Goal: Transaction & Acquisition: Purchase product/service

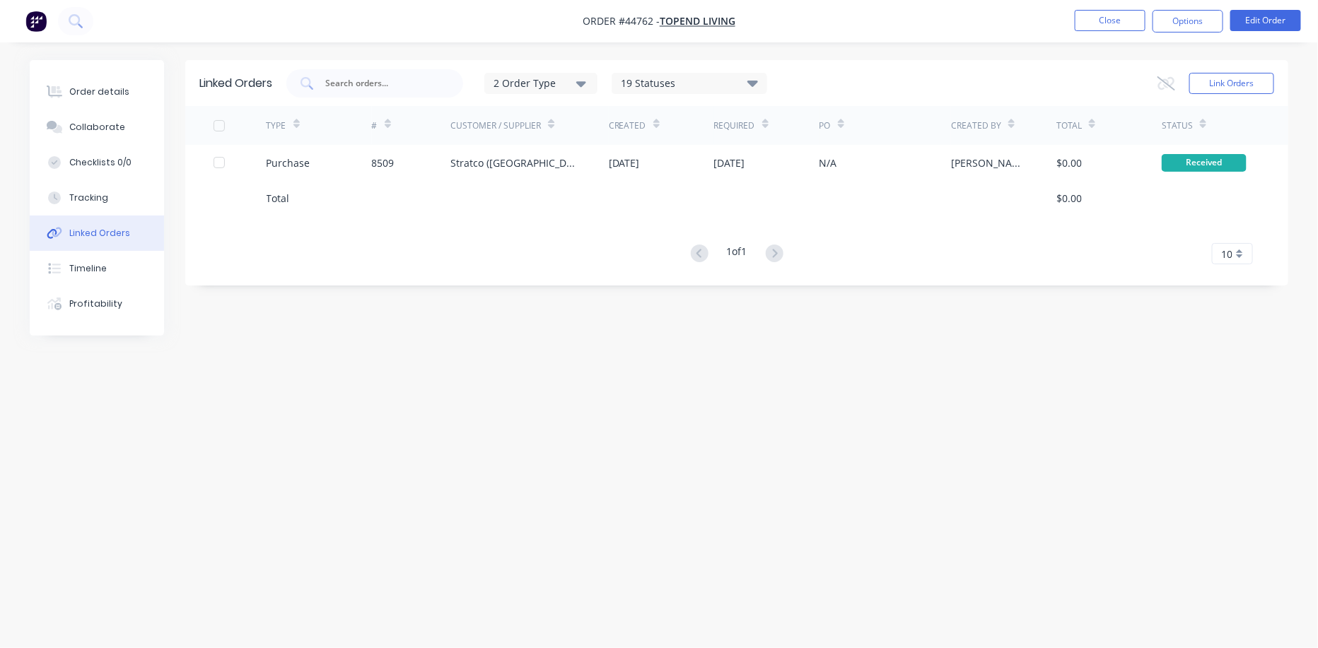
click at [206, 349] on div "Linked Orders 2 Order Type 19 Statuses Sales Order Status All Archived Draft Qu…" at bounding box center [659, 297] width 1258 height 474
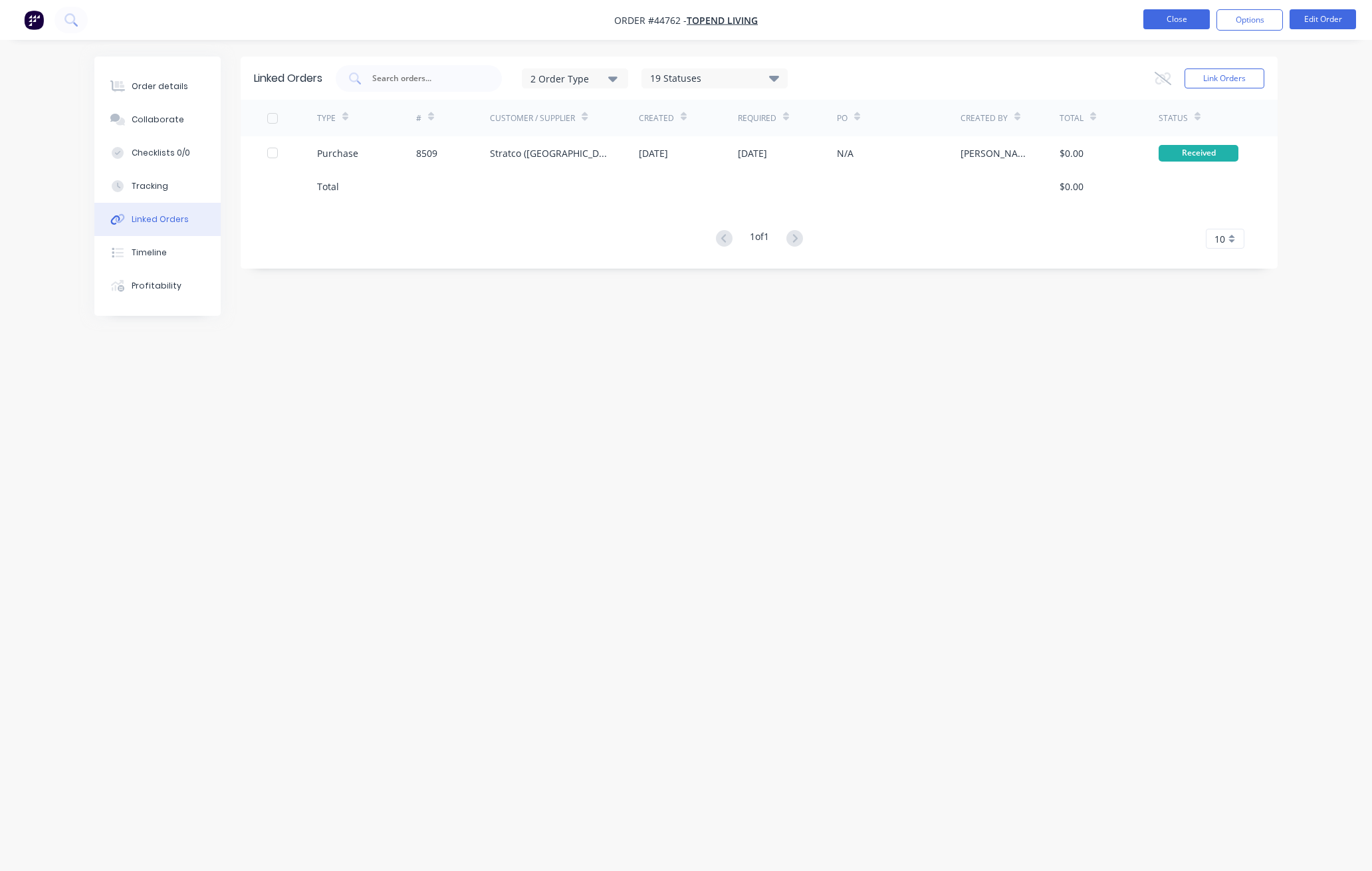
click at [1171, 22] on button "Close" at bounding box center [1176, 19] width 67 height 20
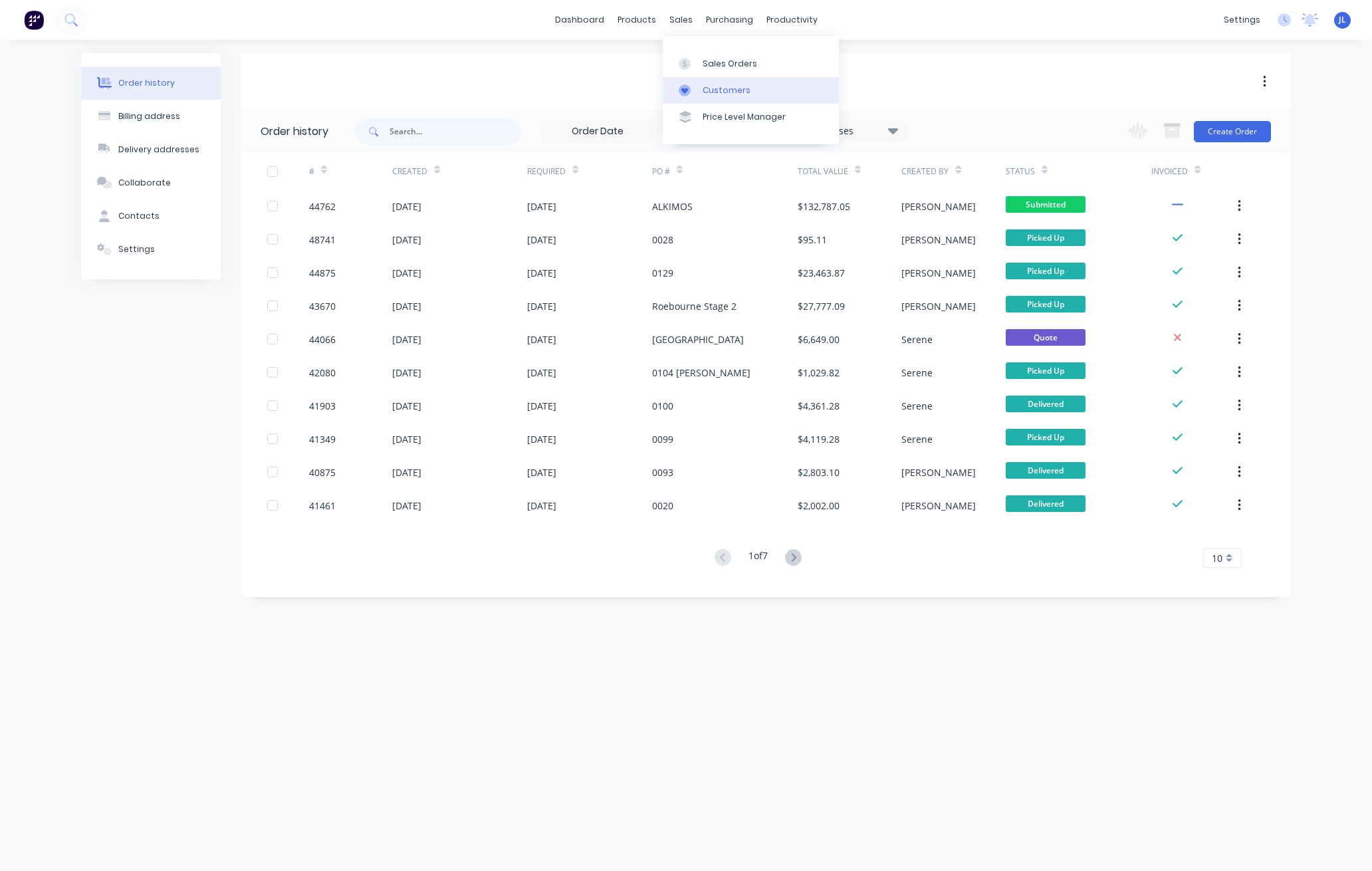
click at [711, 91] on div "Customers" at bounding box center [726, 90] width 48 height 12
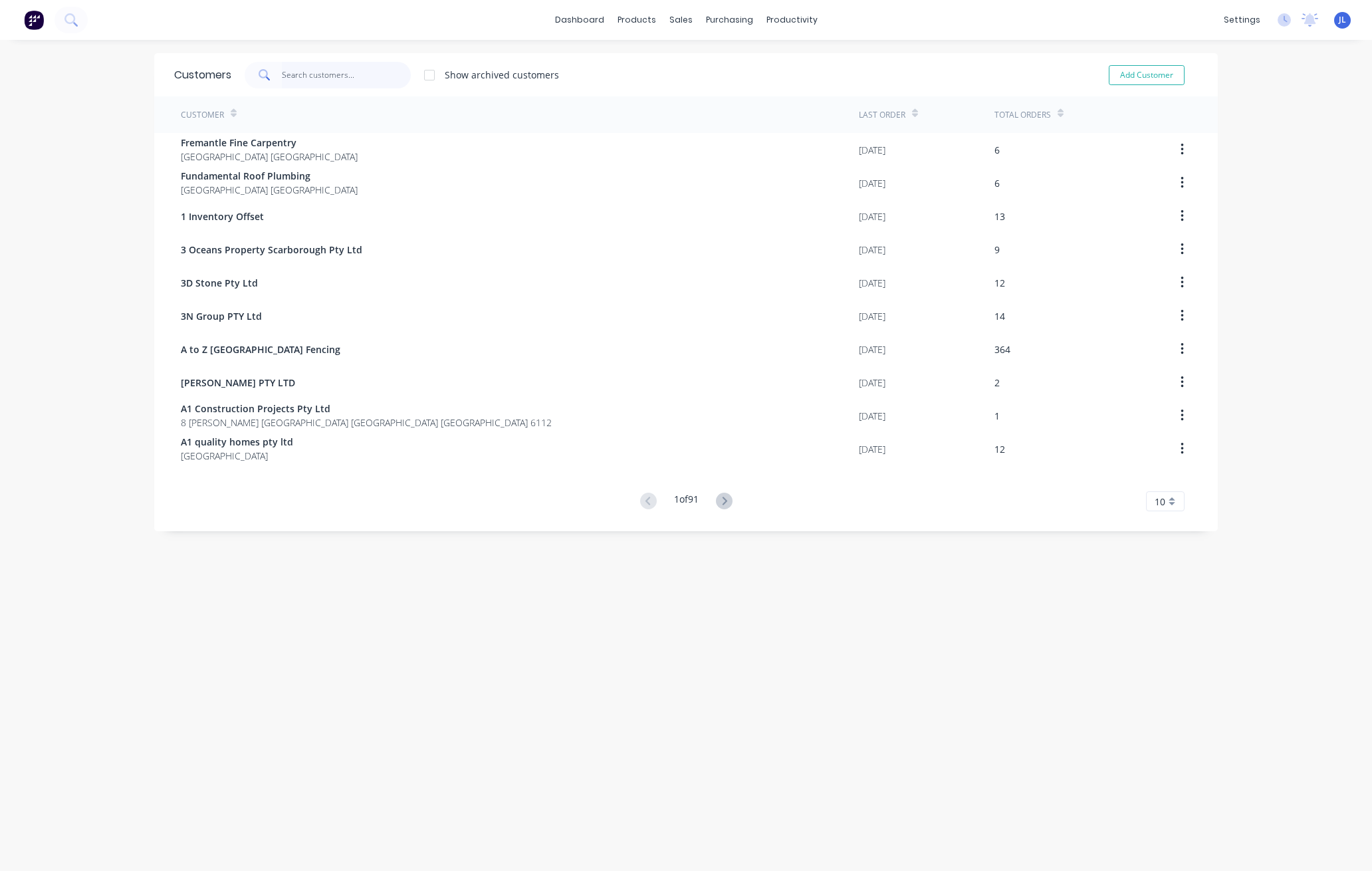
click at [345, 71] on input "text" at bounding box center [347, 75] width 130 height 26
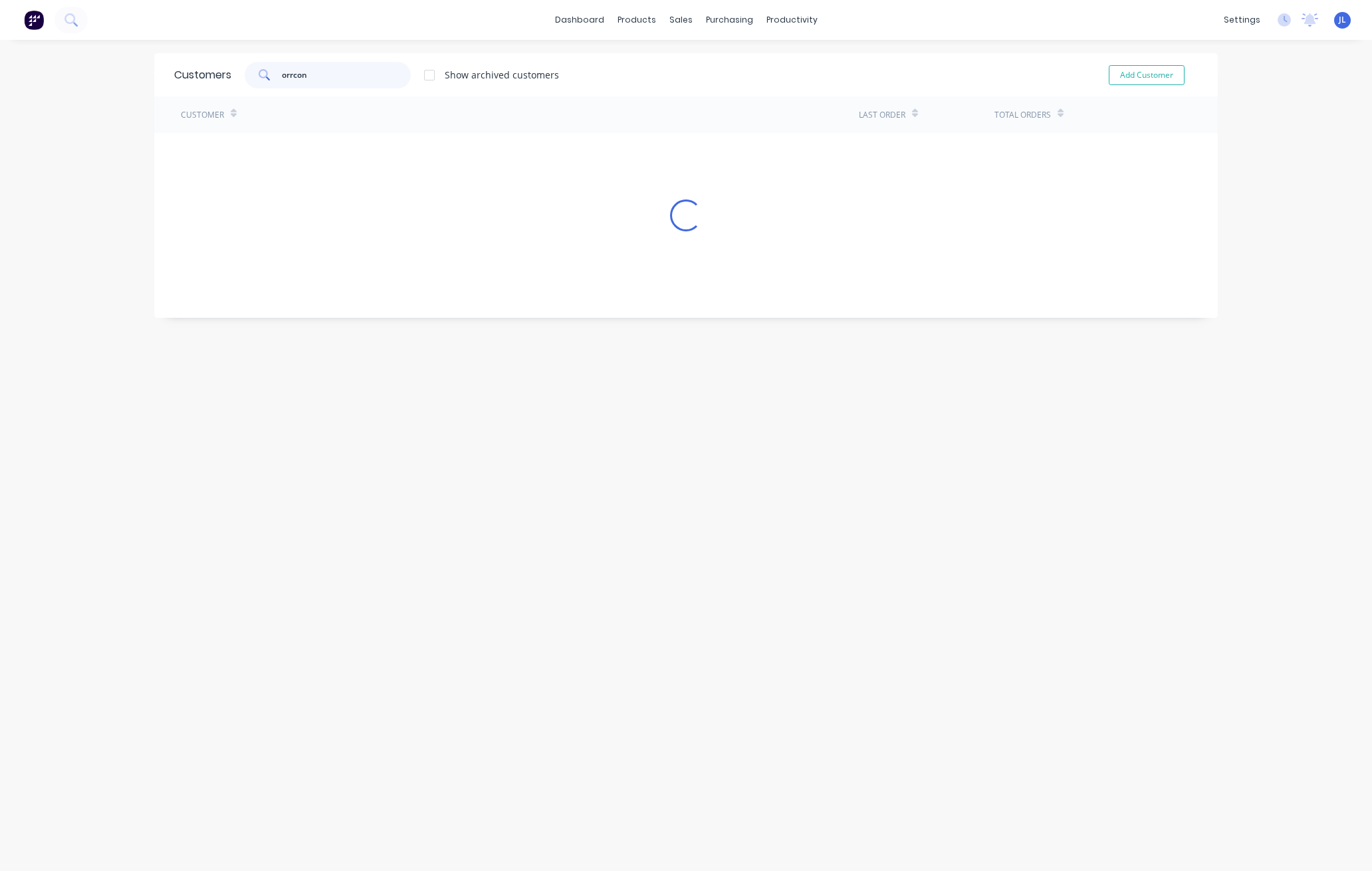
type input "orrcon"
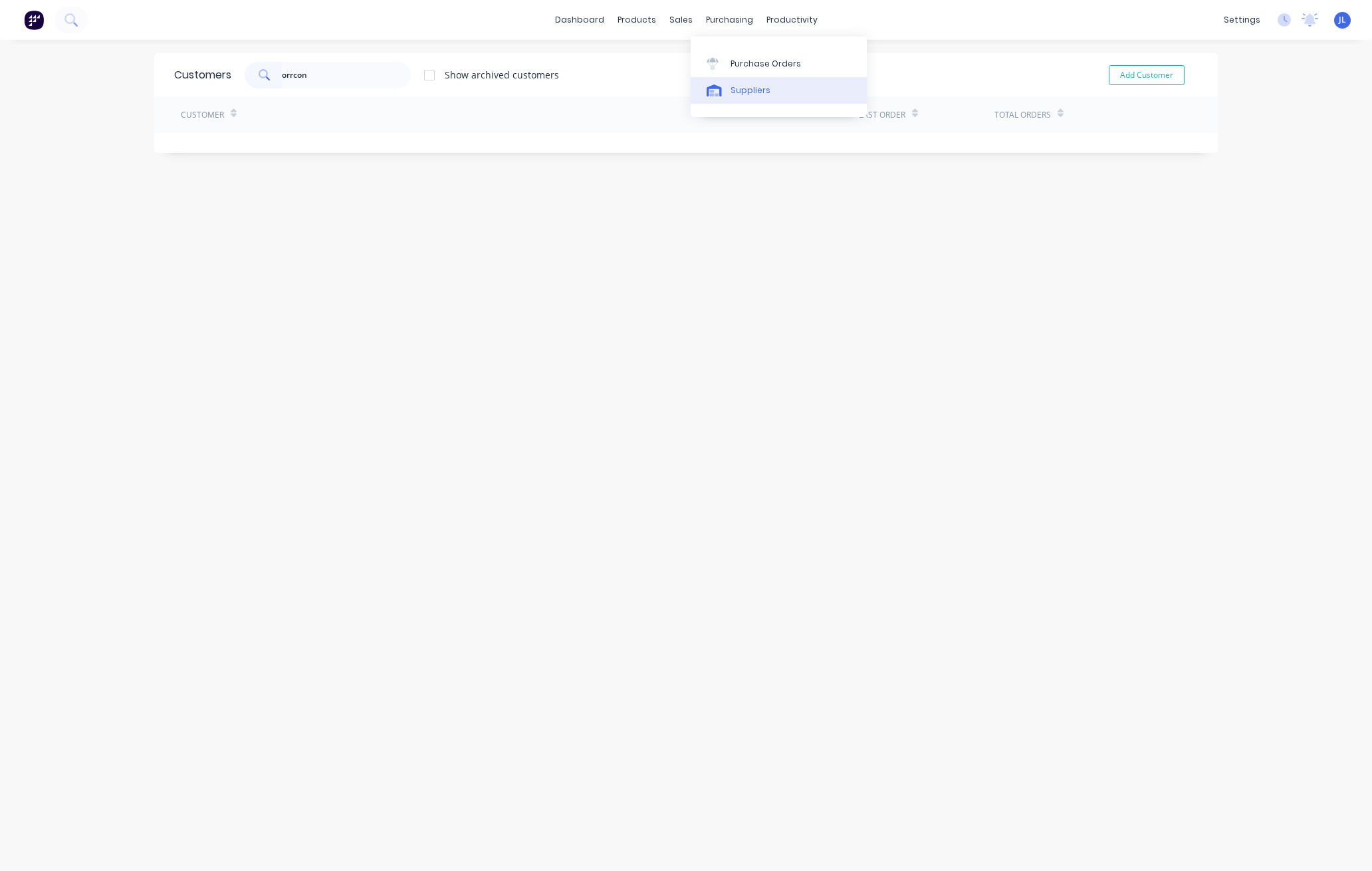
click at [757, 99] on link "Suppliers" at bounding box center [778, 90] width 176 height 26
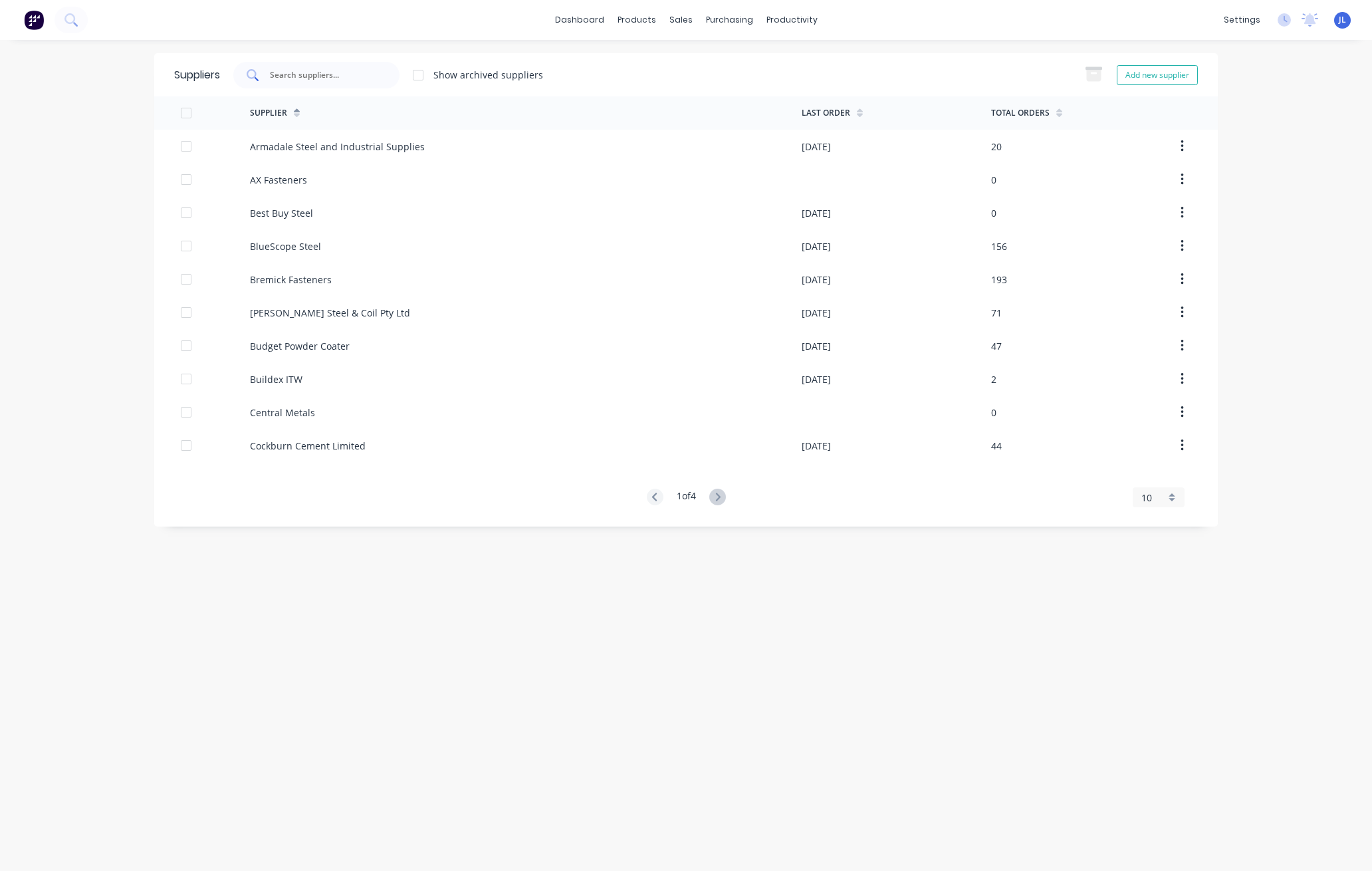
drag, startPoint x: 380, startPoint y: 76, endPoint x: 372, endPoint y: 70, distance: 10.0
click at [379, 75] on div at bounding box center [316, 75] width 166 height 26
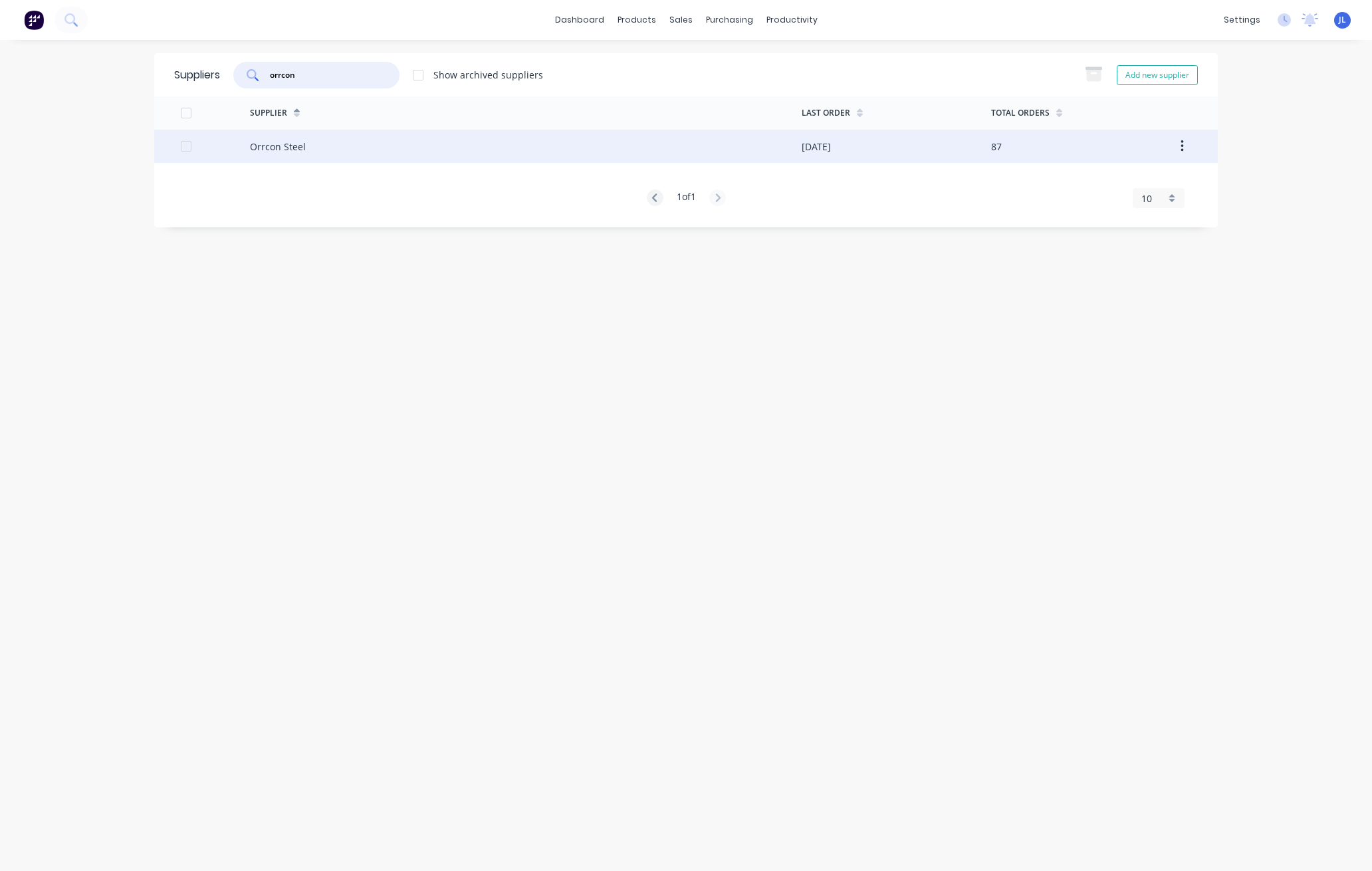
type input "orrcon"
click at [315, 148] on div "Orrcon Steel" at bounding box center [526, 146] width 552 height 33
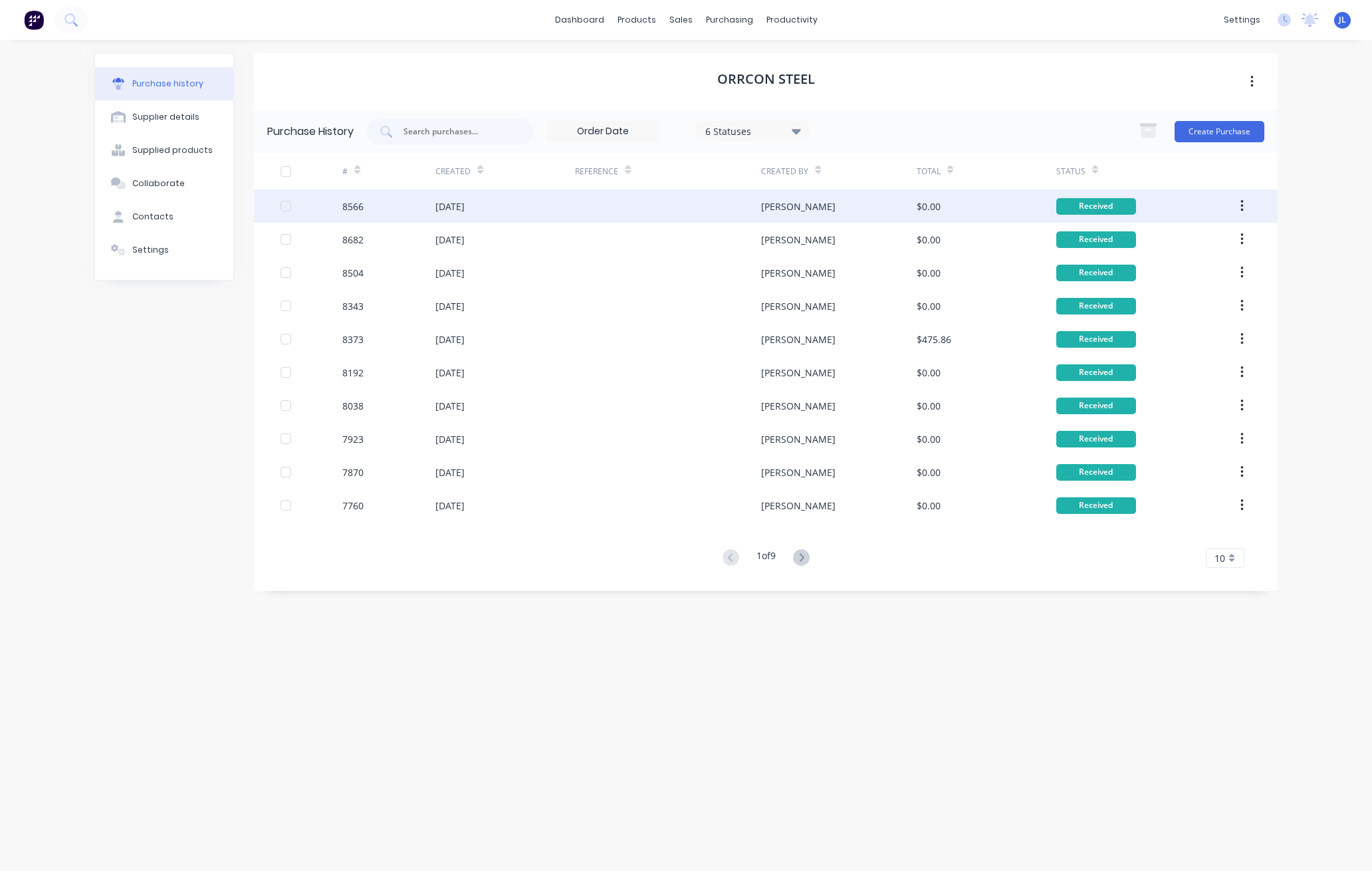
click at [518, 209] on div "02 Sep 2025" at bounding box center [505, 205] width 139 height 33
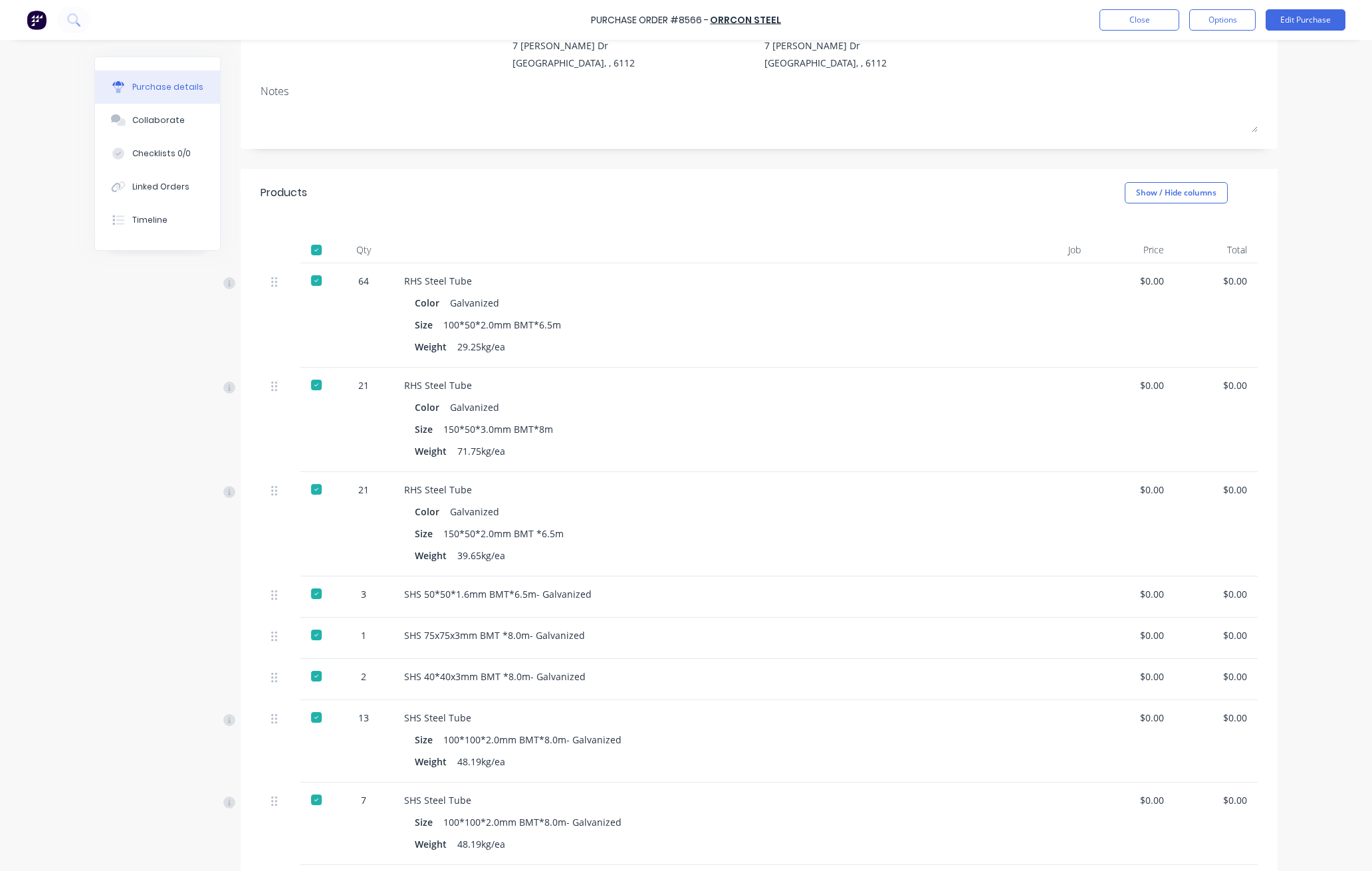
scroll to position [318, 0]
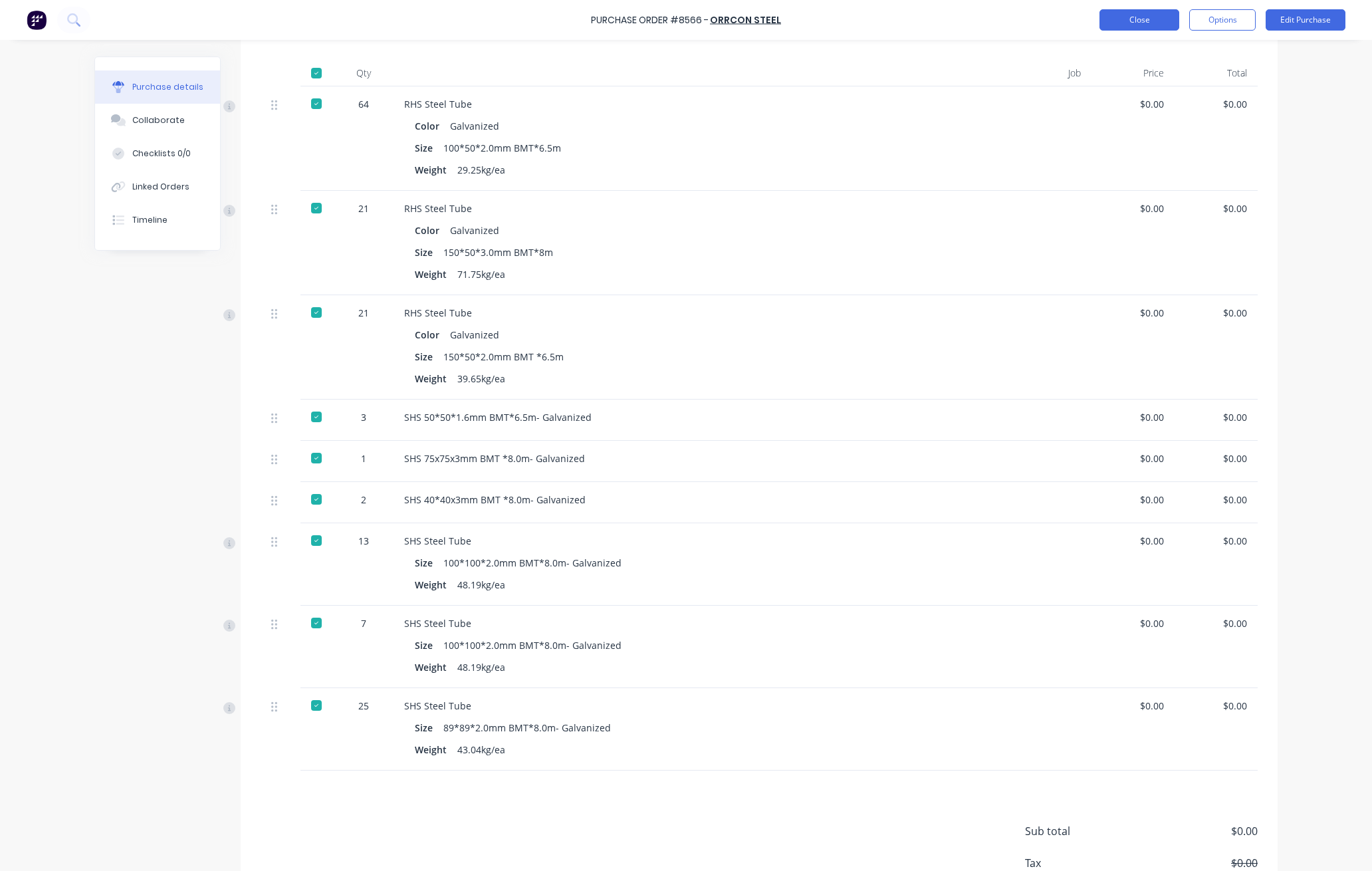
click at [1148, 17] on button "Close" at bounding box center [1139, 20] width 80 height 22
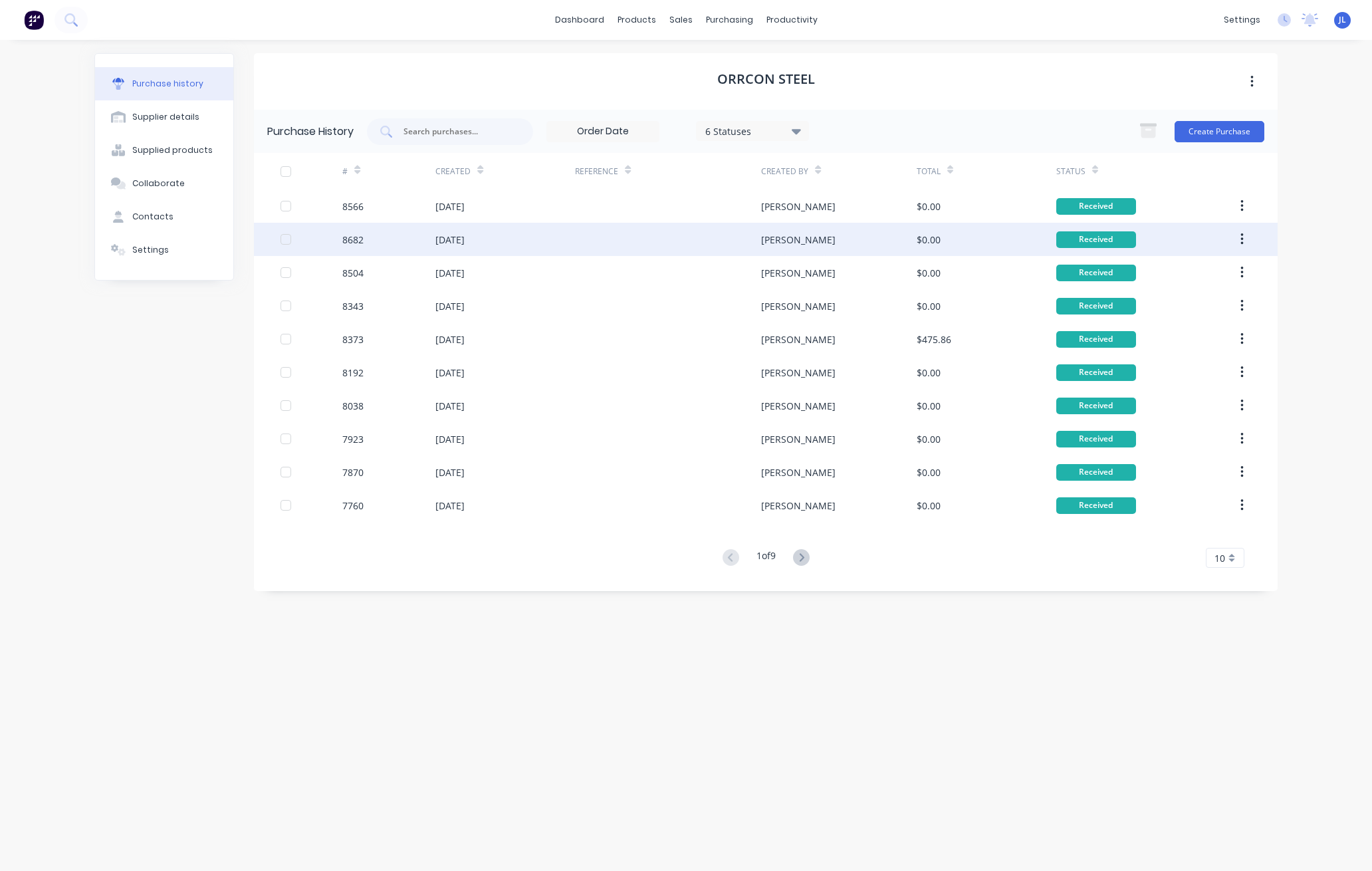
click at [562, 240] on div "15 Sep 2025" at bounding box center [505, 239] width 139 height 33
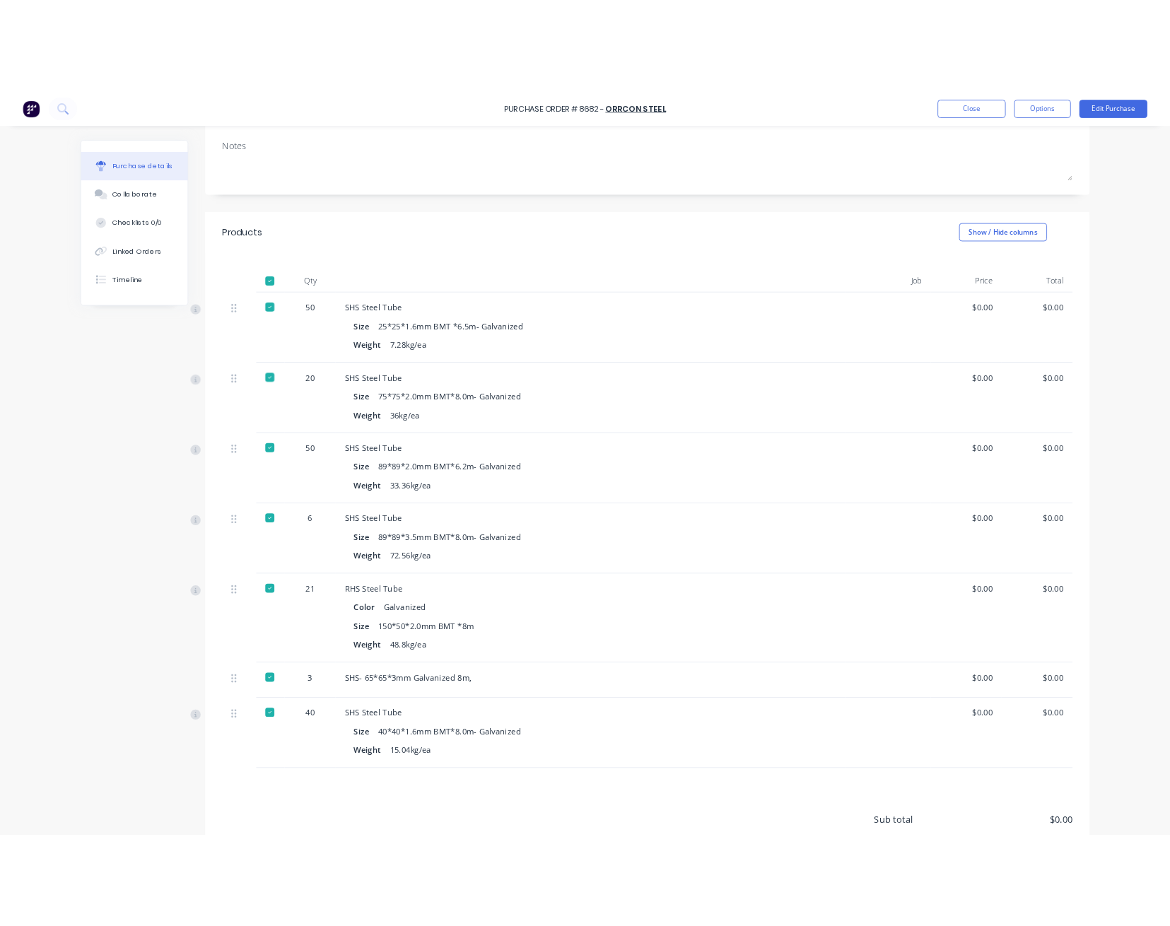
scroll to position [188, 0]
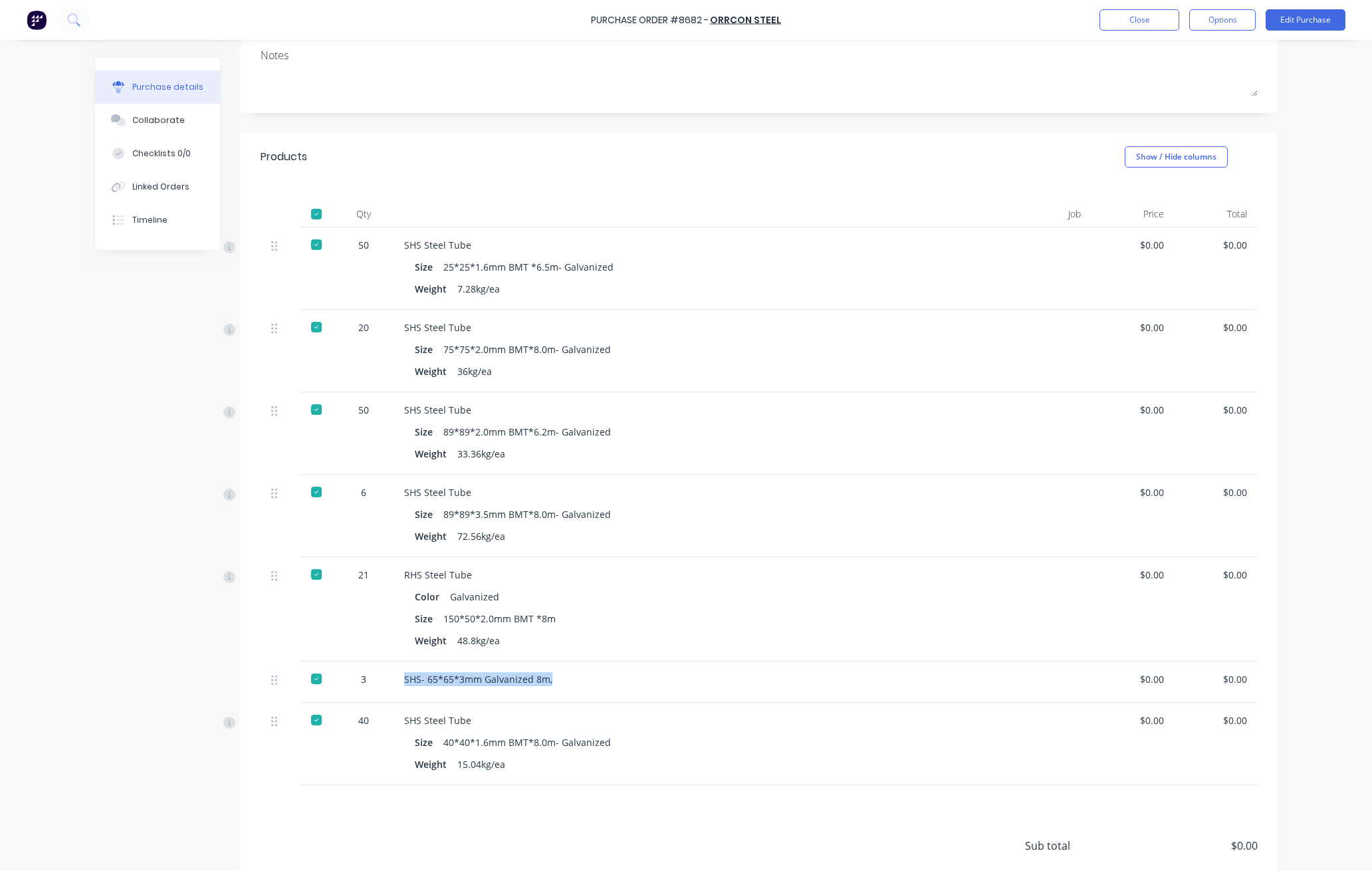
drag, startPoint x: 386, startPoint y: 679, endPoint x: 601, endPoint y: 684, distance: 215.1
click at [601, 609] on div "SHS- 65*65*3mm Galvanized 8m," at bounding box center [692, 682] width 598 height 41
click at [656, 609] on div "SHS- 65*65*3mm Galvanized 8m," at bounding box center [693, 679] width 577 height 14
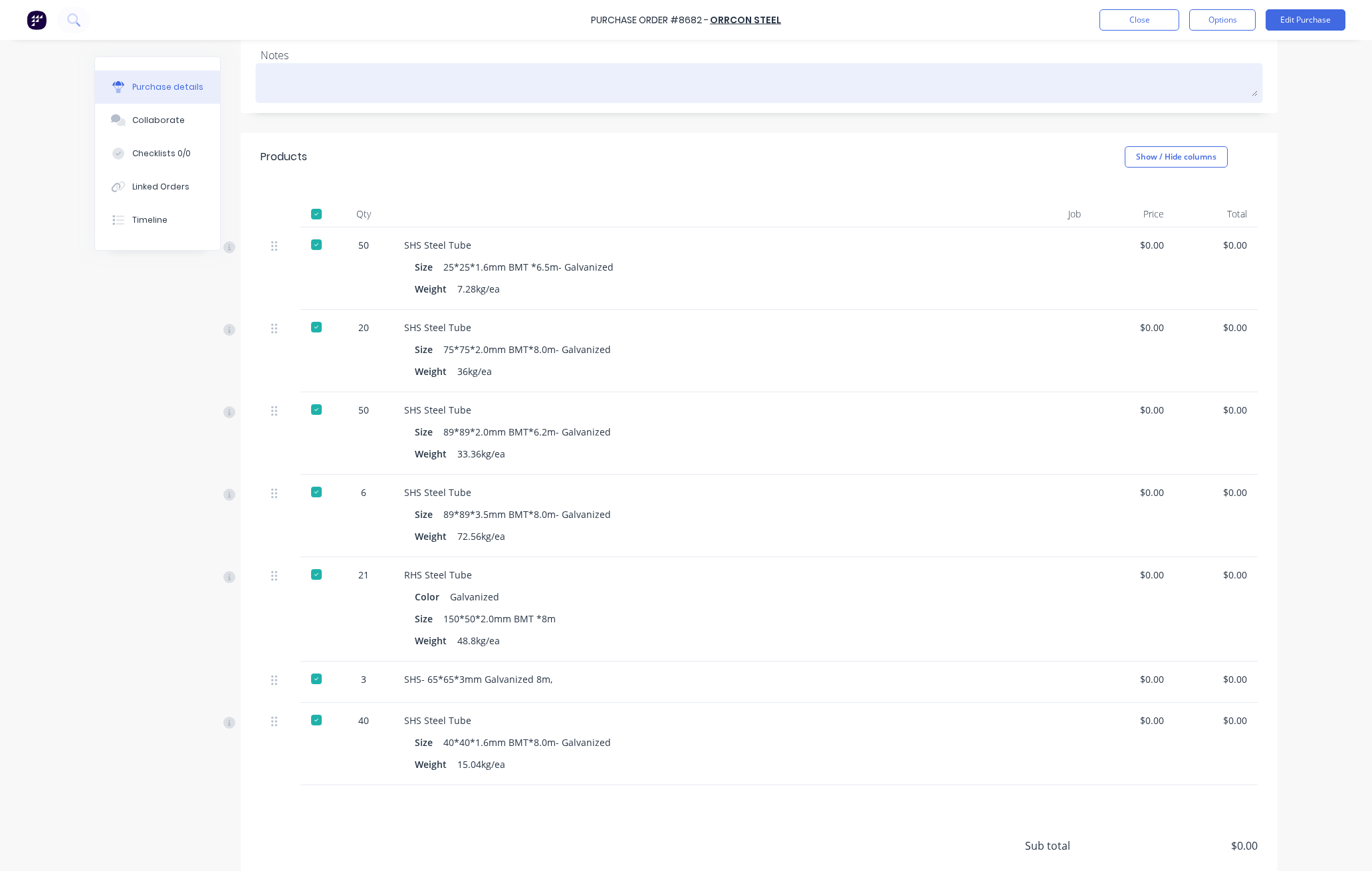
click at [941, 73] on textarea at bounding box center [759, 82] width 997 height 30
click at [887, 81] on textarea at bounding box center [759, 82] width 997 height 30
click at [740, 94] on textarea at bounding box center [759, 82] width 997 height 30
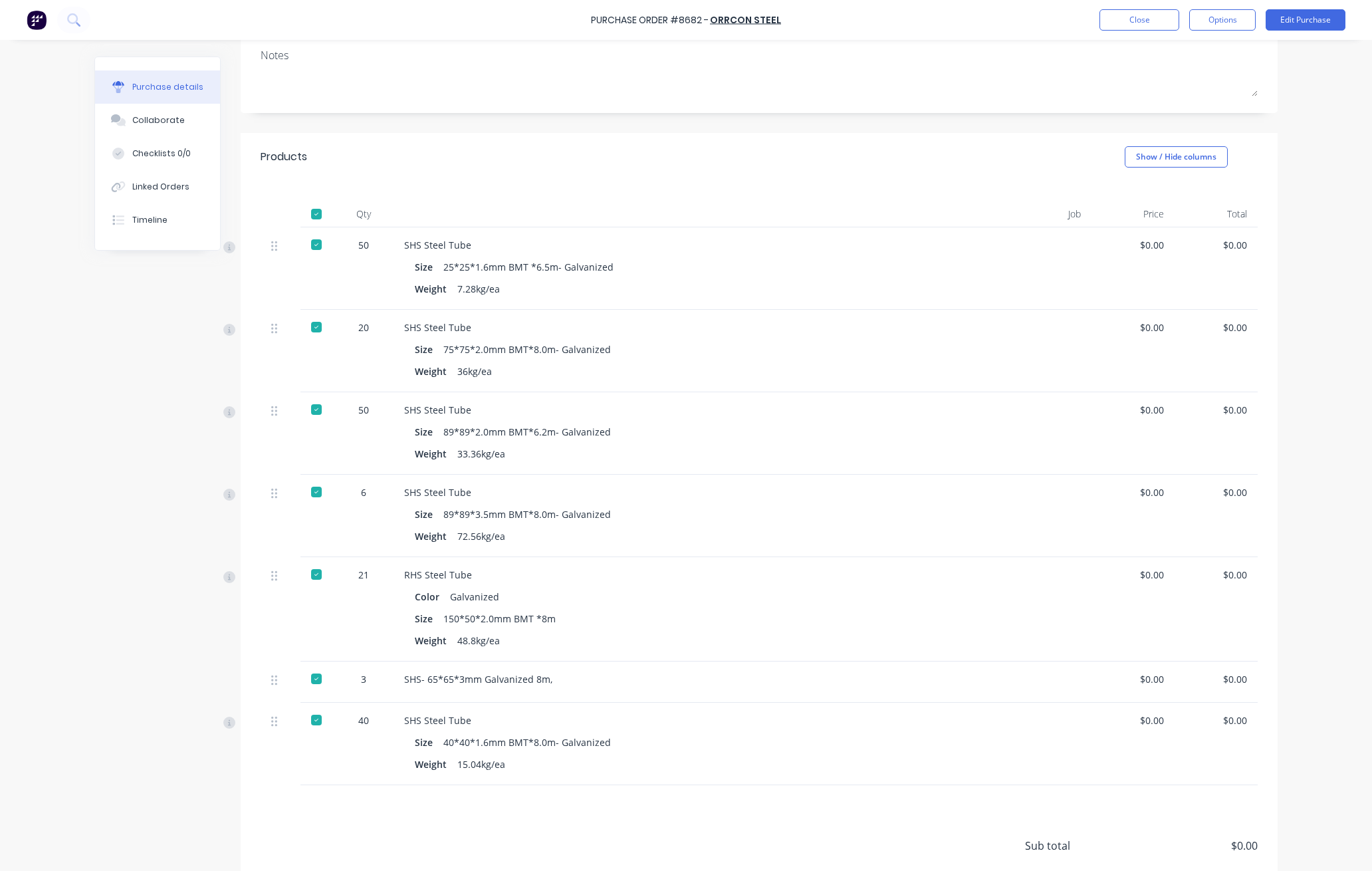
click at [742, 125] on div "Created by Juana Created 15/09/25 Required 15/09/25 Status Received Contact Bil…" at bounding box center [759, 420] width 1037 height 1082
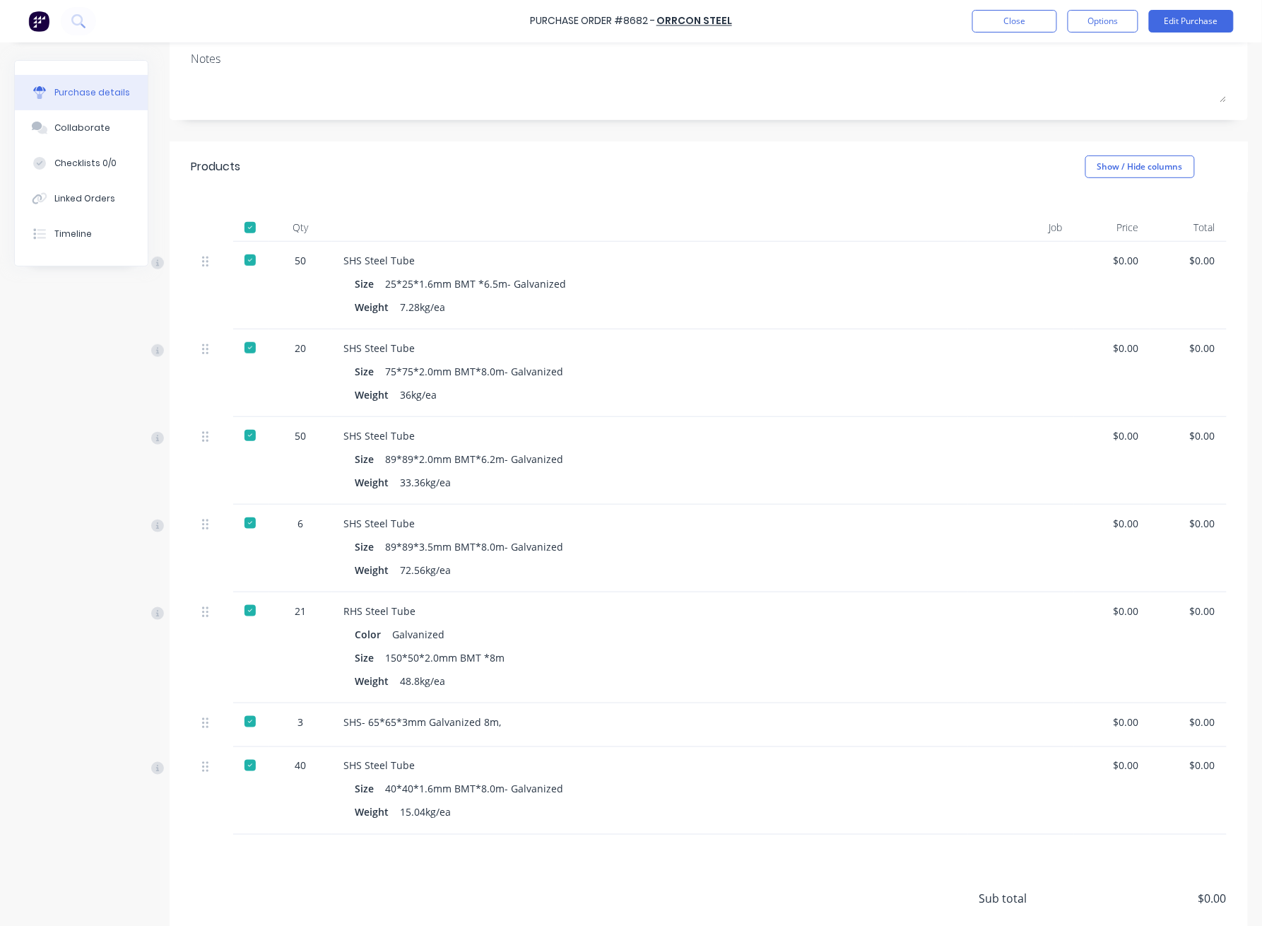
click at [52, 308] on div "Created by Juana Created 15/09/25 Required 15/09/25 Status Received Contact Bil…" at bounding box center [631, 447] width 1234 height 1150
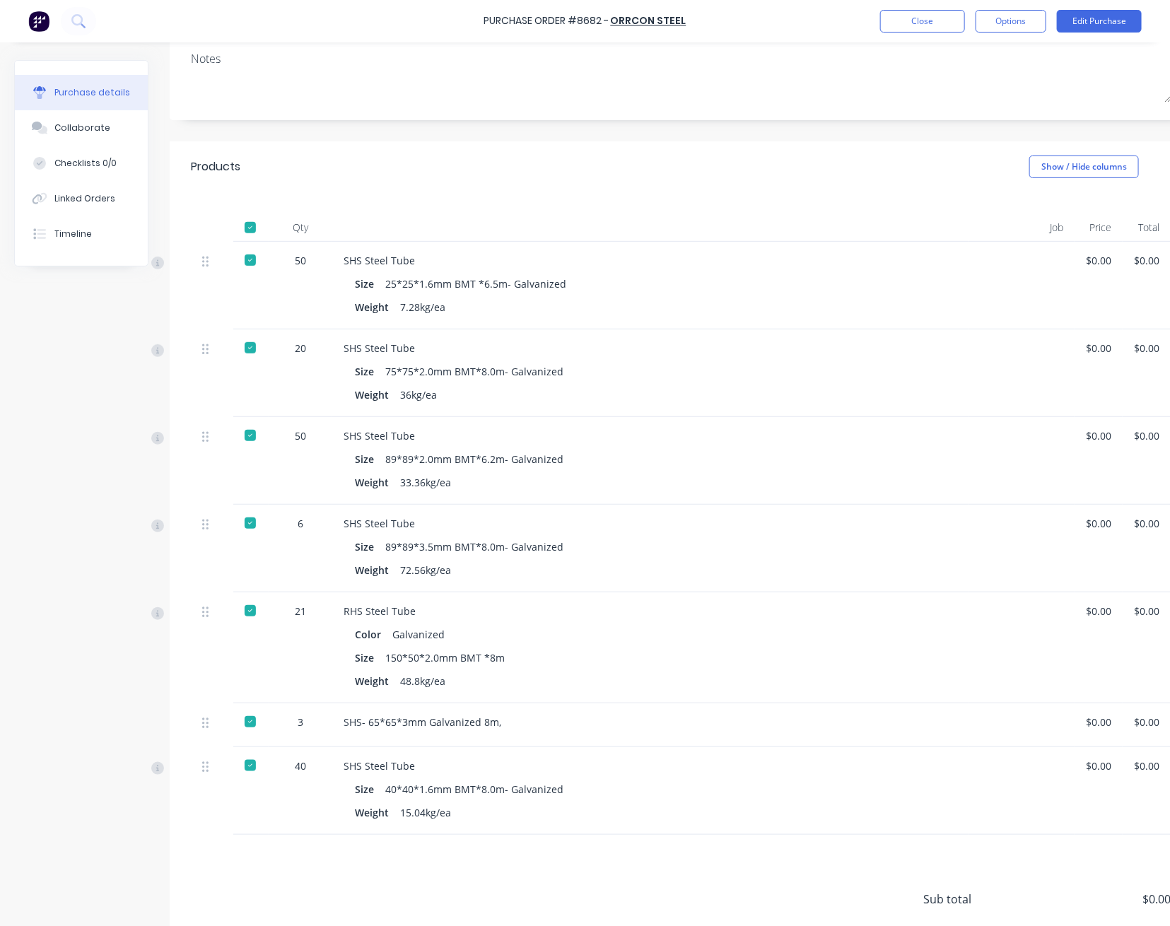
click at [20, 329] on div "Created by Juana Created 15/09/25 Required 15/09/25 Status Received Contact Bil…" at bounding box center [603, 447] width 1178 height 1150
click at [70, 353] on div "Created by Juana Created 15/09/25 Required 15/09/25 Status Received Contact Bil…" at bounding box center [603, 447] width 1178 height 1150
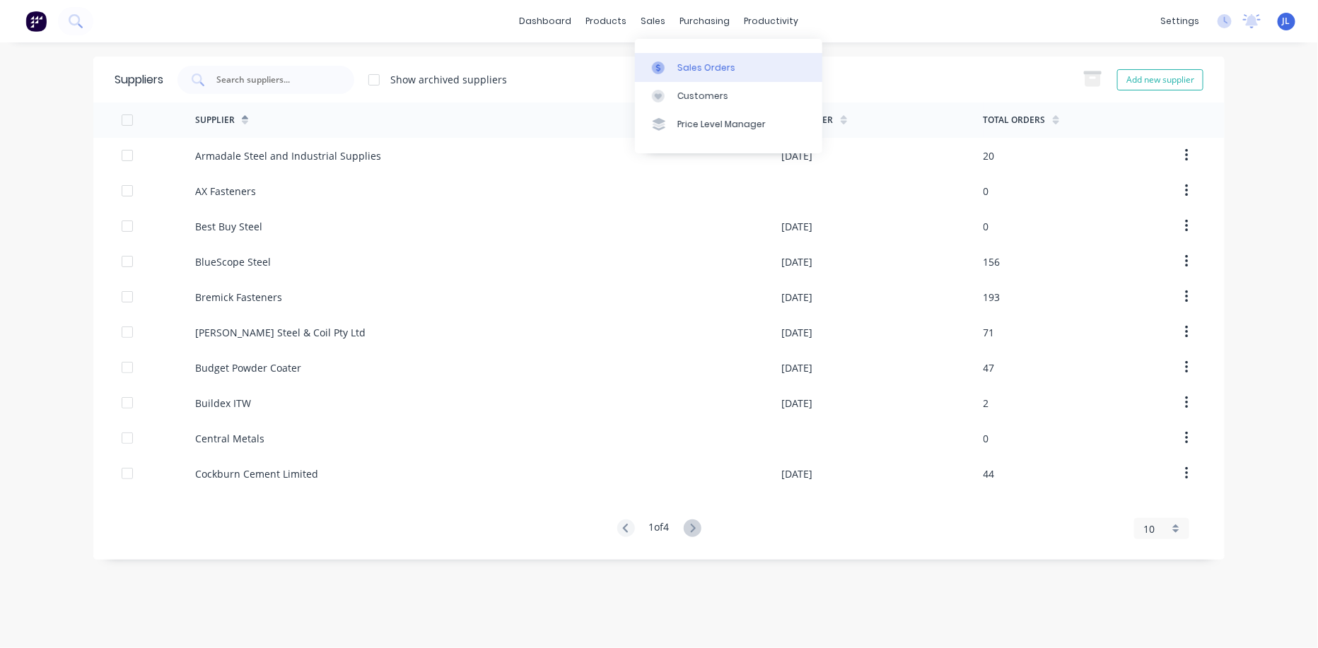
click at [696, 64] on div "Sales Orders" at bounding box center [706, 67] width 58 height 13
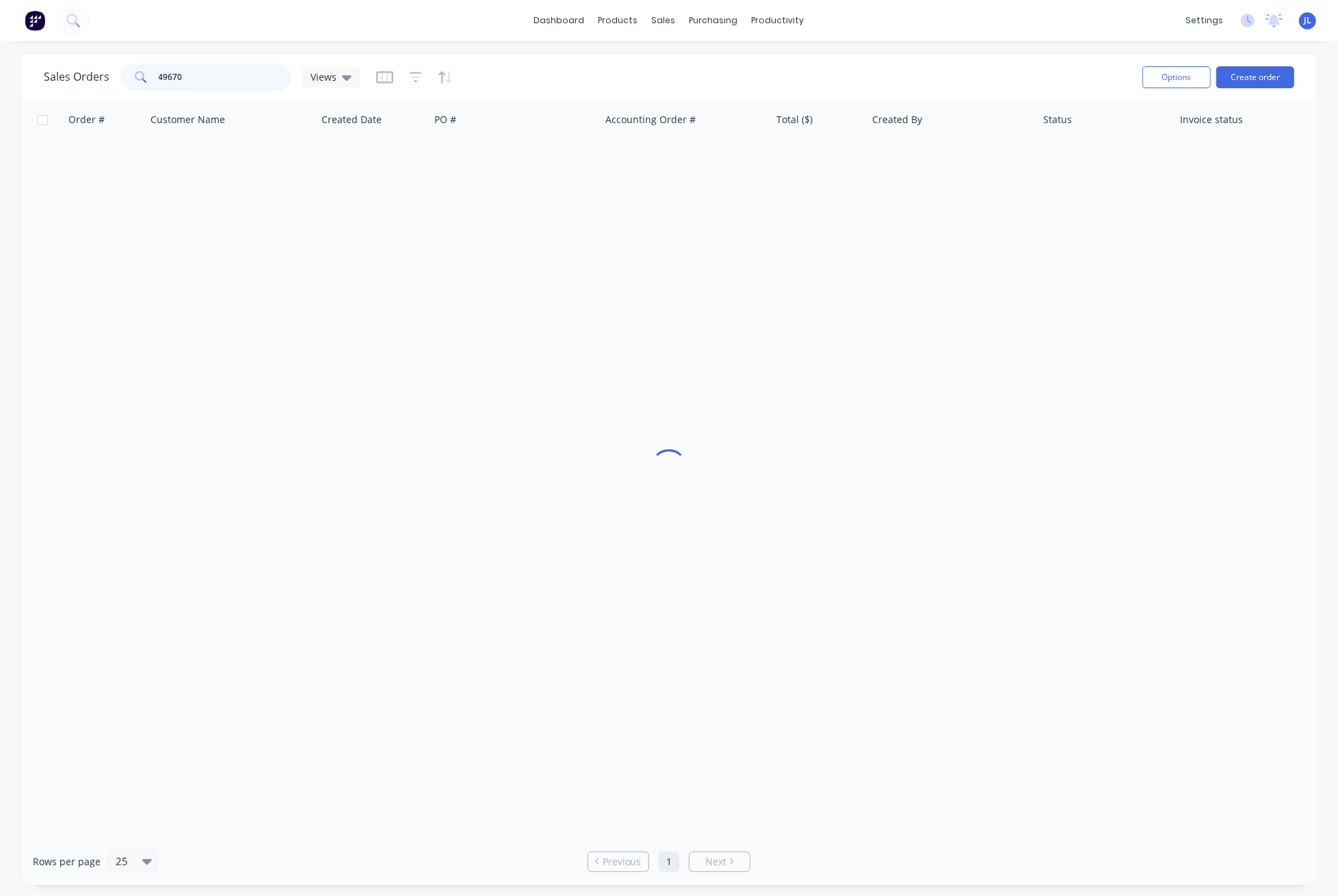
click at [246, 72] on input "49670" at bounding box center [225, 77] width 134 height 27
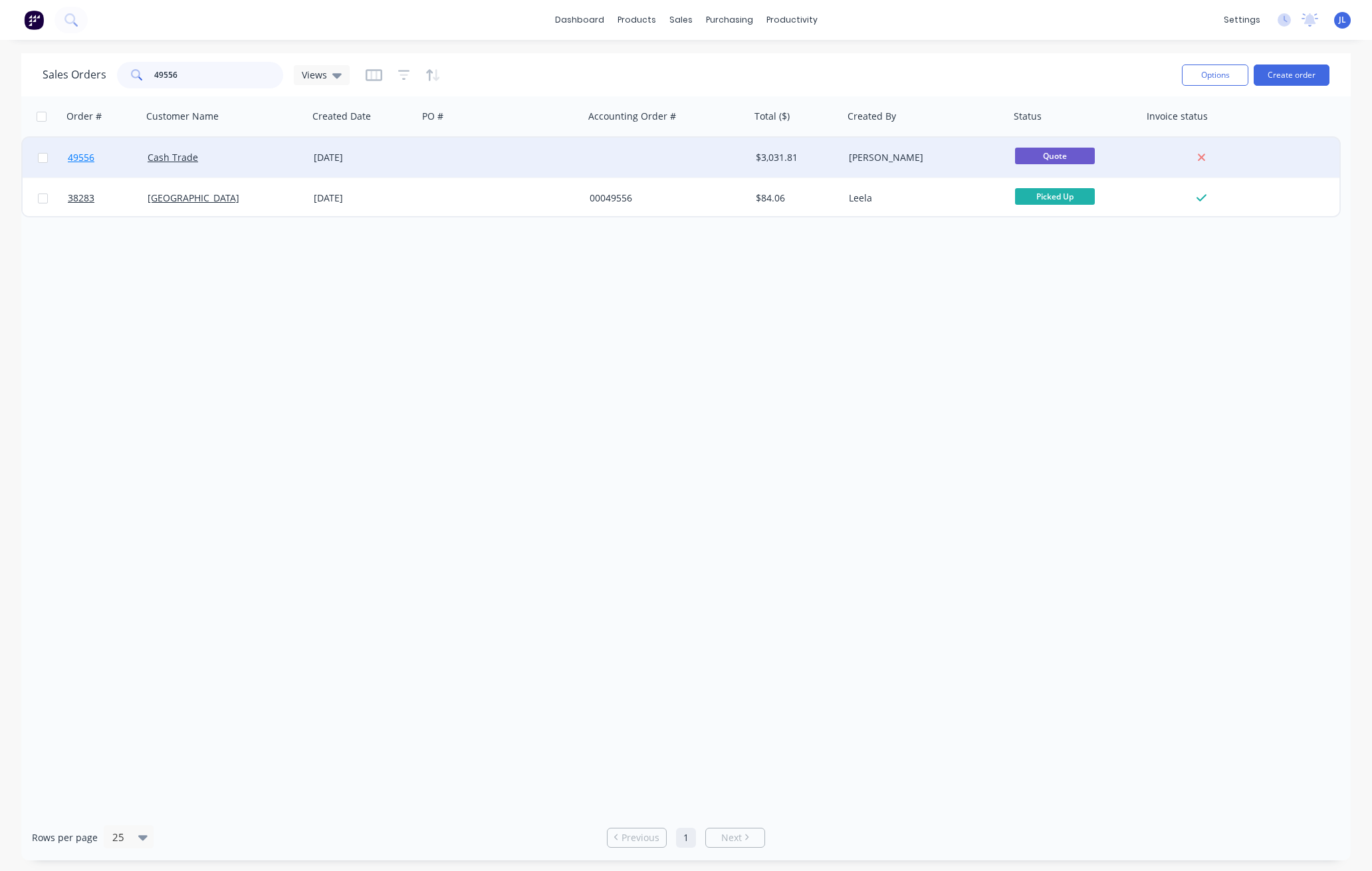
type input "49556"
click at [87, 155] on span "49556" at bounding box center [81, 157] width 26 height 13
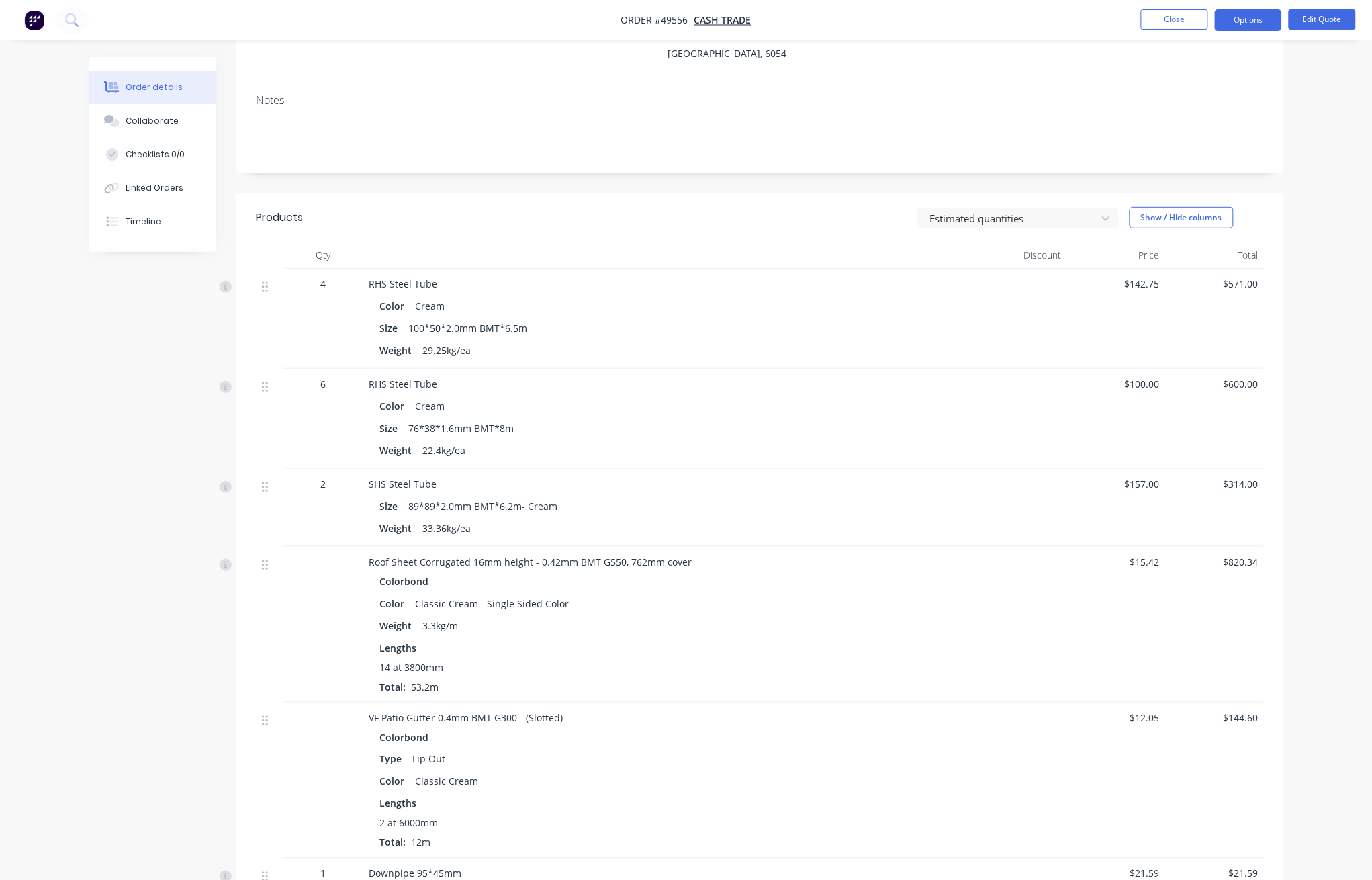
scroll to position [179, 0]
click at [1251, 19] on button "Edit Quote" at bounding box center [1322, 19] width 67 height 20
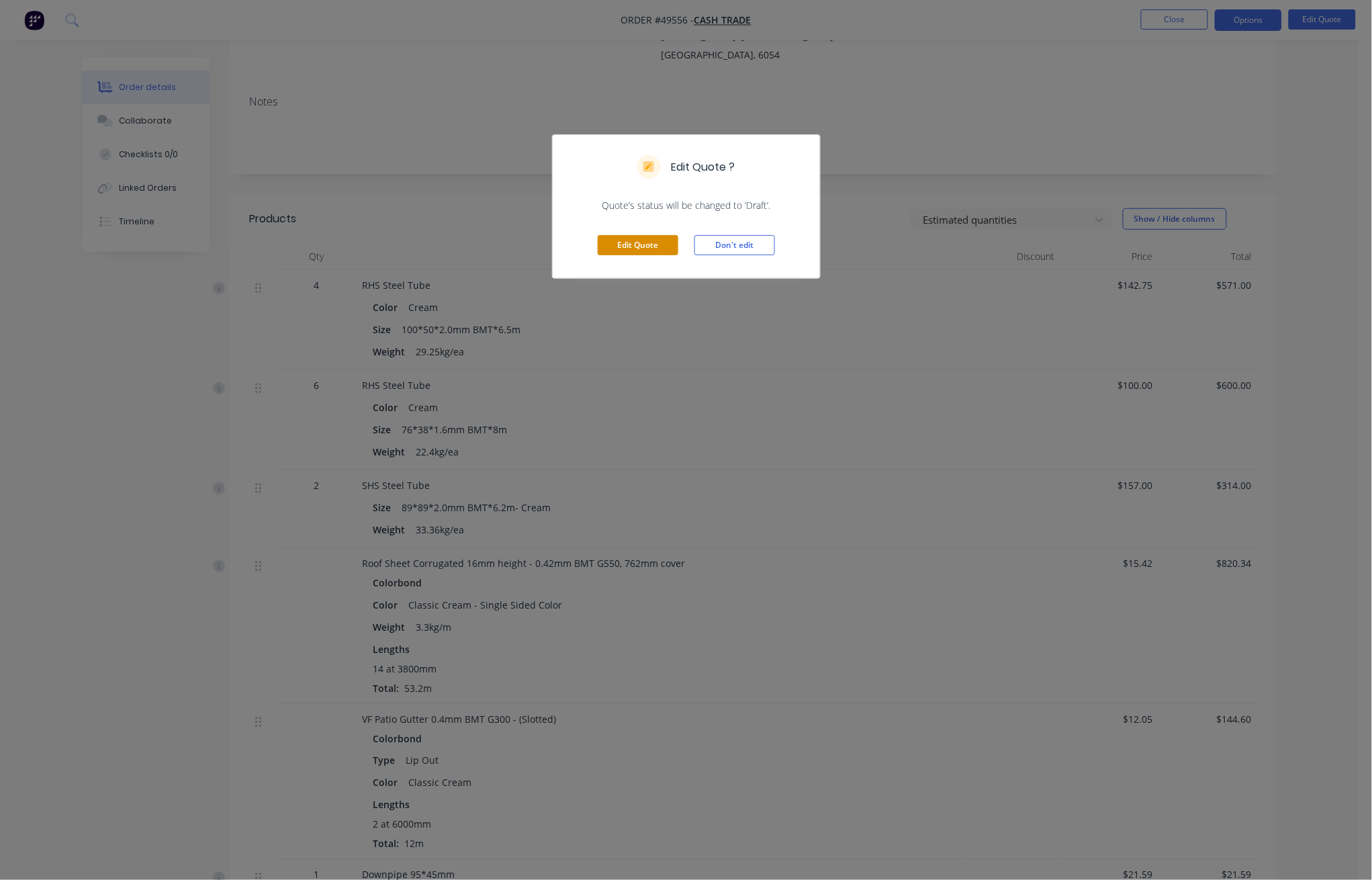
click at [646, 245] on button "Edit Quote" at bounding box center [638, 244] width 81 height 20
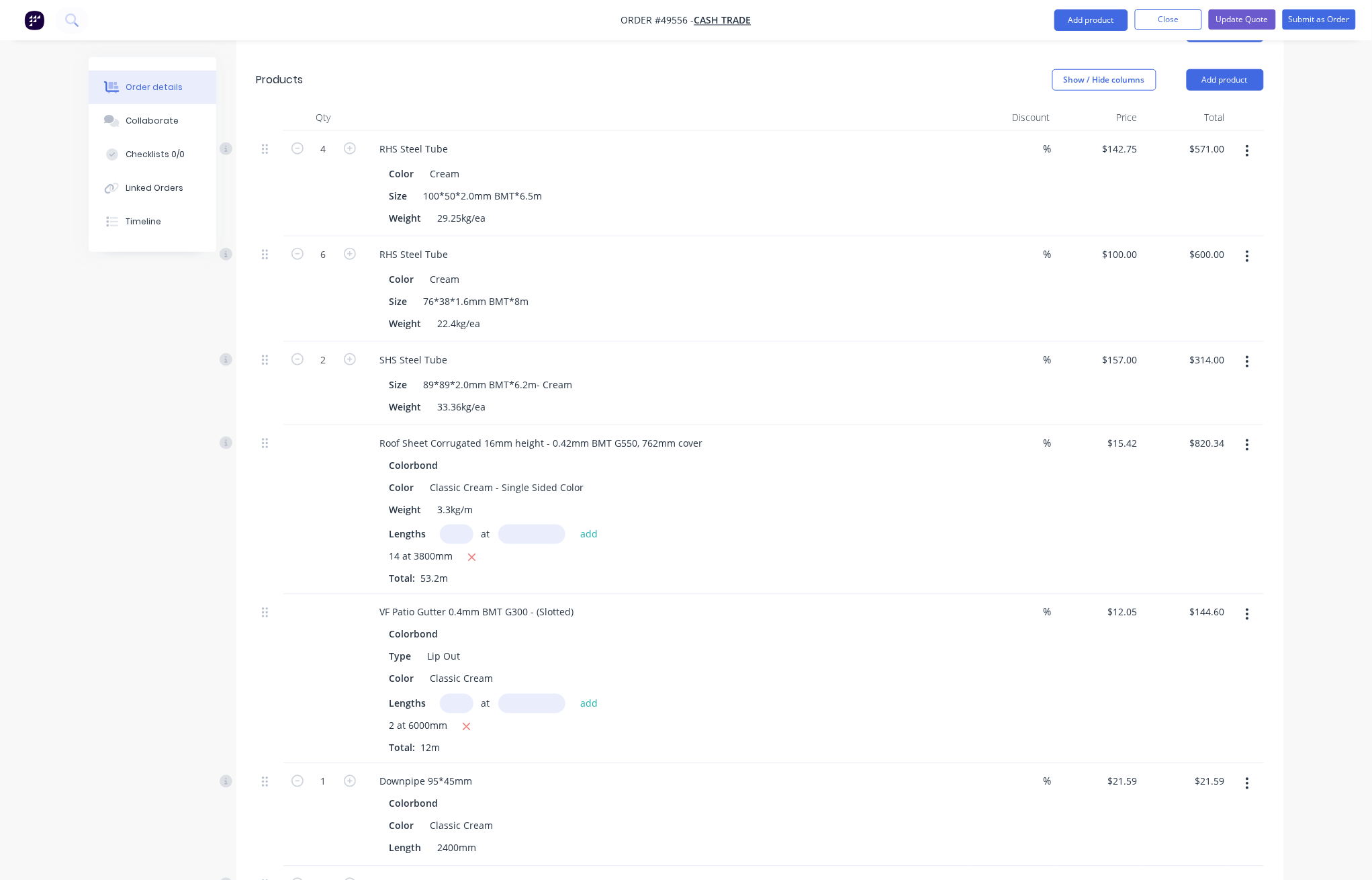
scroll to position [358, 0]
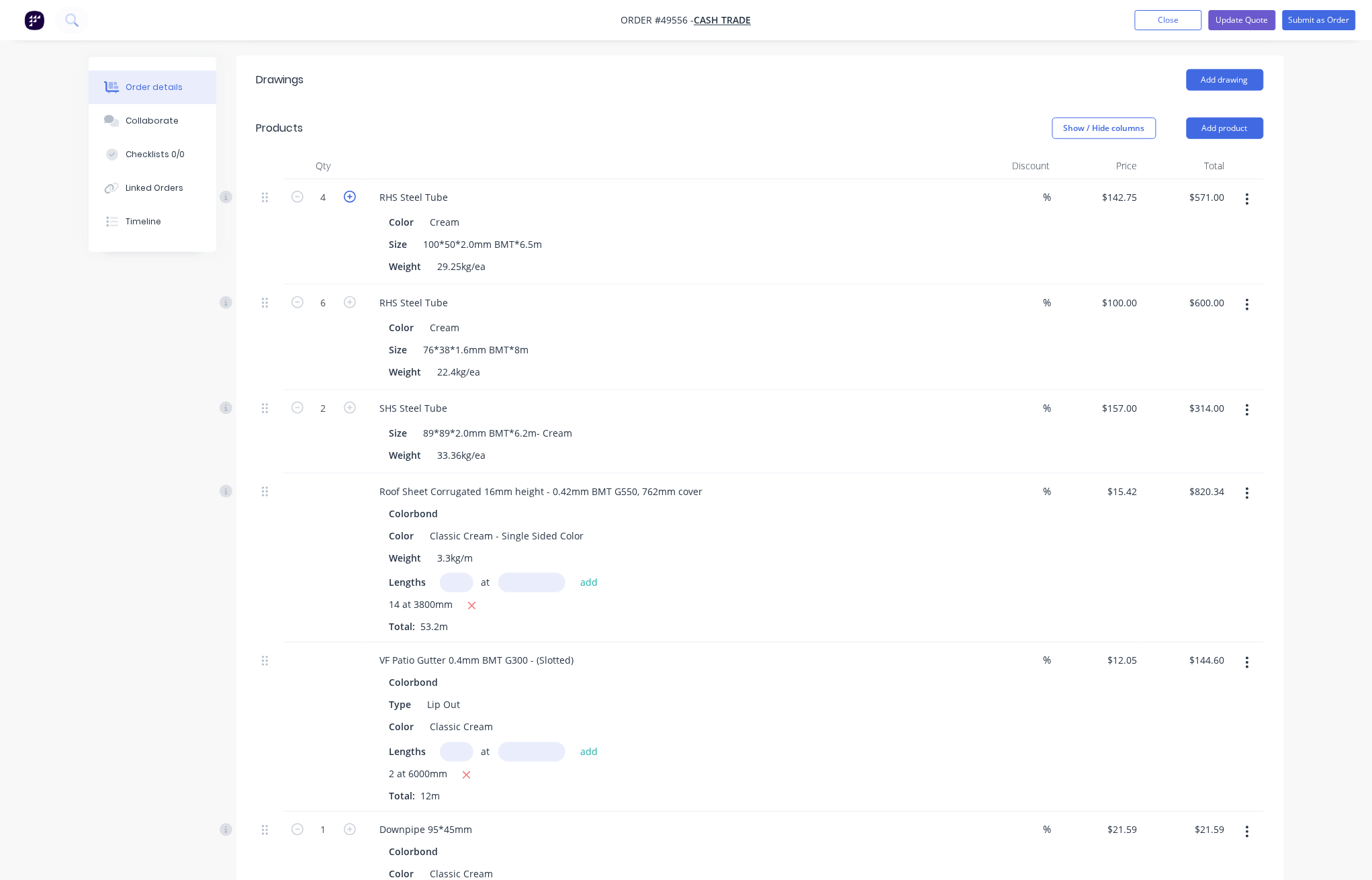
click at [350, 191] on icon "button" at bounding box center [350, 197] width 12 height 12
type input "5"
type input "$713.75"
click at [650, 111] on header "Products Show / Hide columns Add product" at bounding box center [760, 128] width 1048 height 48
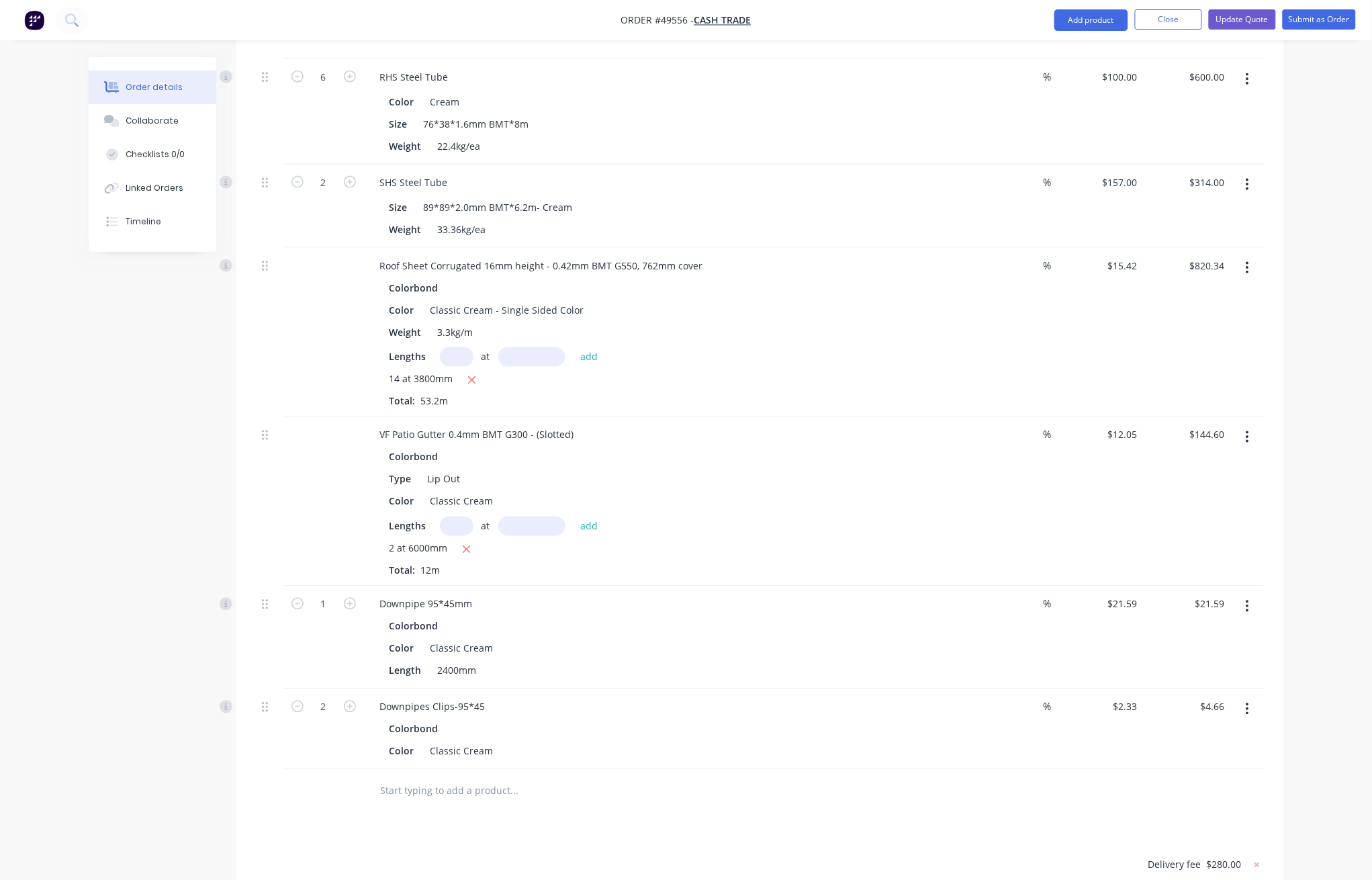
scroll to position [537, 0]
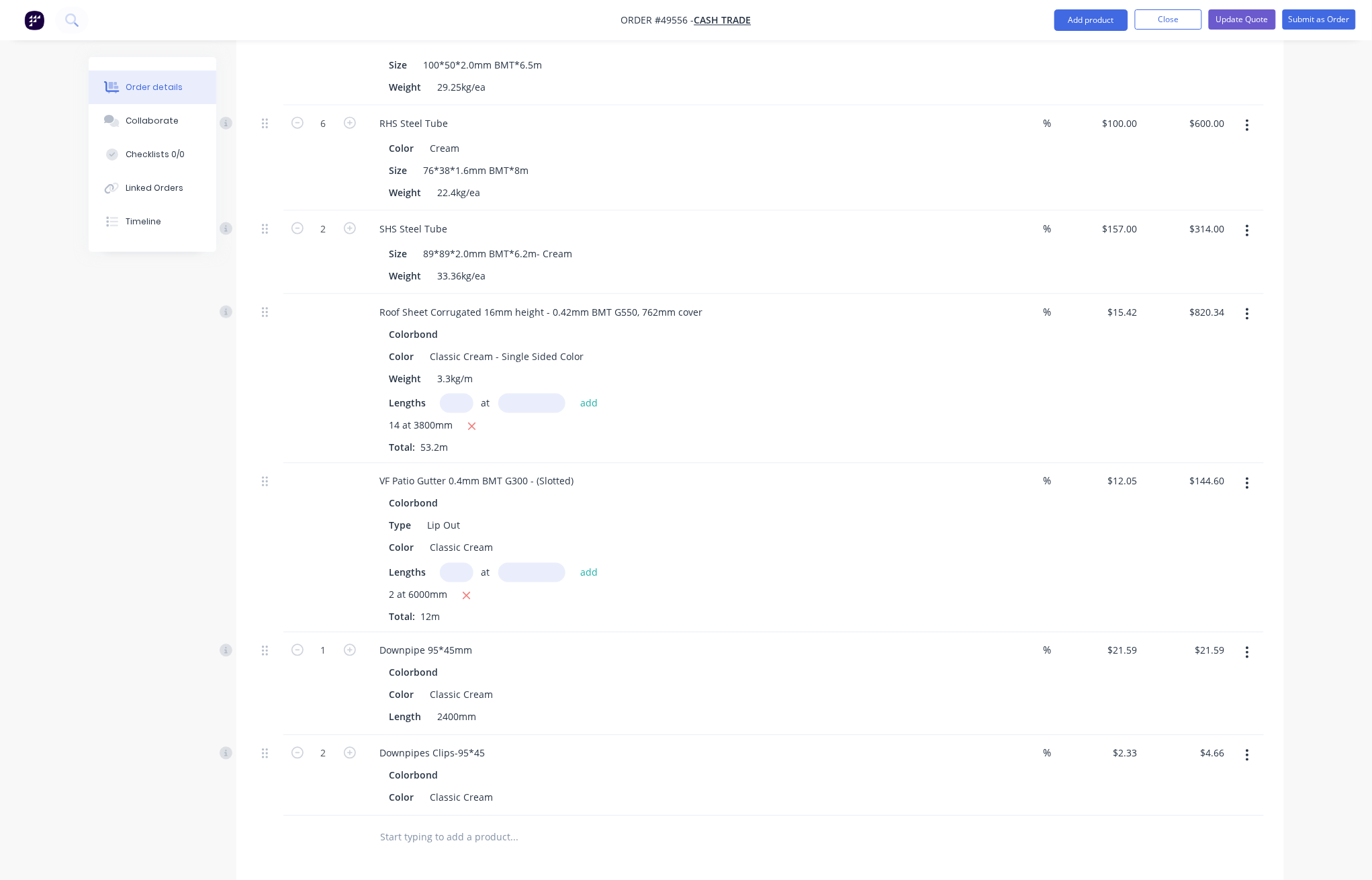
click at [661, 464] on div "VF Patio Gutter 0.4mm BMT G300 - (Slotted) Colorbond Type Lip Out Color Classic…" at bounding box center [666, 548] width 604 height 169
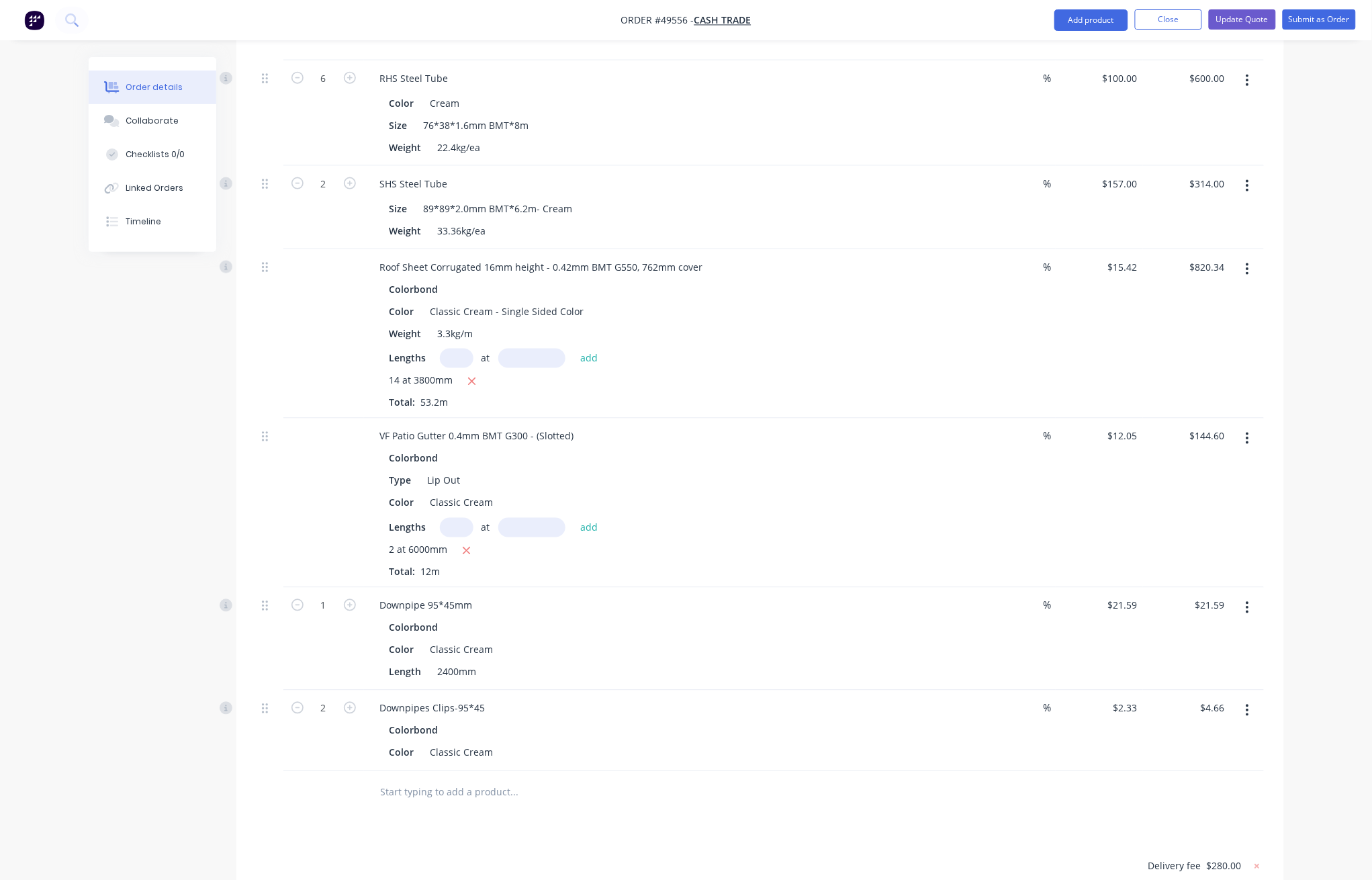
scroll to position [626, 0]
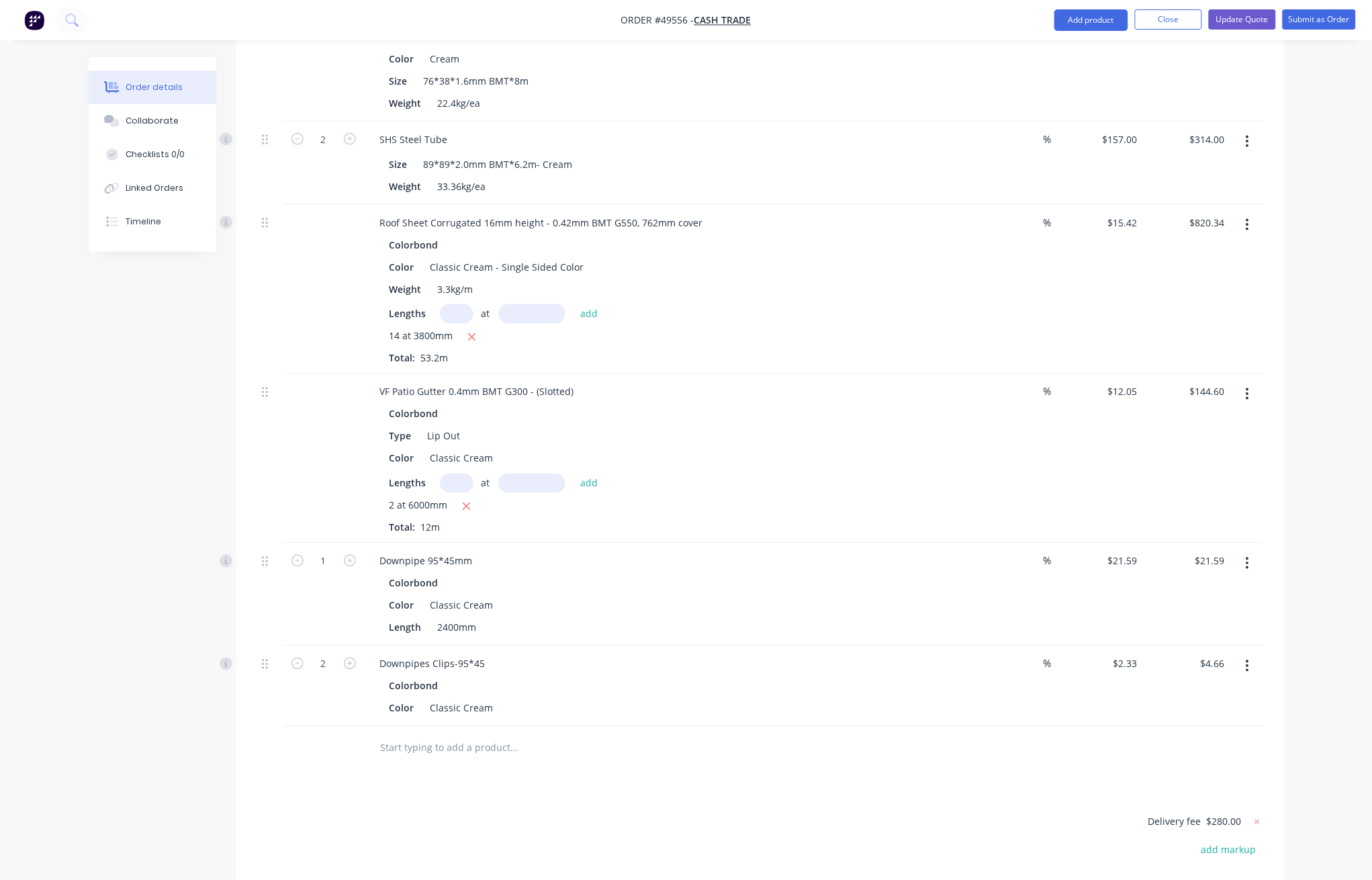
click at [649, 382] on div "VF Patio Gutter 0.4mm BMT G300 - (Slotted)" at bounding box center [666, 392] width 594 height 19
click at [606, 335] on div "Roof Sheet Corrugated 16mm height - 0.42mm BMT G550, 762mm cover Colorbond Colo…" at bounding box center [666, 290] width 604 height 169
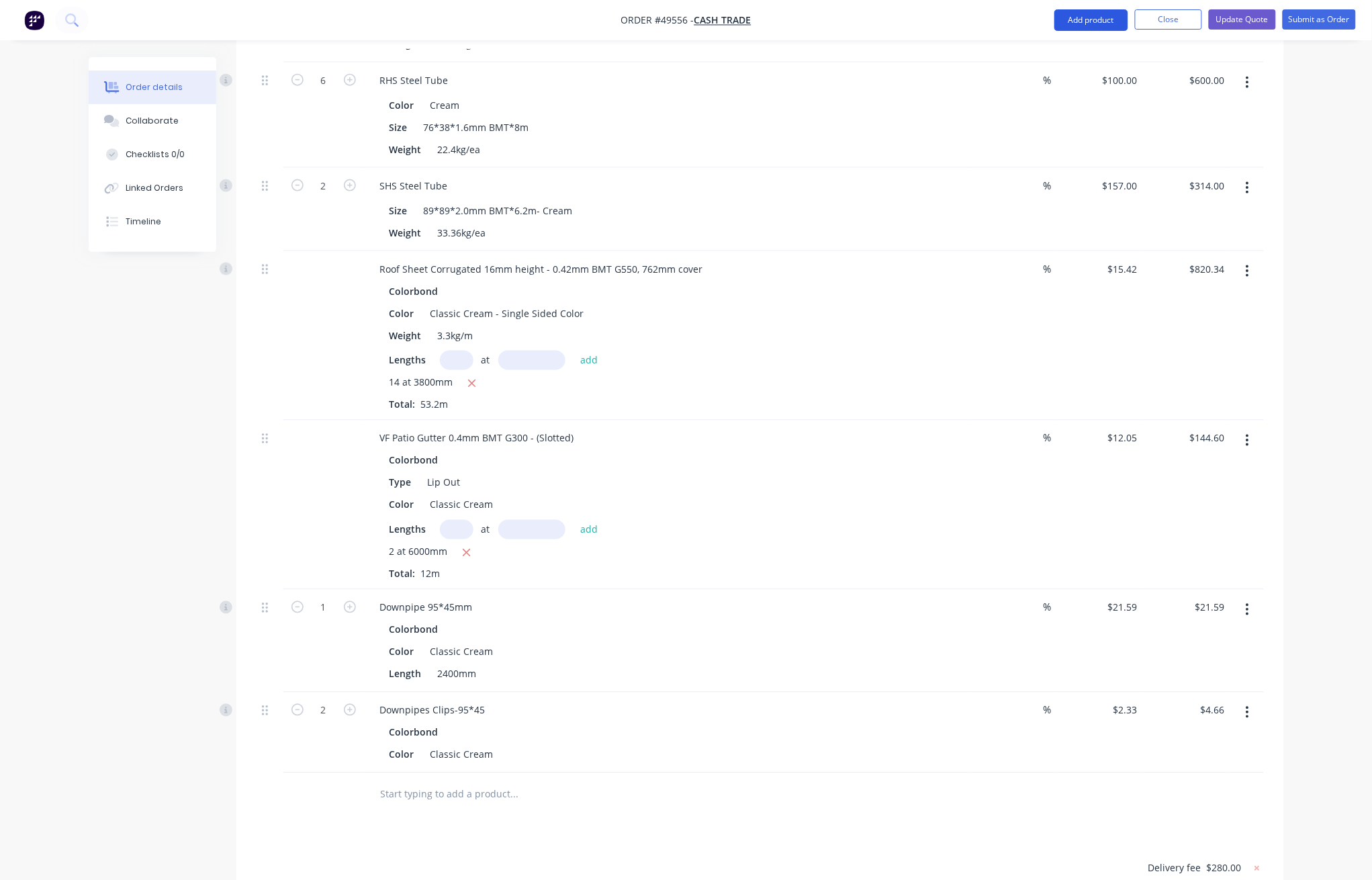
scroll to position [537, 0]
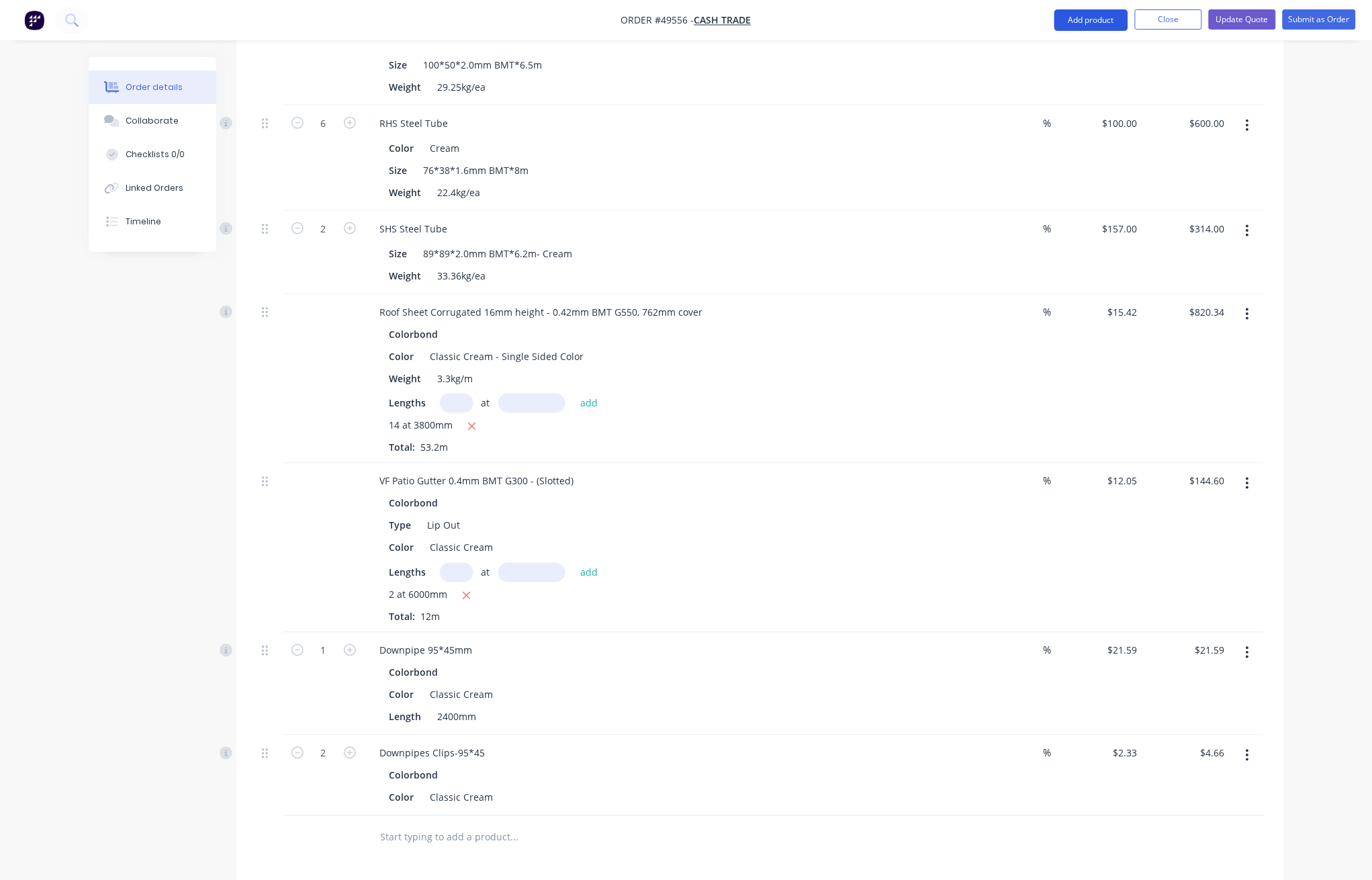
click at [1075, 17] on button "Add product" at bounding box center [1092, 20] width 74 height 22
click at [1077, 52] on div "Product catalogue" at bounding box center [1064, 54] width 104 height 19
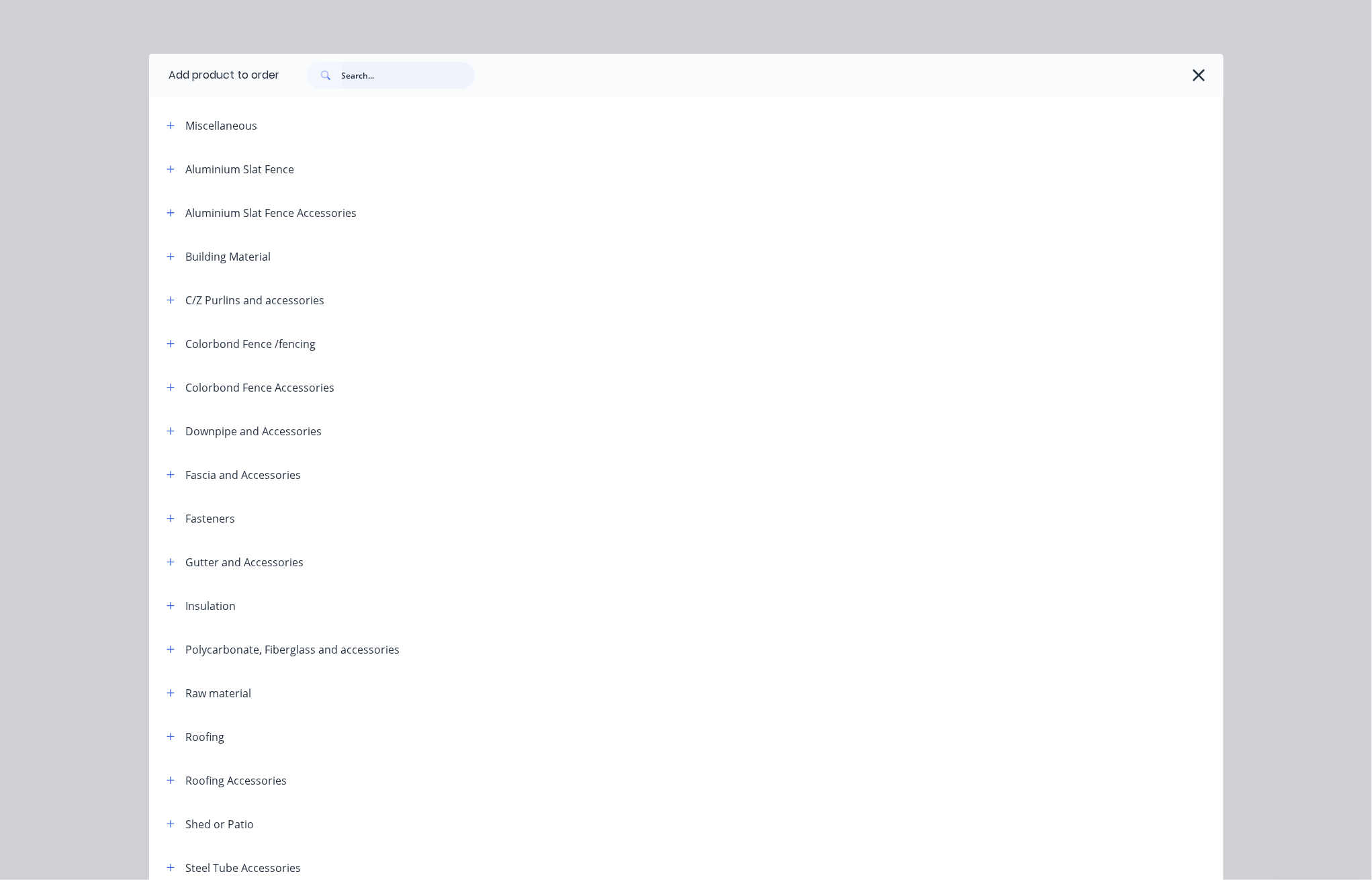
click at [395, 78] on input "text" at bounding box center [409, 75] width 133 height 27
type input "1"
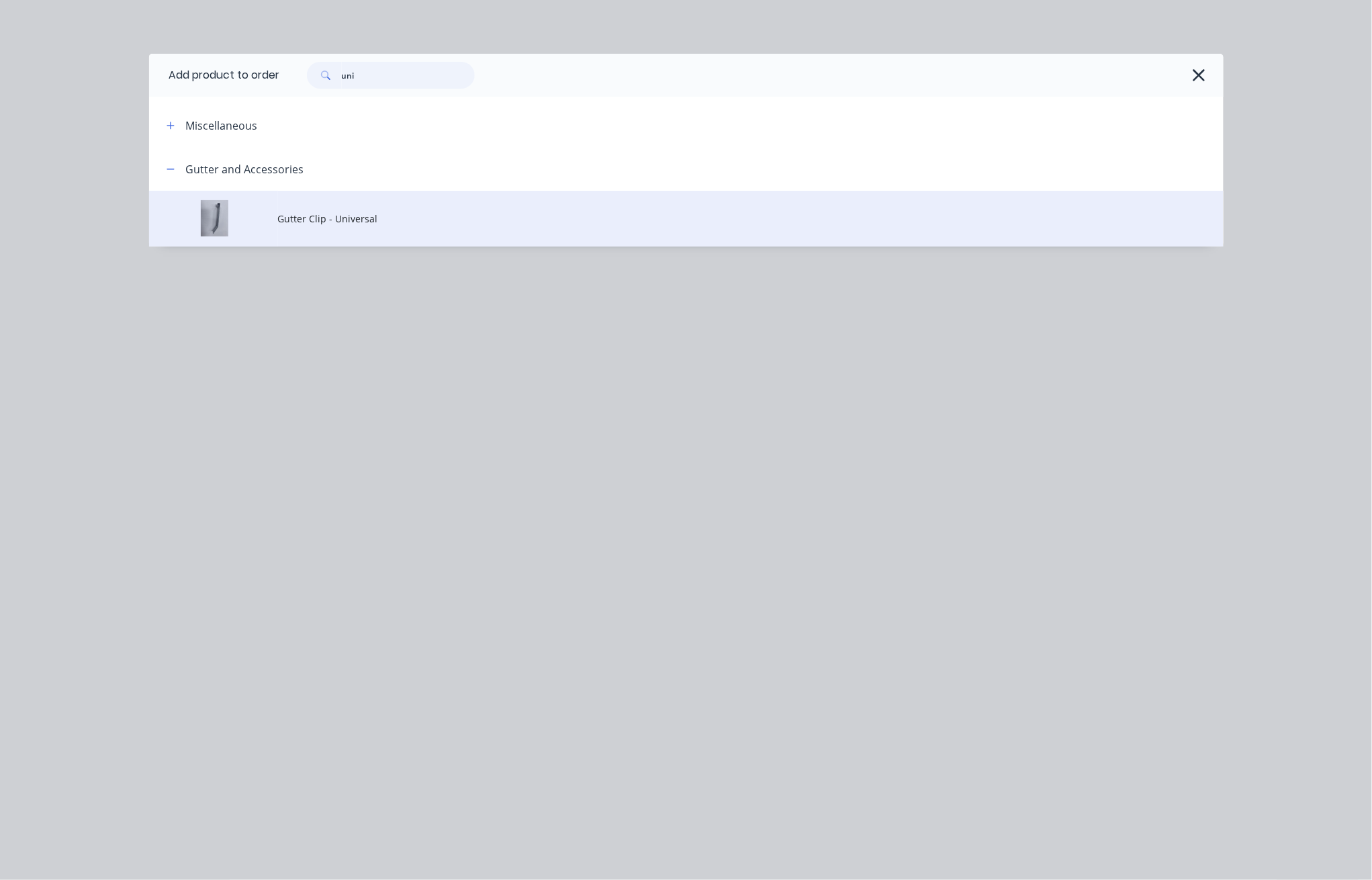
type input "uni"
click at [314, 220] on span "Gutter Clip - Universal" at bounding box center [657, 219] width 756 height 14
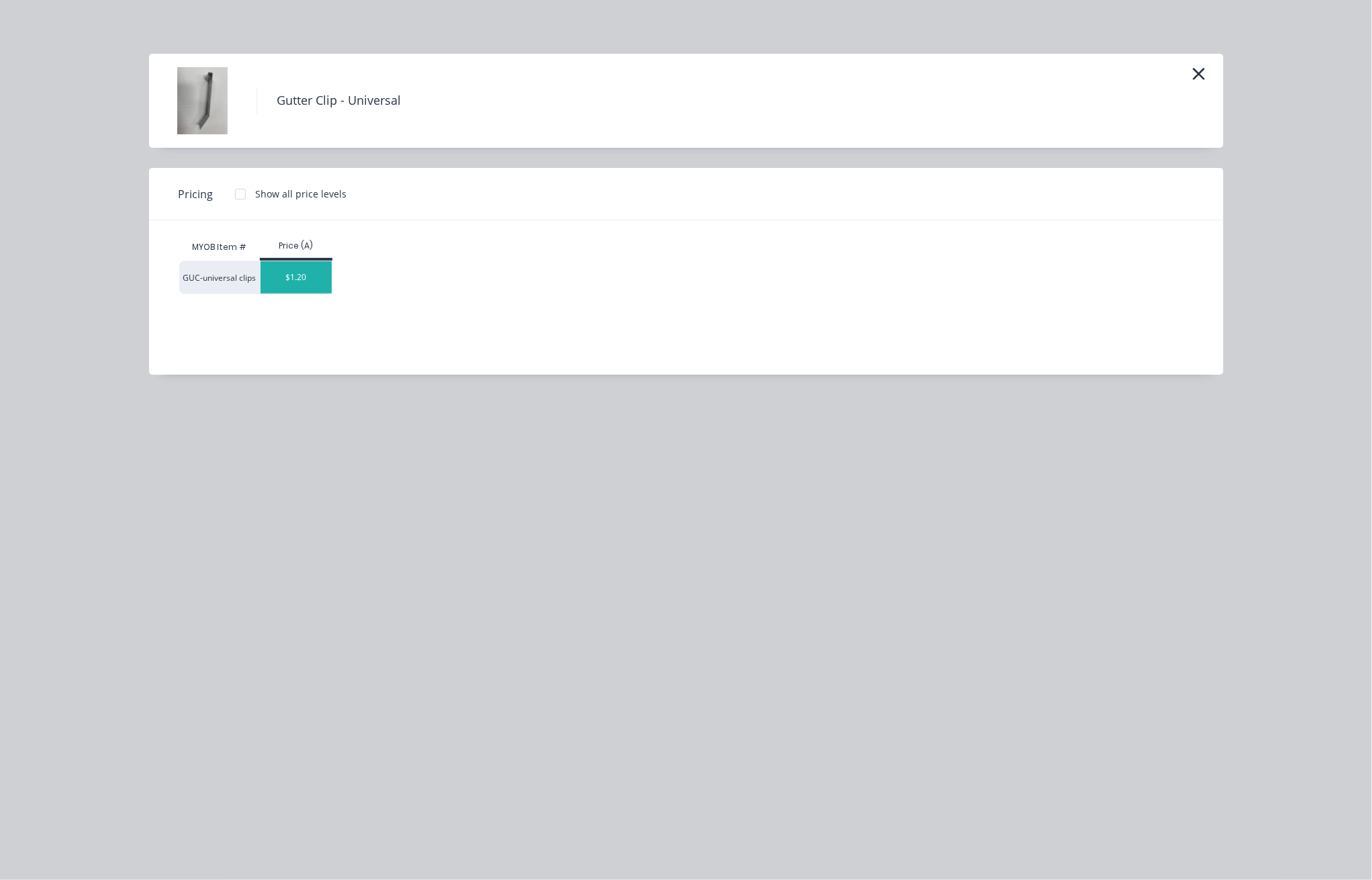
click at [314, 277] on div "$1.20" at bounding box center [296, 277] width 72 height 32
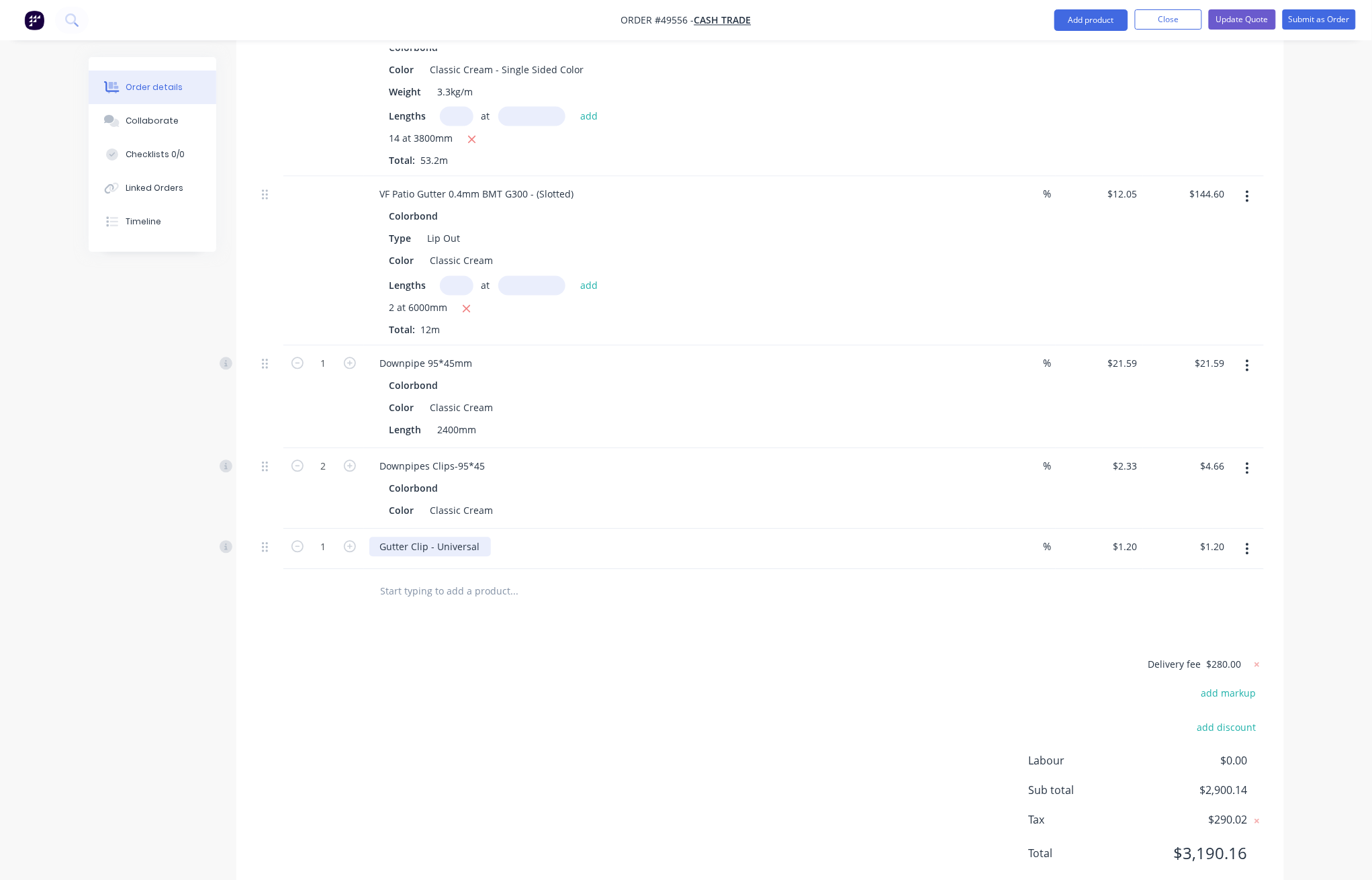
scroll to position [828, 0]
click at [333, 534] on input "1" at bounding box center [323, 544] width 35 height 20
type input "11"
type input "$13.20"
click at [552, 615] on div "Delivery fee $280.00 add markup add discount Labour $0.00 Sub total $2,900.14 T…" at bounding box center [760, 764] width 1007 height 223
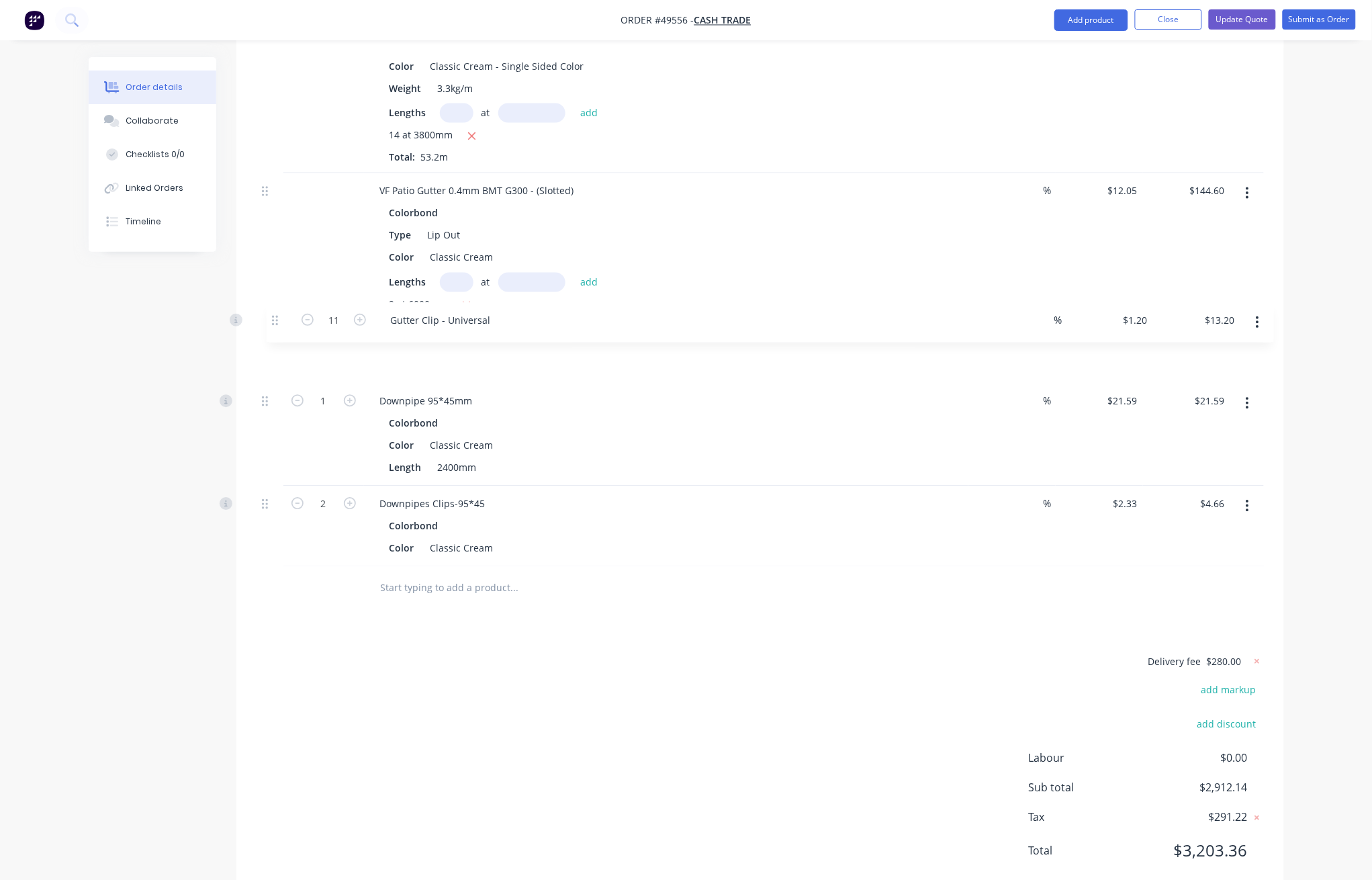
drag, startPoint x: 264, startPoint y: 507, endPoint x: 274, endPoint y: 317, distance: 190.3
click at [274, 317] on div "5 RHS Steel Tube Color Cream Size 100*50*2.0mm BMT*6.5m Weight 29.25kg/ea % $14…" at bounding box center [760, 139] width 1007 height 857
click at [570, 615] on div "Delivery fee $280.00 add markup add discount Labour $0.00 Sub total $2,912.14 T…" at bounding box center [760, 764] width 1007 height 223
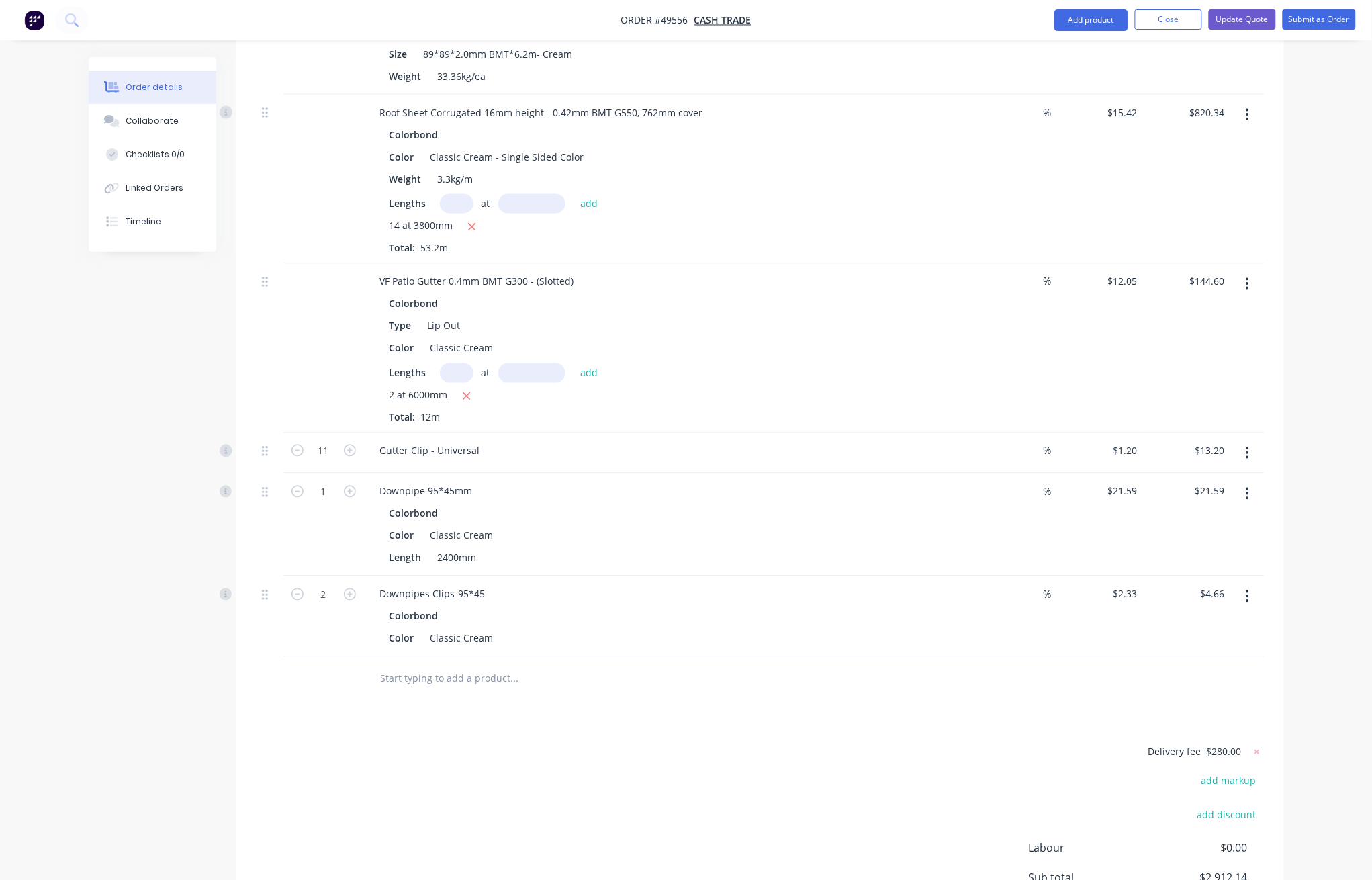
scroll to position [737, 0]
click at [645, 615] on div "Delivery fee $280.00 add markup add discount Labour $0.00 Sub total $2,912.14 T…" at bounding box center [760, 854] width 1007 height 223
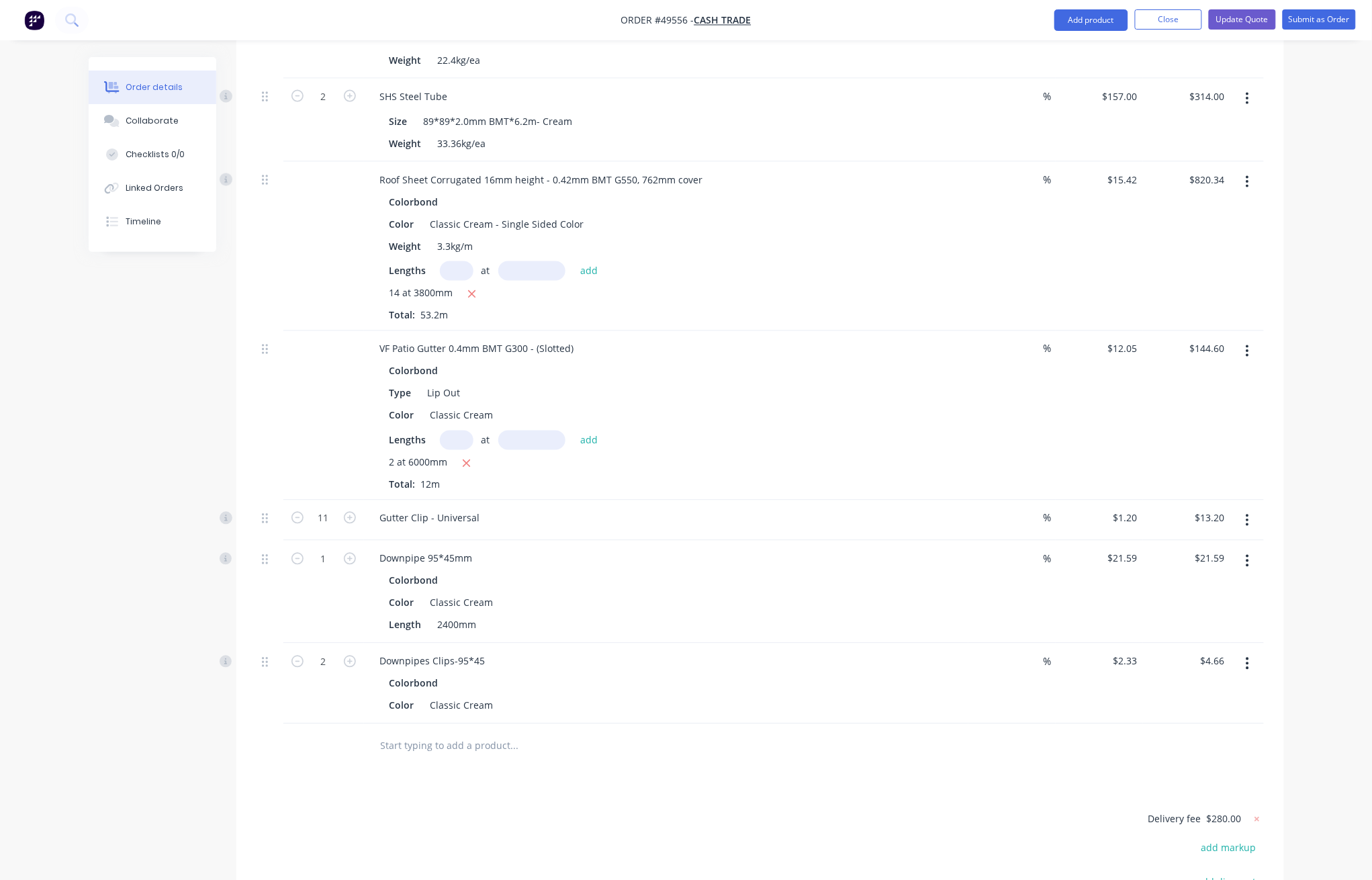
scroll to position [648, 0]
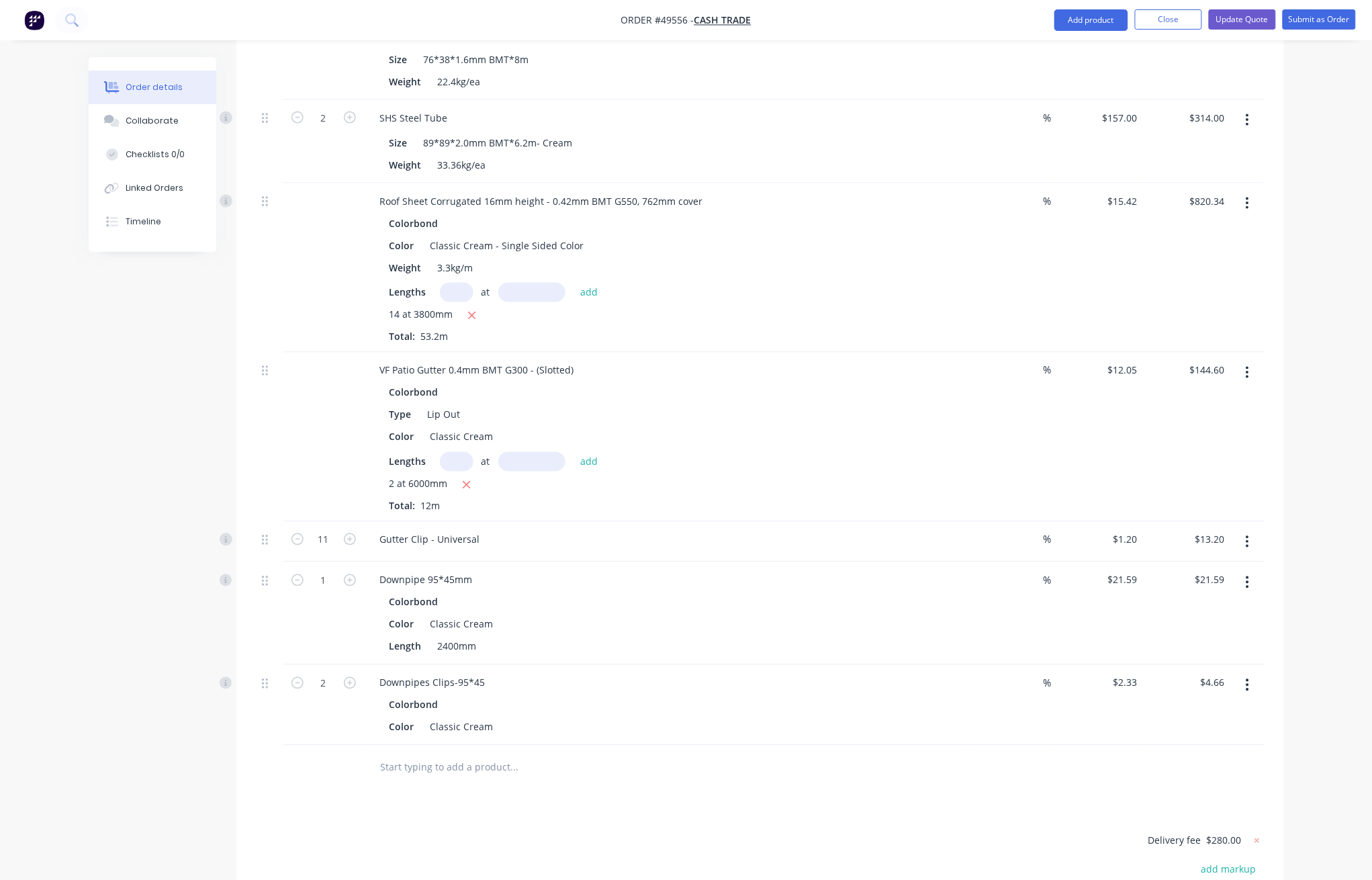
click at [528, 570] on div "Downpipe 95*45mm" at bounding box center [666, 580] width 594 height 19
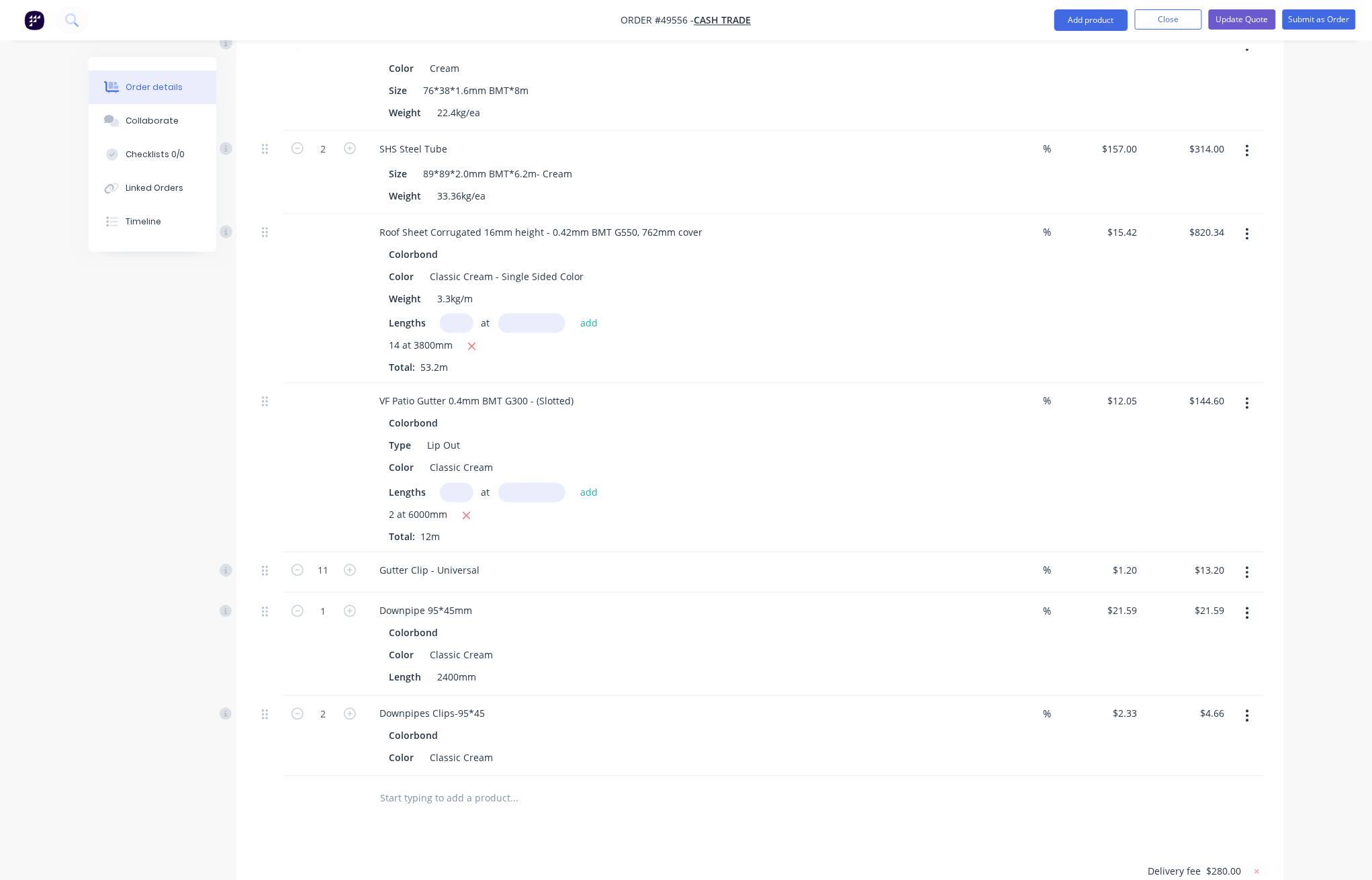
scroll to position [828, 0]
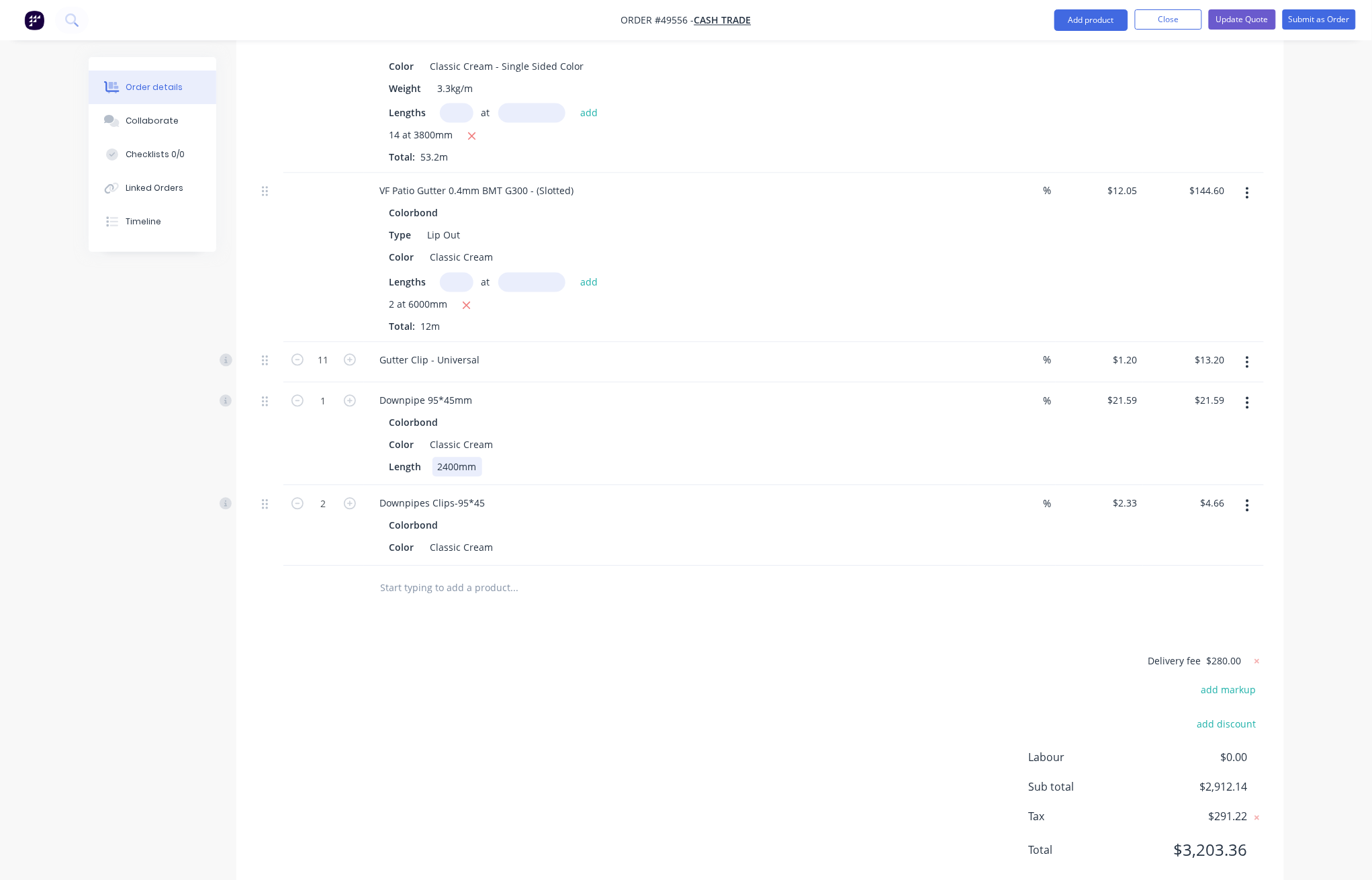
click at [668, 419] on div "Colorbond Color Classic Cream Length 2400mm" at bounding box center [666, 445] width 594 height 64
click at [661, 574] on div at bounding box center [571, 587] width 403 height 27
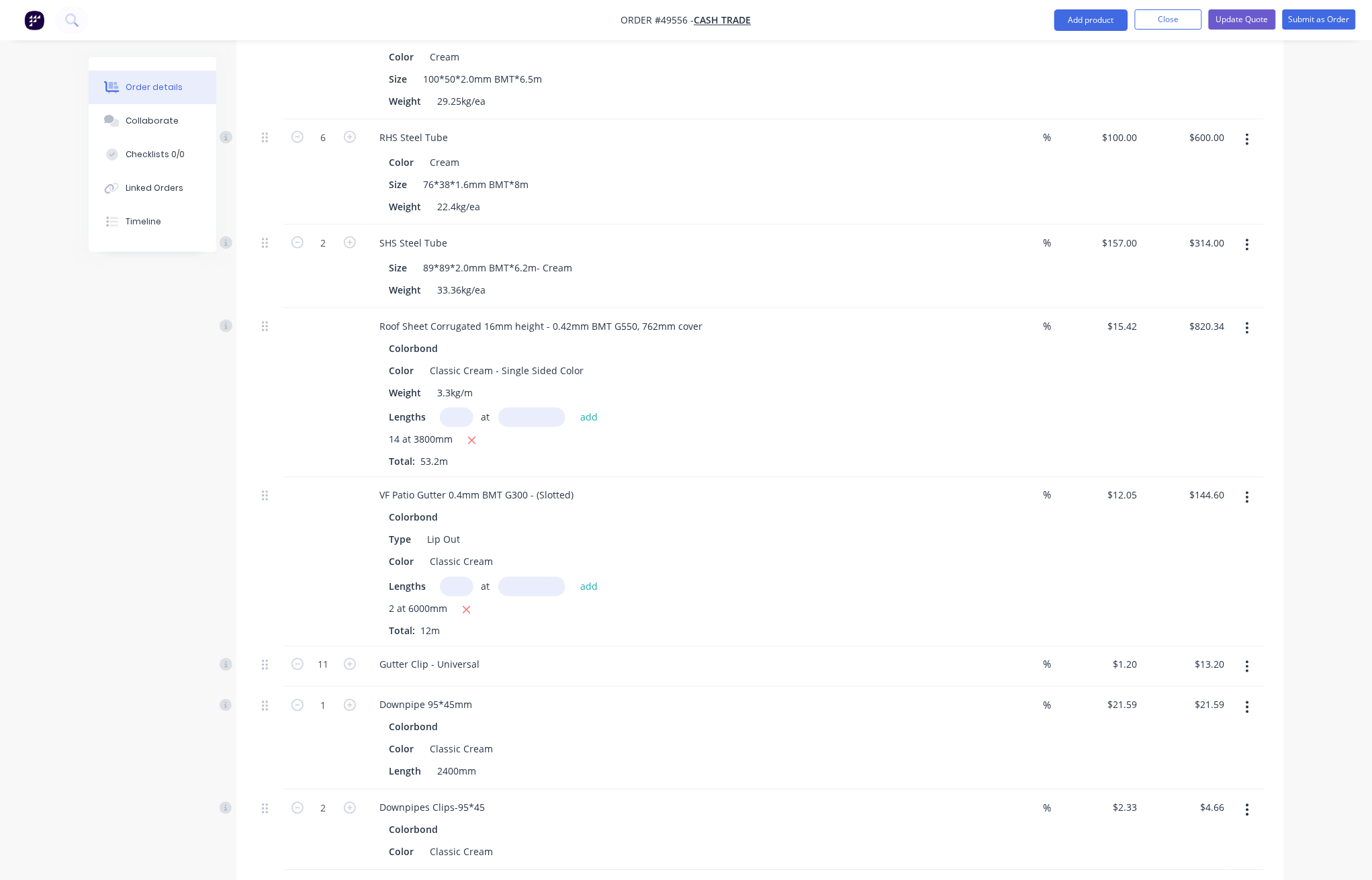
scroll to position [559, 0]
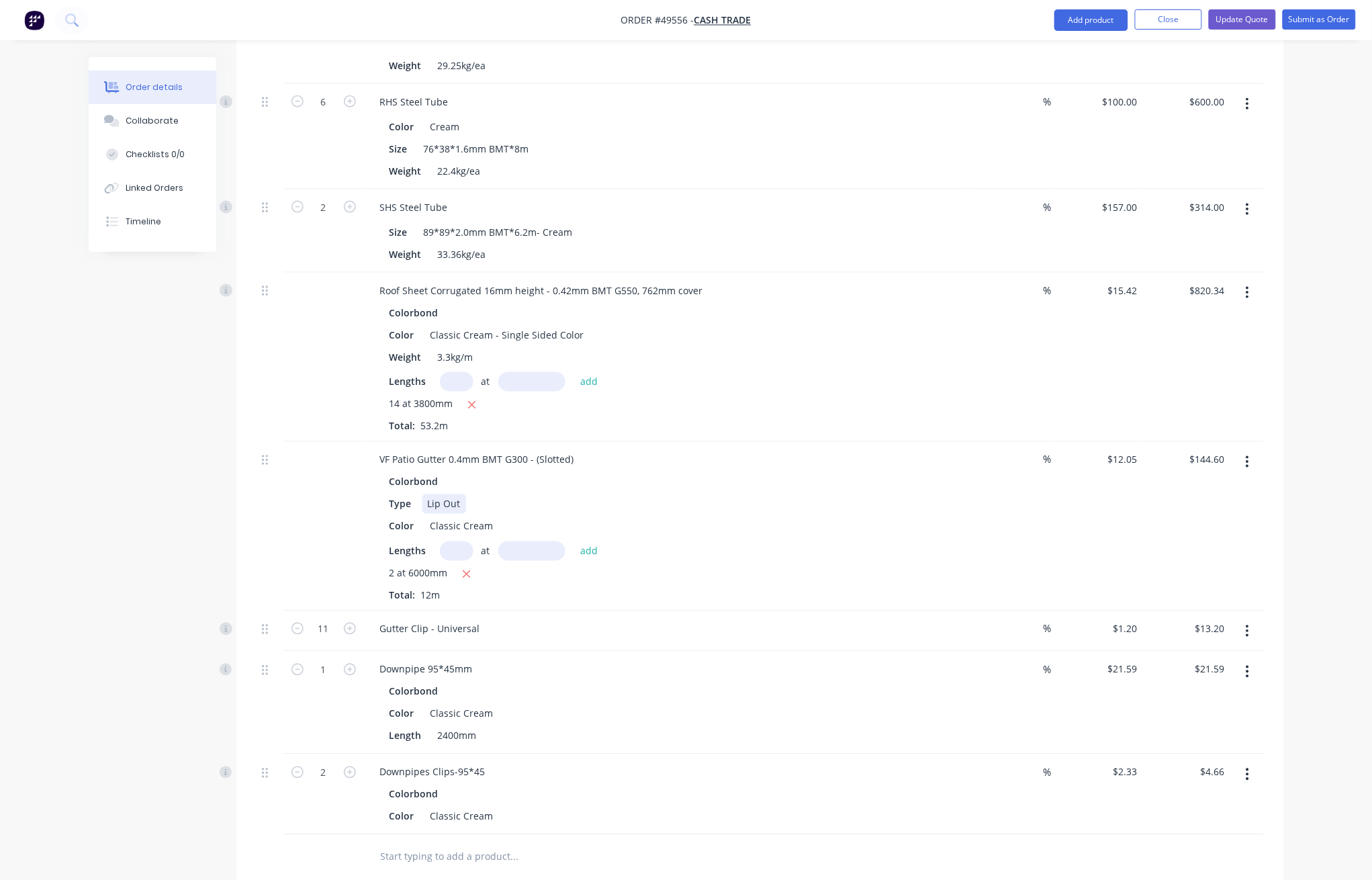
click at [649, 494] on div "Type Lip Out" at bounding box center [663, 504] width 559 height 19
click at [700, 494] on div "Type Lip Out" at bounding box center [663, 504] width 559 height 19
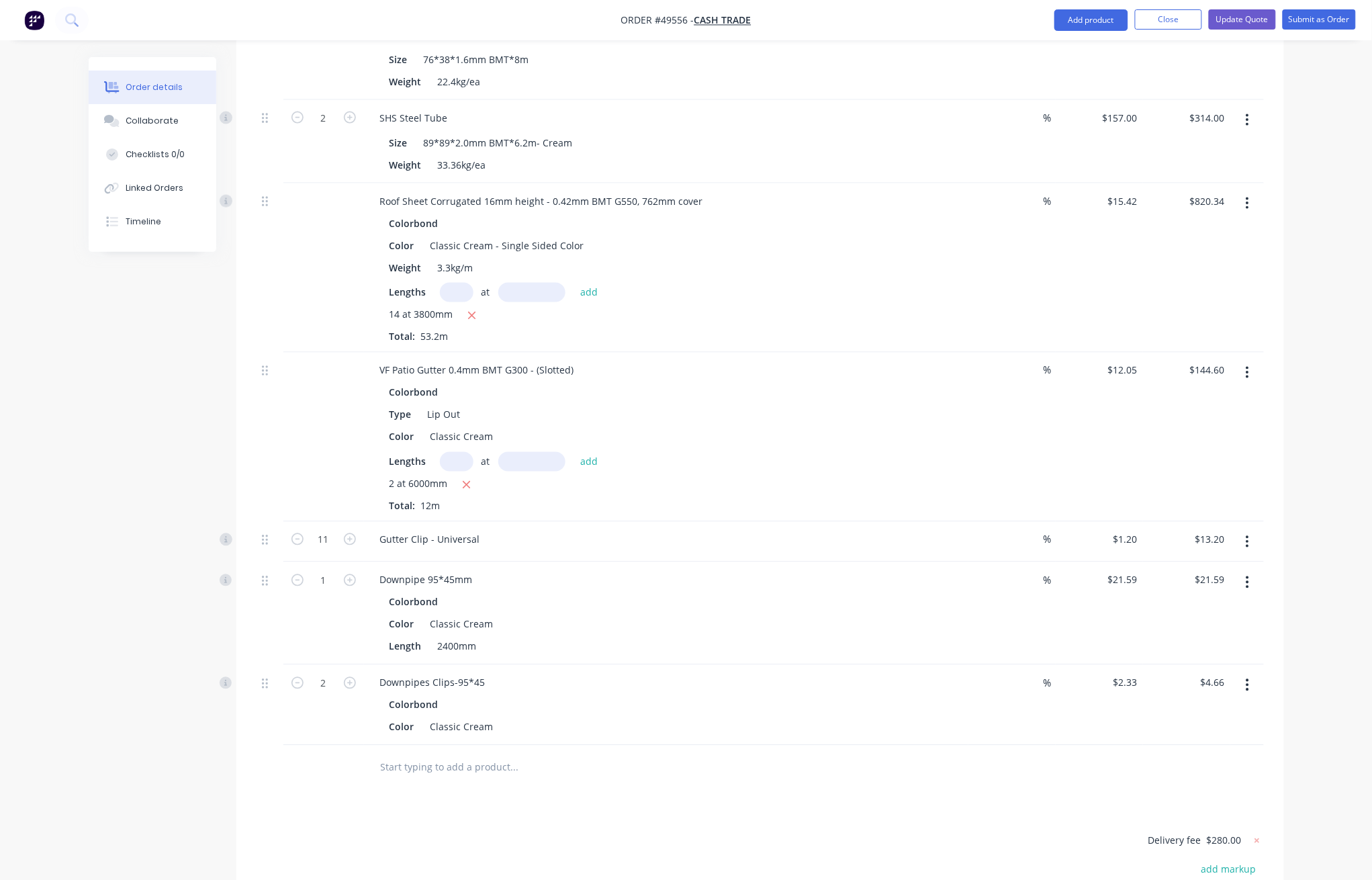
scroll to position [828, 0]
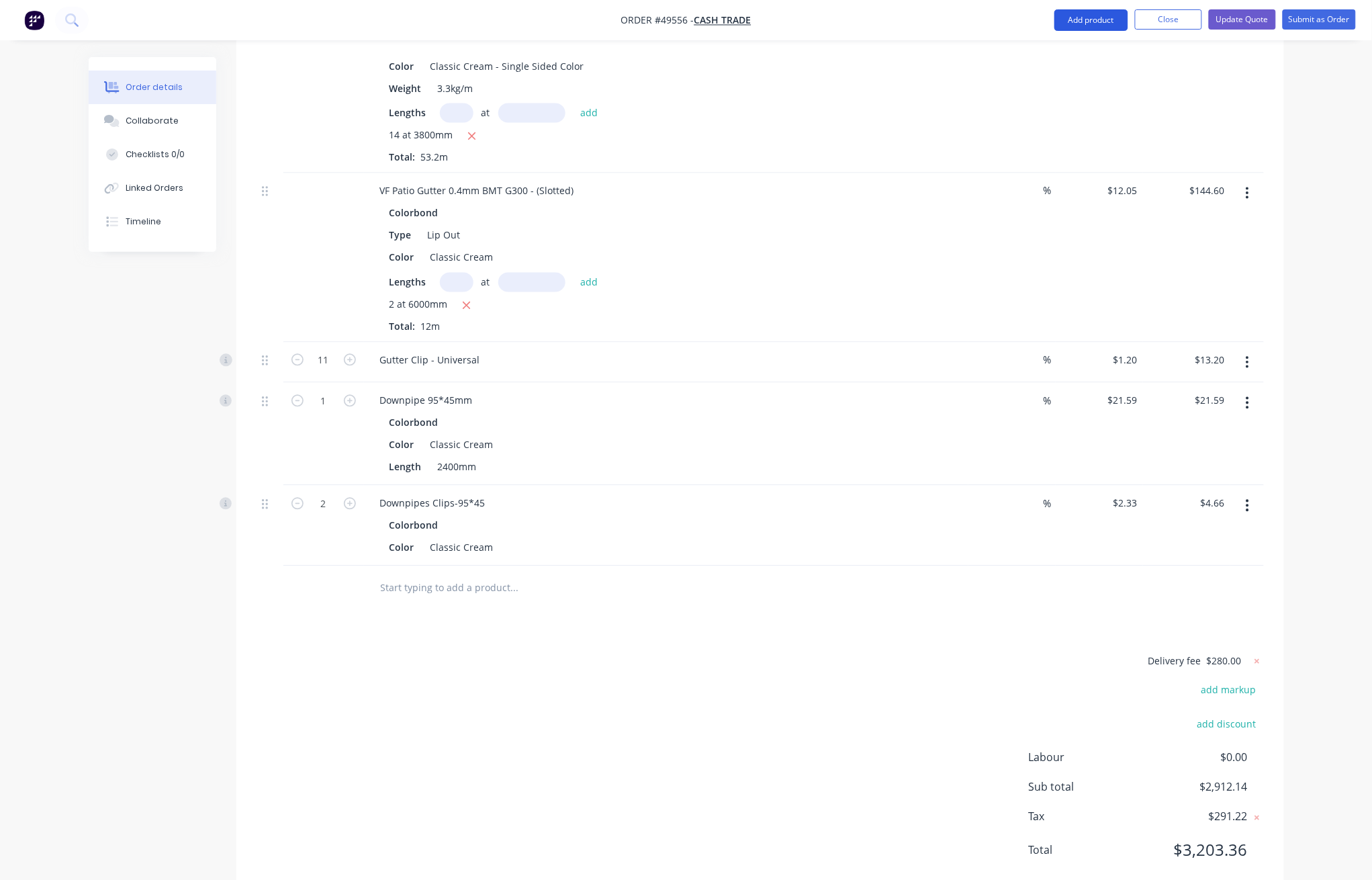
click at [1088, 10] on button "Add product" at bounding box center [1092, 20] width 74 height 22
click at [1077, 56] on div "Product catalogue" at bounding box center [1064, 54] width 104 height 19
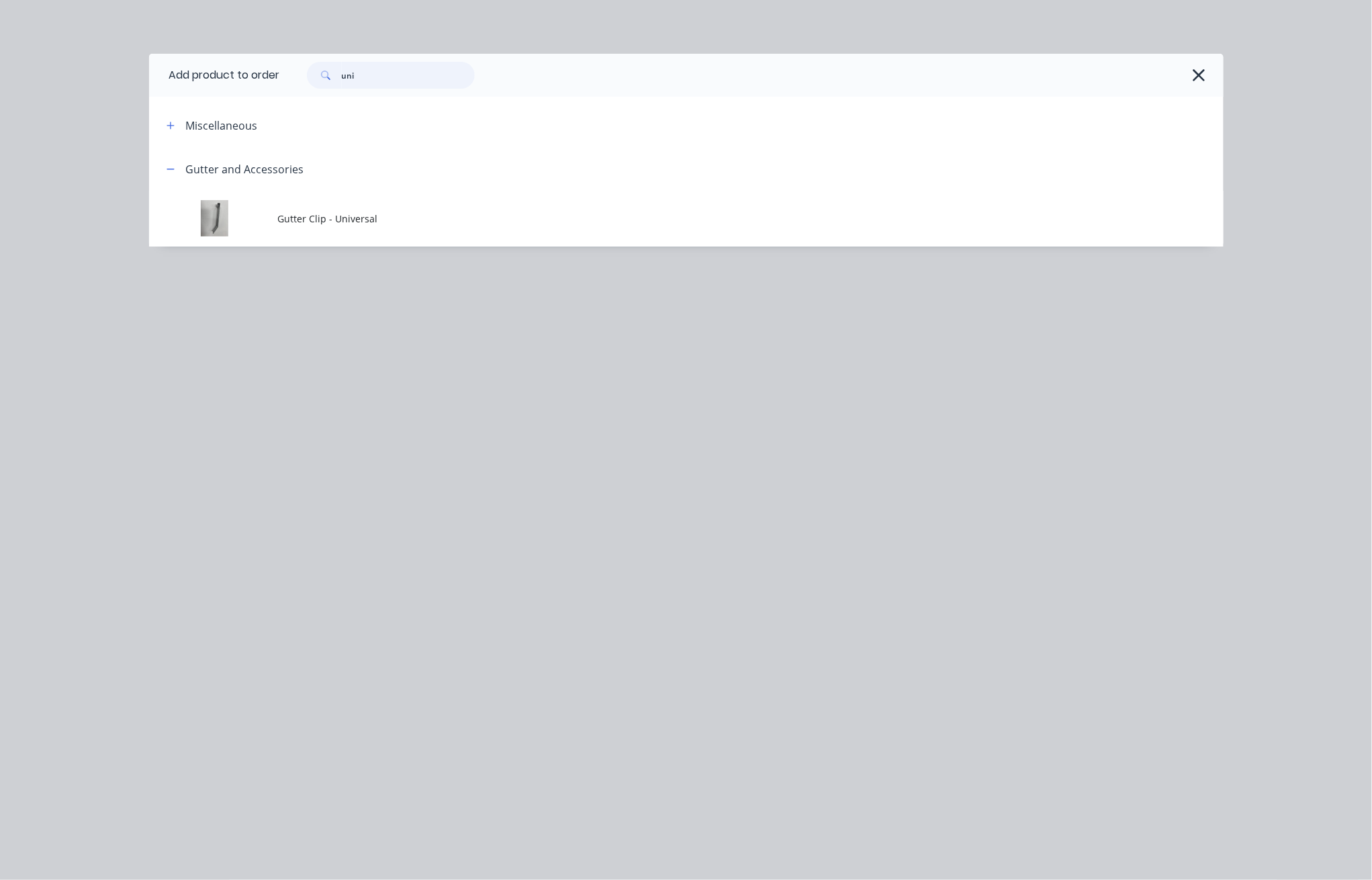
click at [391, 84] on input "uni" at bounding box center [409, 75] width 133 height 27
click at [391, 82] on input "uni" at bounding box center [409, 75] width 133 height 27
click at [384, 83] on input "uni" at bounding box center [409, 75] width 133 height 27
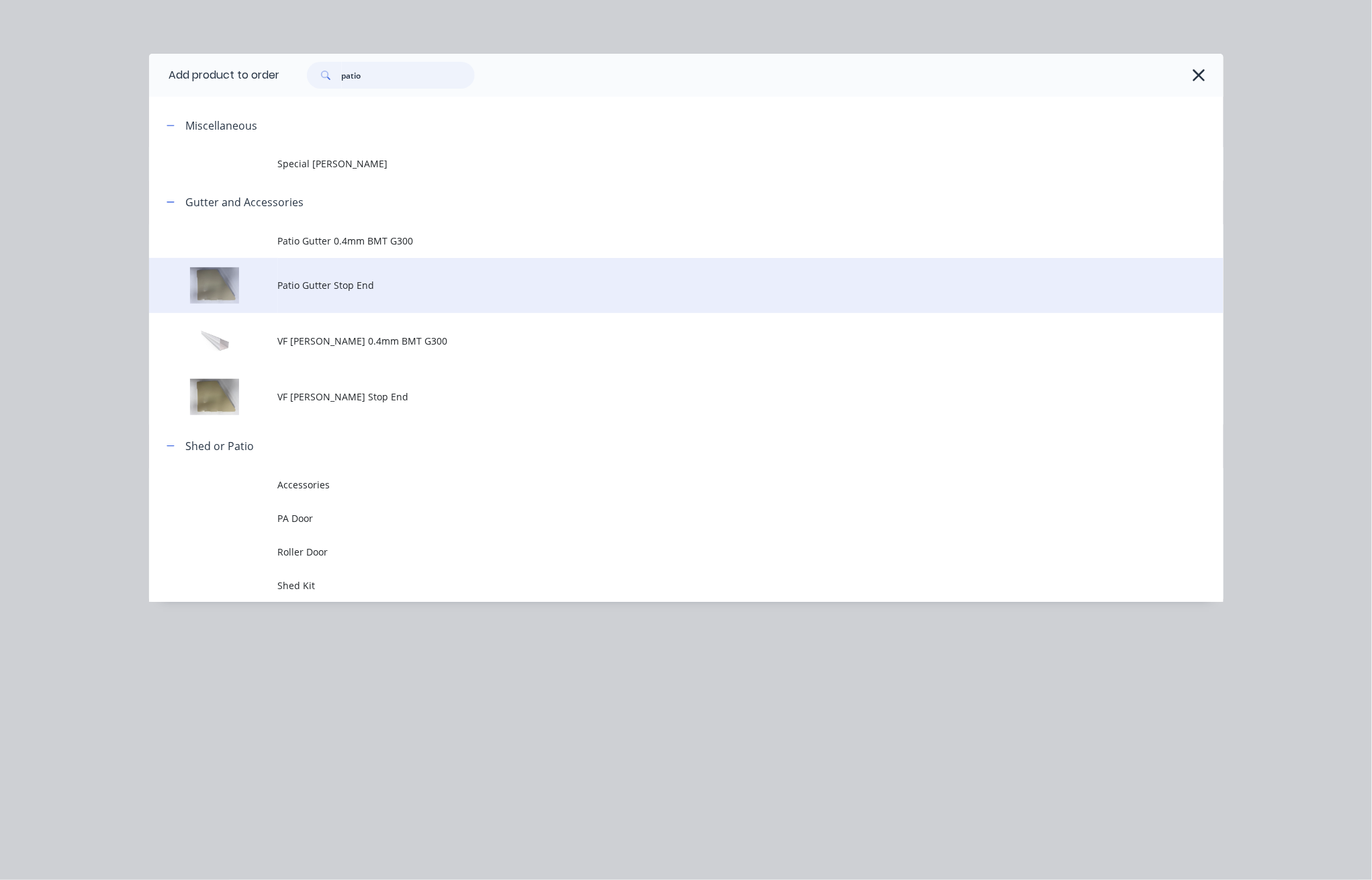
type input "patio"
click at [366, 282] on span "Patio Gutter Stop End" at bounding box center [657, 285] width 756 height 14
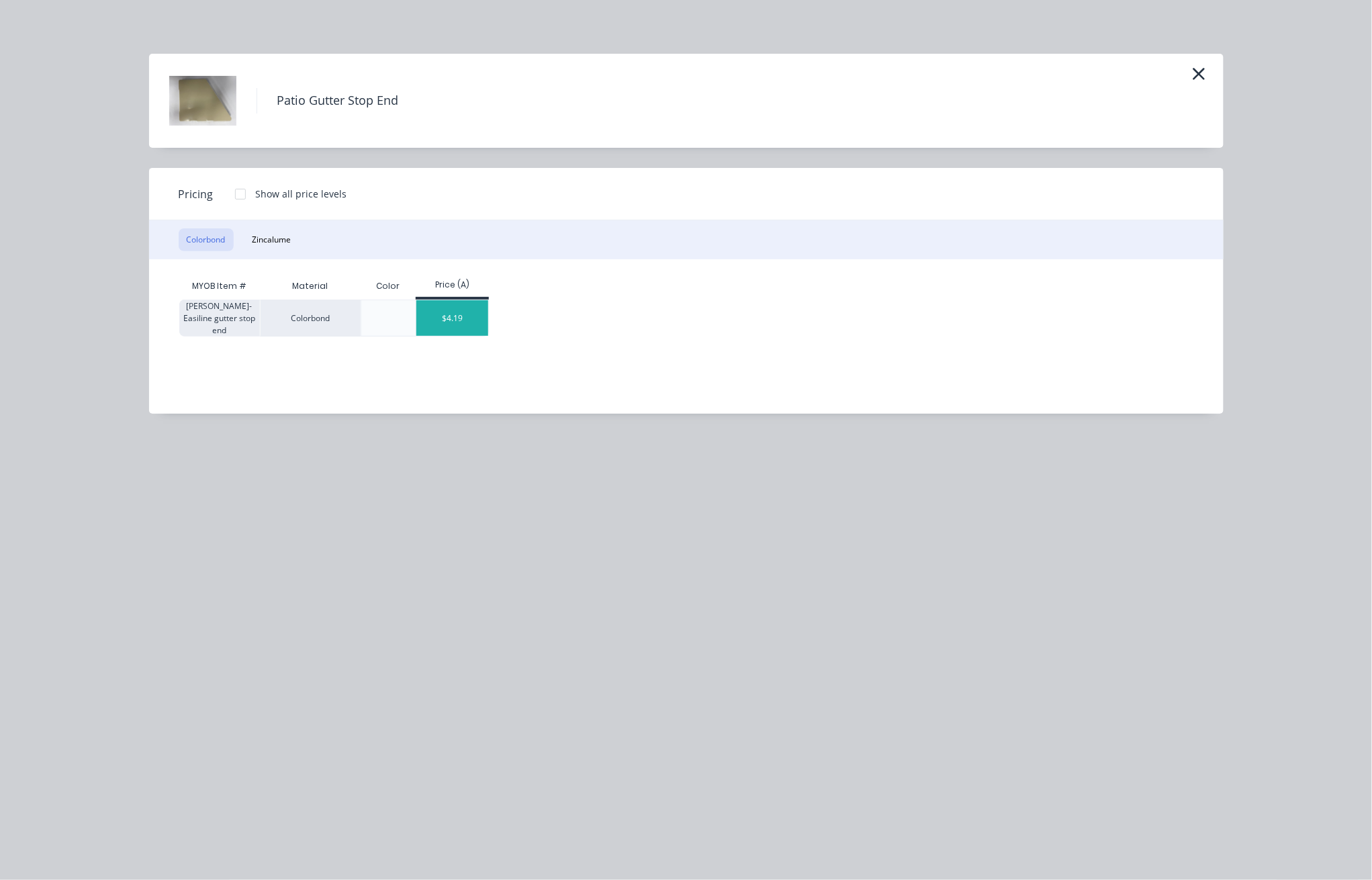
click at [461, 316] on div "$4.19" at bounding box center [452, 317] width 72 height 35
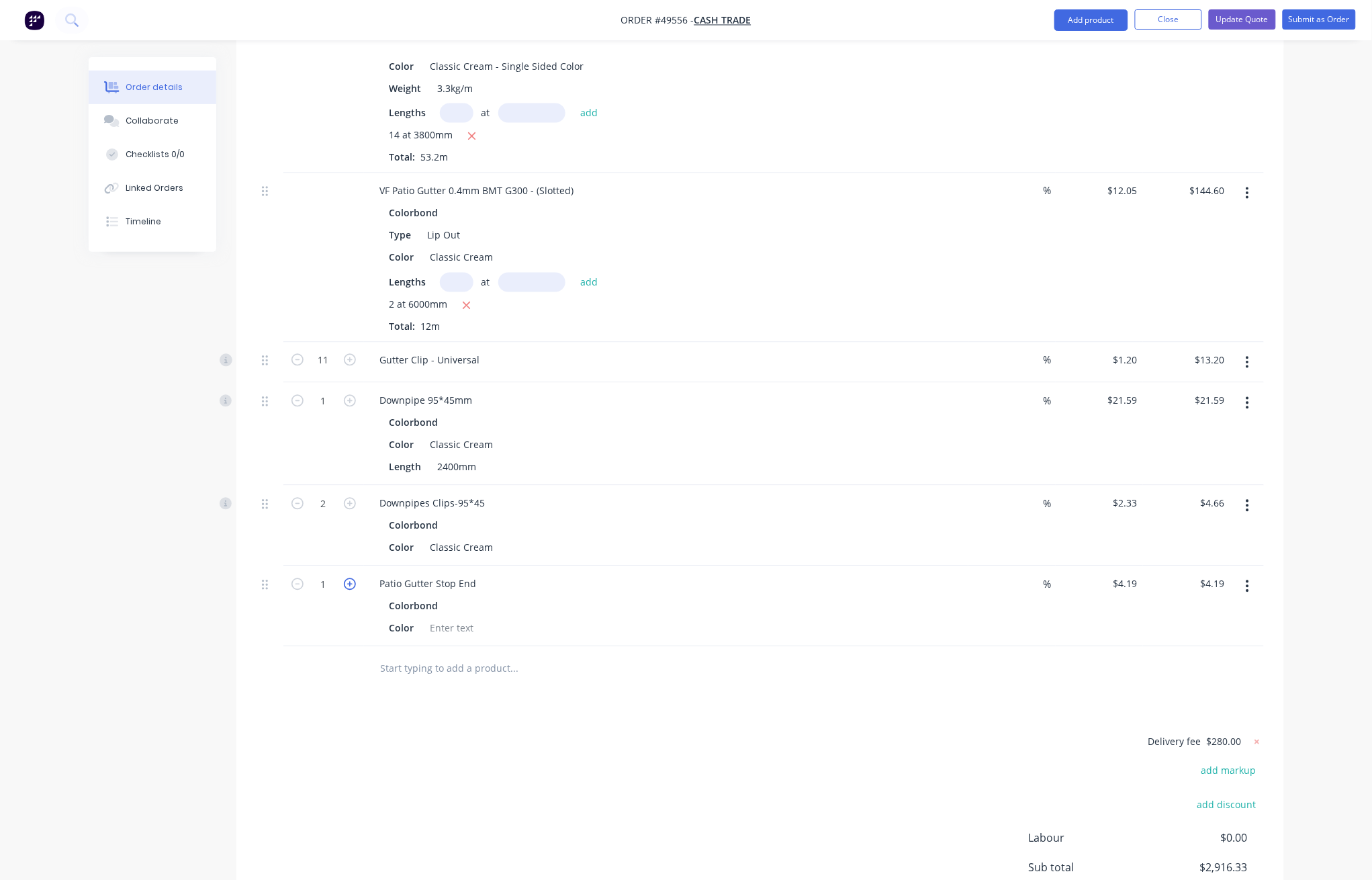
click at [349, 579] on icon "button" at bounding box center [350, 584] width 12 height 12
type input "2"
type input "$8.38"
click at [638, 615] on div "Color" at bounding box center [663, 628] width 559 height 19
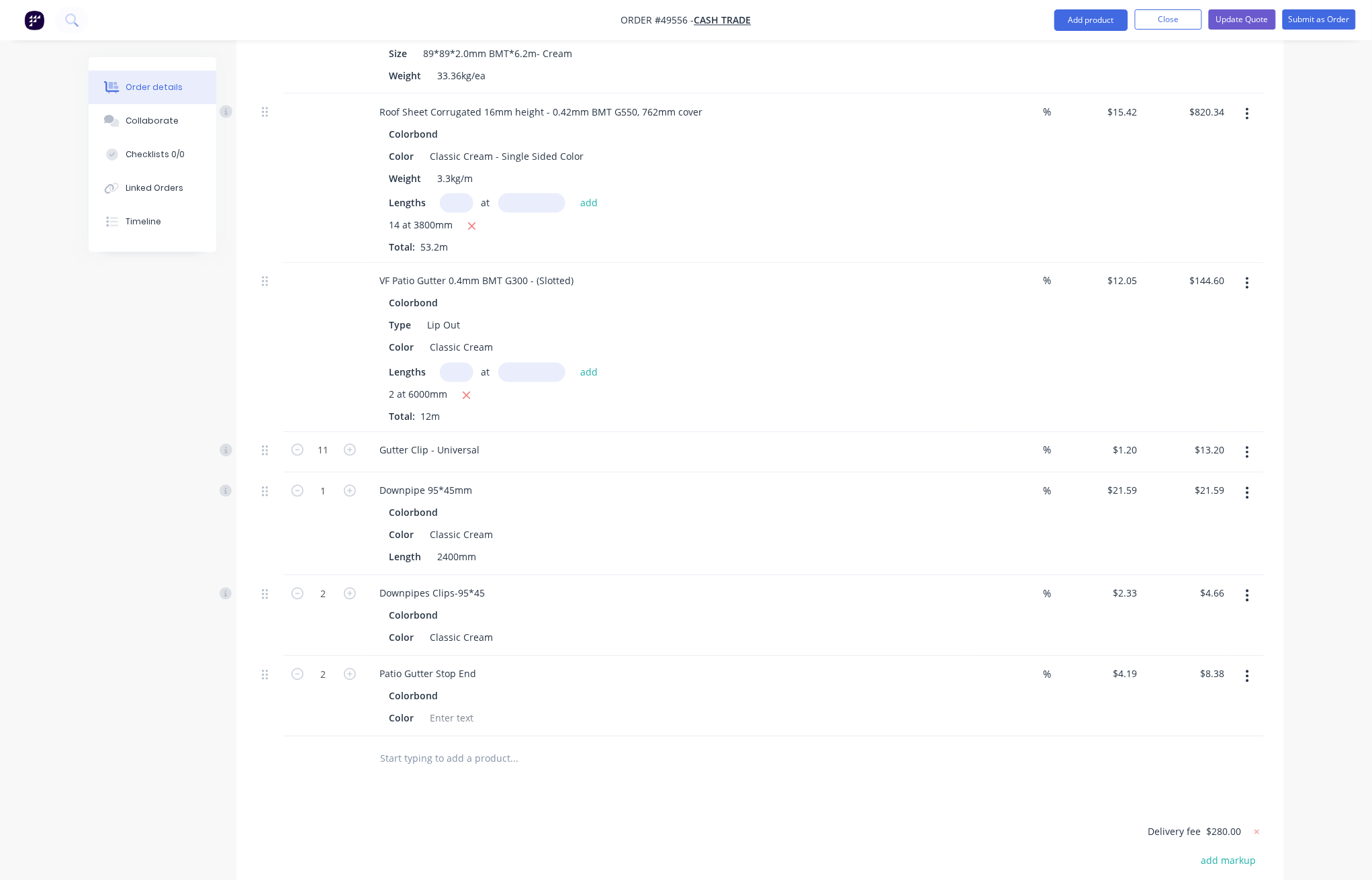
click at [642, 615] on input "text" at bounding box center [514, 758] width 269 height 27
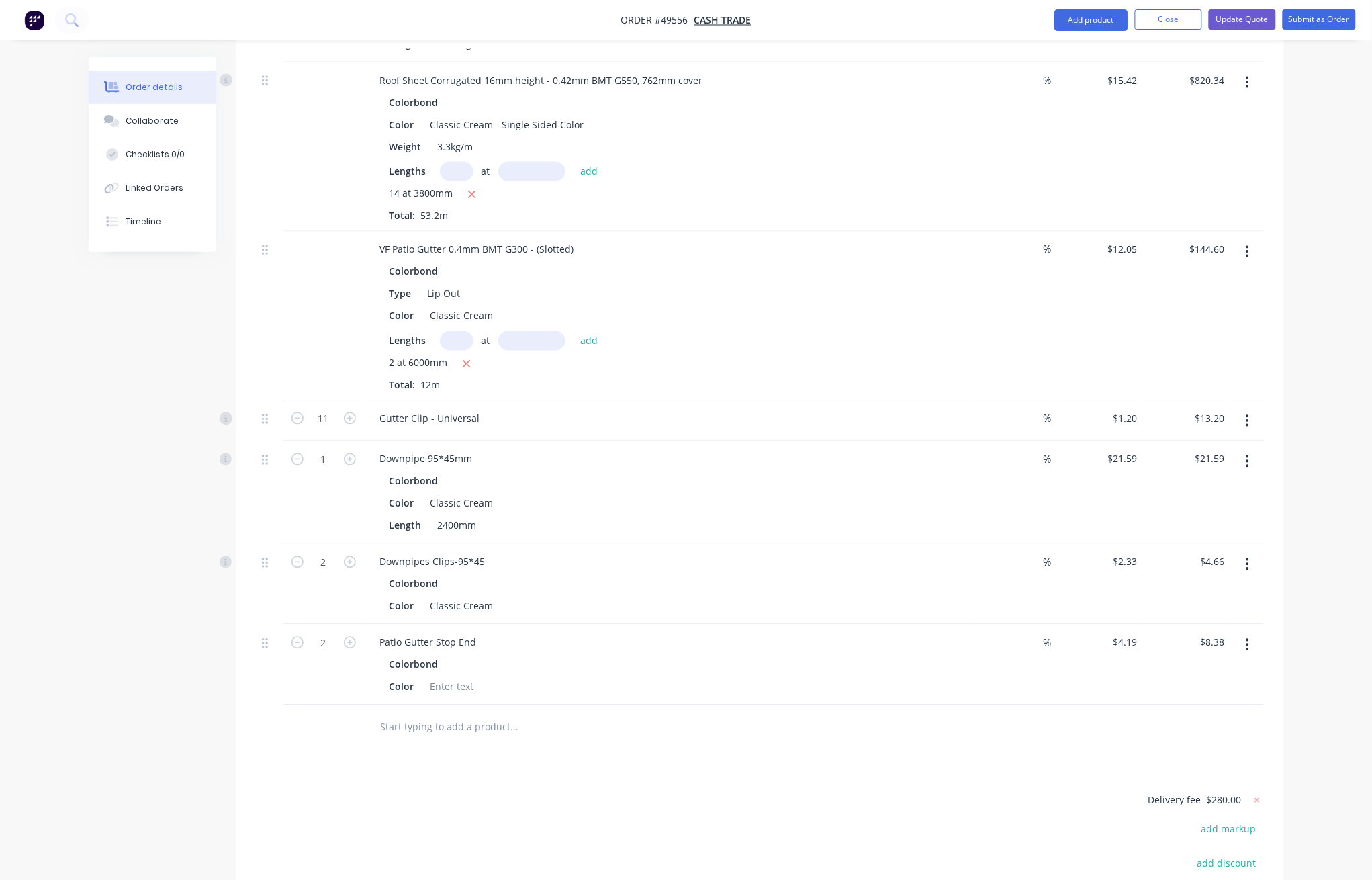
scroll to position [828, 0]
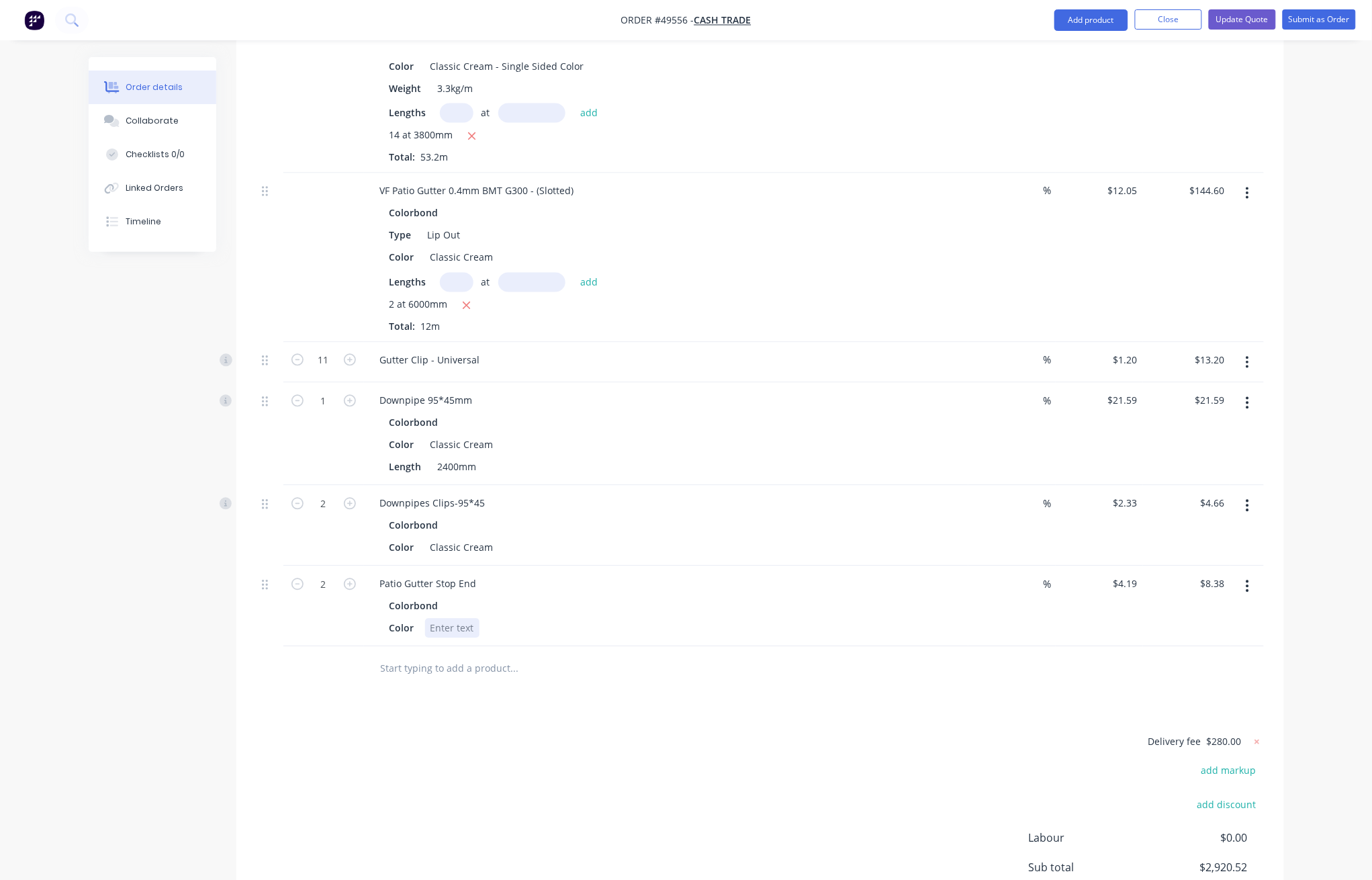
click at [463, 615] on div at bounding box center [451, 628] width 54 height 19
click at [690, 615] on div "Color" at bounding box center [663, 628] width 559 height 19
click at [1110, 16] on button "Add product" at bounding box center [1092, 20] width 74 height 22
click at [1076, 61] on div "Product catalogue" at bounding box center [1064, 54] width 104 height 19
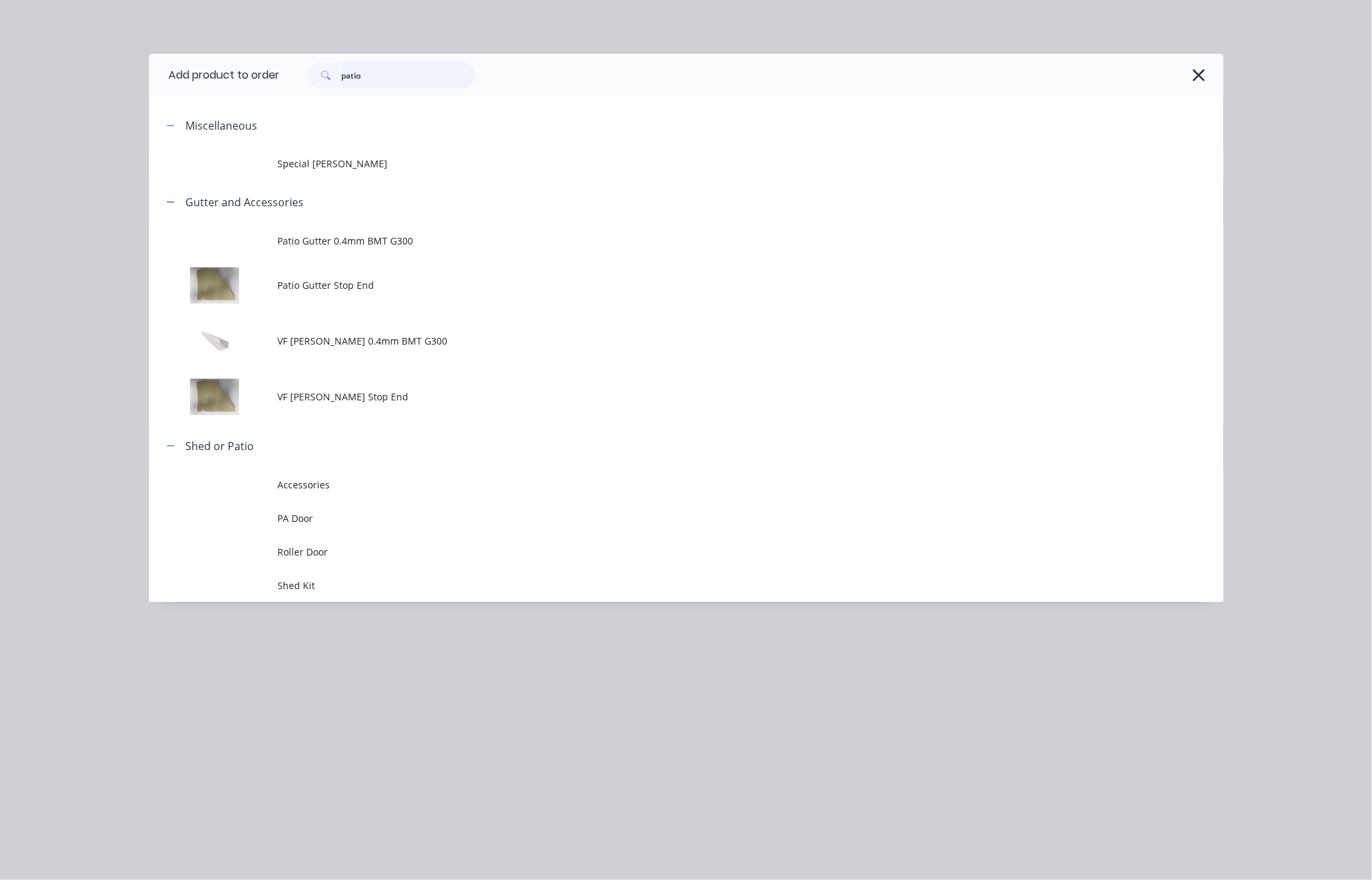
click at [389, 83] on input "patio" at bounding box center [409, 75] width 133 height 27
click at [1191, 83] on button "button" at bounding box center [1199, 75] width 22 height 22
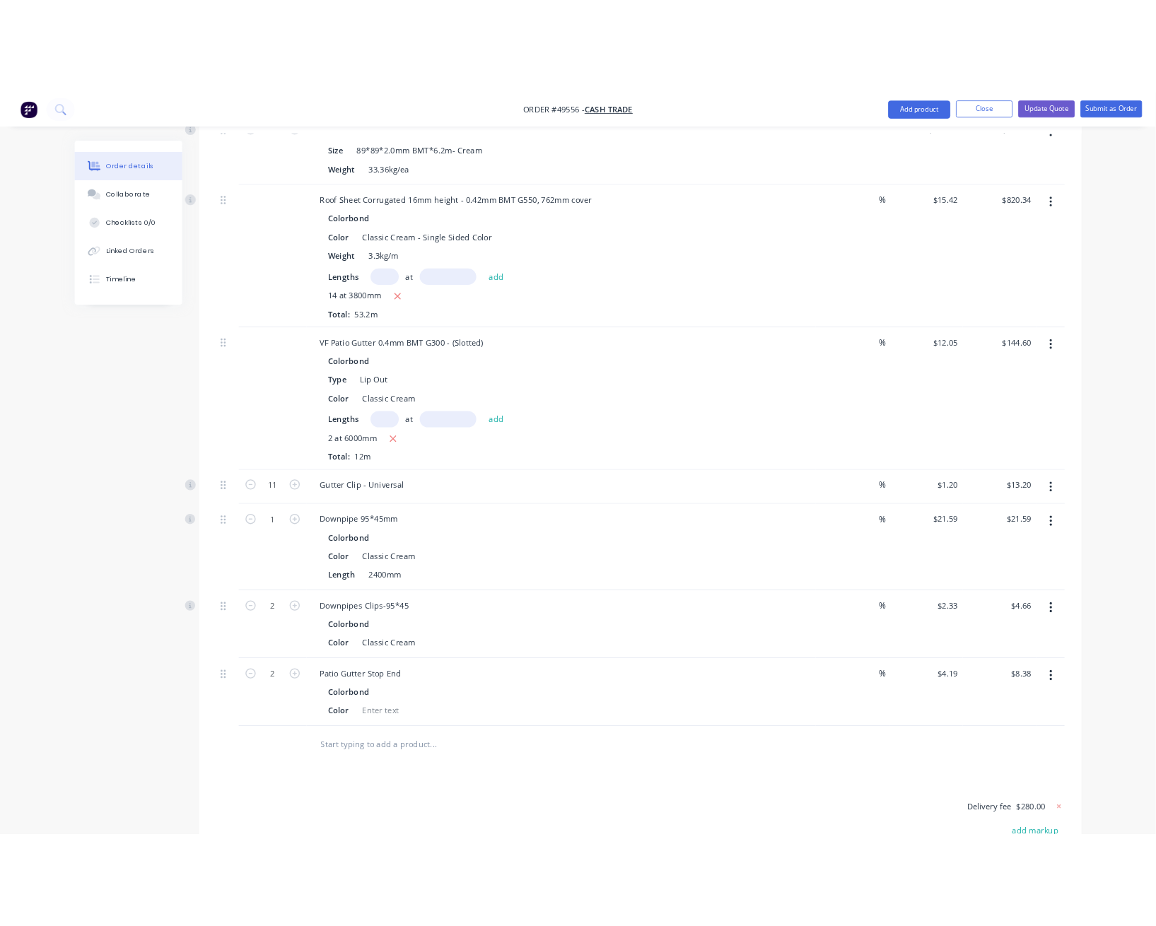
scroll to position [861, 0]
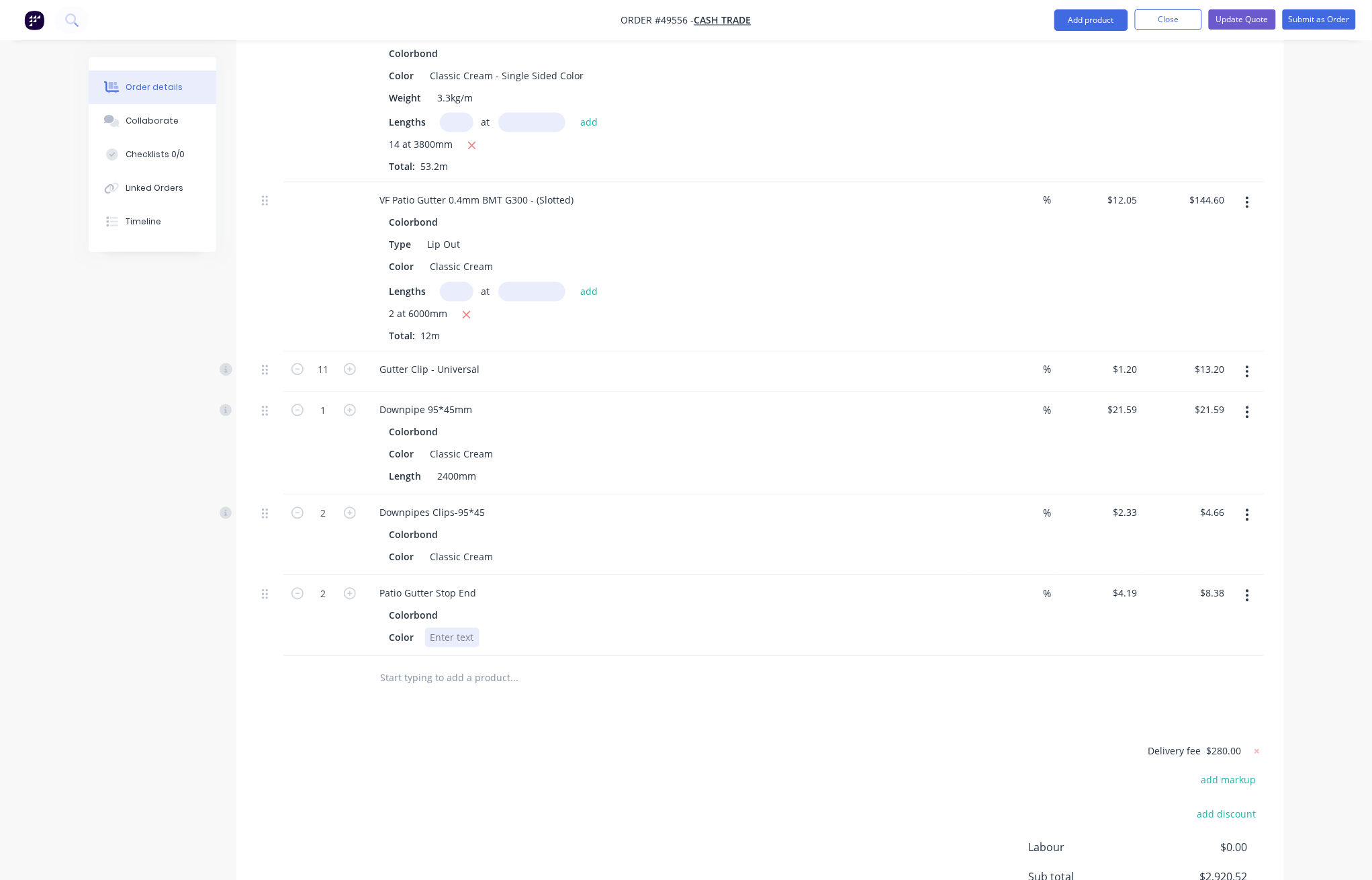
click at [506, 615] on div "Color" at bounding box center [663, 638] width 559 height 19
click at [431, 615] on div "ream" at bounding box center [467, 638] width 86 height 19
drag, startPoint x: 688, startPoint y: 681, endPoint x: 661, endPoint y: 678, distance: 27.2
click at [684, 615] on div "Drawings Add drawing Products Show / Hide columns Add product Qty Discount Pric…" at bounding box center [760, 291] width 1048 height 1391
click at [486, 615] on div "Color" at bounding box center [663, 638] width 559 height 19
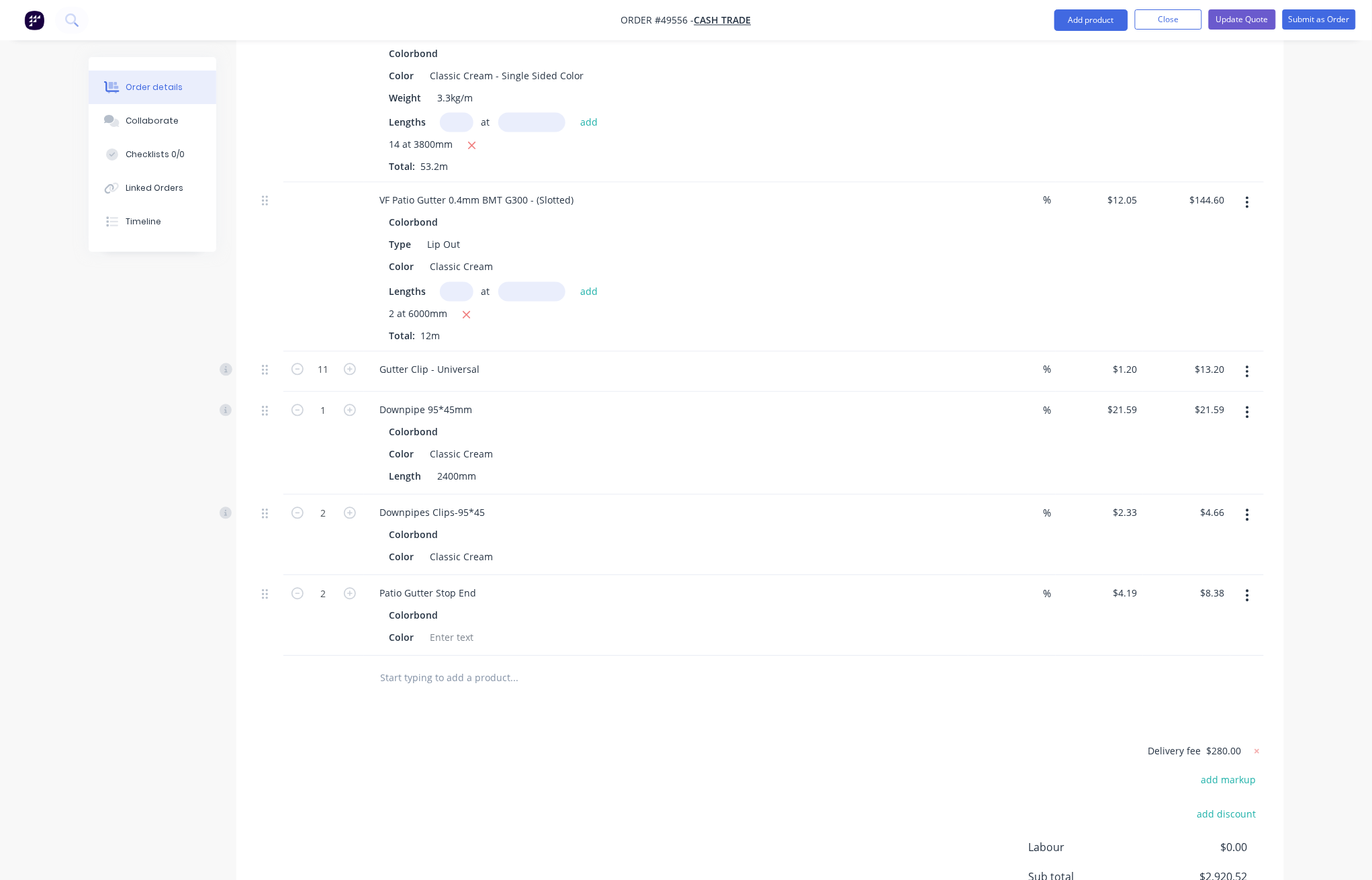
click at [1248, 588] on icon "button" at bounding box center [1248, 596] width 4 height 15
click at [1165, 615] on div "Delete" at bounding box center [1200, 712] width 104 height 19
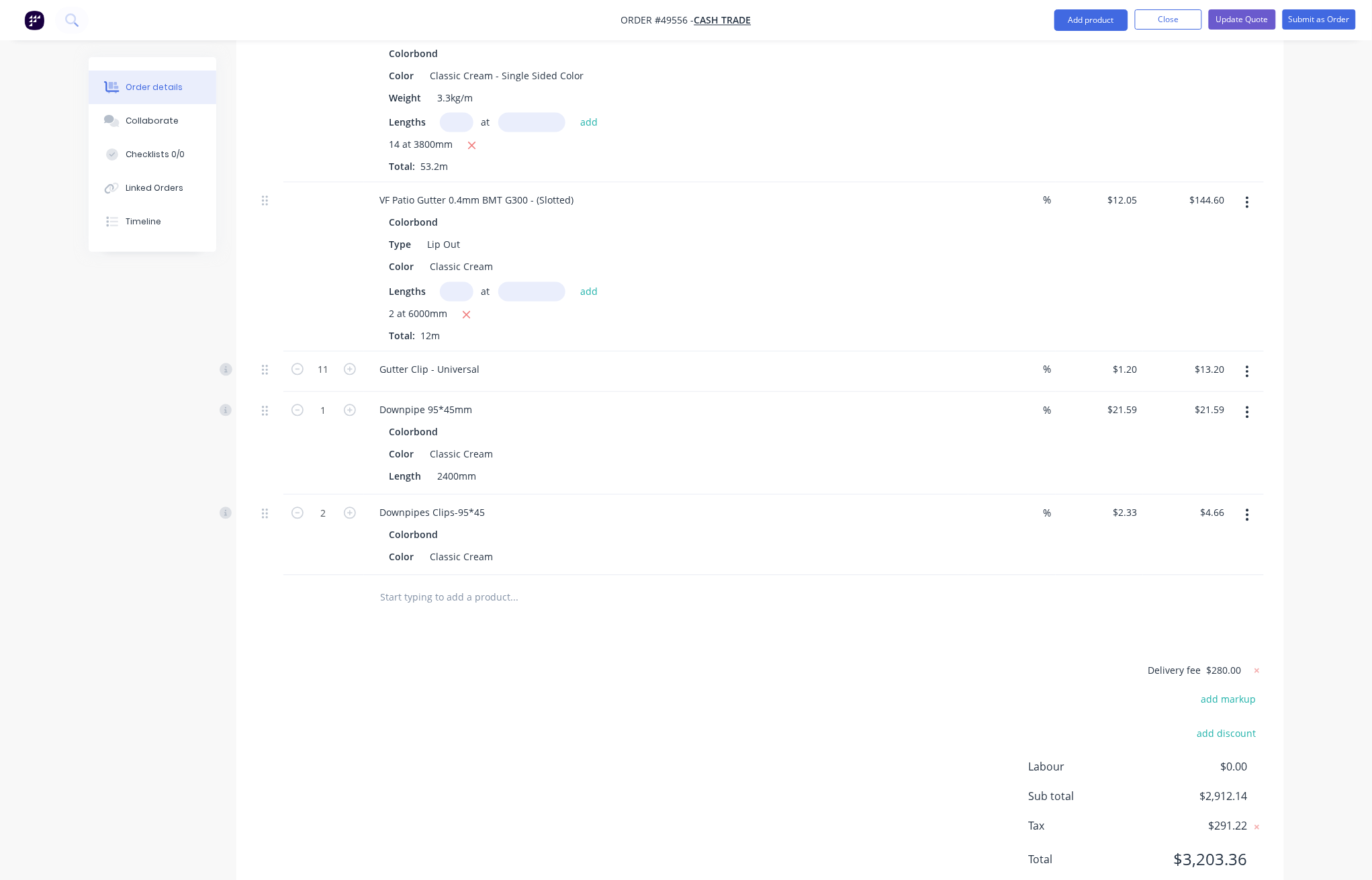
click at [509, 30] on nav "Order #49556 - Cash Trade Add product Close Update Quote Submit as Order" at bounding box center [686, 20] width 1372 height 40
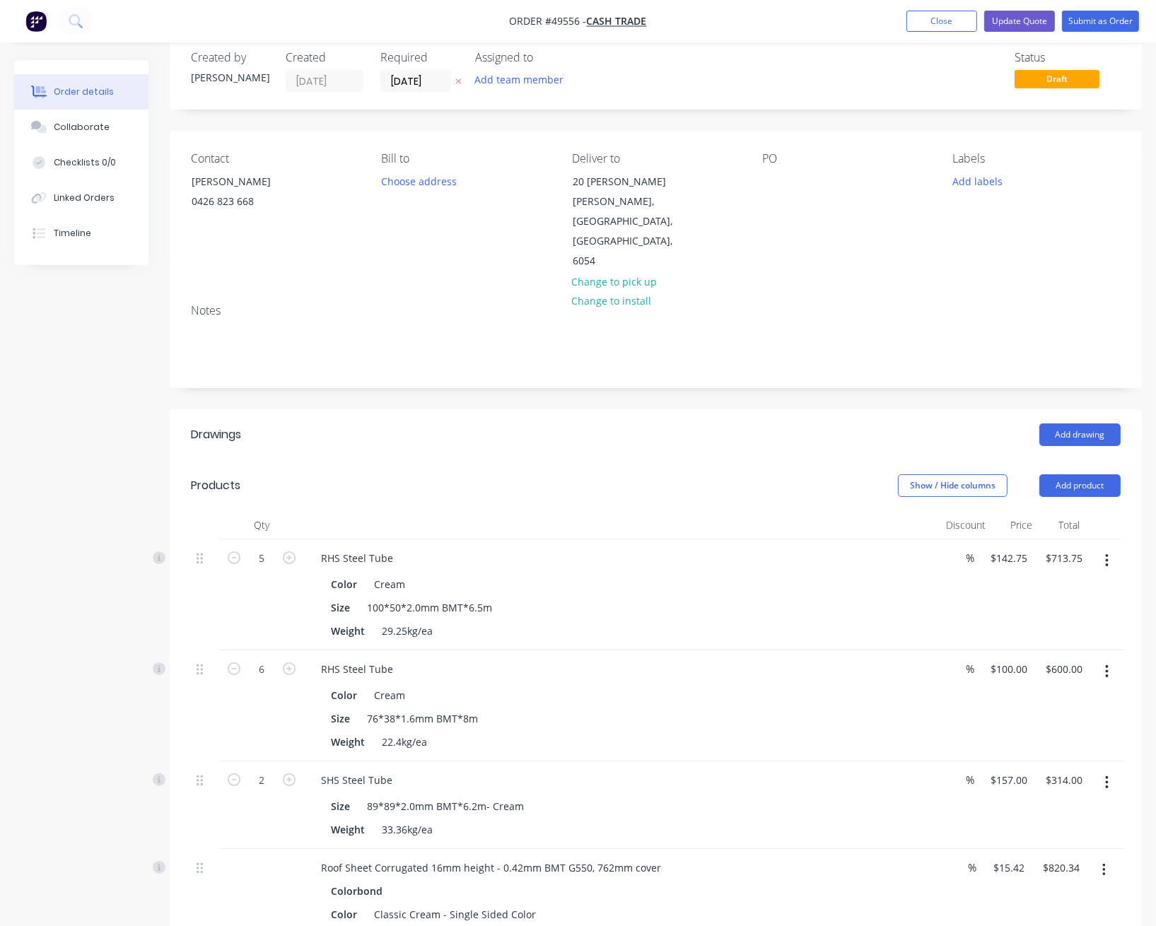
scroll to position [0, 0]
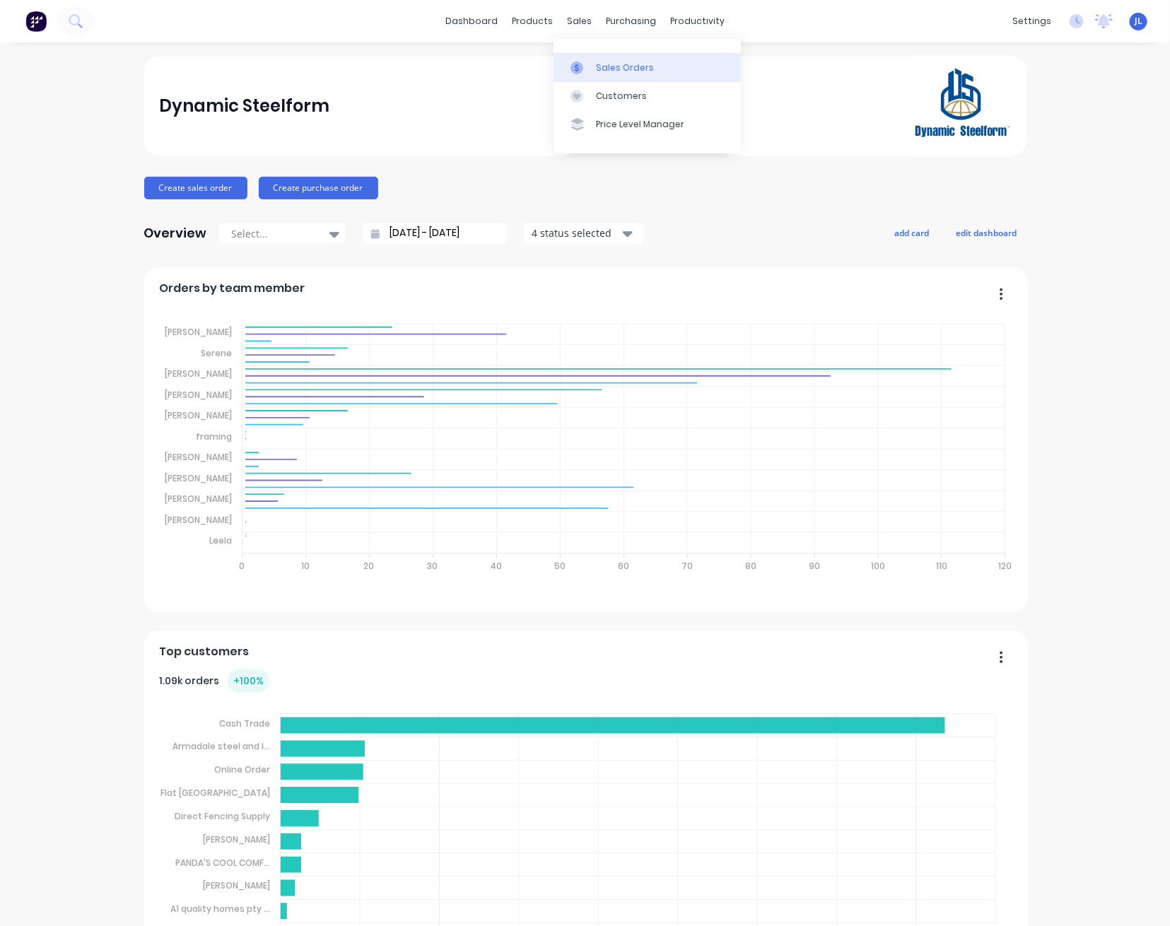
drag, startPoint x: 612, startPoint y: 69, endPoint x: 565, endPoint y: 57, distance: 48.2
click at [611, 69] on div "Sales Orders" at bounding box center [625, 67] width 58 height 13
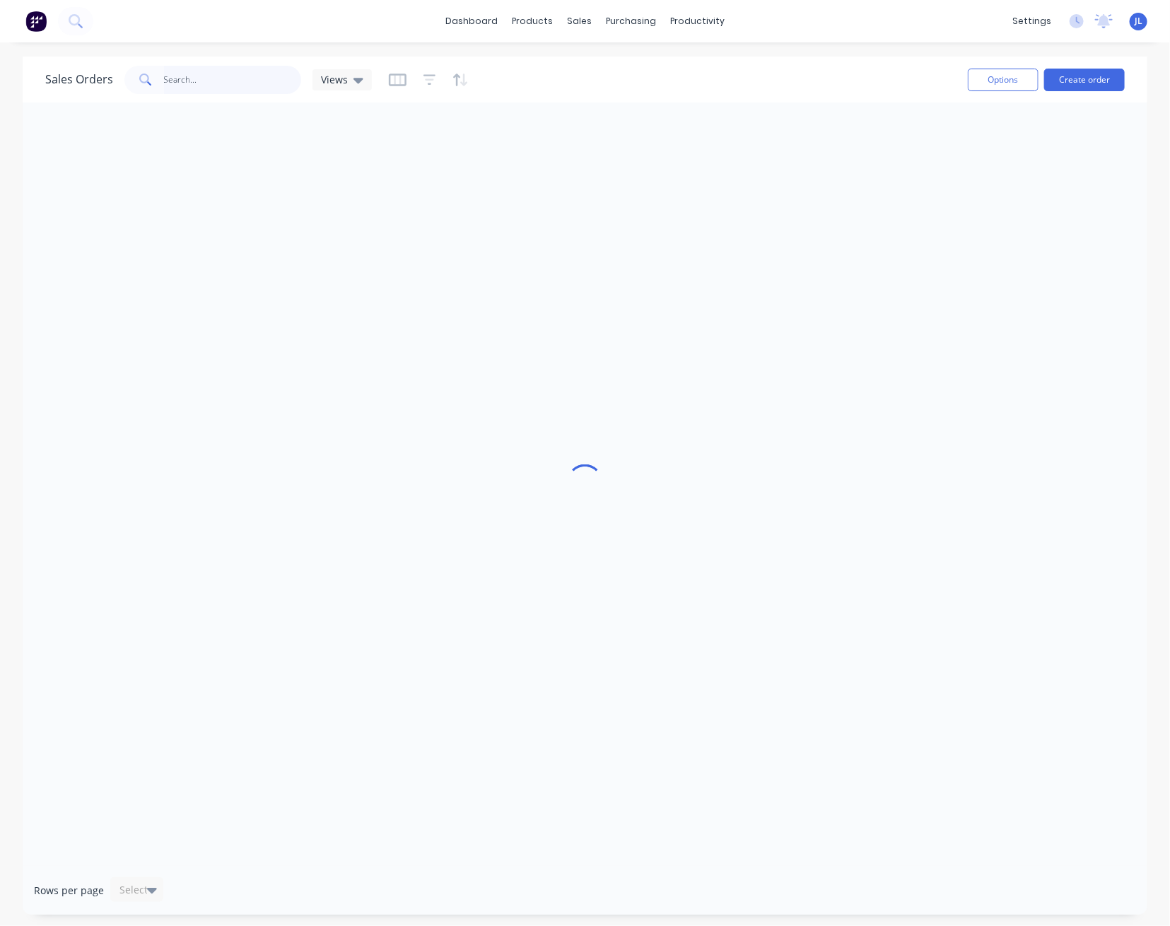
click at [238, 74] on input "text" at bounding box center [233, 80] width 138 height 28
type input "y"
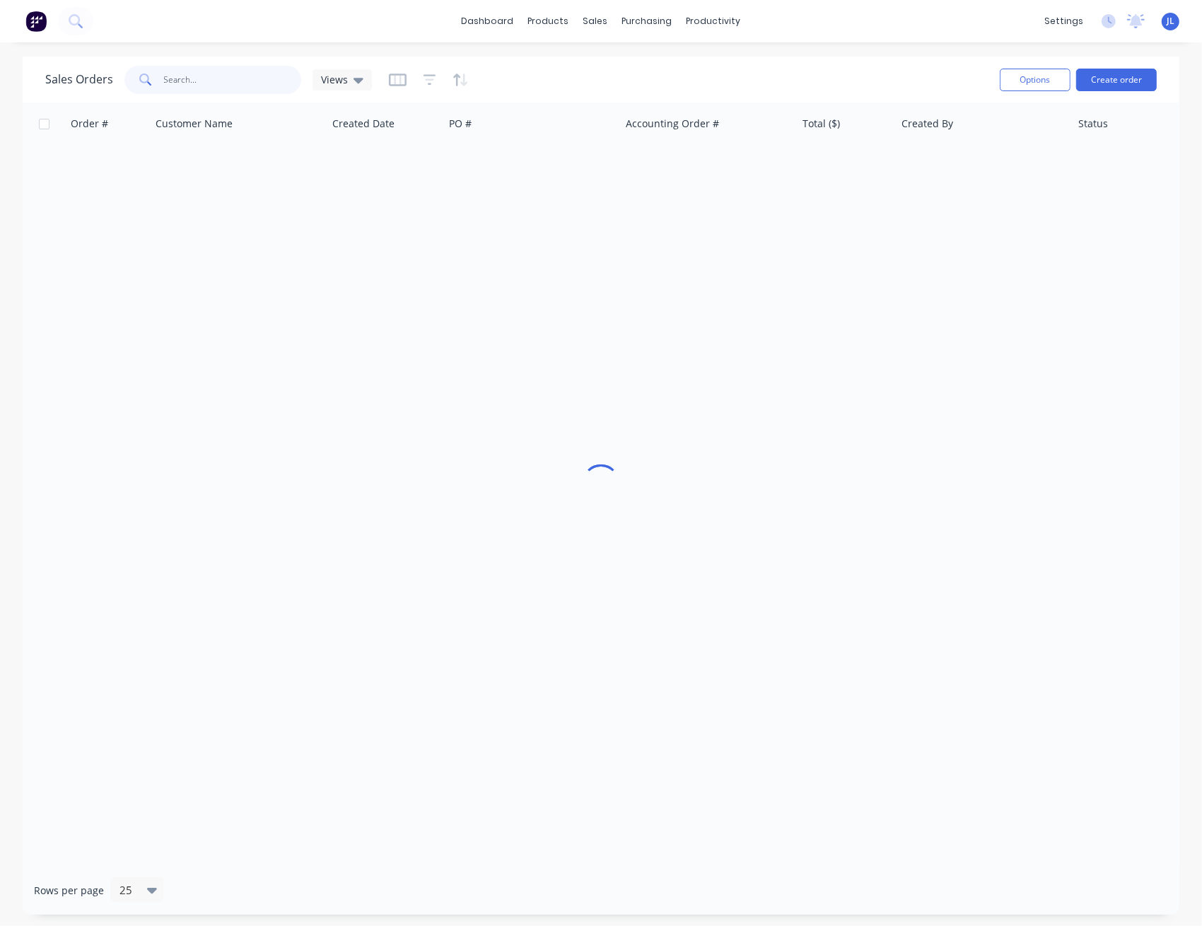
click at [211, 89] on input "text" at bounding box center [233, 80] width 138 height 28
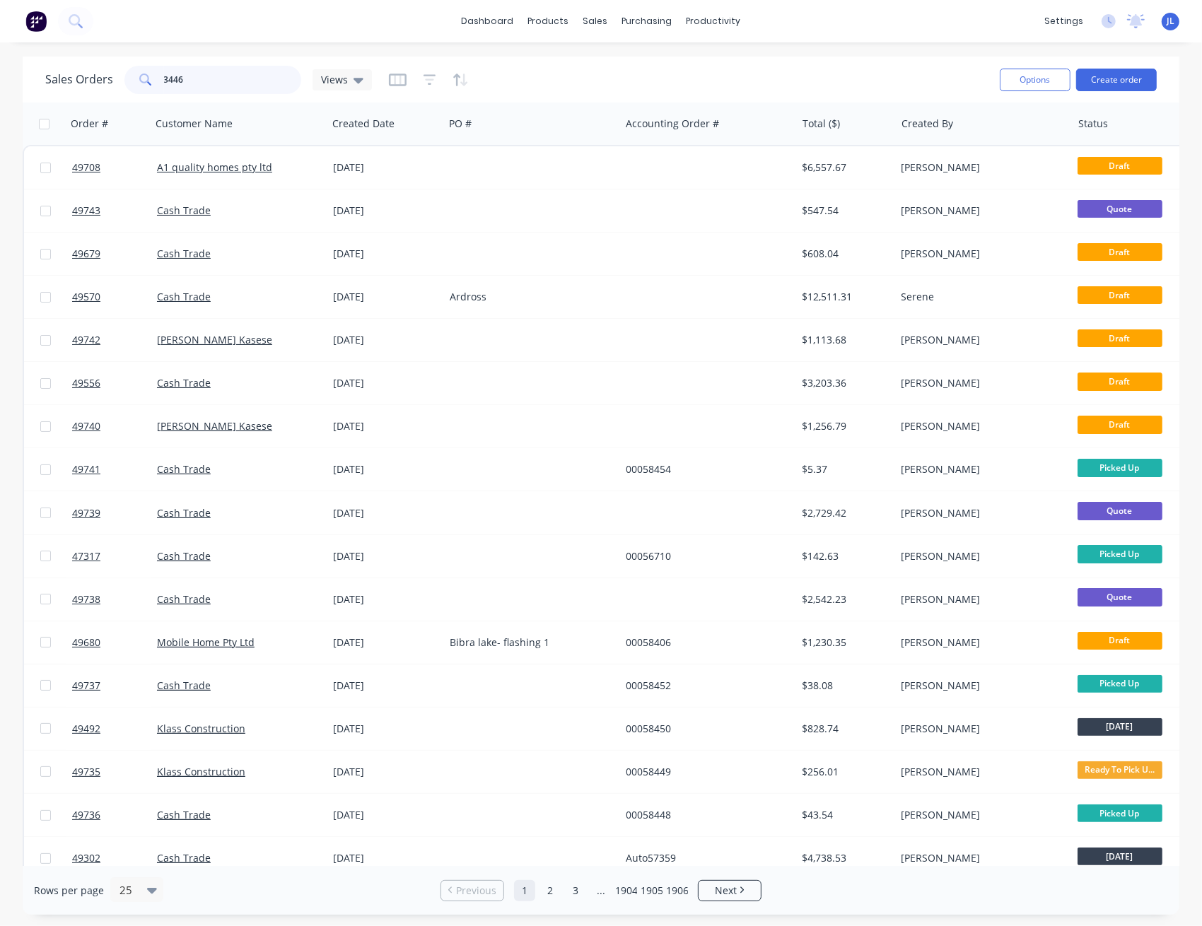
type input "34467"
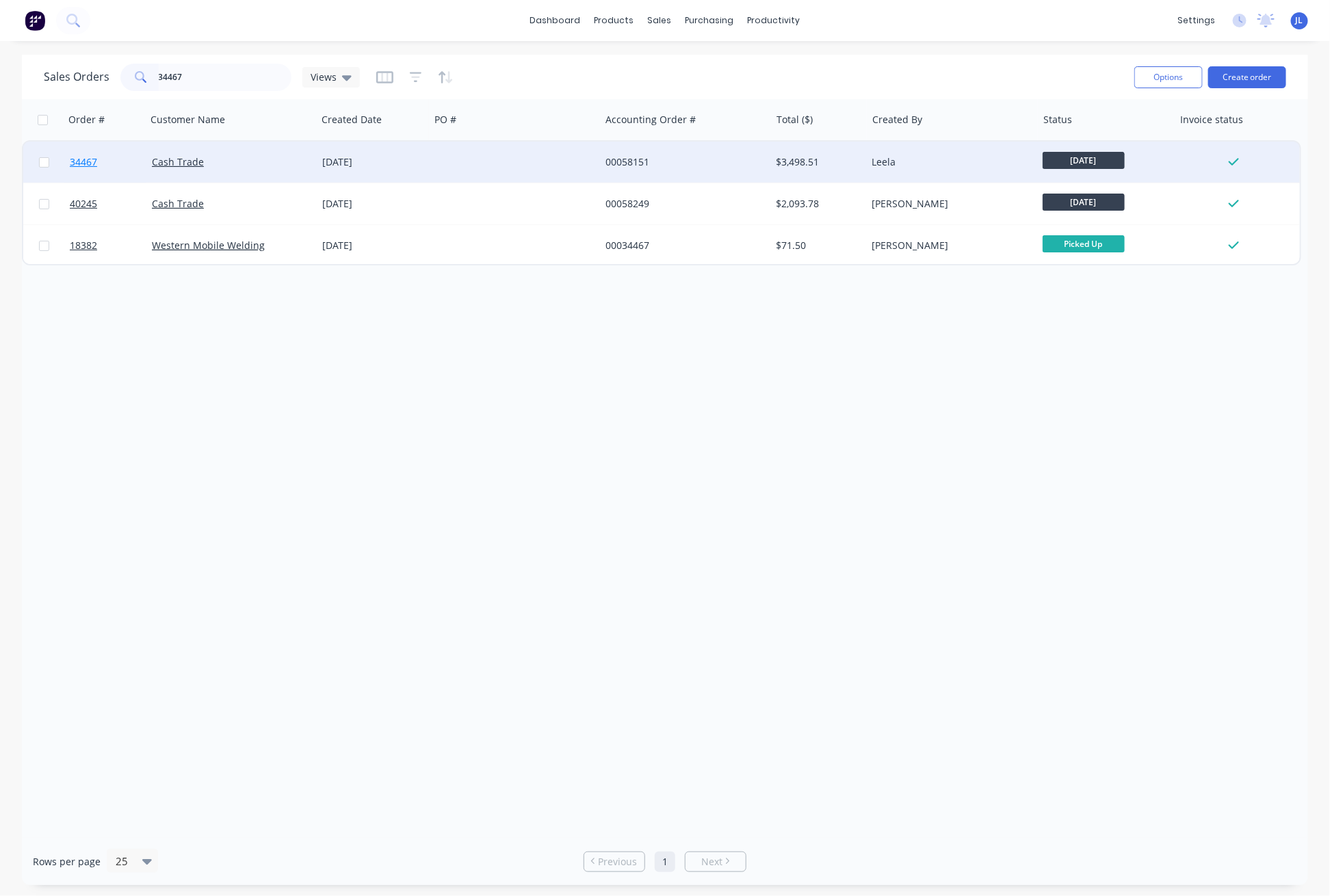
click at [88, 163] on span "34467" at bounding box center [83, 162] width 27 height 14
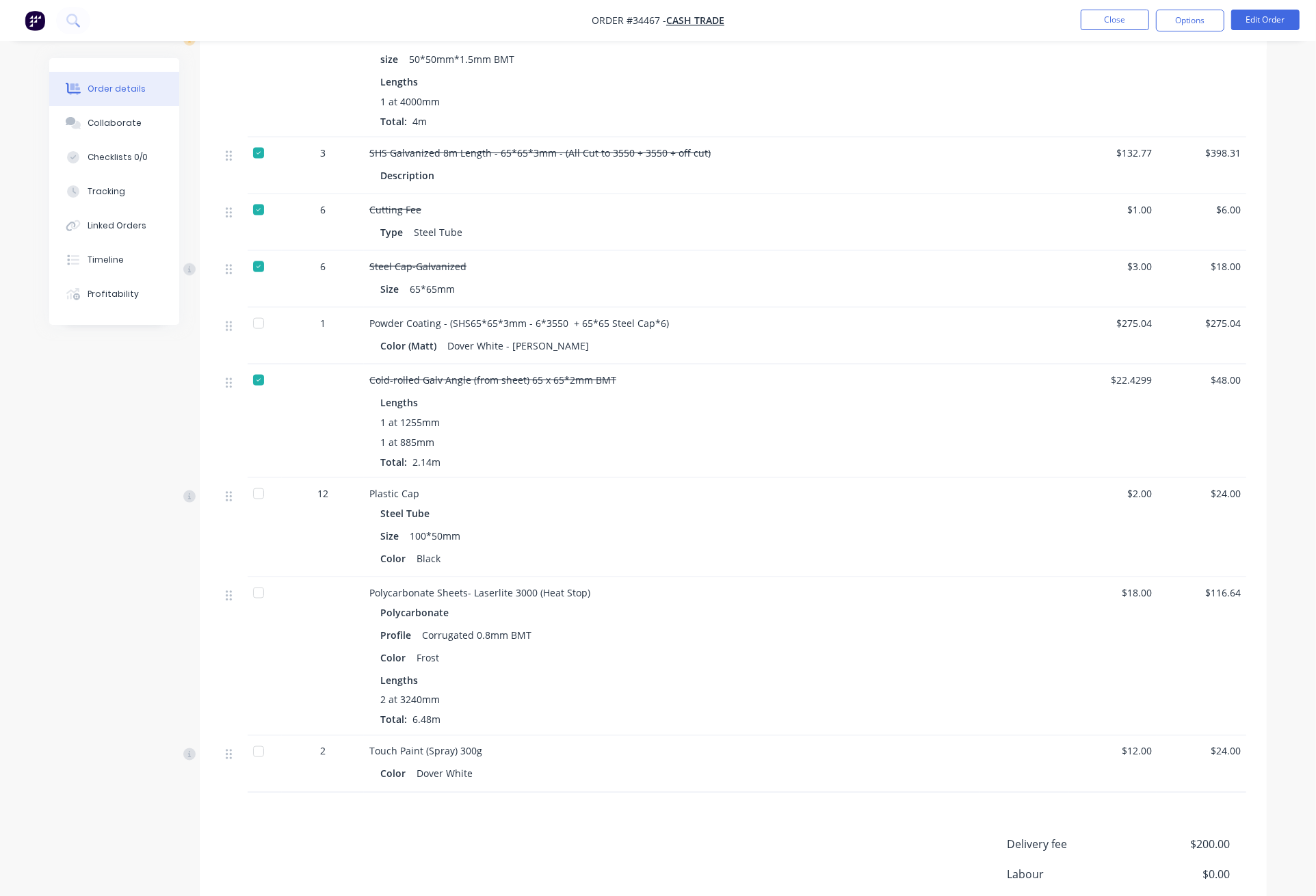
scroll to position [1823, 0]
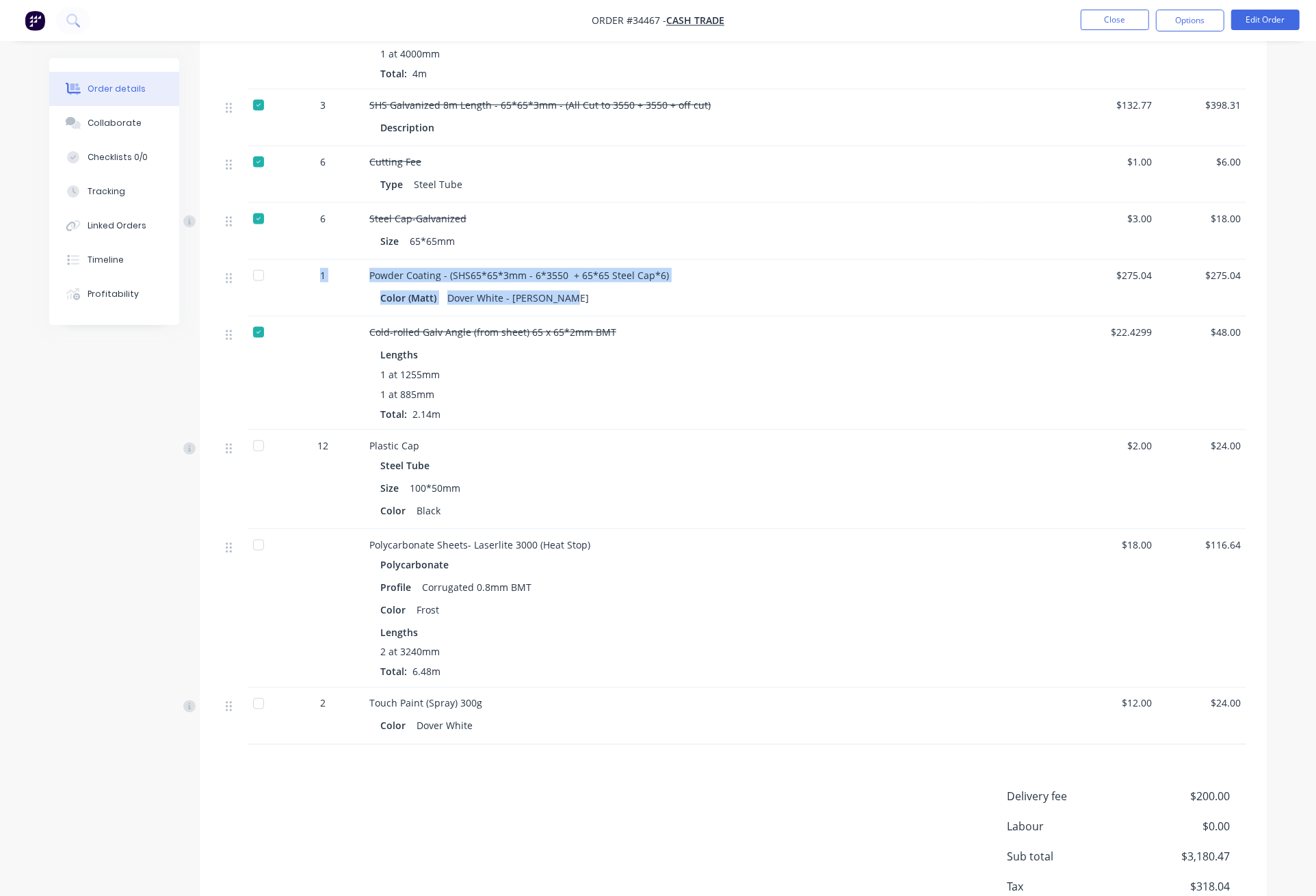
drag, startPoint x: 565, startPoint y: 277, endPoint x: 281, endPoint y: 254, distance: 284.9
click at [269, 260] on div "1 Powder Coating - (SHS65*65*3mm - 6*3550 + 65*65 Steel Cap*6) Color (Matt) Dov…" at bounding box center [733, 288] width 1026 height 57
click at [297, 268] on div "1" at bounding box center [323, 275] width 72 height 15
drag, startPoint x: 314, startPoint y: 254, endPoint x: 563, endPoint y: 277, distance: 250.1
click at [563, 277] on div "1 Powder Coating - (SHS65*65*3mm - 6*3550 + 65*65 Steel Cap*6) Color (Matt) Dov…" at bounding box center [733, 288] width 1026 height 57
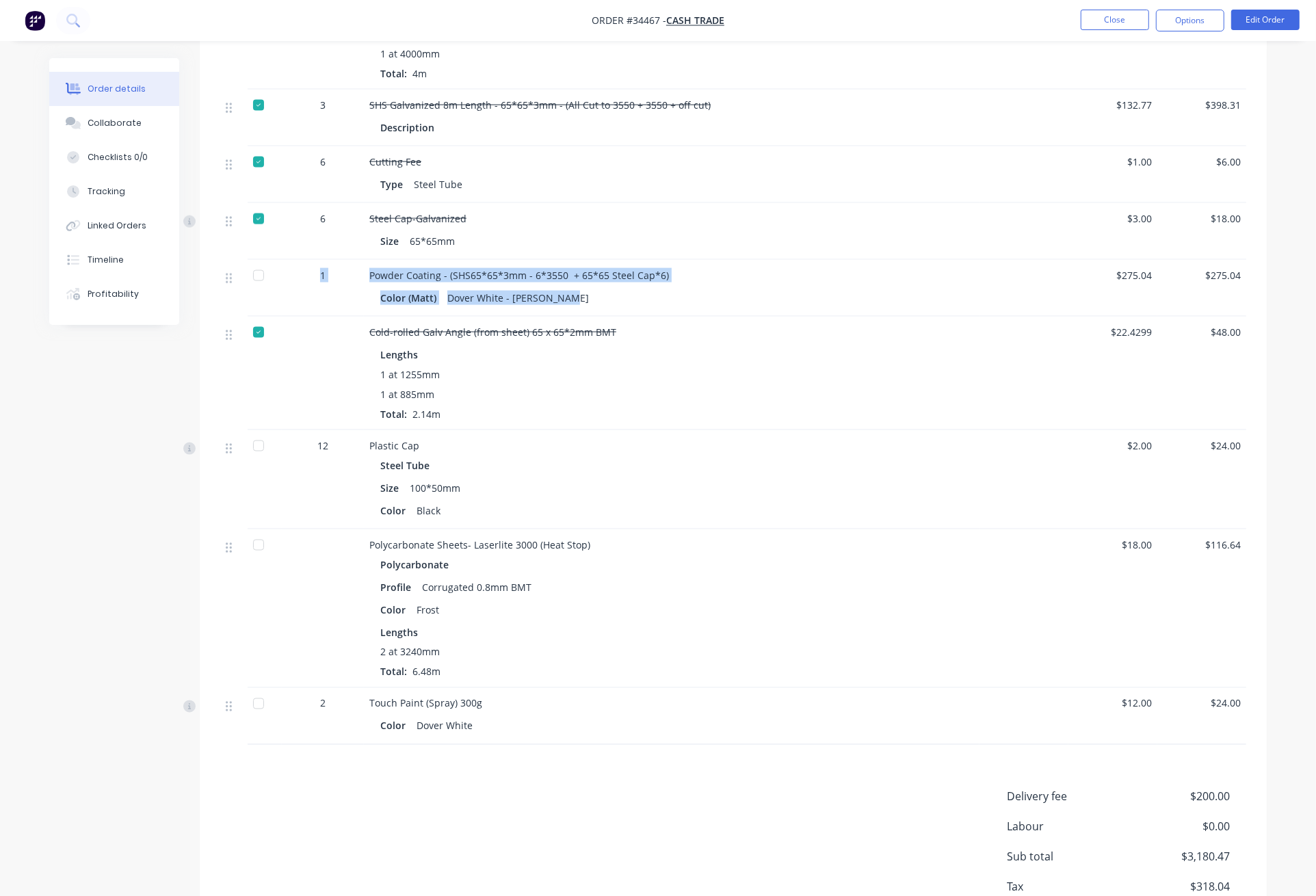
click at [566, 288] on div "Color (Matt) Dover White - Matt Finish" at bounding box center [672, 298] width 583 height 19
click at [562, 288] on div "Dover White - Matt Finish" at bounding box center [519, 298] width 153 height 19
drag, startPoint x: 562, startPoint y: 284, endPoint x: 298, endPoint y: 269, distance: 264.4
click at [298, 269] on div "1 Powder Coating - (SHS65*65*3mm - 6*3550 + 65*65 Steel Cap*6) Color (Matt) Dov…" at bounding box center [733, 288] width 1026 height 57
click at [309, 269] on div "1" at bounding box center [322, 288] width 82 height 57
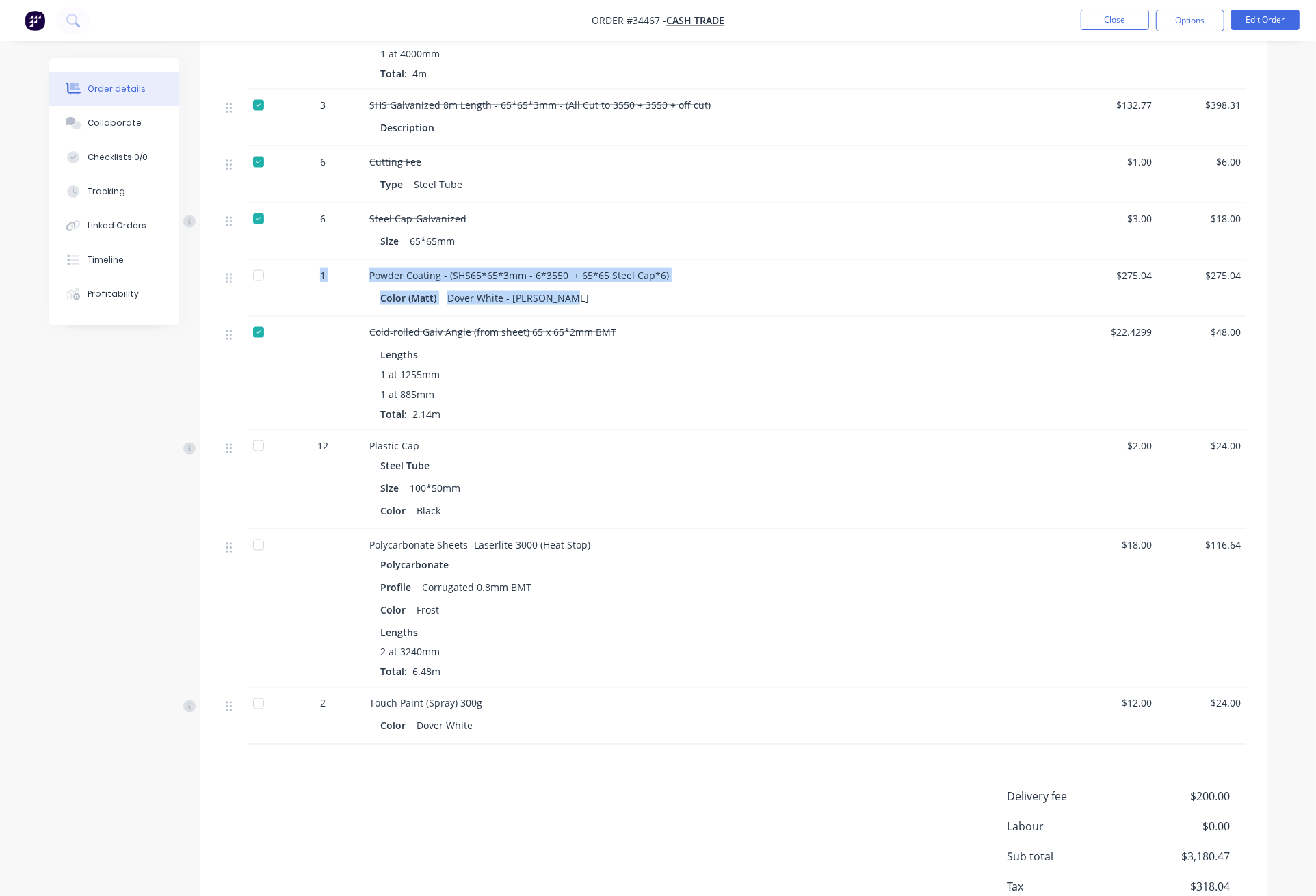
drag, startPoint x: 315, startPoint y: 252, endPoint x: 592, endPoint y: 272, distance: 277.7
click at [592, 272] on div "1 Powder Coating - (SHS65*65*3mm - 6*3550 + 65*65 Steel Cap*6) Color (Matt) Dov…" at bounding box center [733, 288] width 1026 height 57
click at [592, 288] on div "Color (Matt) Dover White - Matt Finish" at bounding box center [672, 298] width 583 height 19
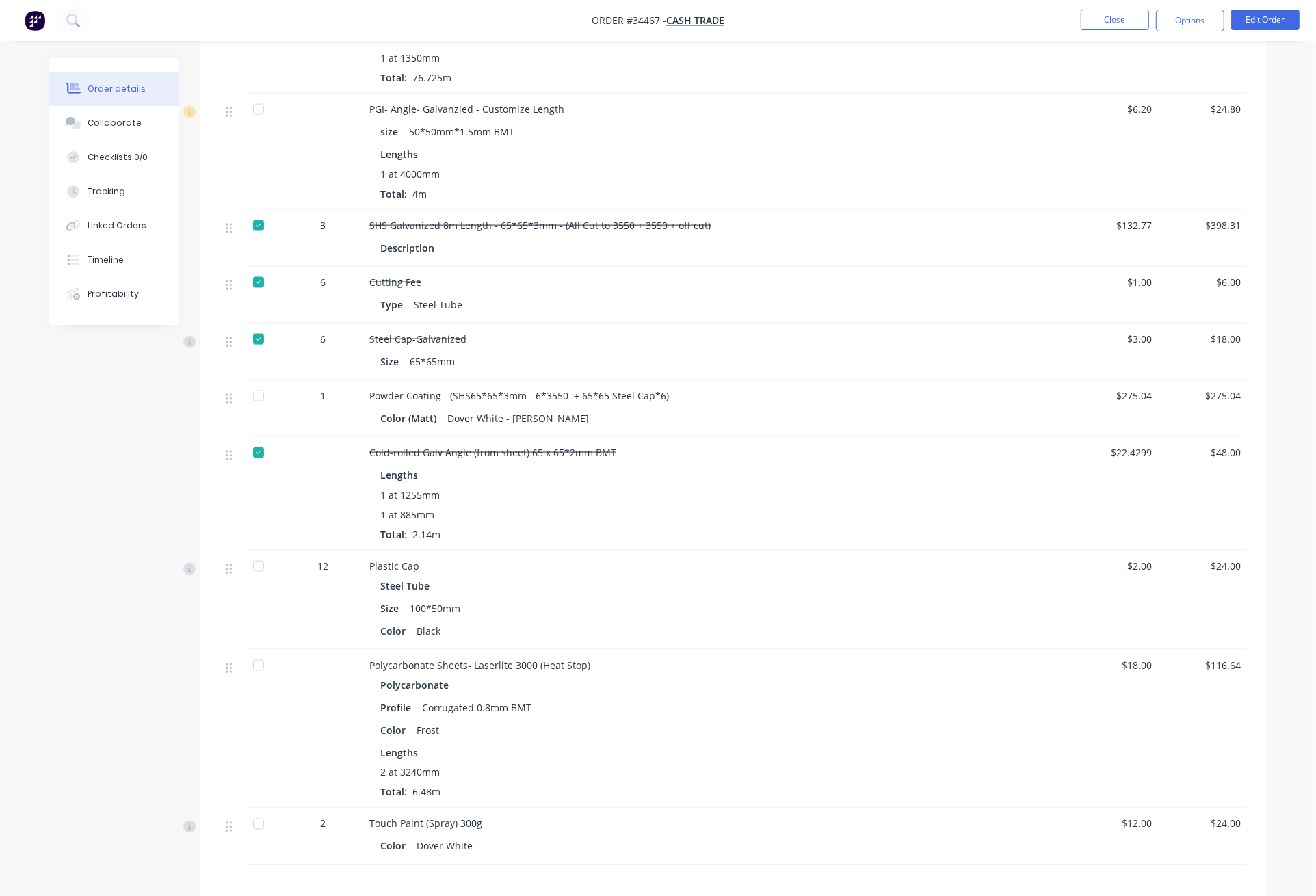
scroll to position [1732, 0]
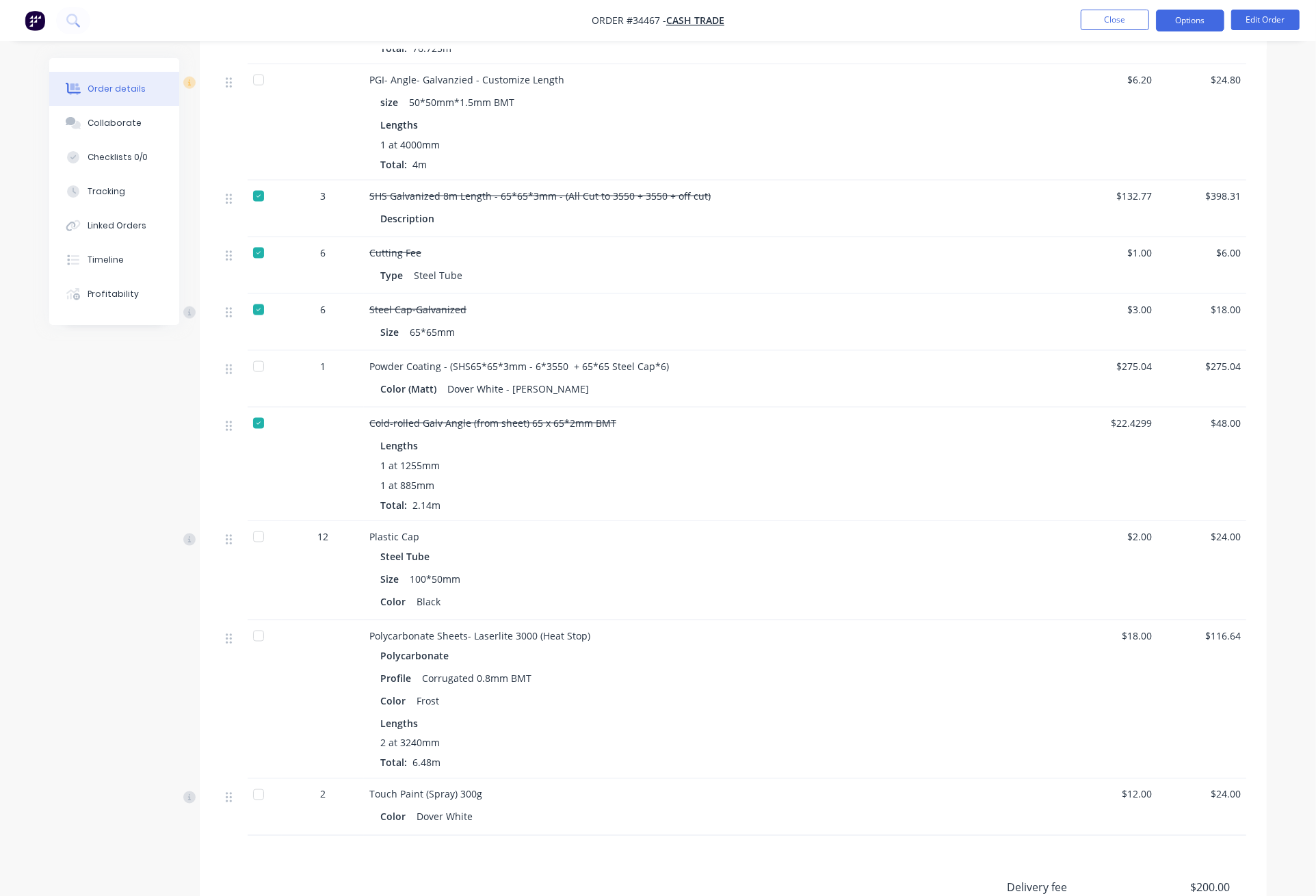
drag, startPoint x: 1180, startPoint y: 22, endPoint x: 1185, endPoint y: 36, distance: 14.9
click at [1131, 22] on button "Options" at bounding box center [1190, 20] width 69 height 22
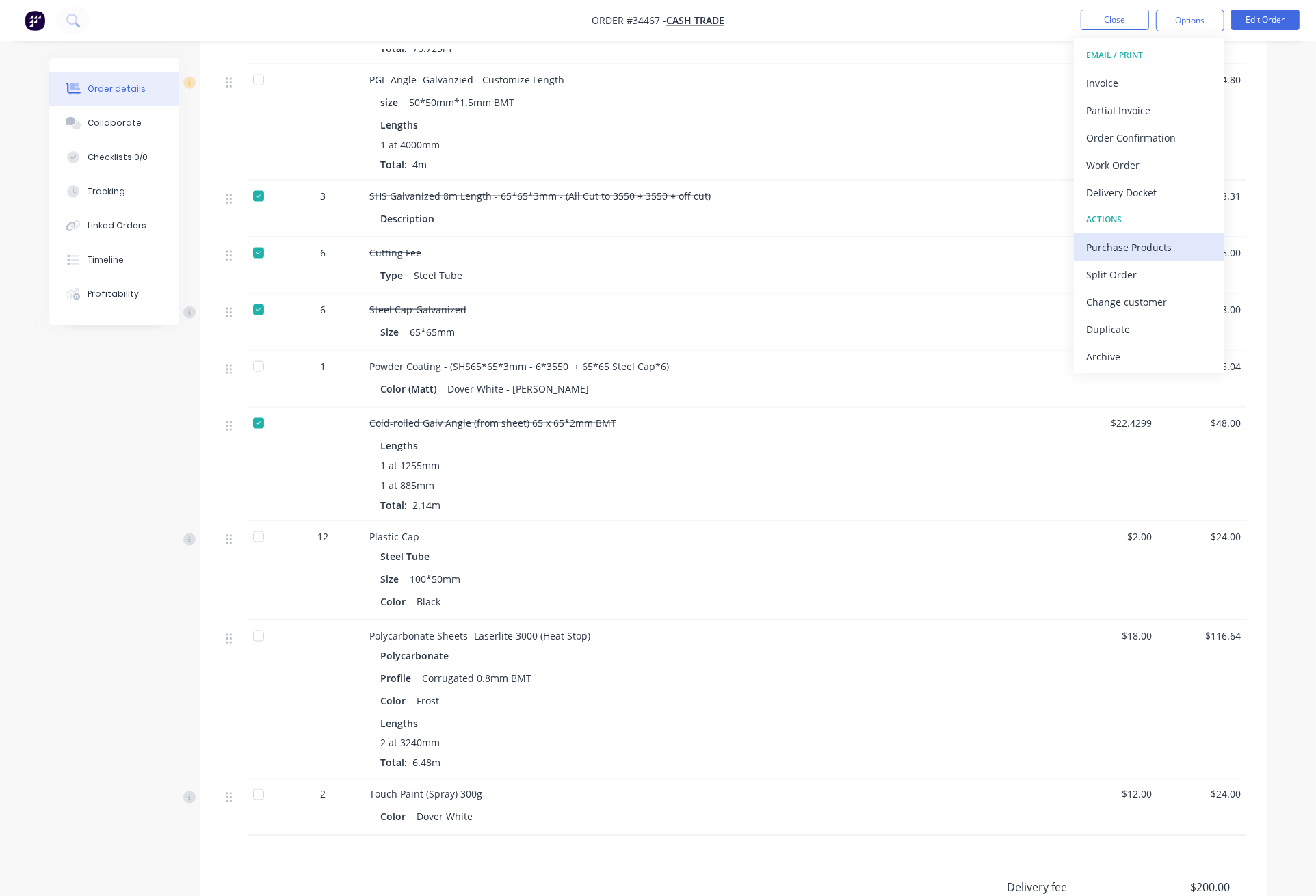
click at [1131, 240] on div "Purchase Products" at bounding box center [1149, 247] width 126 height 19
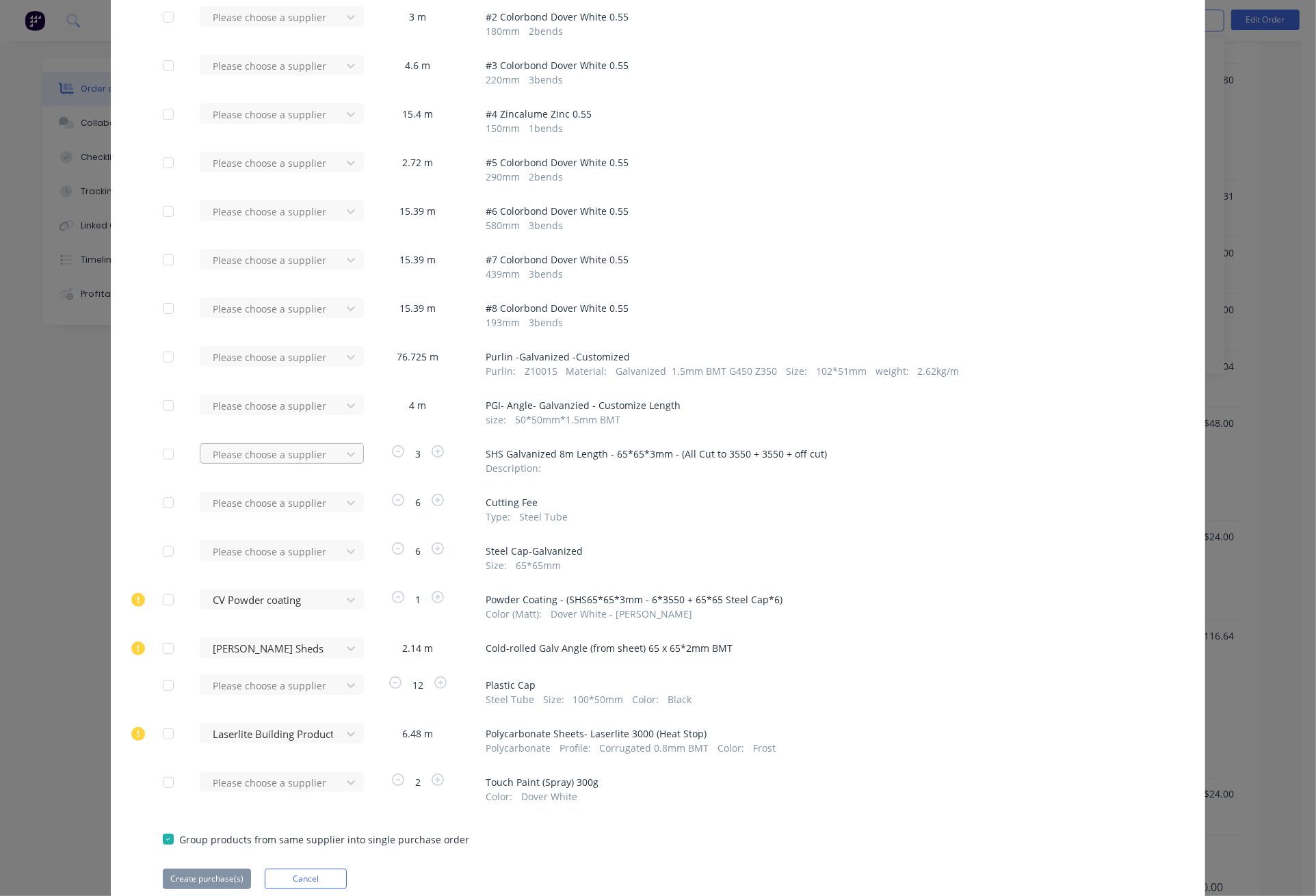
scroll to position [245, 0]
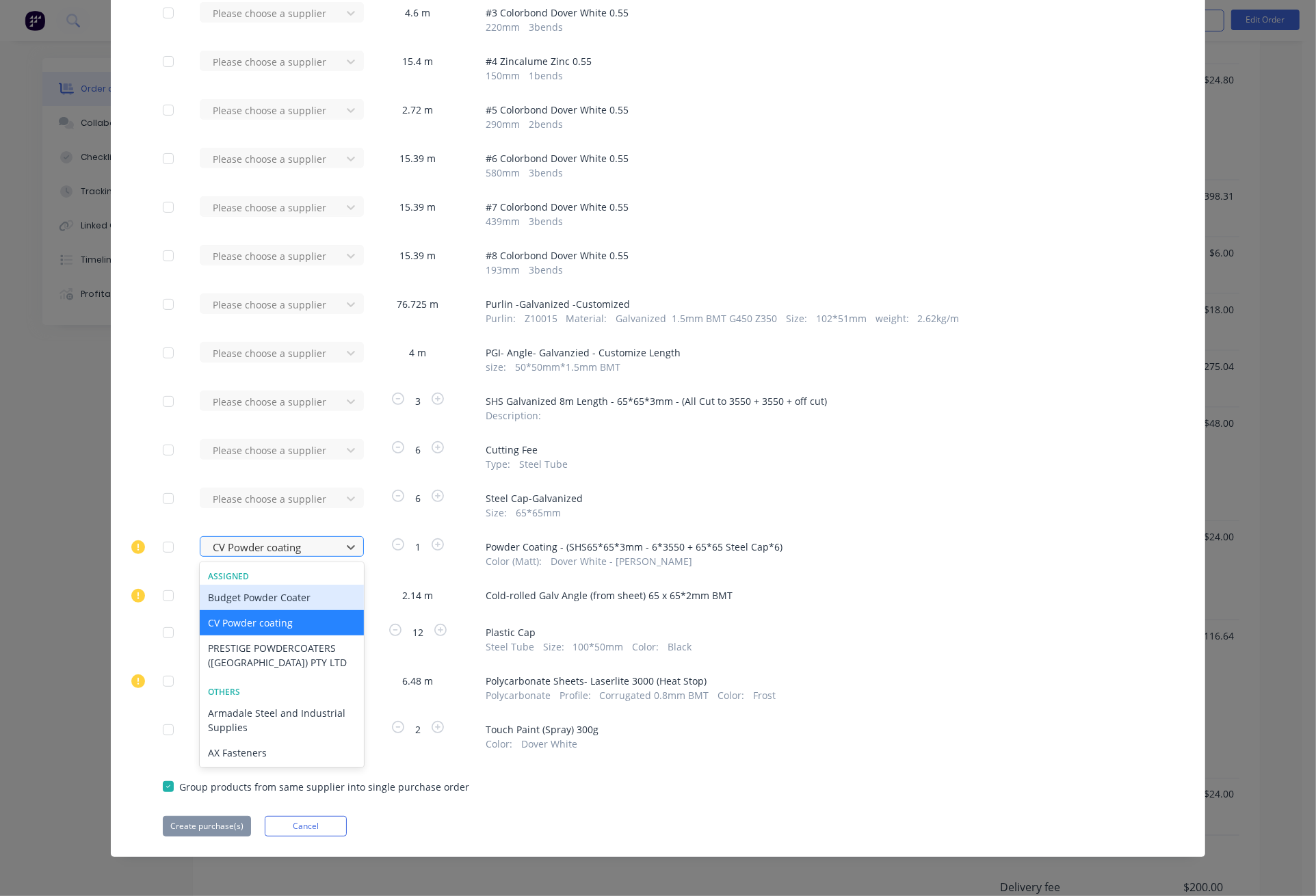
click at [271, 546] on div at bounding box center [272, 548] width 123 height 17
click at [290, 403] on div at bounding box center [272, 402] width 123 height 17
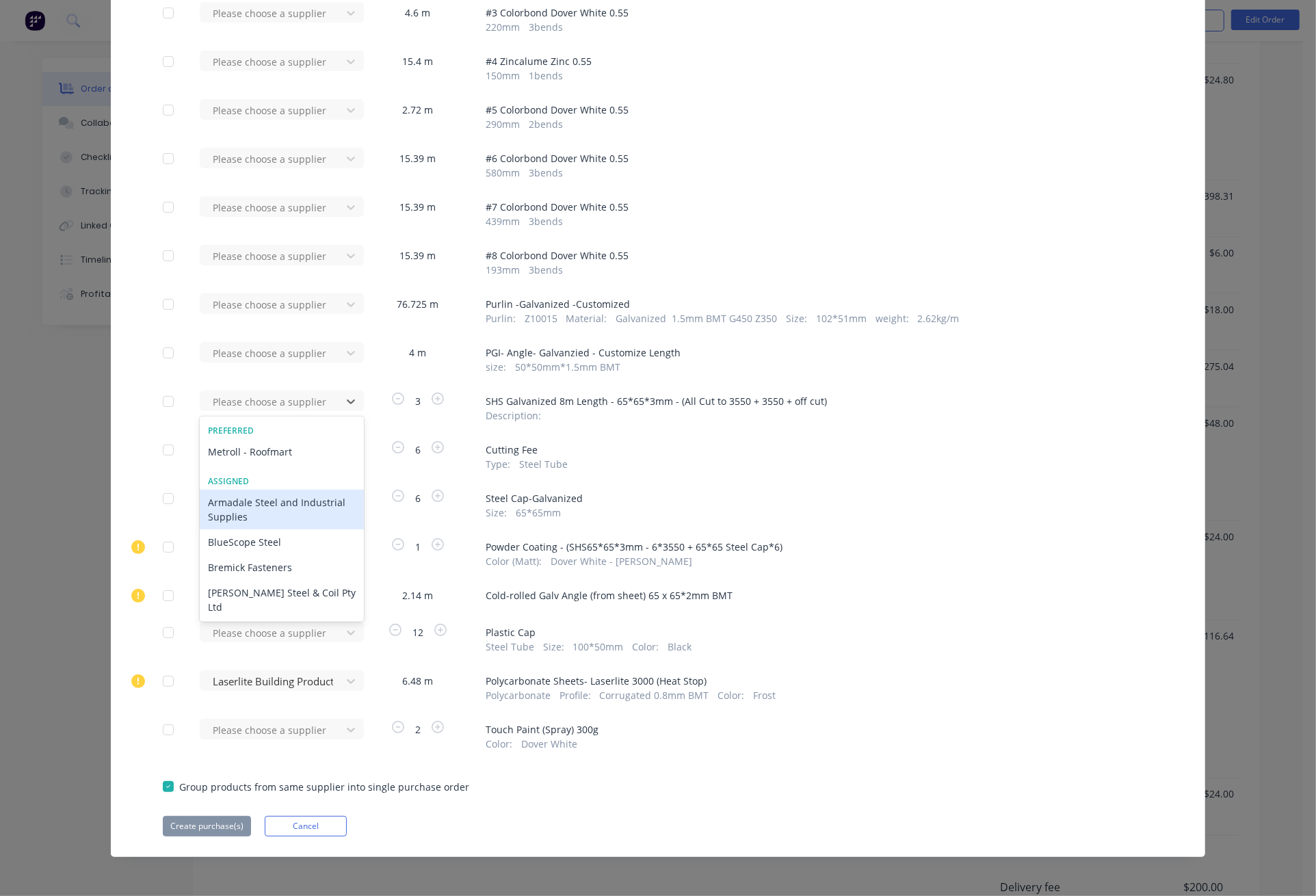
click at [262, 504] on div "Armadale Steel and Industrial Supplies" at bounding box center [282, 509] width 164 height 40
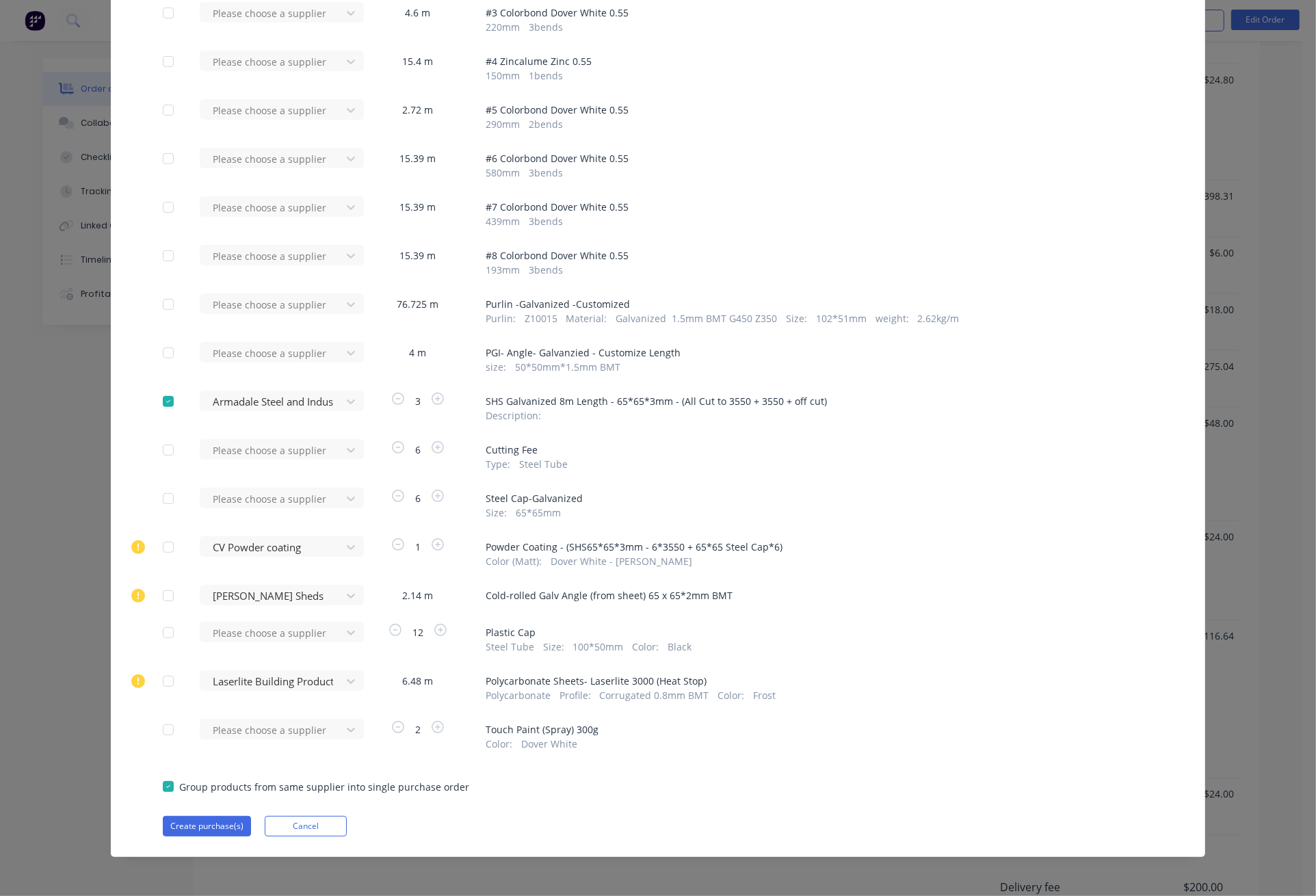
click at [188, 839] on div "Purchase Products Apply to all Please choose a supplier 22.26 m # 1 Colorbond D…" at bounding box center [658, 333] width 1094 height 1047
click at [191, 826] on button "Create purchase(s)" at bounding box center [206, 825] width 88 height 20
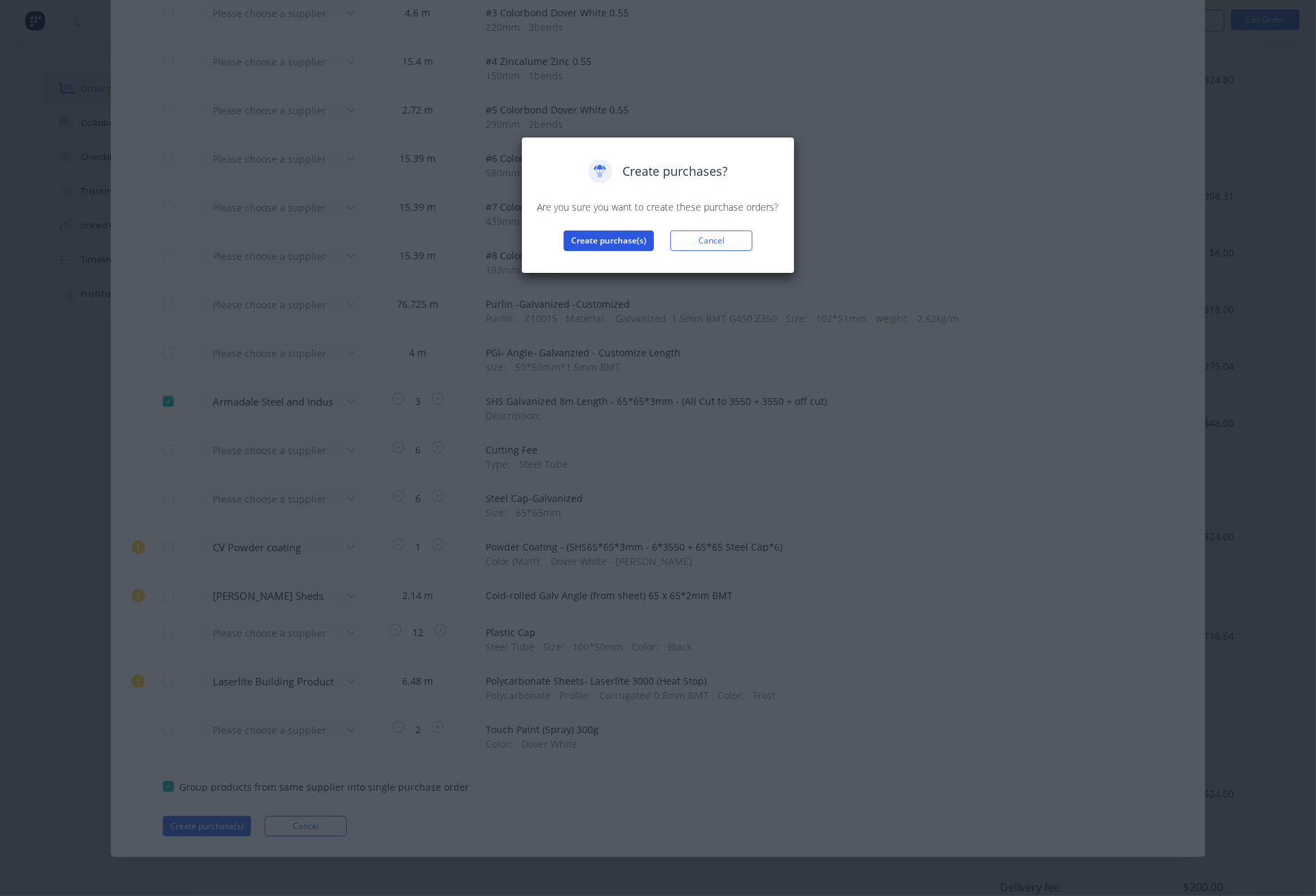
click at [614, 237] on button "Create purchase(s)" at bounding box center [608, 240] width 90 height 20
click at [631, 257] on button "View purchase(s)" at bounding box center [609, 262] width 82 height 20
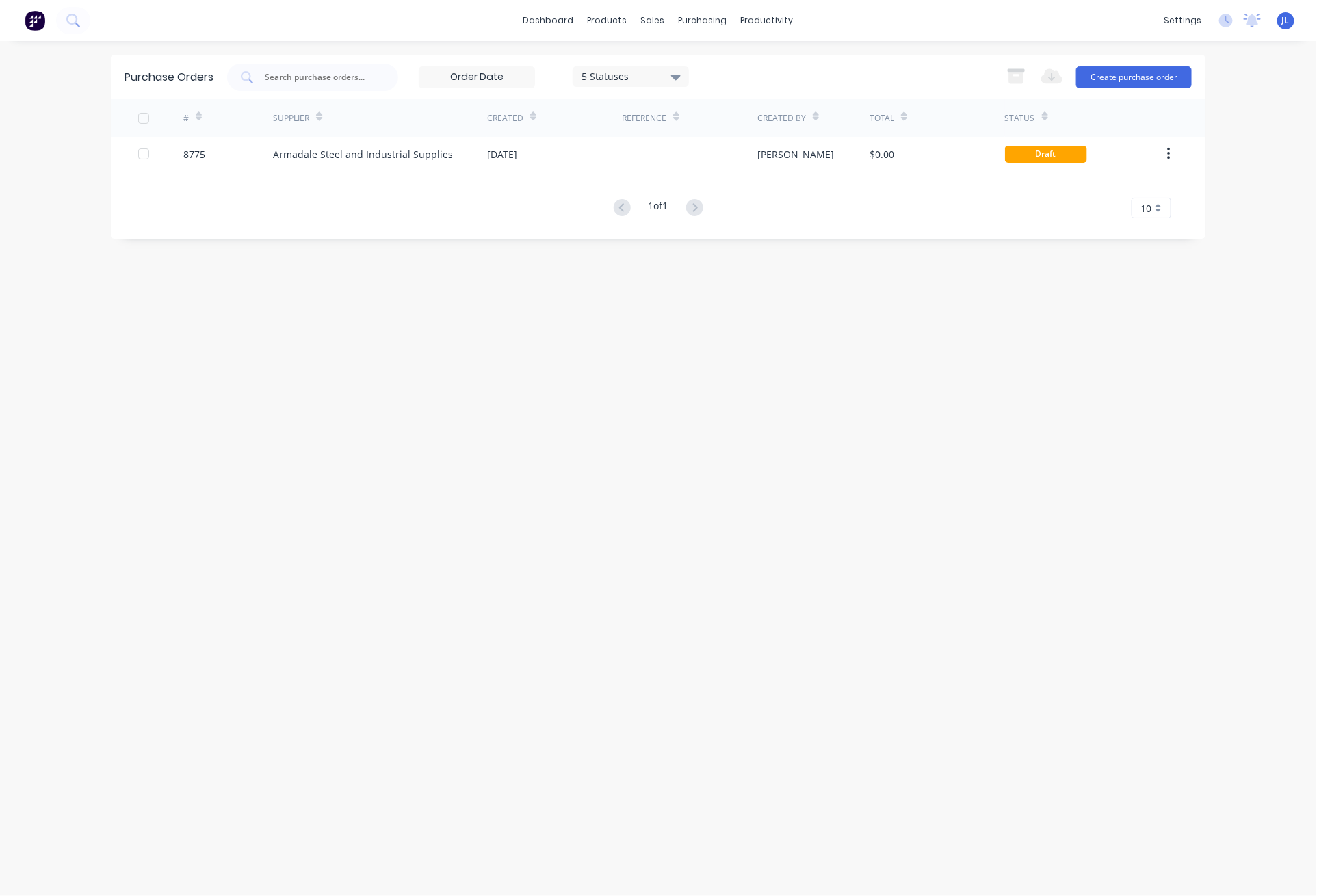
click at [521, 134] on div "Created" at bounding box center [554, 117] width 135 height 38
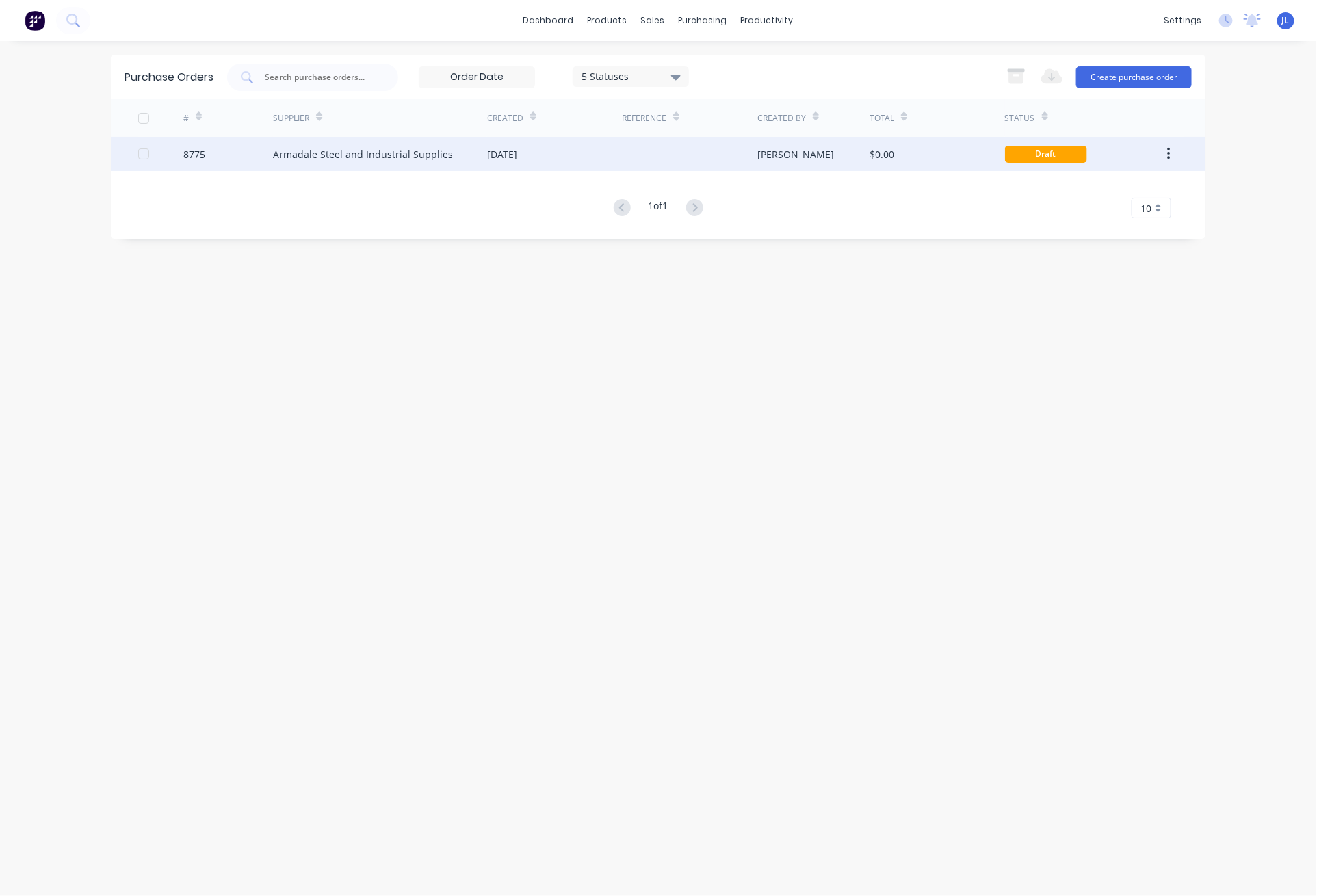
click at [517, 147] on div "[DATE]" at bounding box center [501, 154] width 30 height 15
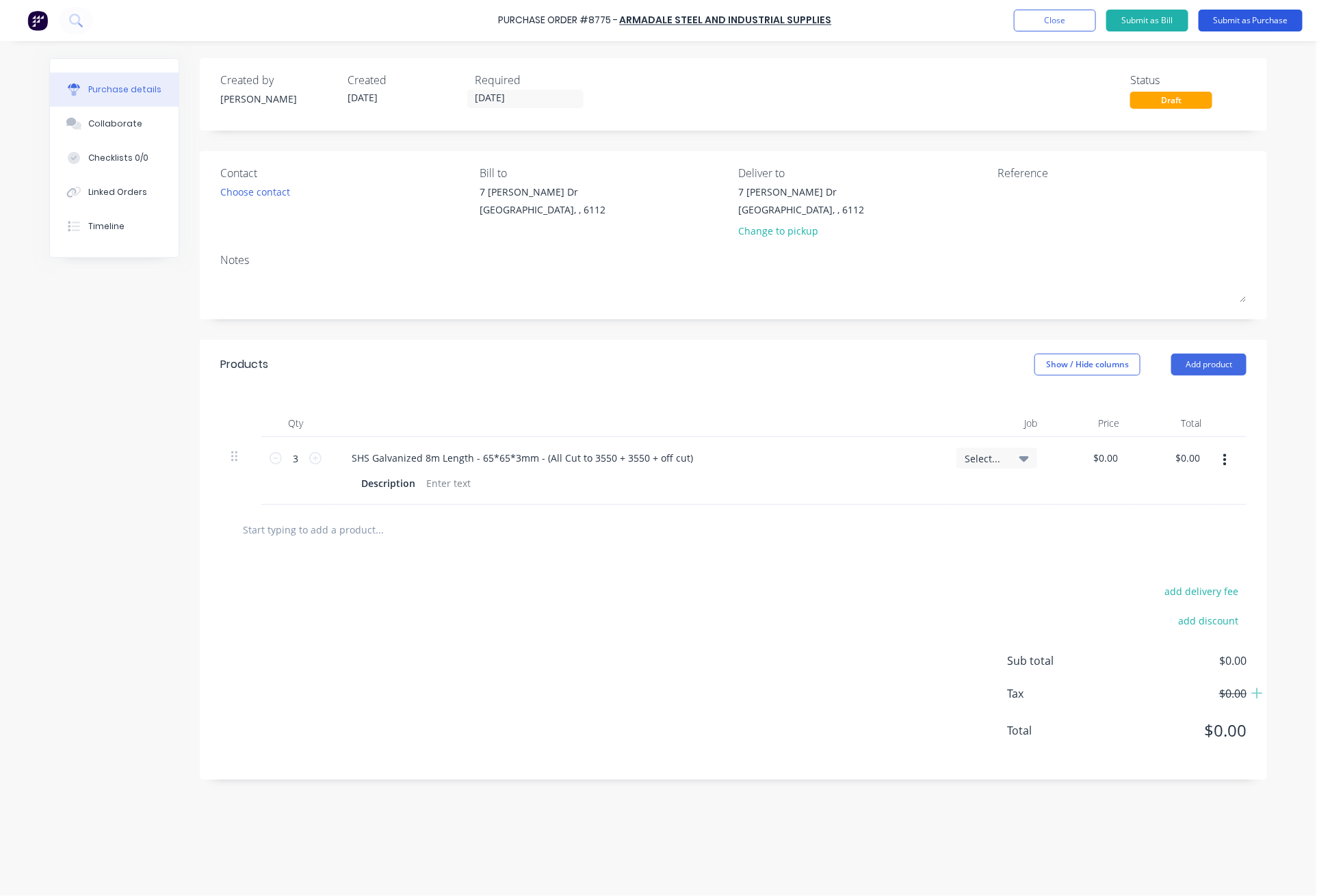
click at [1132, 19] on button "Submit as Purchase" at bounding box center [1250, 20] width 104 height 22
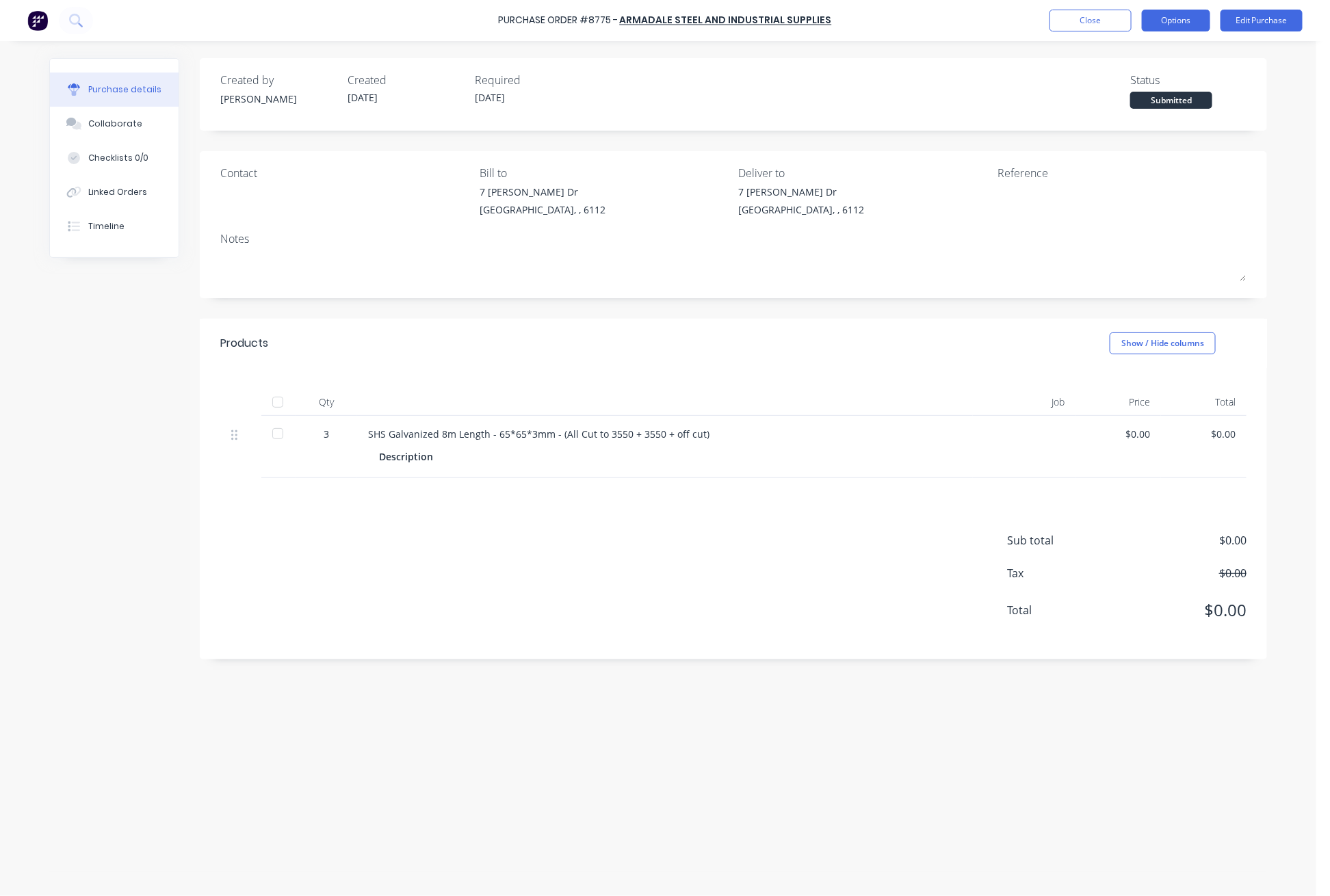
click at [1132, 24] on button "Options" at bounding box center [1176, 20] width 69 height 22
click at [1132, 56] on div "Print / Email" at bounding box center [1145, 55] width 106 height 19
click at [1126, 112] on div "Without pricing" at bounding box center [1145, 110] width 106 height 19
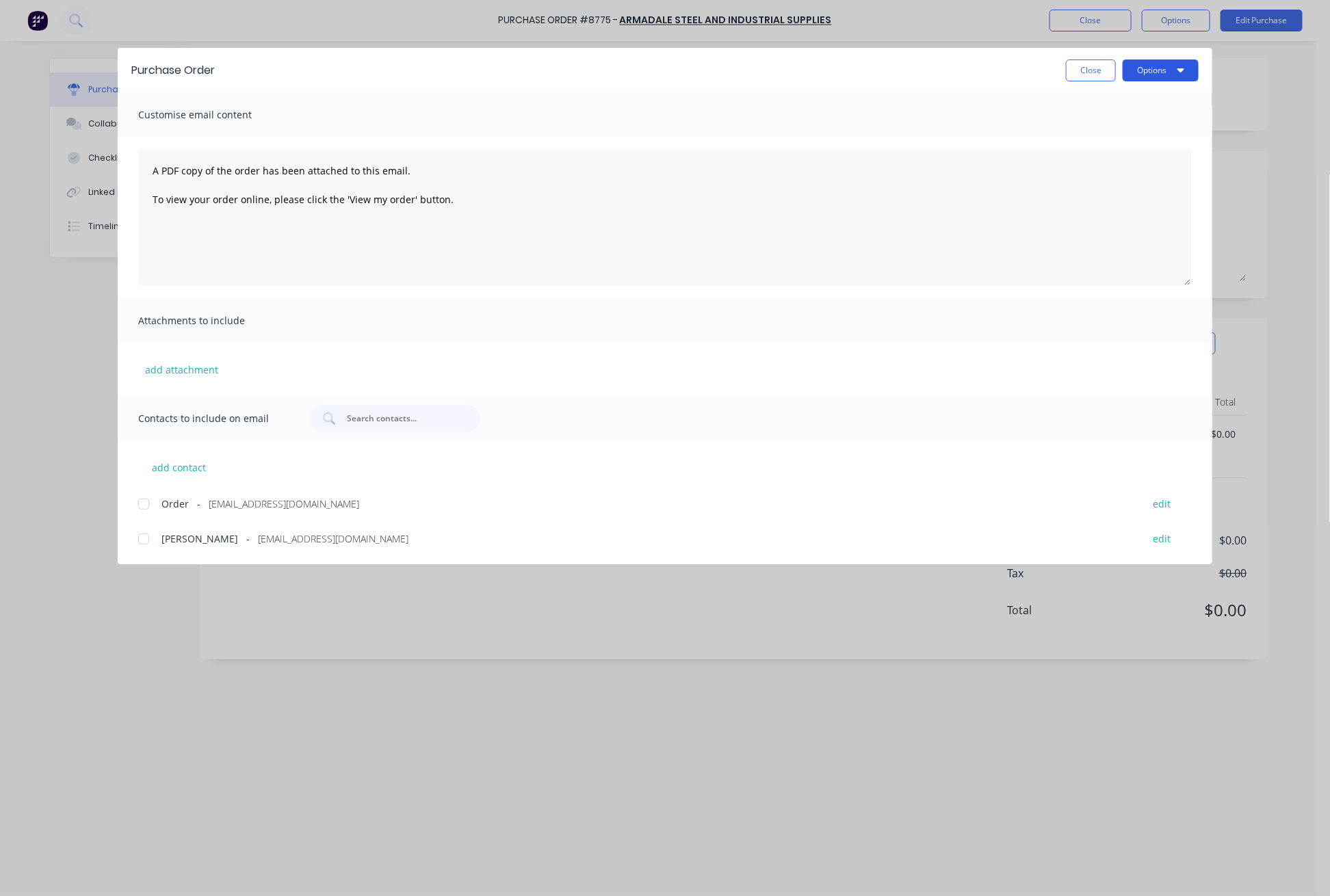
drag, startPoint x: 1175, startPoint y: 72, endPoint x: 1182, endPoint y: 74, distance: 7.3
click at [1132, 72] on button "Options" at bounding box center [1161, 70] width 76 height 22
click at [1129, 133] on div "Print" at bounding box center [1134, 133] width 106 height 19
click at [967, 19] on div "Purchase Order Close Options Customise email content A PDF copy of the order ha…" at bounding box center [665, 448] width 1330 height 896
click at [1090, 72] on button "Close" at bounding box center [1091, 70] width 50 height 22
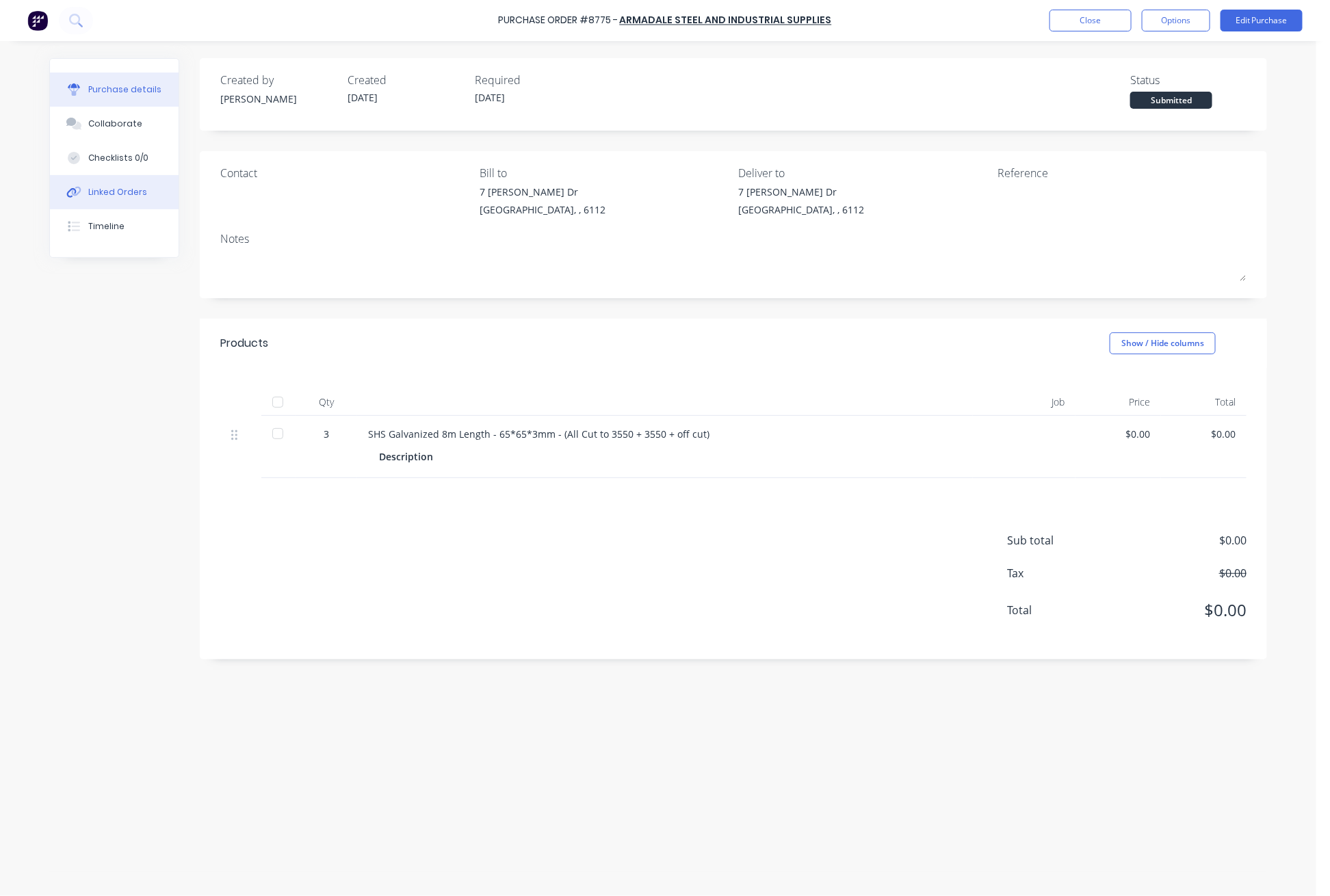
click at [110, 193] on div "Linked Orders" at bounding box center [117, 192] width 59 height 13
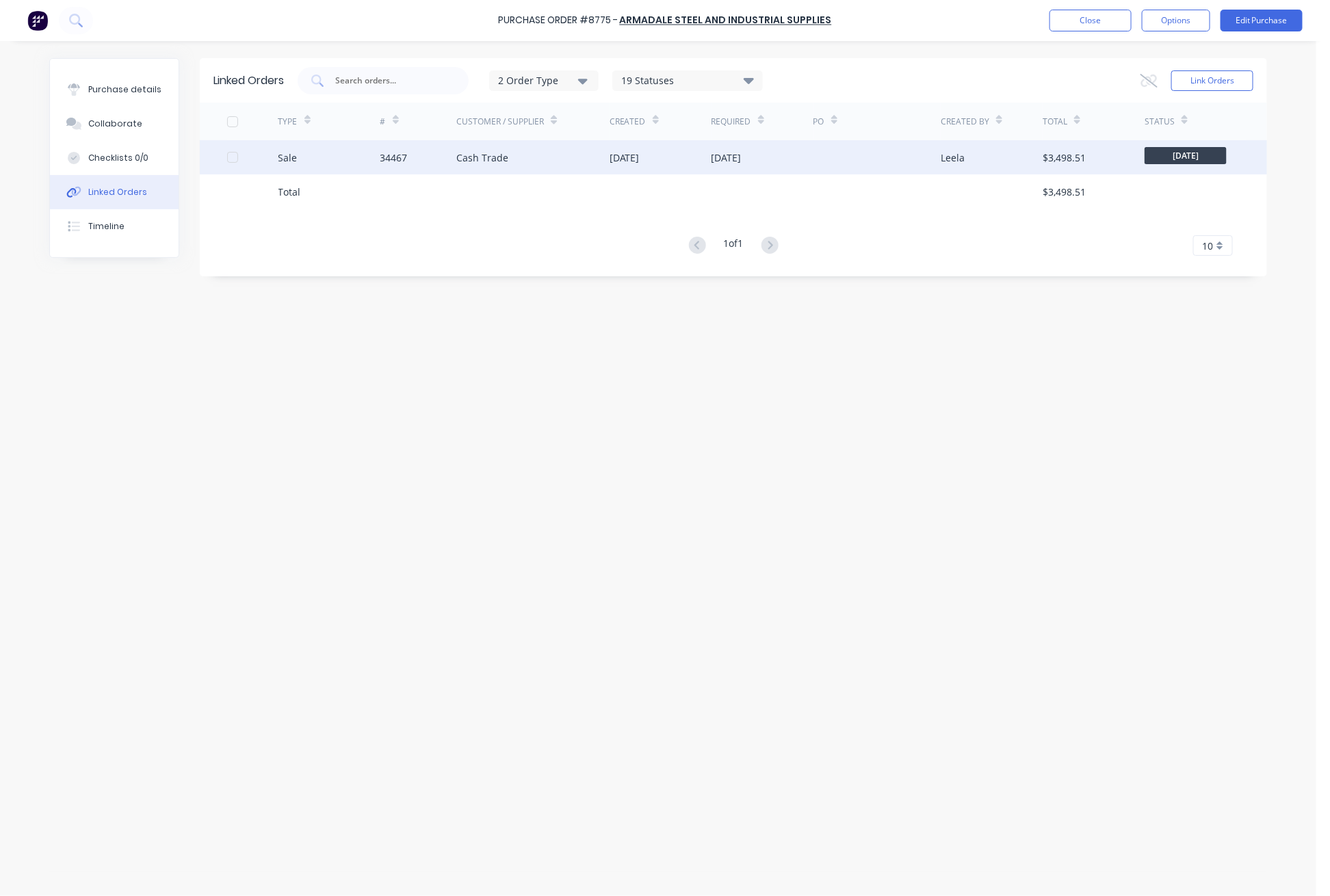
click at [458, 149] on div "Cash Trade" at bounding box center [532, 157] width 153 height 34
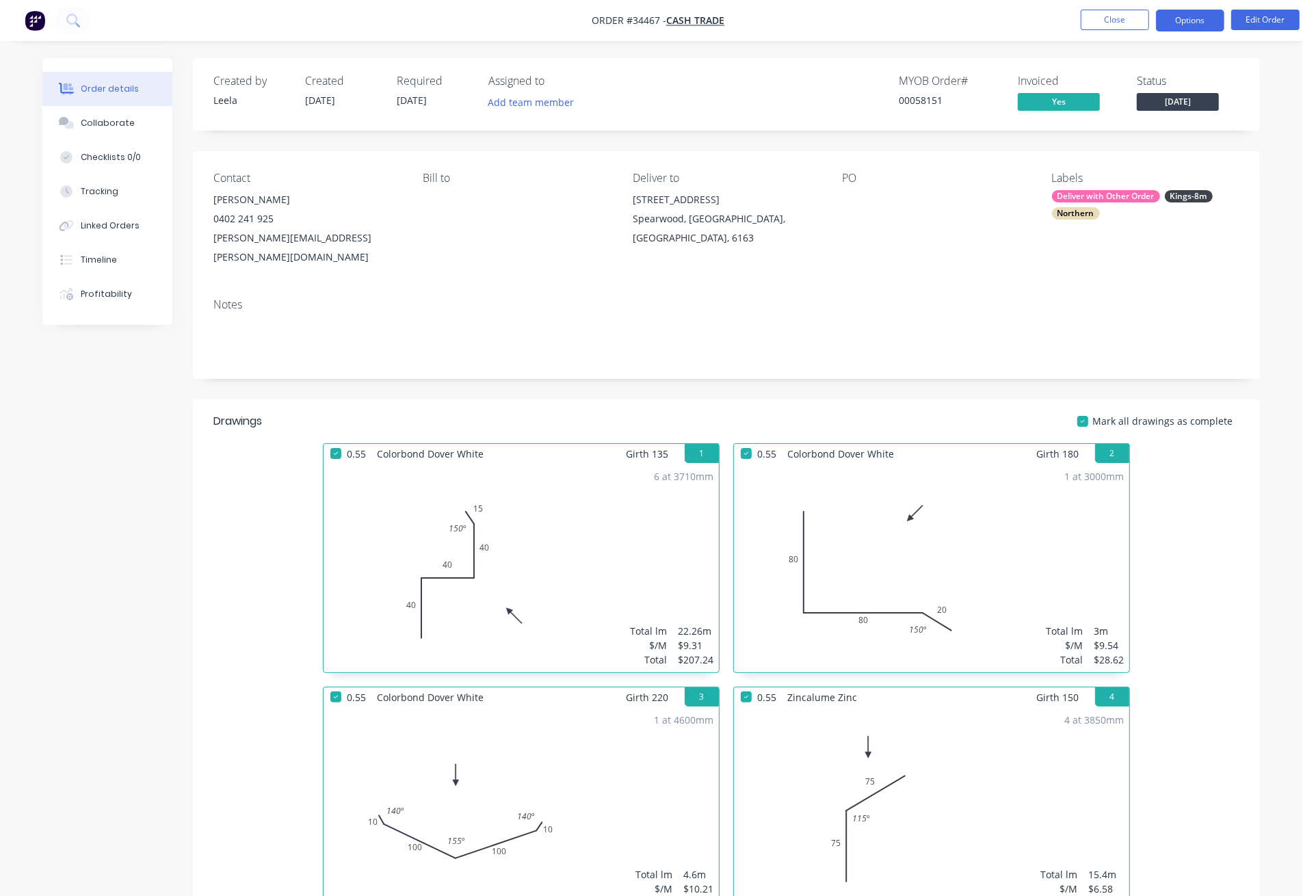
click at [1131, 20] on button "Options" at bounding box center [1190, 20] width 69 height 22
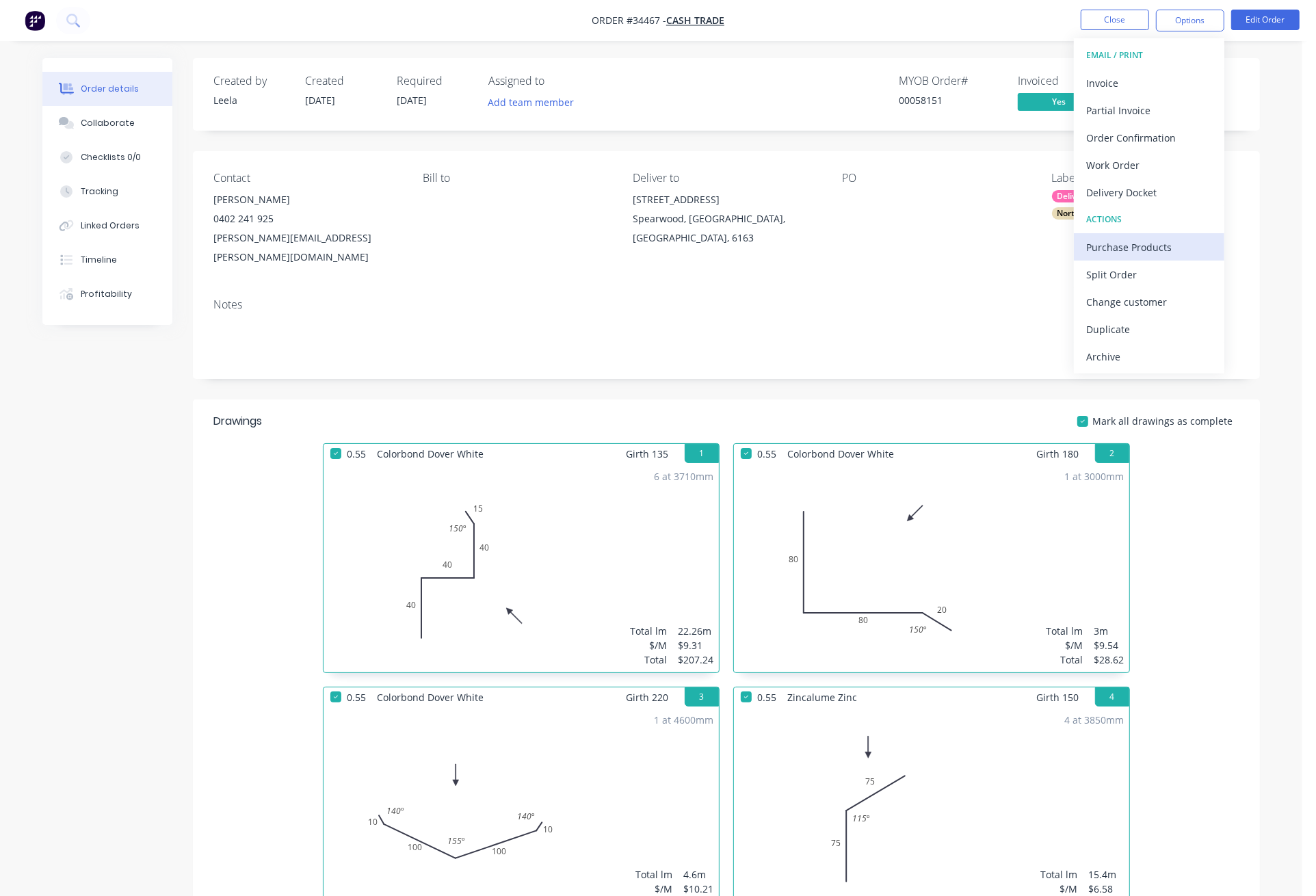
click at [1131, 244] on div "Purchase Products" at bounding box center [1149, 247] width 126 height 19
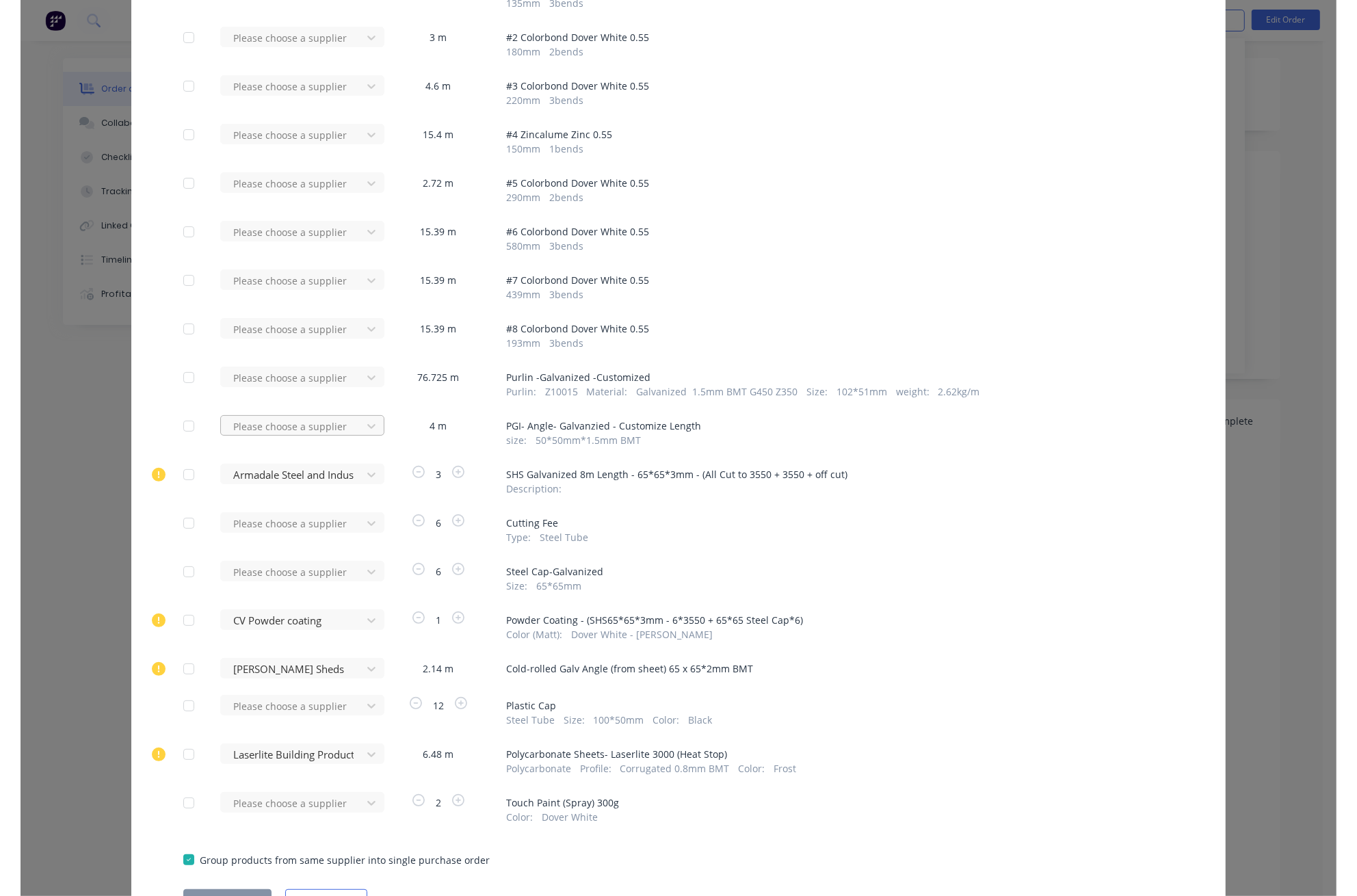
scroll to position [245, 0]
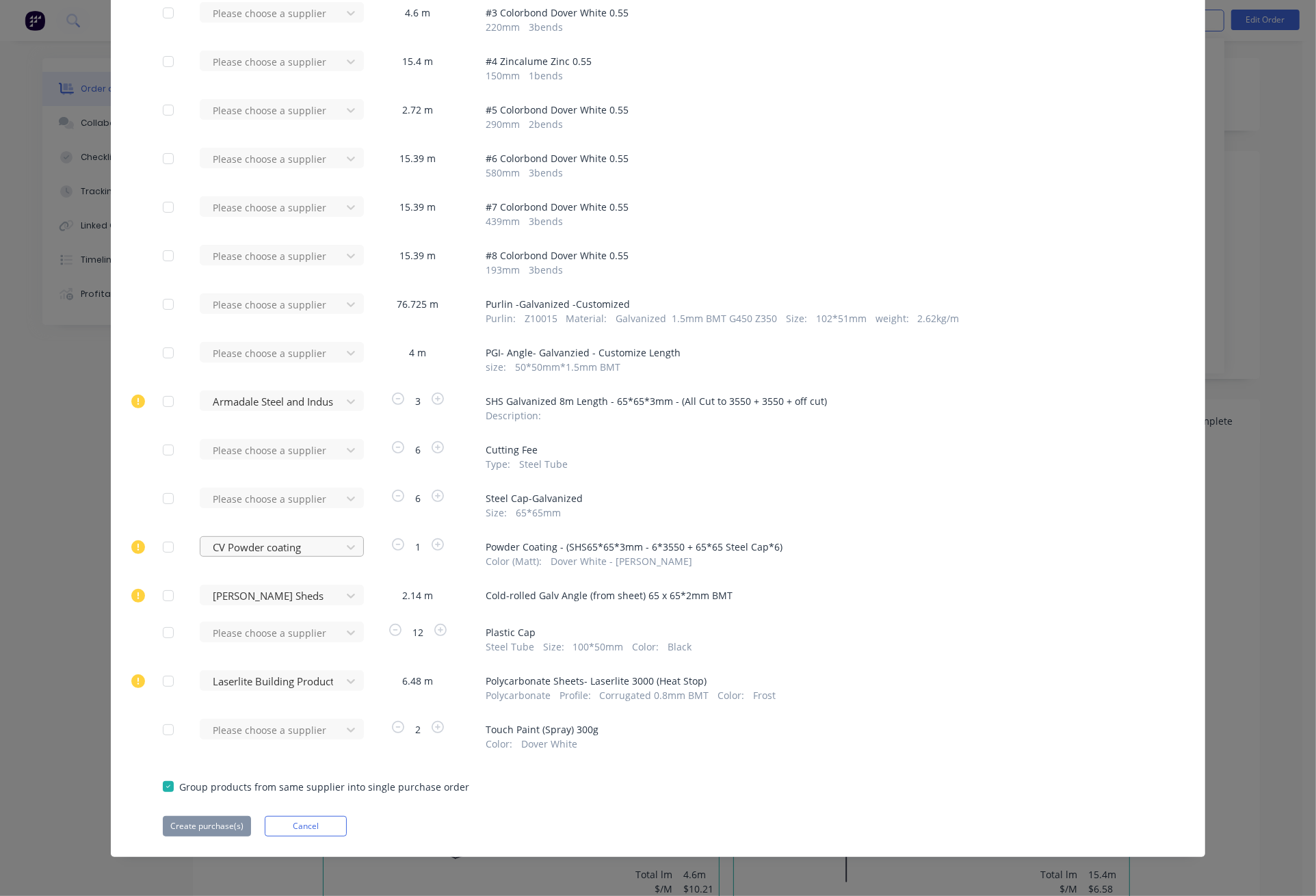
click at [244, 545] on div at bounding box center [272, 548] width 123 height 17
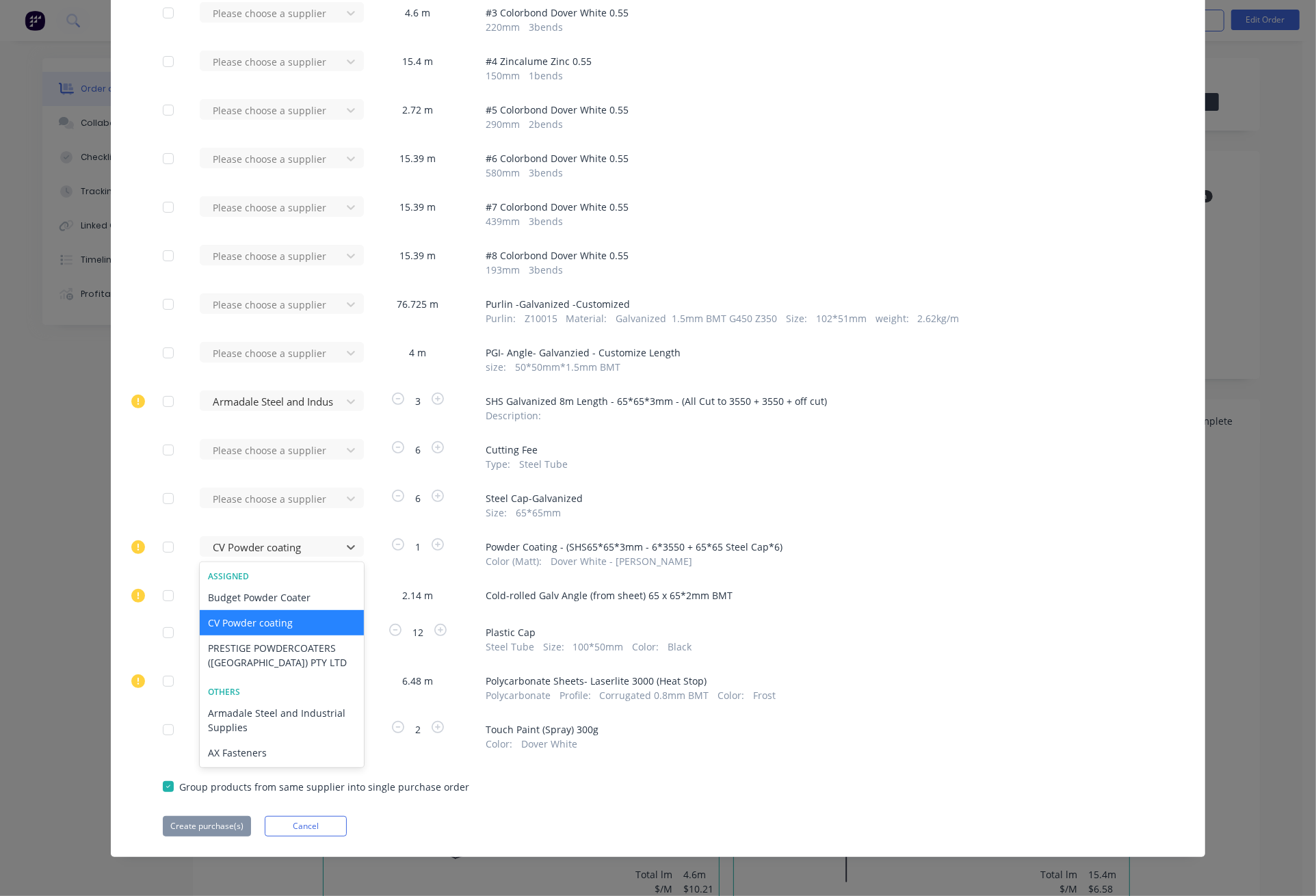
click at [265, 621] on div "CV Powder coating" at bounding box center [282, 623] width 164 height 25
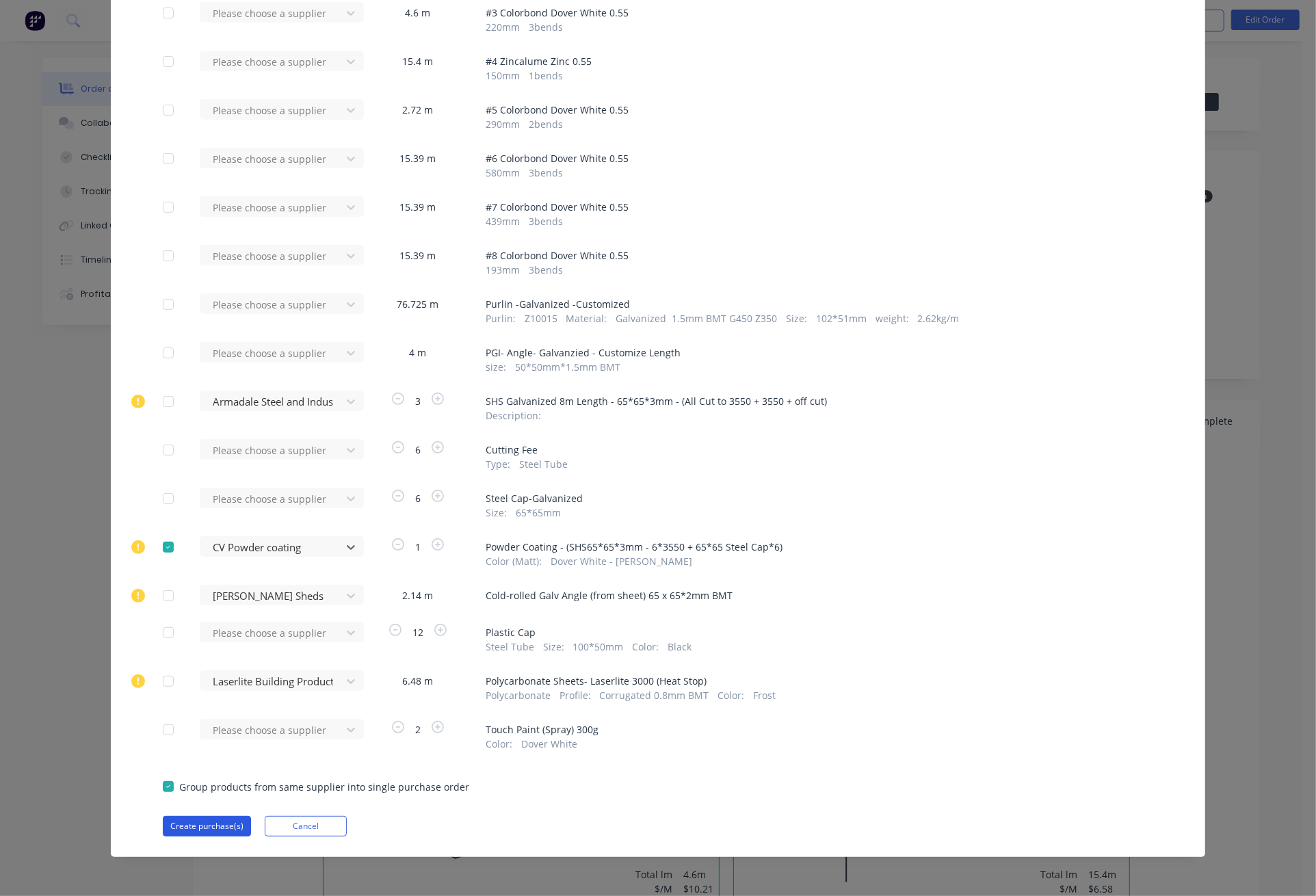
click at [202, 827] on button "Create purchase(s)" at bounding box center [206, 825] width 88 height 20
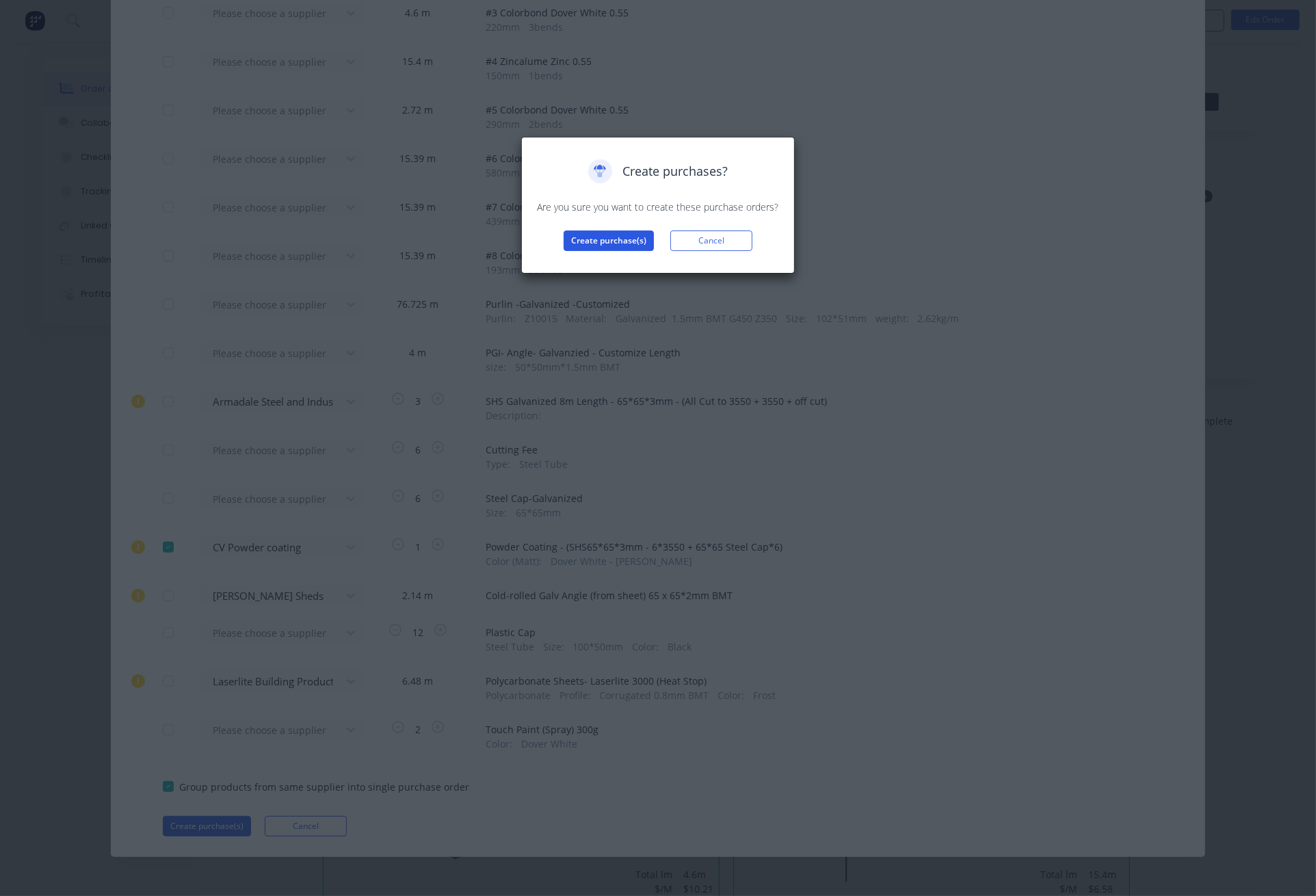
click at [607, 237] on button "Create purchase(s)" at bounding box center [608, 240] width 90 height 20
click at [603, 265] on button "View purchase(s)" at bounding box center [609, 262] width 82 height 20
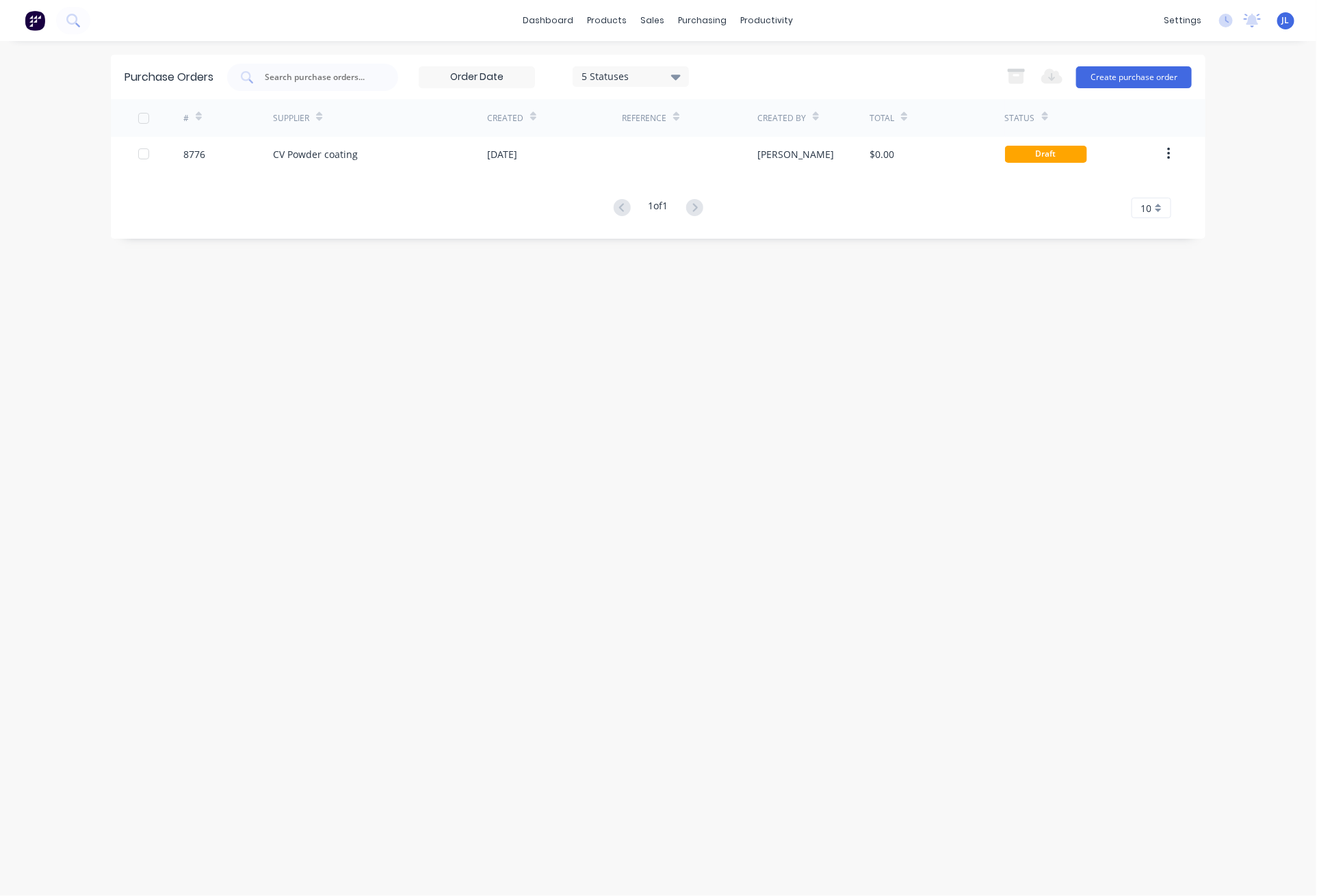
click at [746, 136] on div "Reference" at bounding box center [689, 117] width 135 height 38
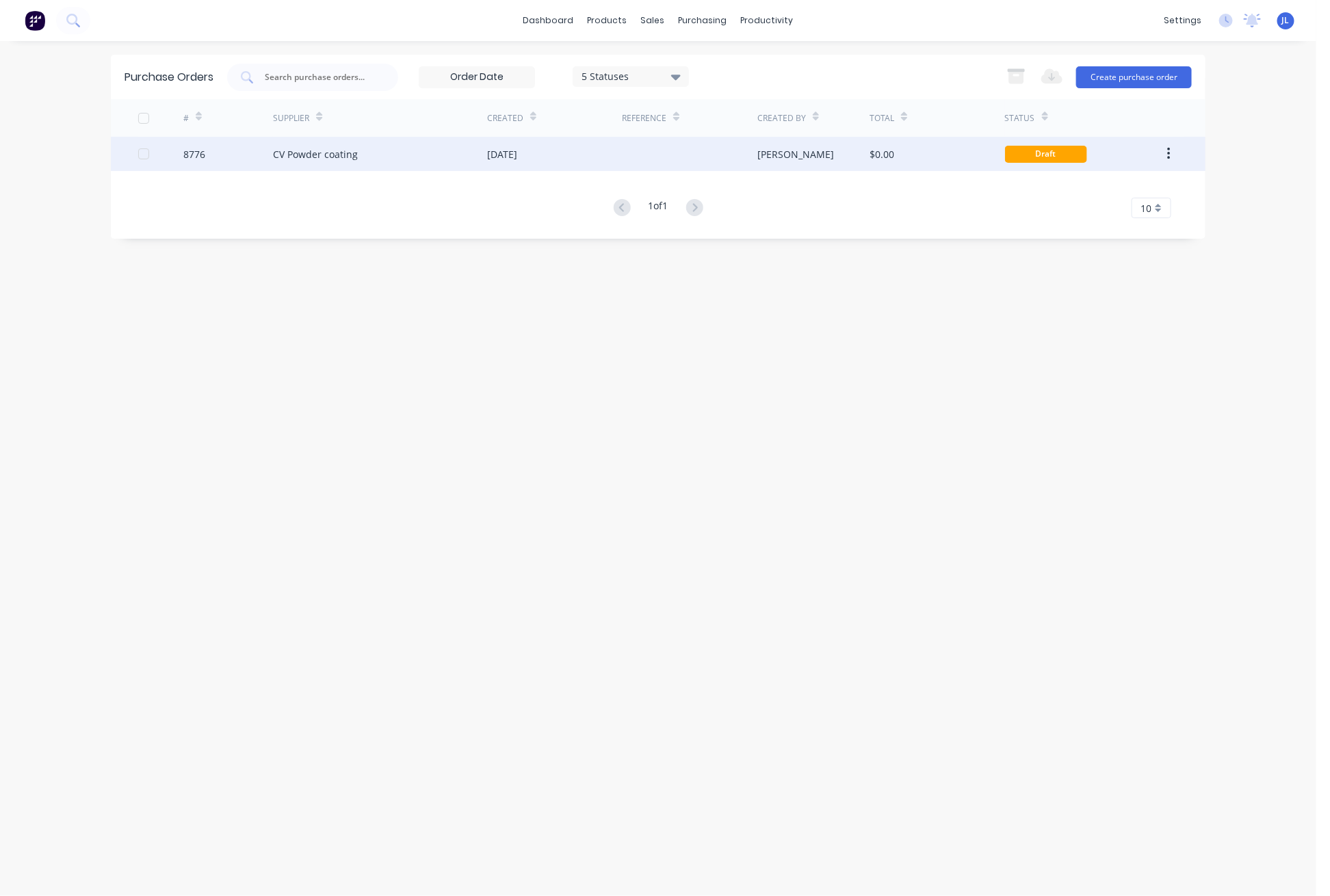
click at [725, 159] on div at bounding box center [689, 153] width 135 height 34
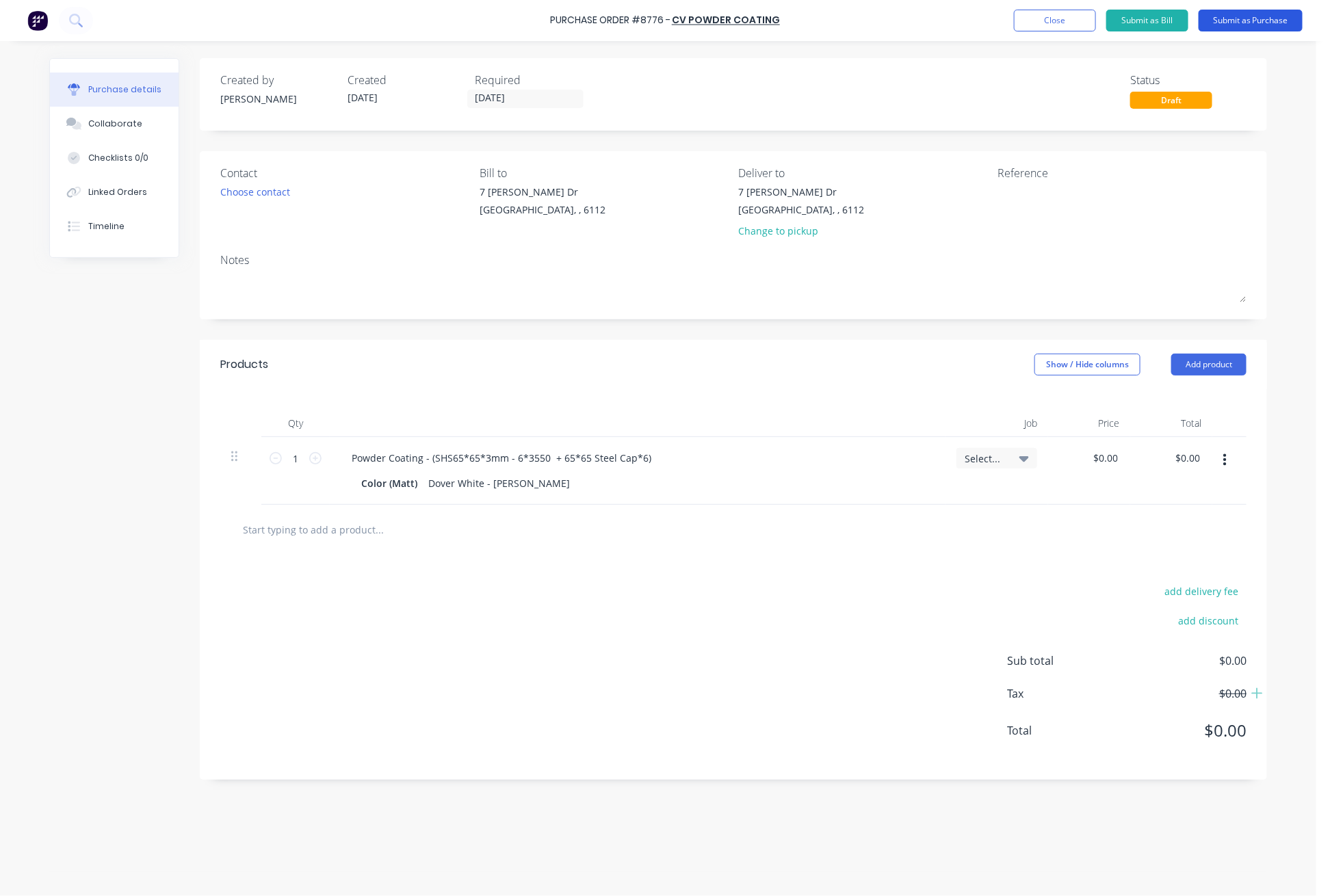
click at [1132, 19] on button "Submit as Purchase" at bounding box center [1250, 20] width 104 height 22
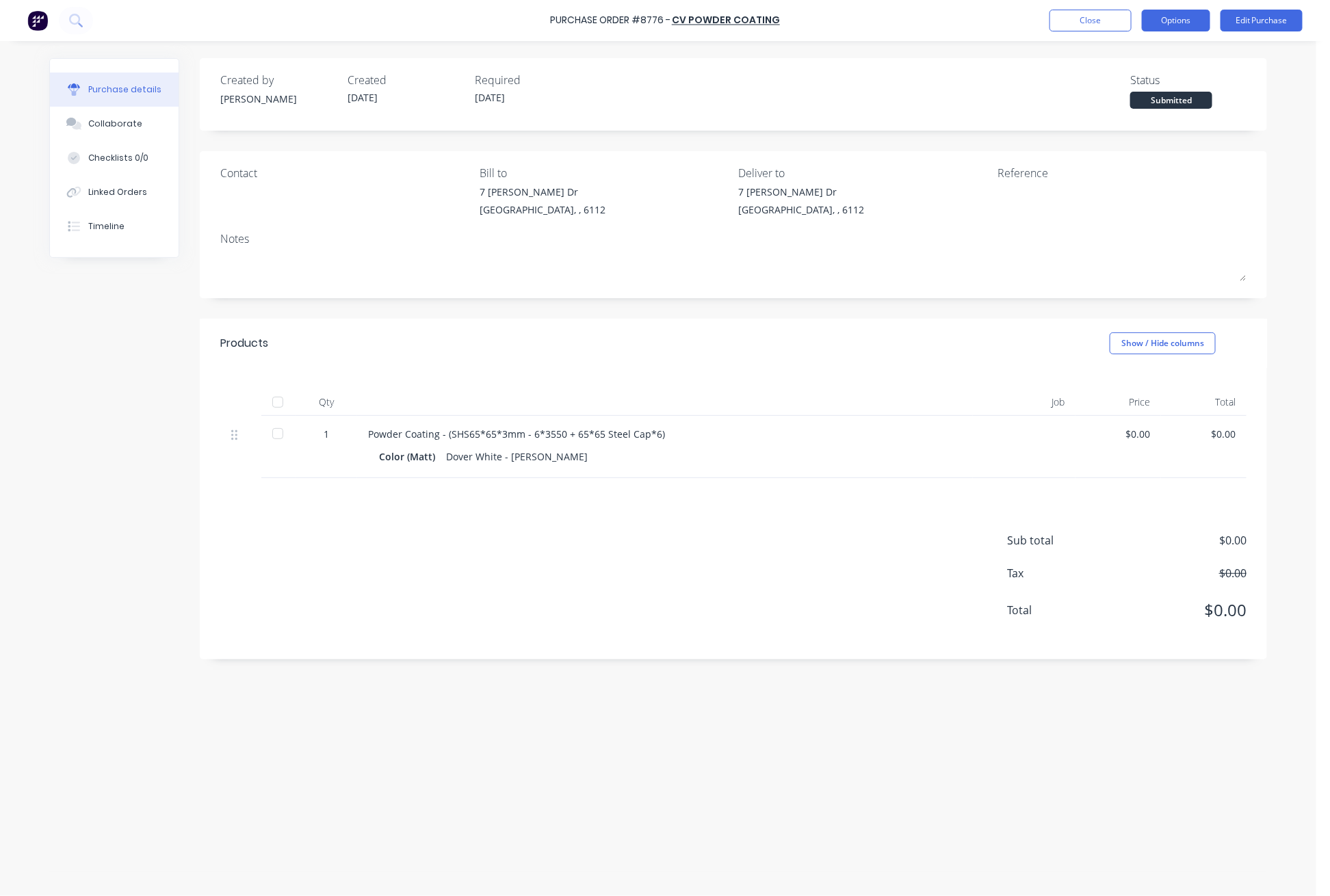
click at [1132, 22] on button "Options" at bounding box center [1176, 20] width 69 height 22
click at [1122, 56] on div "Print / Email" at bounding box center [1145, 55] width 106 height 19
click at [1117, 115] on div "Without pricing" at bounding box center [1145, 110] width 106 height 19
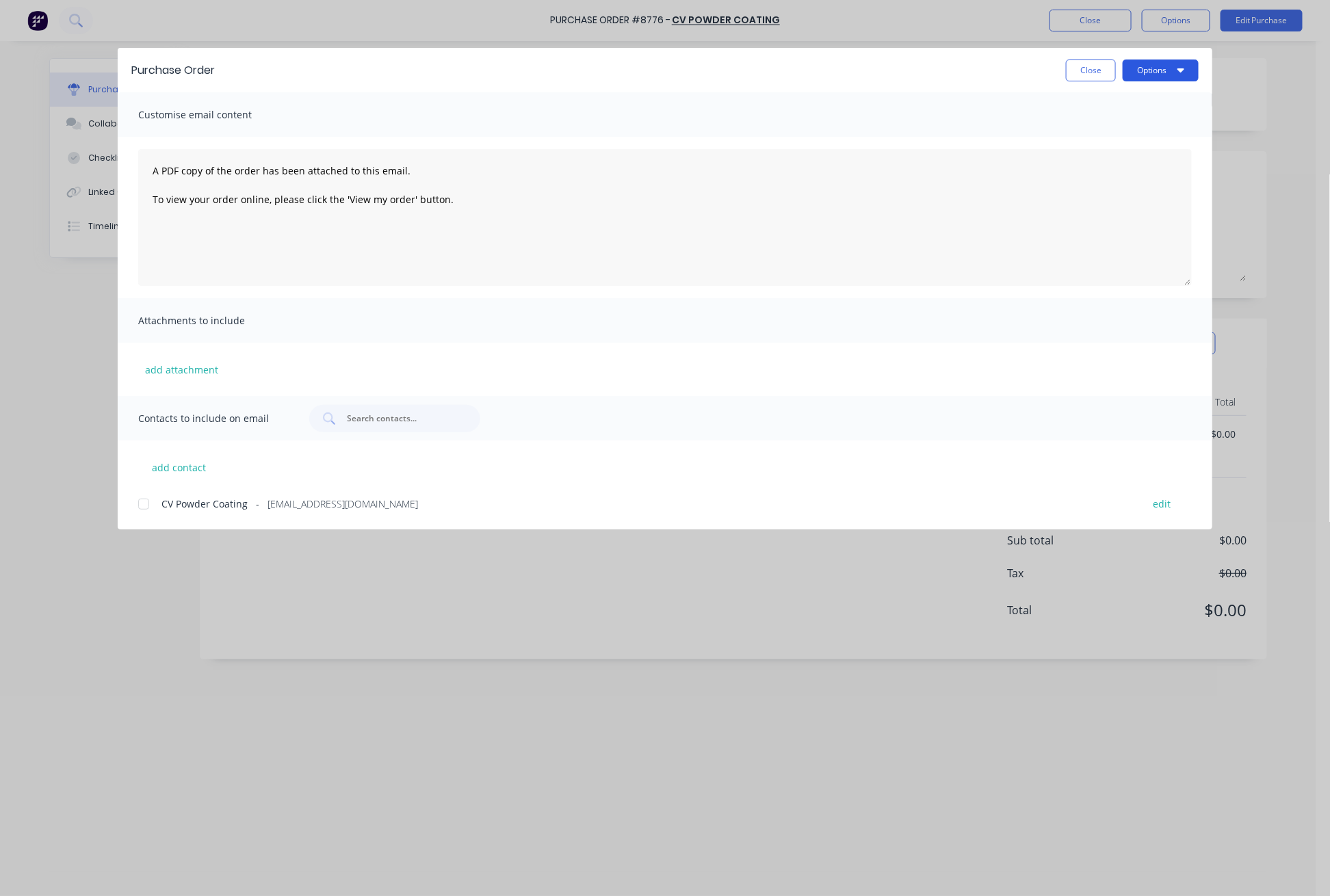
click at [1132, 74] on button "Options" at bounding box center [1161, 70] width 76 height 22
click at [1114, 135] on div "Print" at bounding box center [1134, 133] width 106 height 19
drag, startPoint x: 1073, startPoint y: 14, endPoint x: 1082, endPoint y: 23, distance: 12.7
click at [1074, 15] on div "Purchase Order Close Options Customise email content A PDF copy of the order ha…" at bounding box center [665, 448] width 1330 height 896
click at [1084, 24] on div "Purchase Order Close Options Customise email content A PDF copy of the order ha…" at bounding box center [665, 448] width 1330 height 896
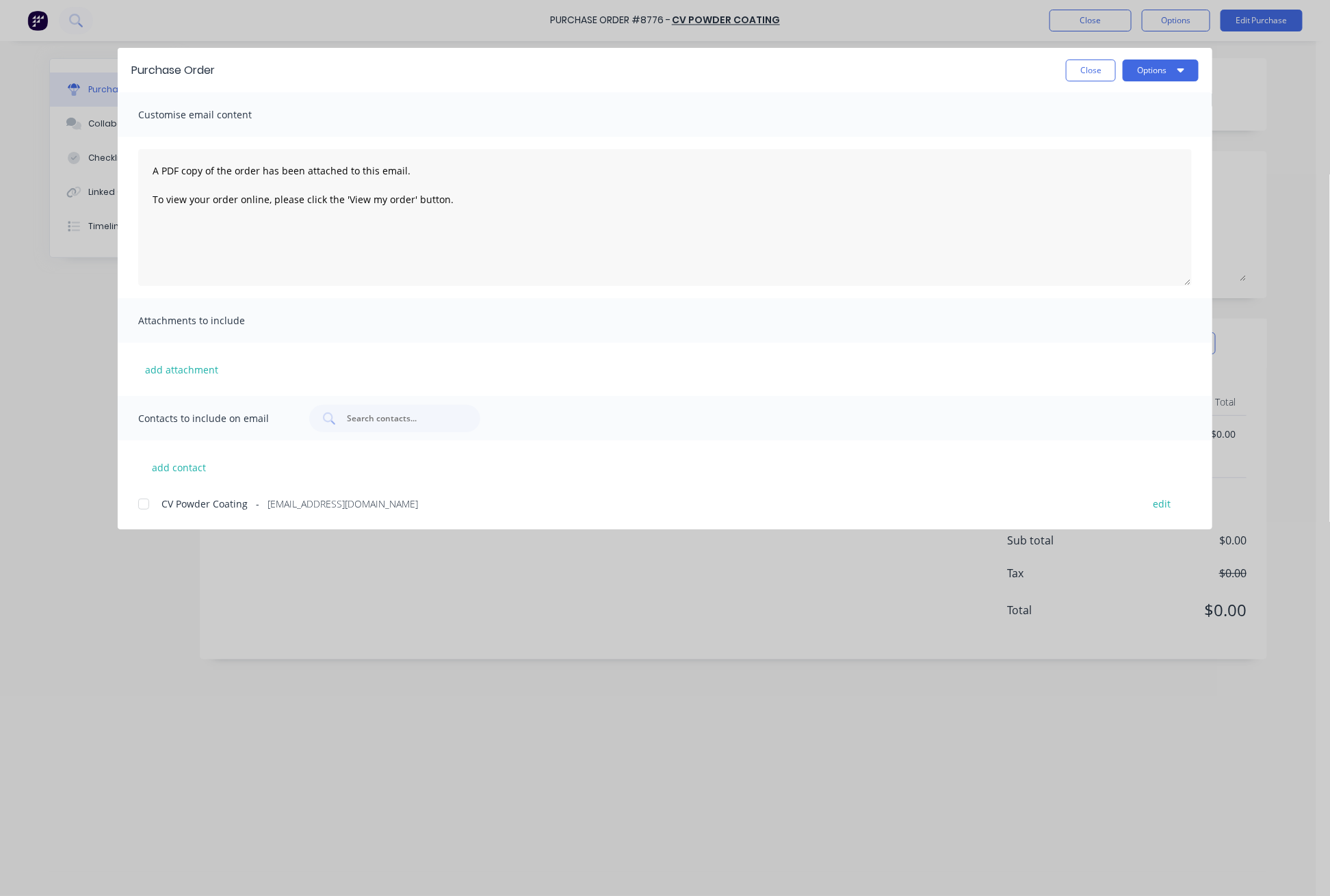
click at [1097, 75] on button "Close" at bounding box center [1091, 70] width 50 height 22
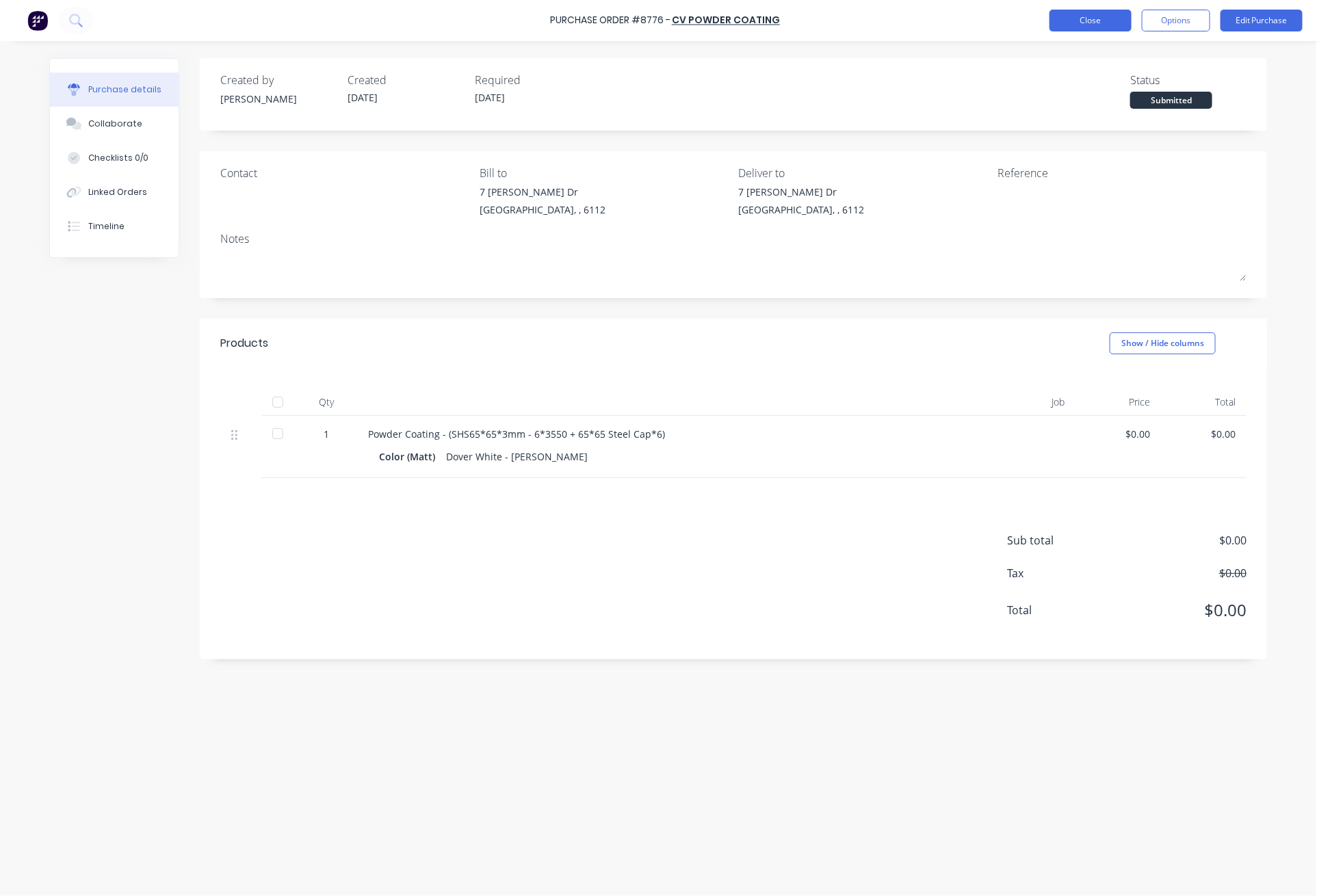
click at [1094, 23] on button "Close" at bounding box center [1090, 20] width 82 height 22
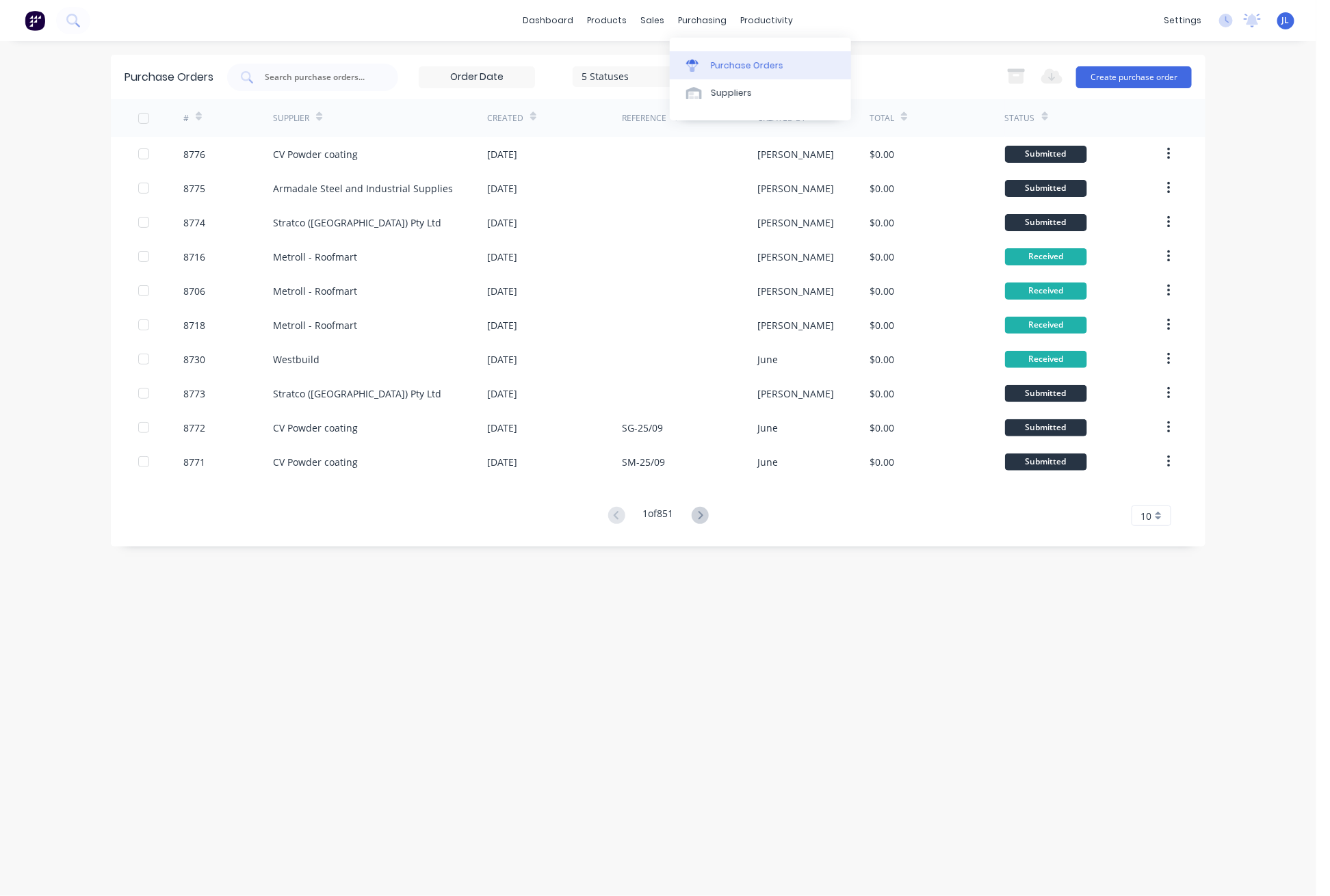
click at [704, 61] on div at bounding box center [696, 65] width 20 height 13
click at [676, 67] on div "Sales Orders" at bounding box center [704, 65] width 56 height 13
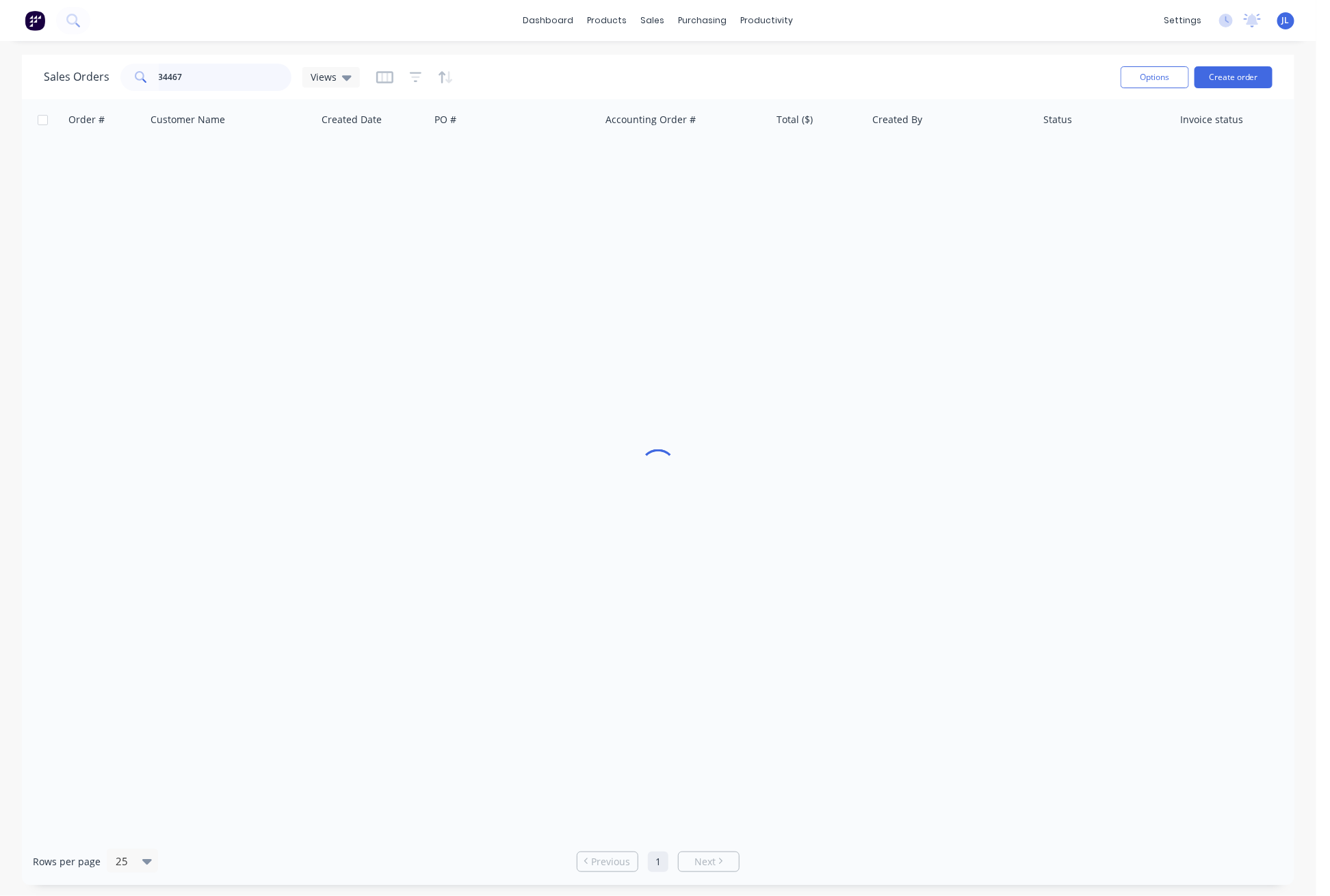
click at [206, 75] on input "34467" at bounding box center [226, 77] width 134 height 27
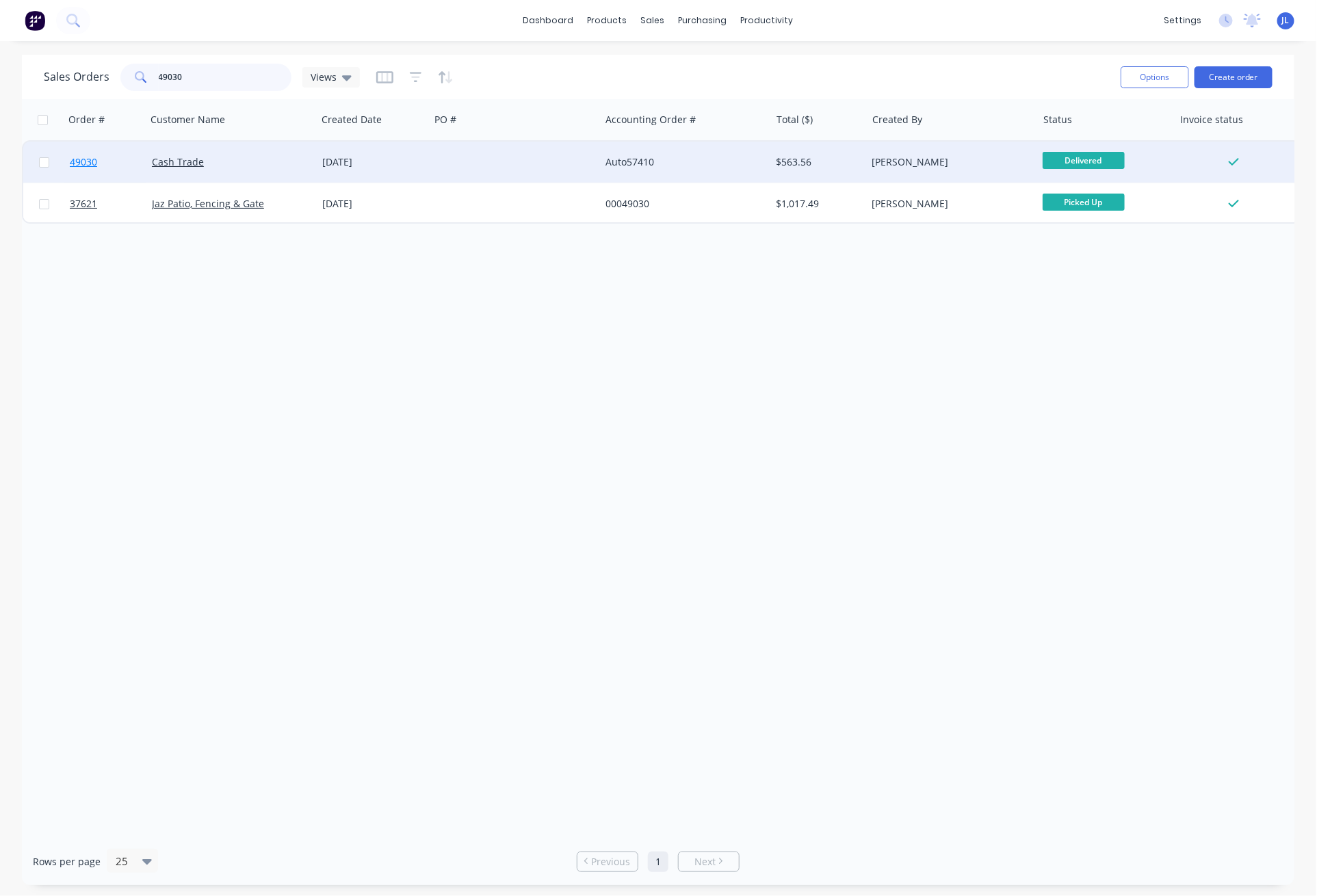
type input "49030"
click at [84, 169] on link "49030" at bounding box center [110, 162] width 82 height 41
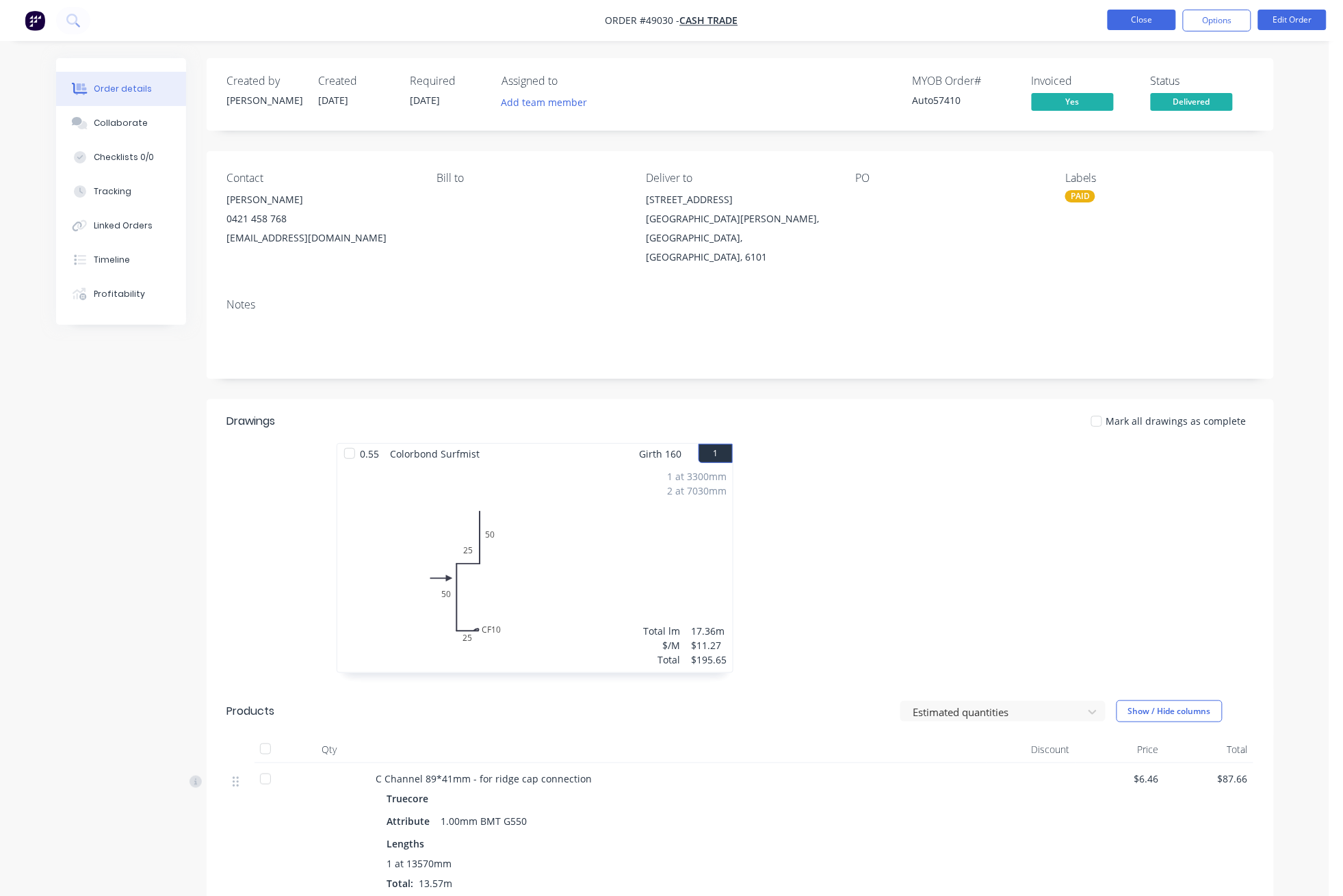
click at [1131, 19] on button "Close" at bounding box center [1141, 19] width 69 height 20
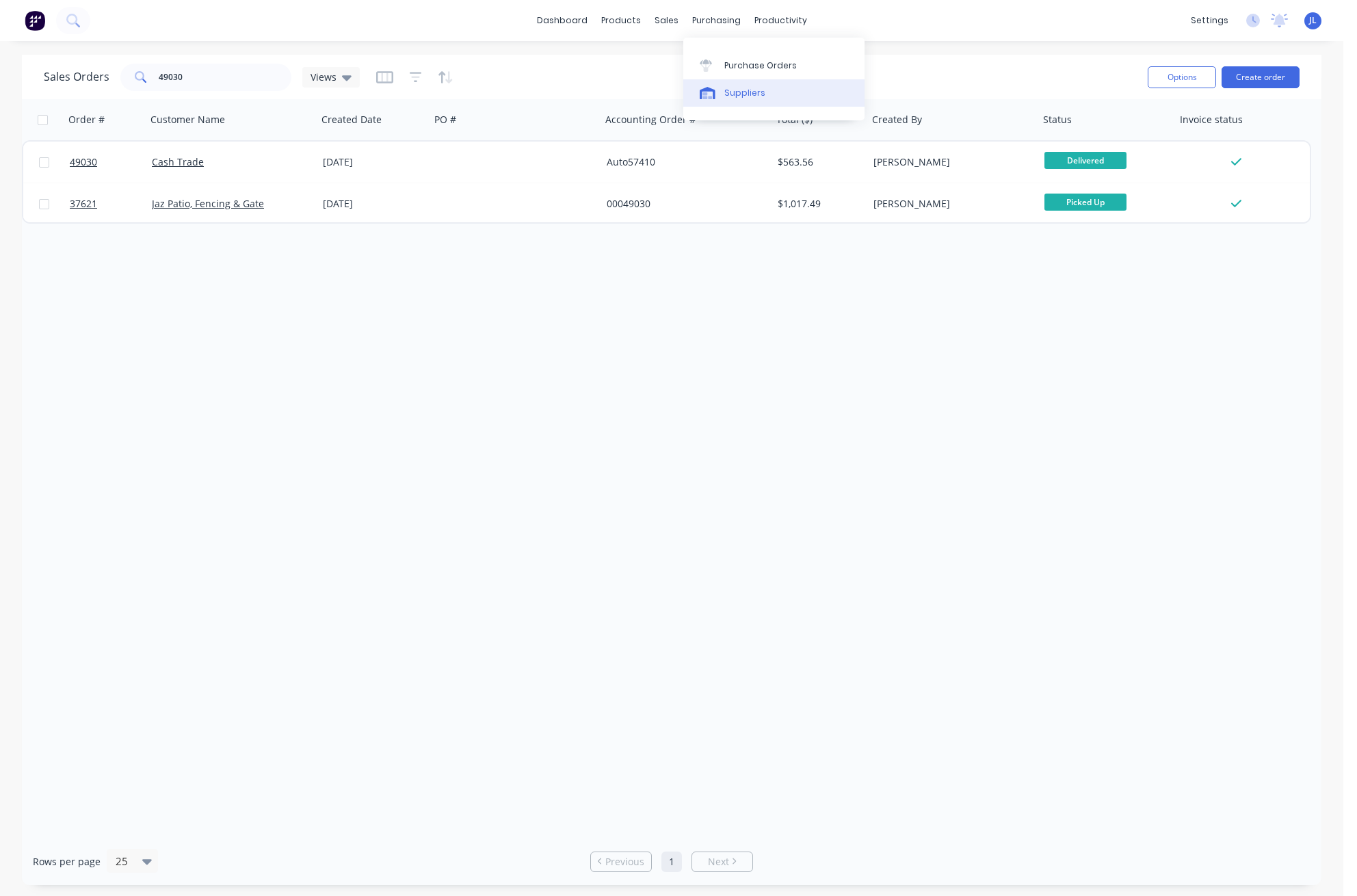
click at [755, 97] on div "Suppliers" at bounding box center [745, 93] width 41 height 13
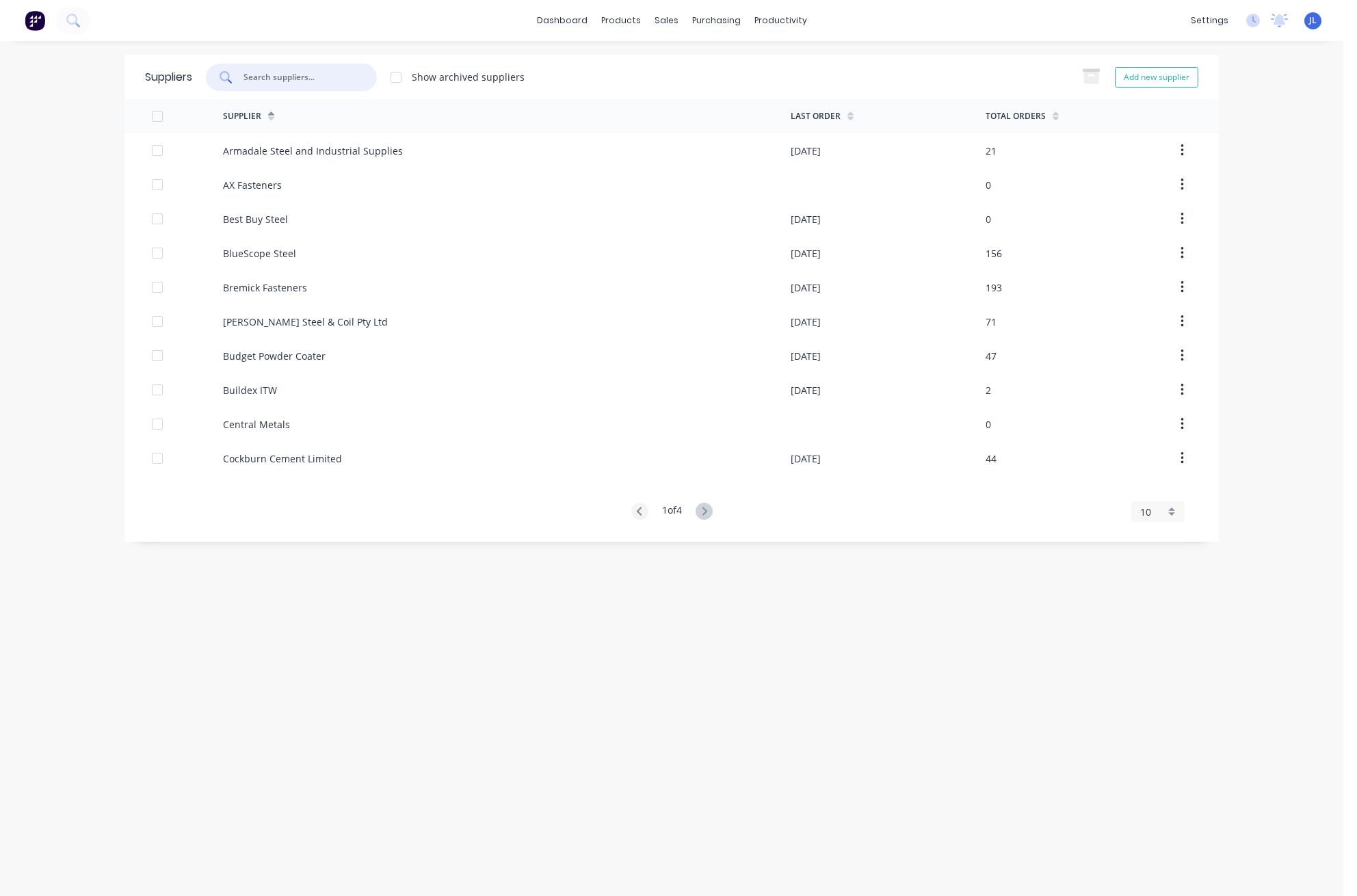
click at [332, 82] on input "text" at bounding box center [298, 77] width 113 height 14
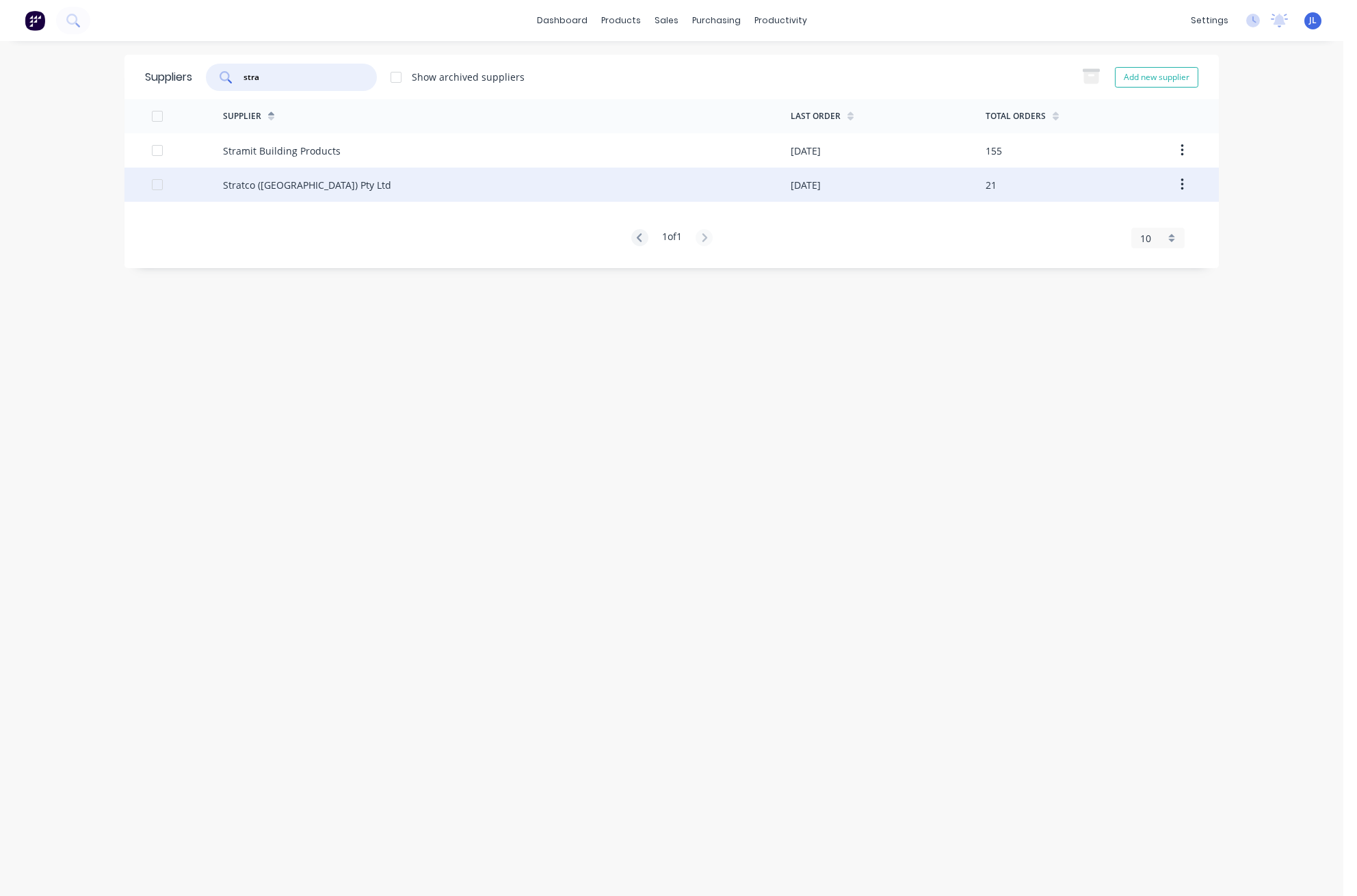
type input "stra"
click at [320, 191] on div "Stratco ([GEOGRAPHIC_DATA]) Pty Ltd" at bounding box center [506, 184] width 568 height 34
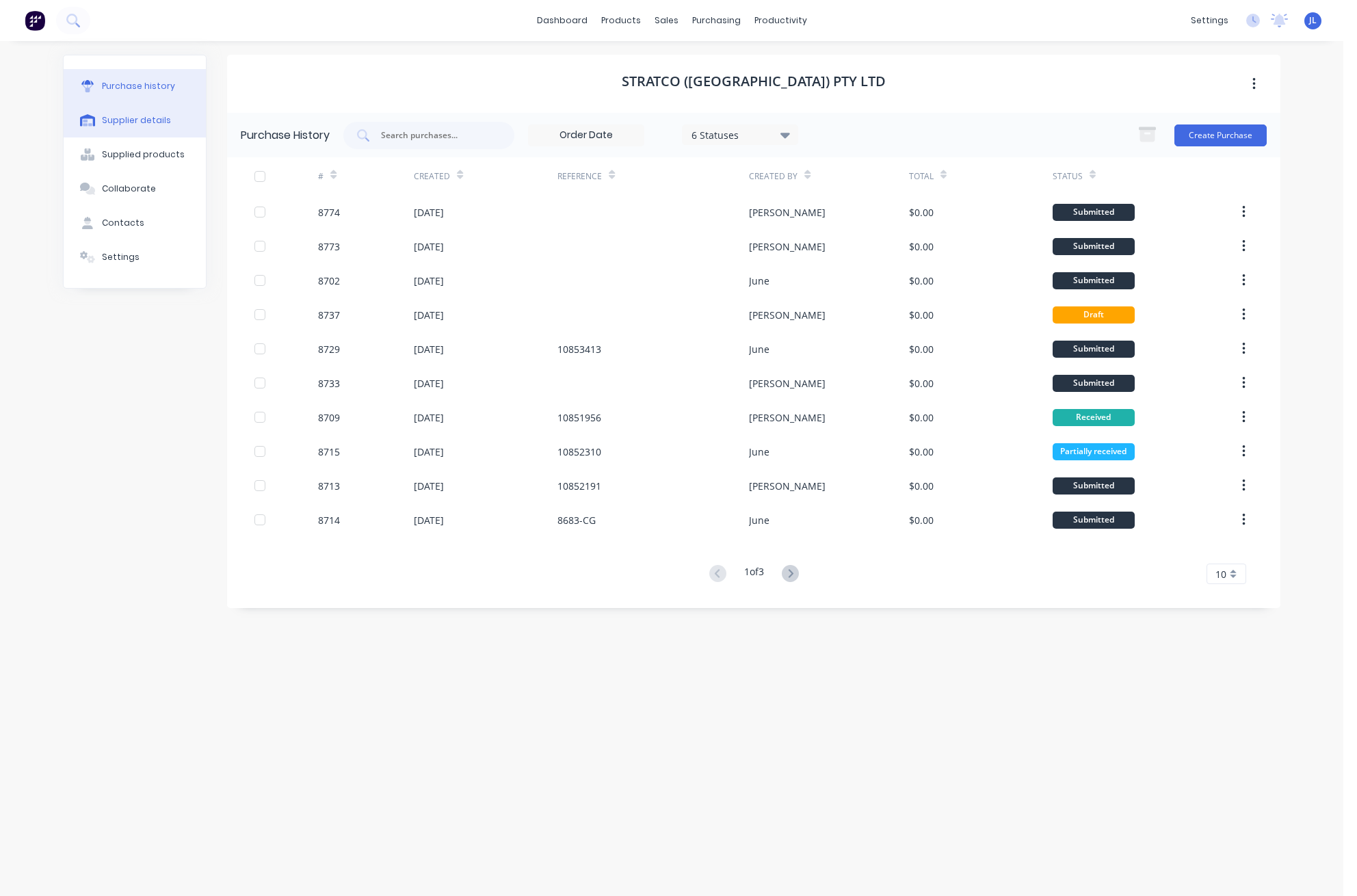
click at [147, 118] on div "Supplier details" at bounding box center [136, 120] width 69 height 13
select select "AU"
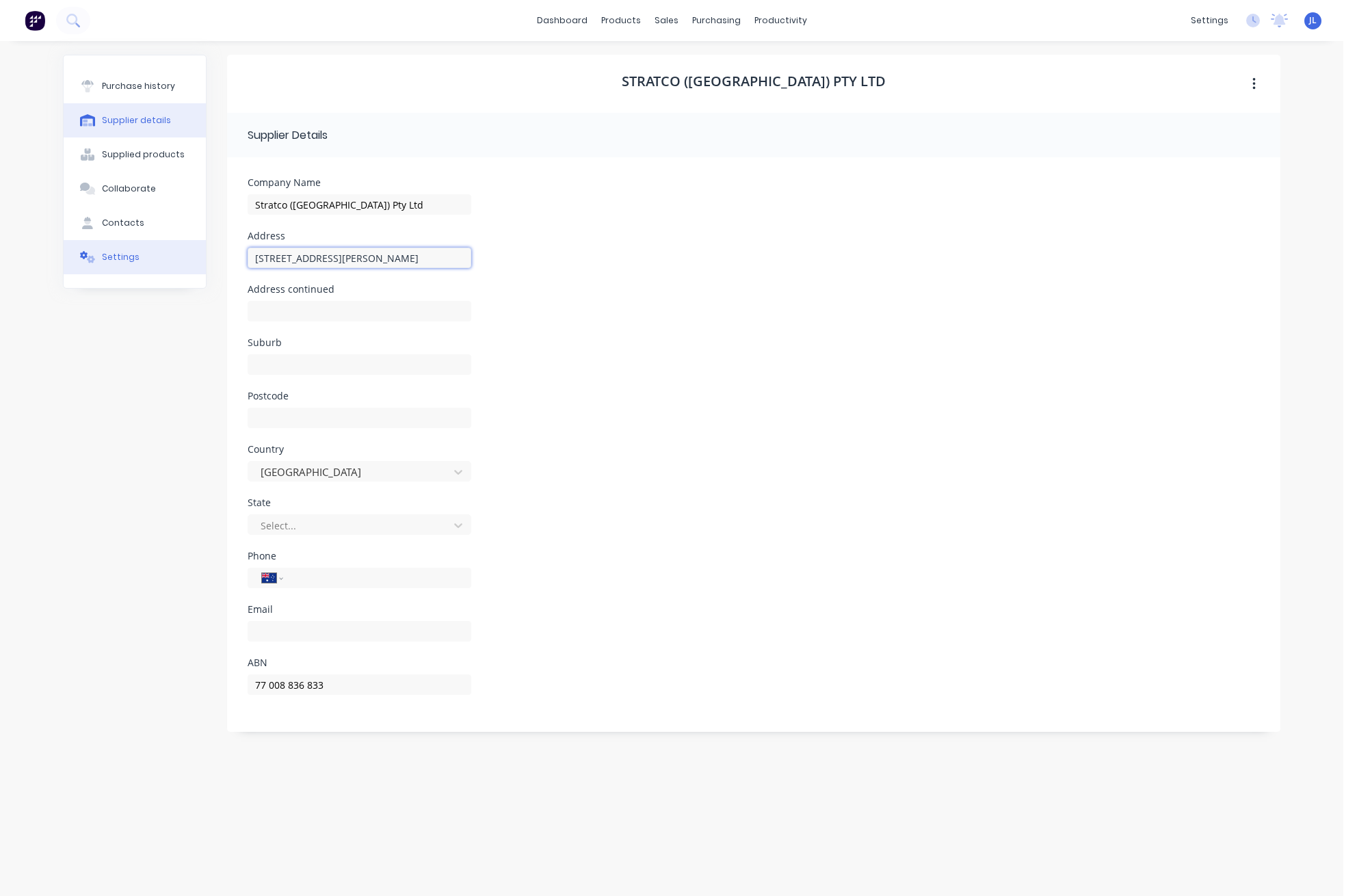
drag, startPoint x: 460, startPoint y: 260, endPoint x: 181, endPoint y: 251, distance: 279.1
click at [181, 251] on div "Purchase history Supplier details Supplied products Collaborate Contacts Settin…" at bounding box center [672, 462] width 1218 height 814
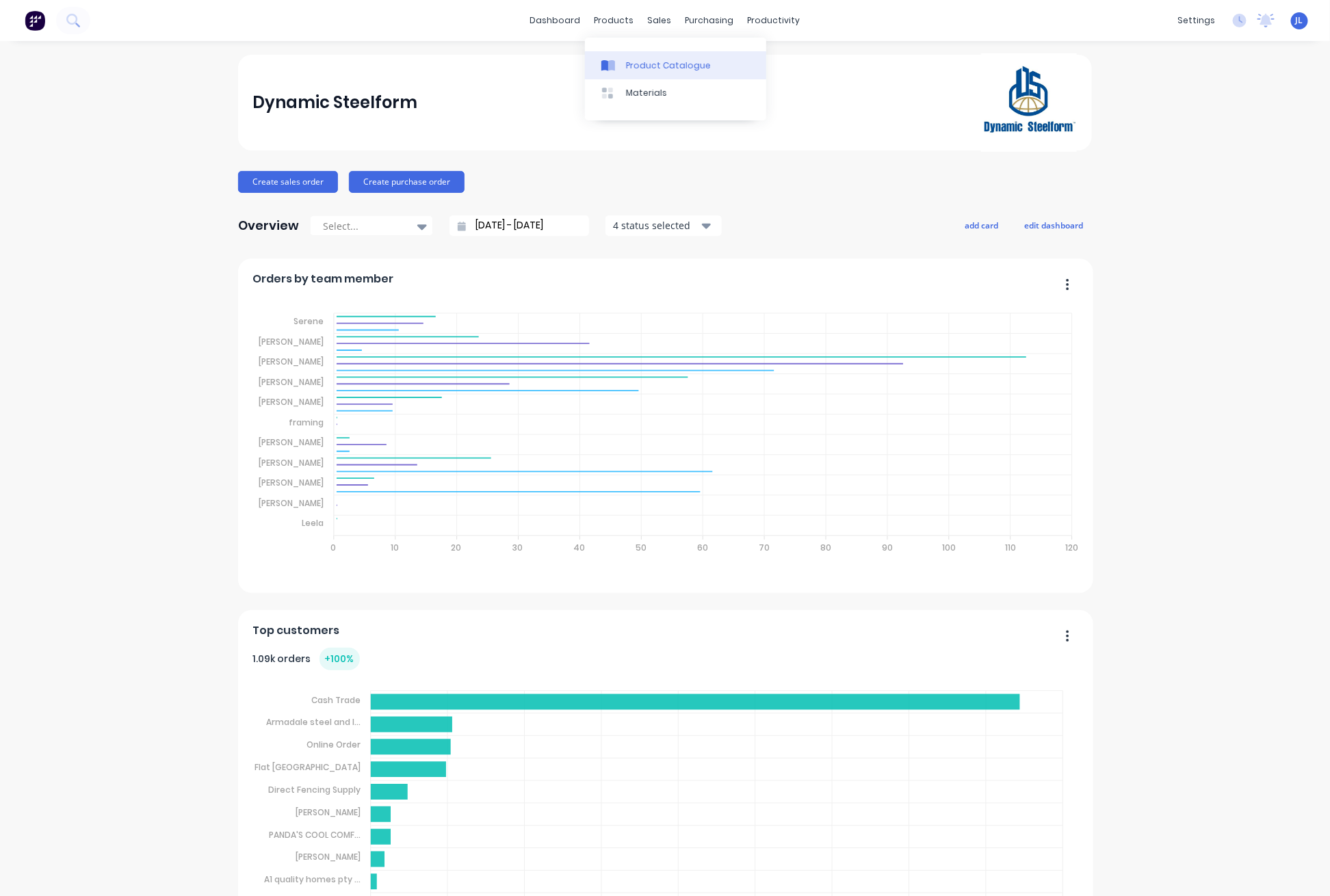
click at [637, 63] on div "Product Catalogue" at bounding box center [669, 65] width 85 height 13
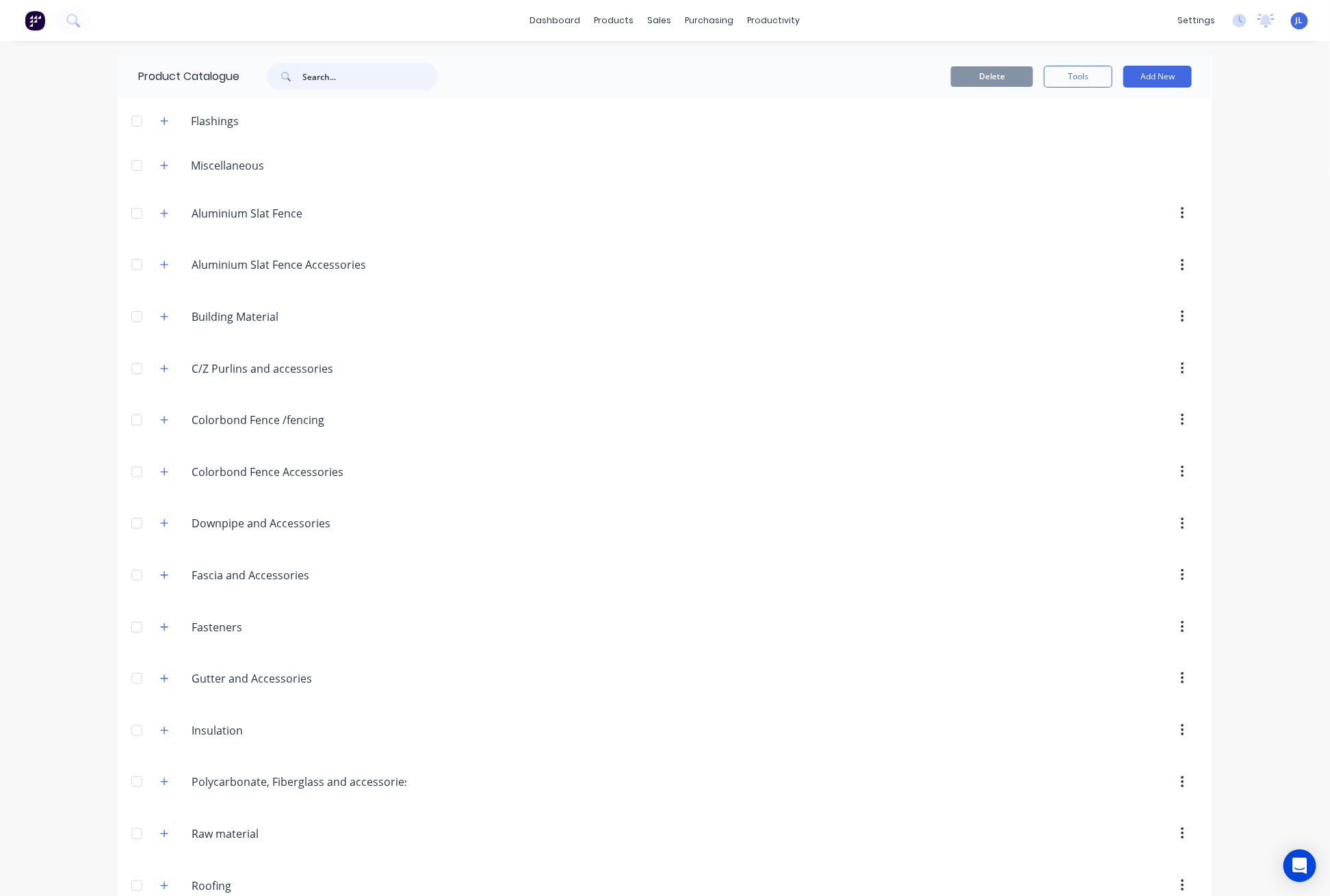
click at [325, 76] on input "text" at bounding box center [370, 76] width 136 height 27
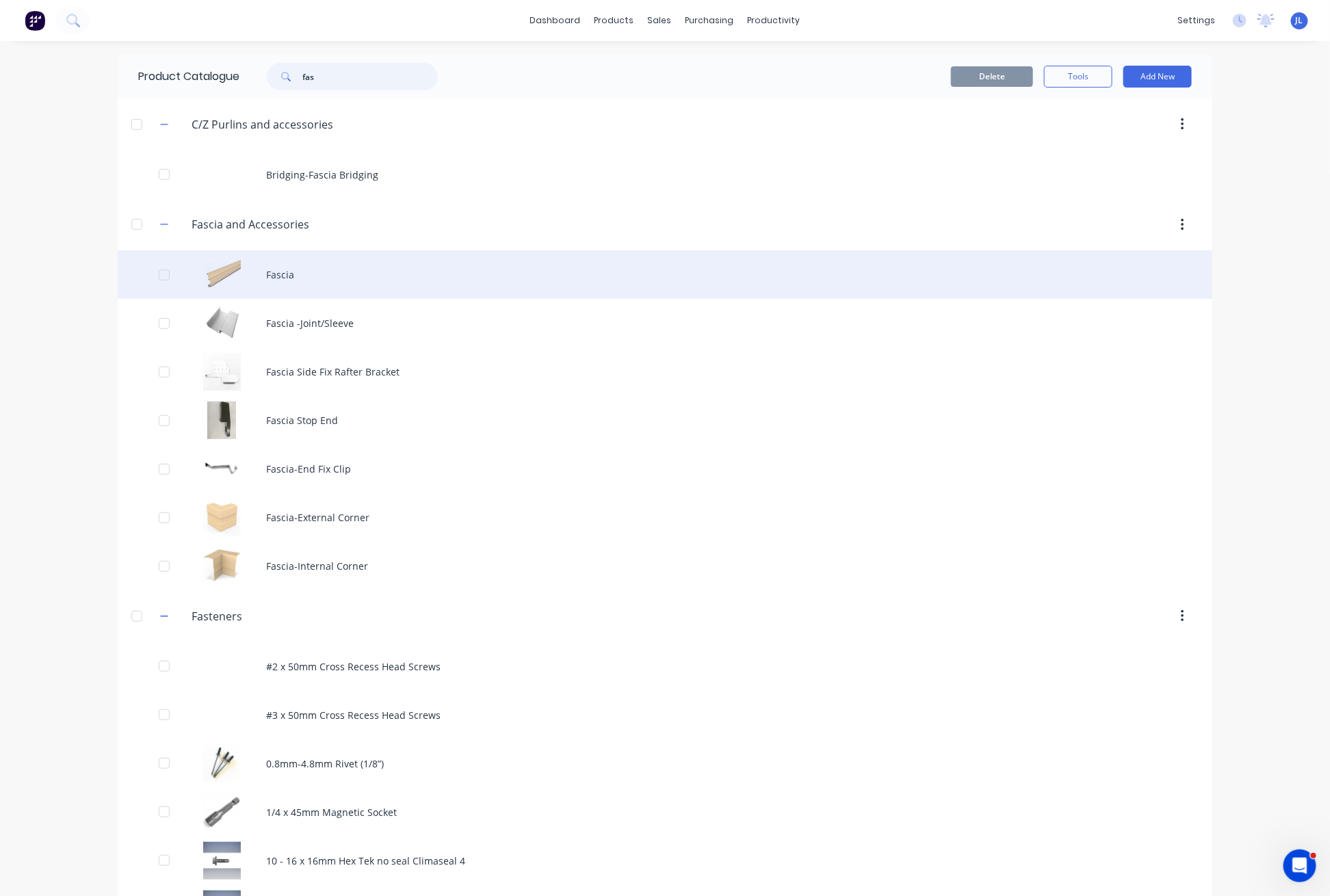
type input "fas"
click at [316, 275] on div "Fascia" at bounding box center [665, 275] width 1095 height 48
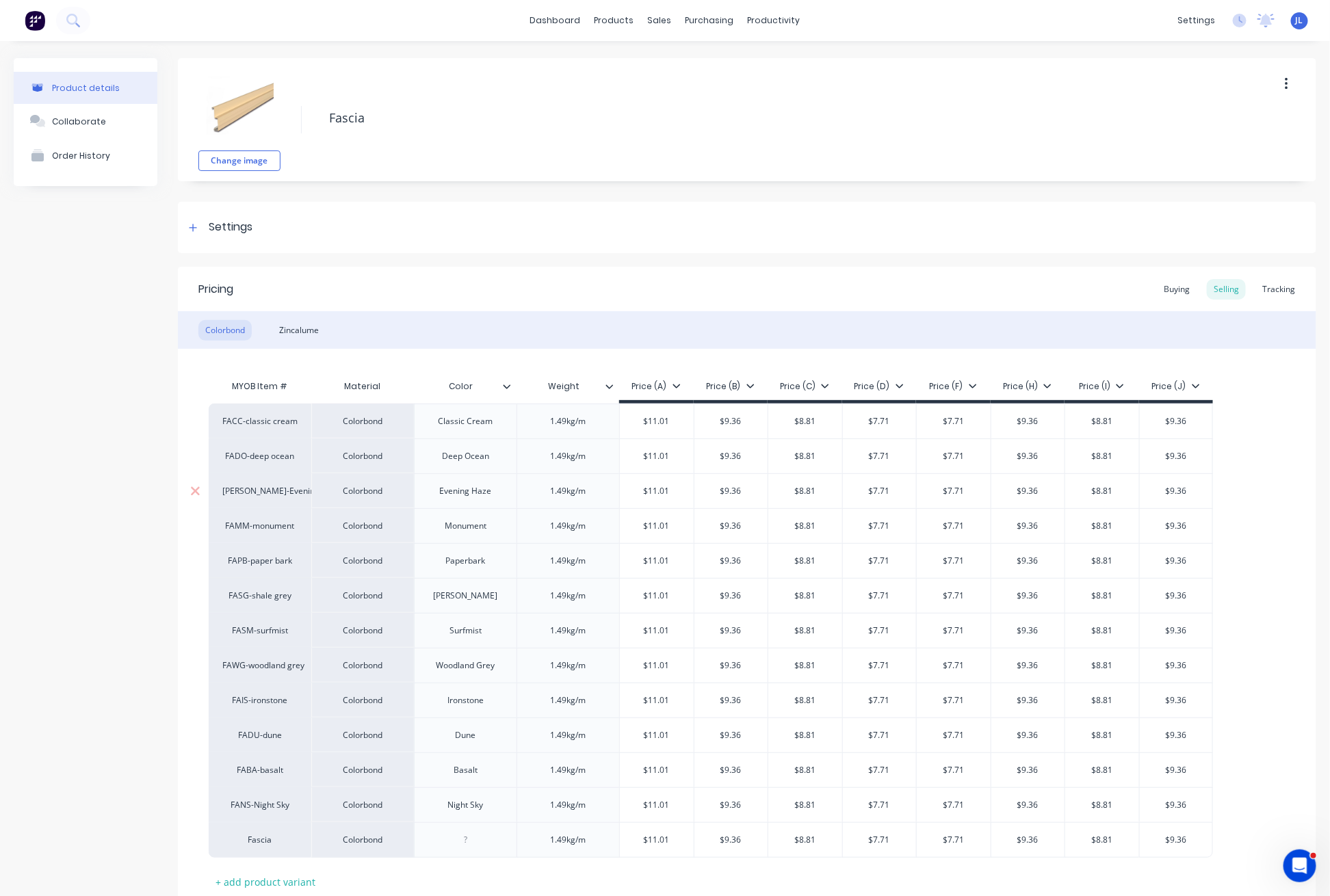
type textarea "x"
click at [673, 59] on link "Sales Orders" at bounding box center [725, 65] width 181 height 27
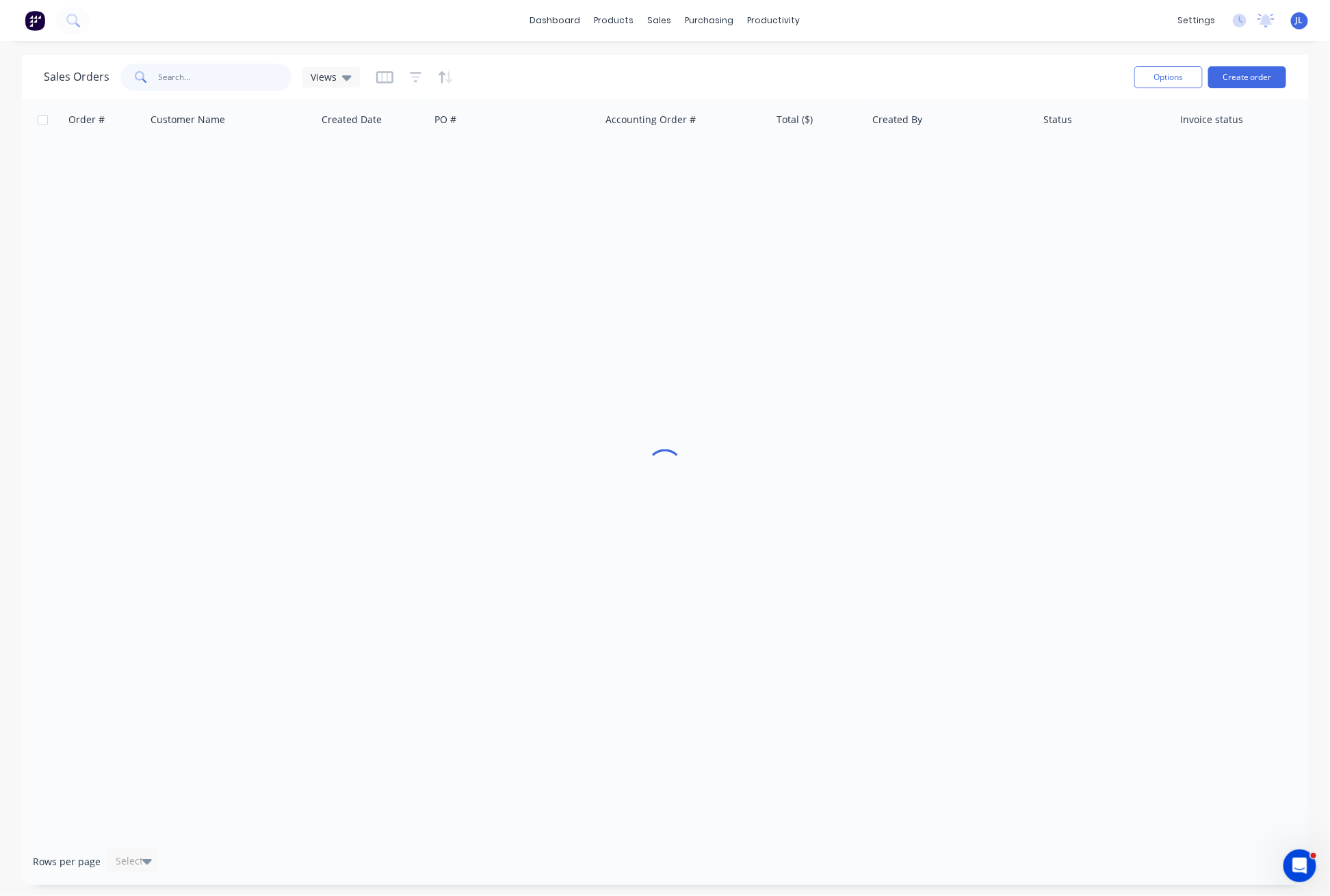
click at [199, 74] on input "text" at bounding box center [226, 77] width 134 height 27
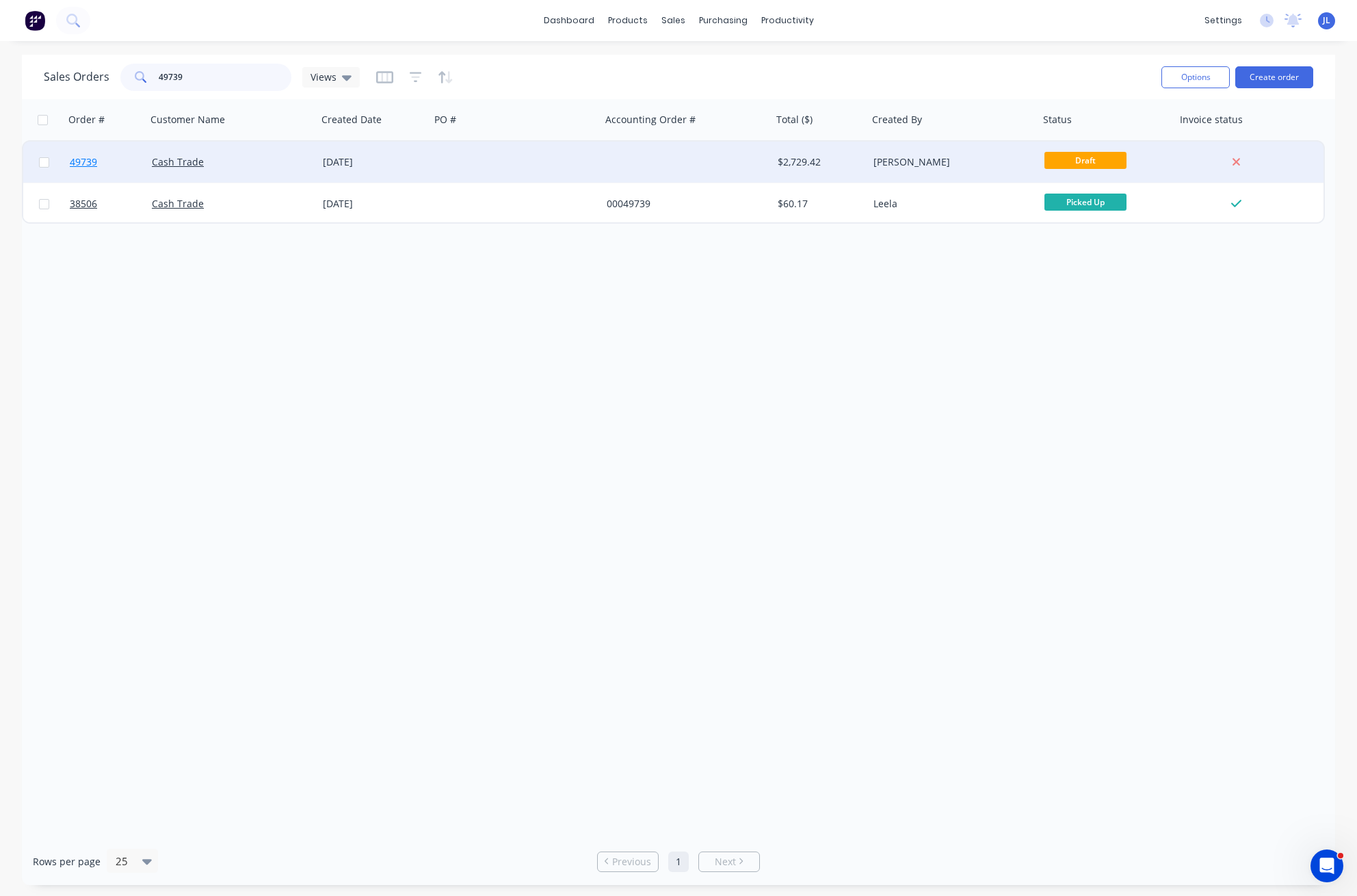
type input "49739"
click at [80, 160] on span "49739" at bounding box center [83, 162] width 27 height 14
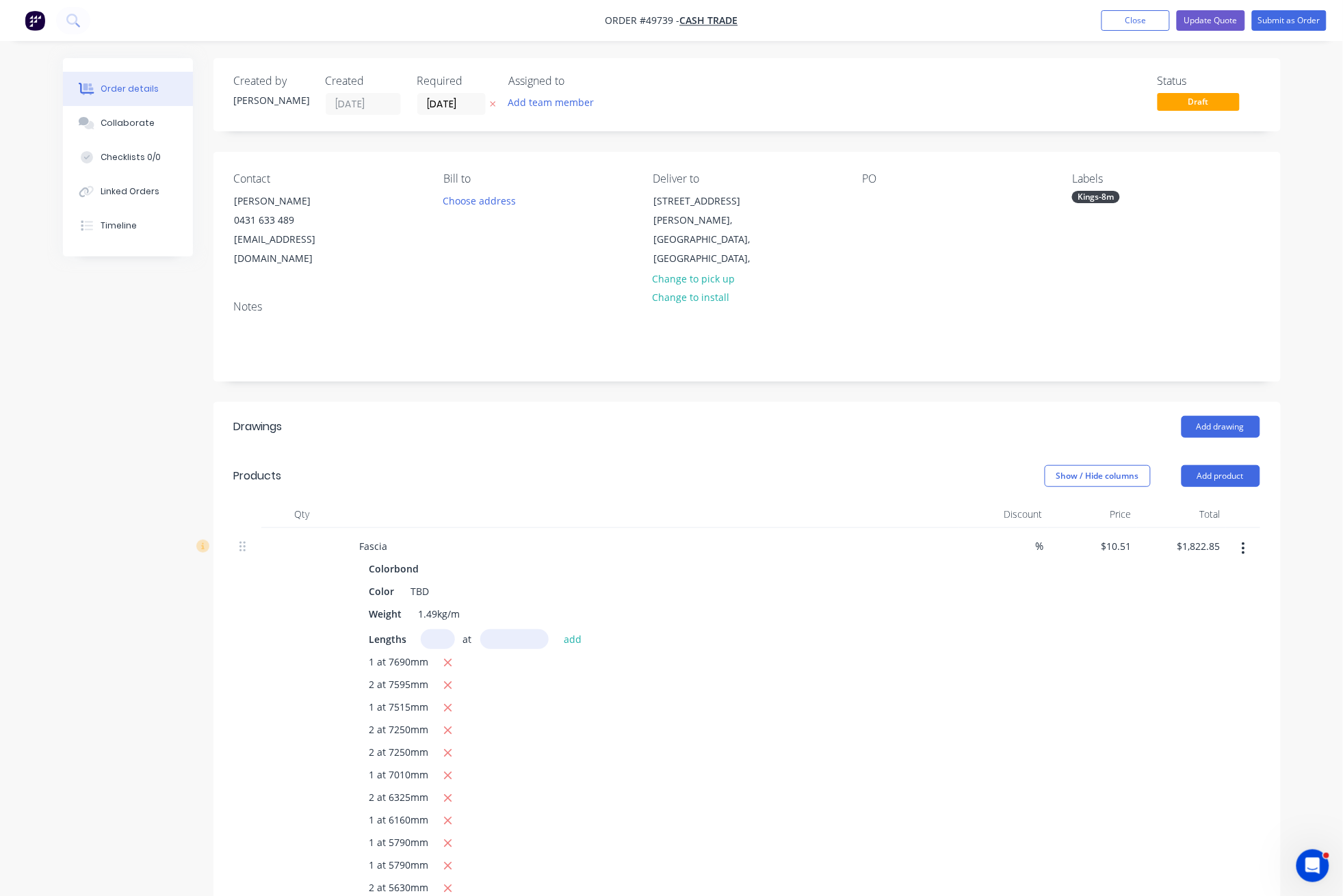
click at [1242, 541] on icon "button" at bounding box center [1243, 549] width 4 height 15
click at [1157, 575] on div "Edit" at bounding box center [1194, 584] width 105 height 19
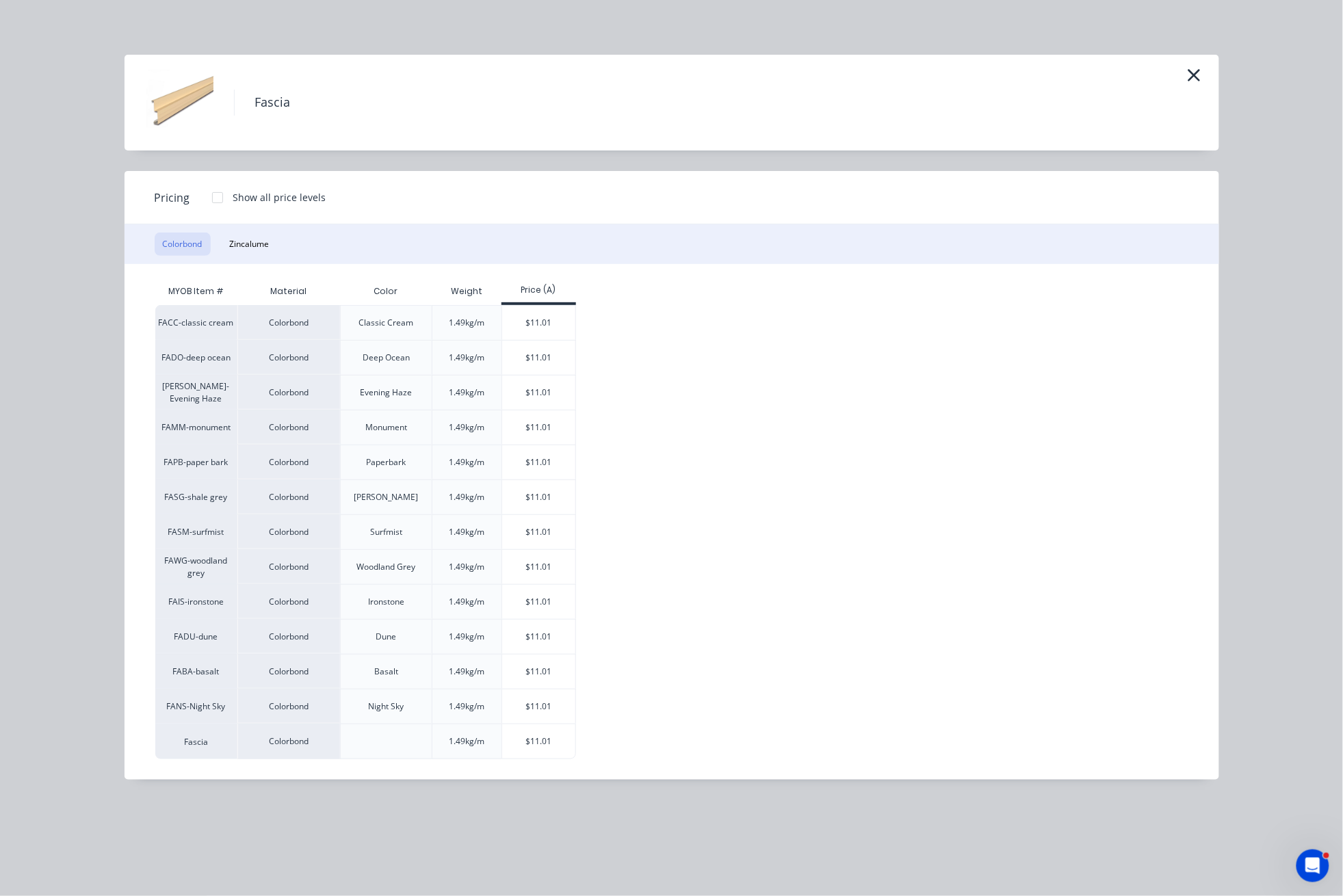
click at [1207, 81] on div "Fascia" at bounding box center [672, 103] width 1094 height 96
click at [1199, 80] on icon "button" at bounding box center [1193, 75] width 13 height 13
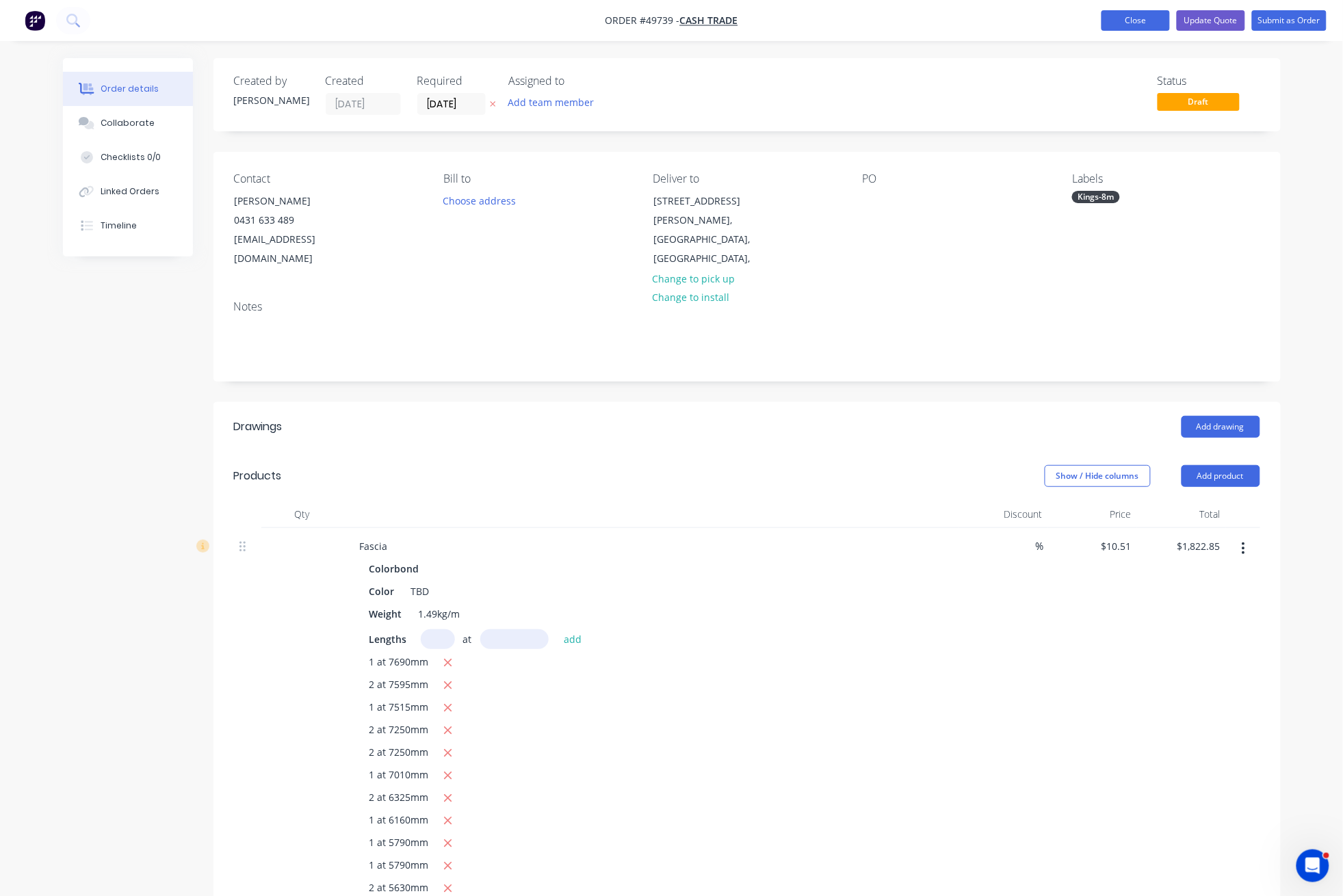
click at [1130, 18] on button "Close" at bounding box center [1135, 20] width 69 height 20
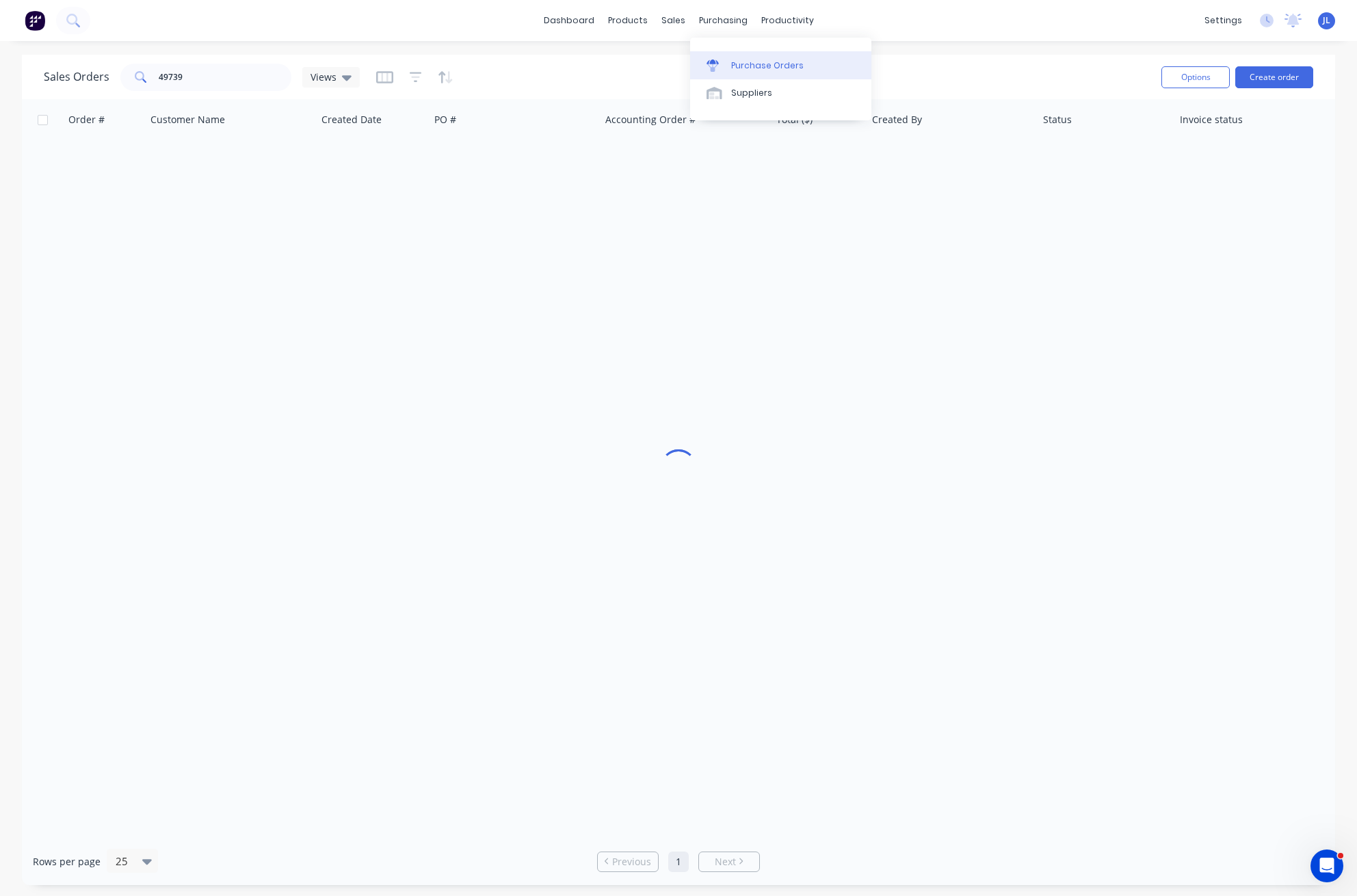
click at [769, 67] on div "Purchase Orders" at bounding box center [768, 65] width 73 height 13
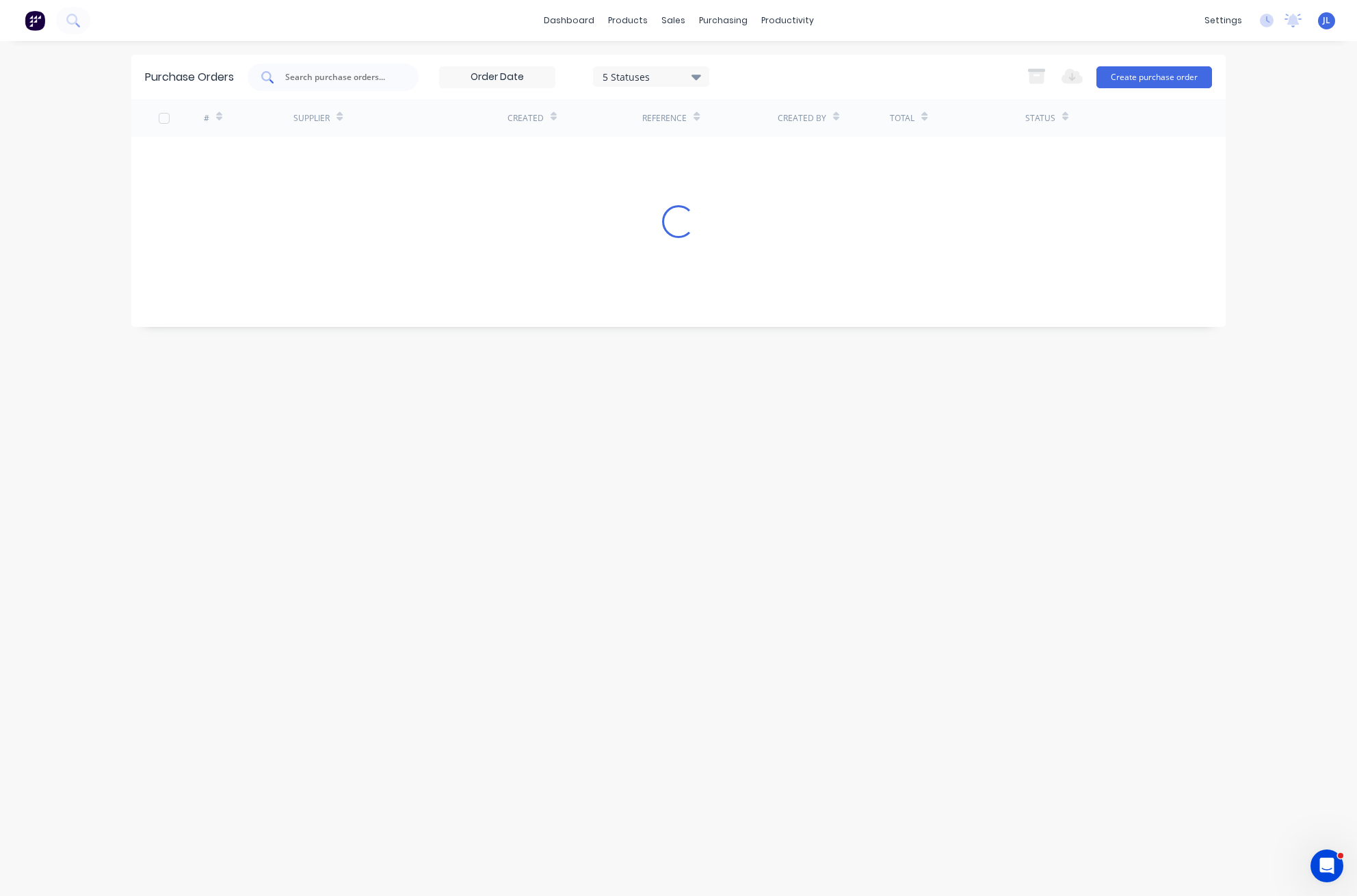
click at [365, 67] on div at bounding box center [333, 77] width 171 height 27
click at [365, 73] on input "text" at bounding box center [340, 77] width 113 height 14
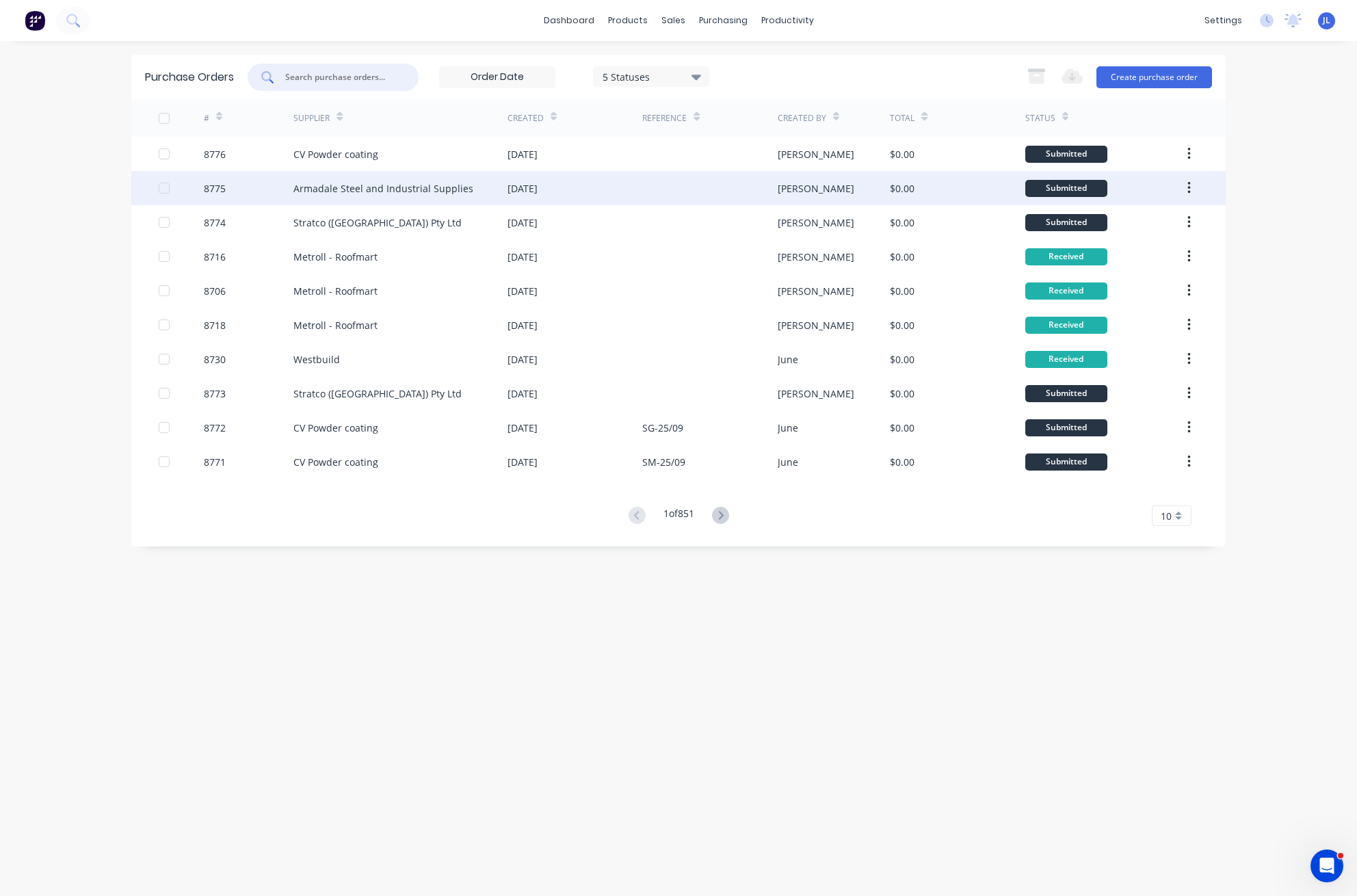
click at [347, 182] on div "Armadale Steel and Industrial Supplies" at bounding box center [383, 188] width 180 height 15
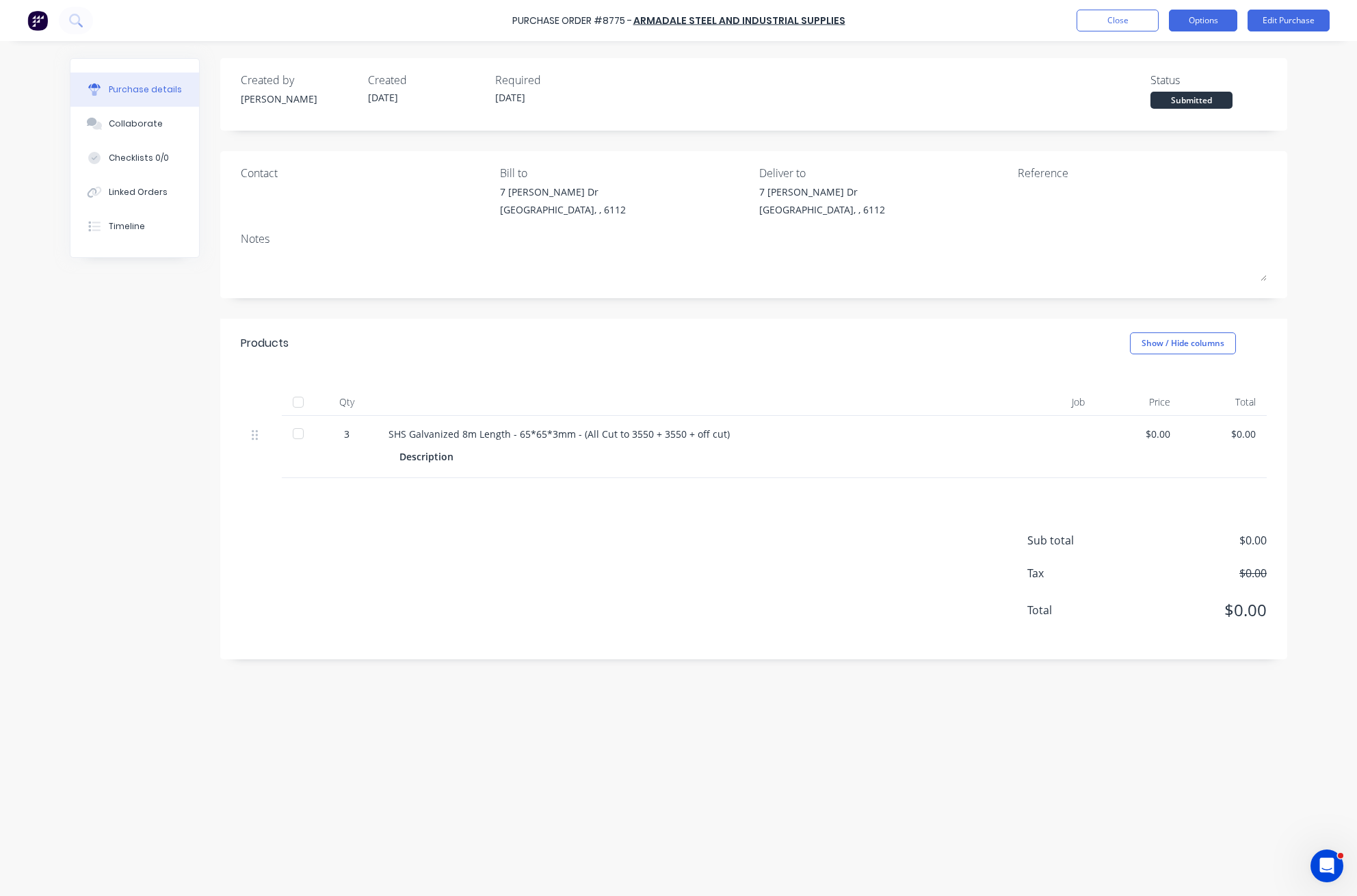
click at [1201, 17] on button "Options" at bounding box center [1203, 20] width 69 height 22
click at [1161, 54] on div "Print / Email" at bounding box center [1172, 55] width 106 height 19
click at [1163, 118] on div "Without pricing" at bounding box center [1172, 110] width 106 height 19
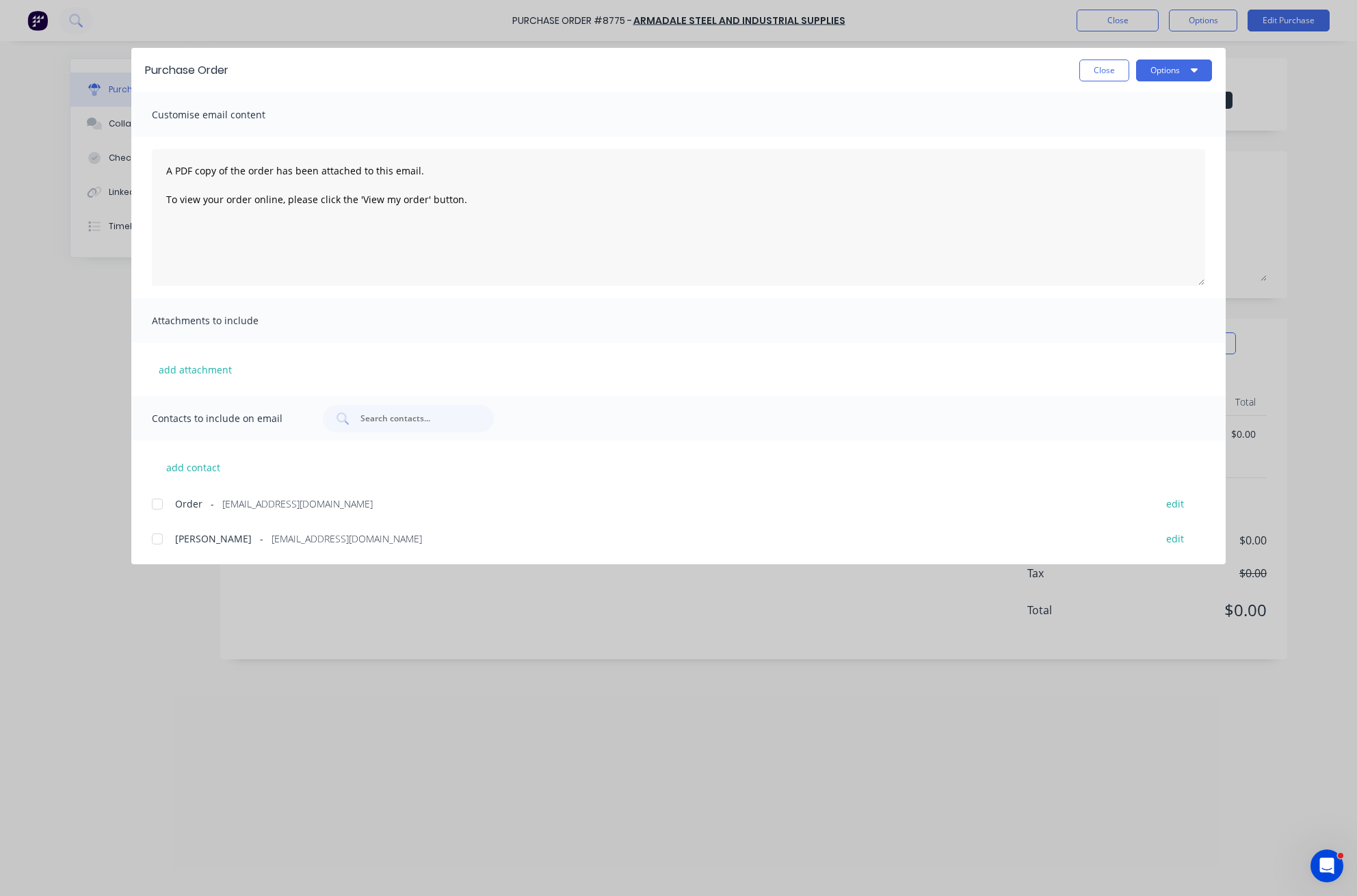
click at [160, 503] on div at bounding box center [157, 504] width 27 height 27
click at [1207, 66] on button "Options" at bounding box center [1174, 70] width 75 height 22
click at [1157, 156] on div "Email" at bounding box center [1147, 160] width 106 height 19
click at [1109, 73] on button "Close" at bounding box center [1104, 70] width 50 height 22
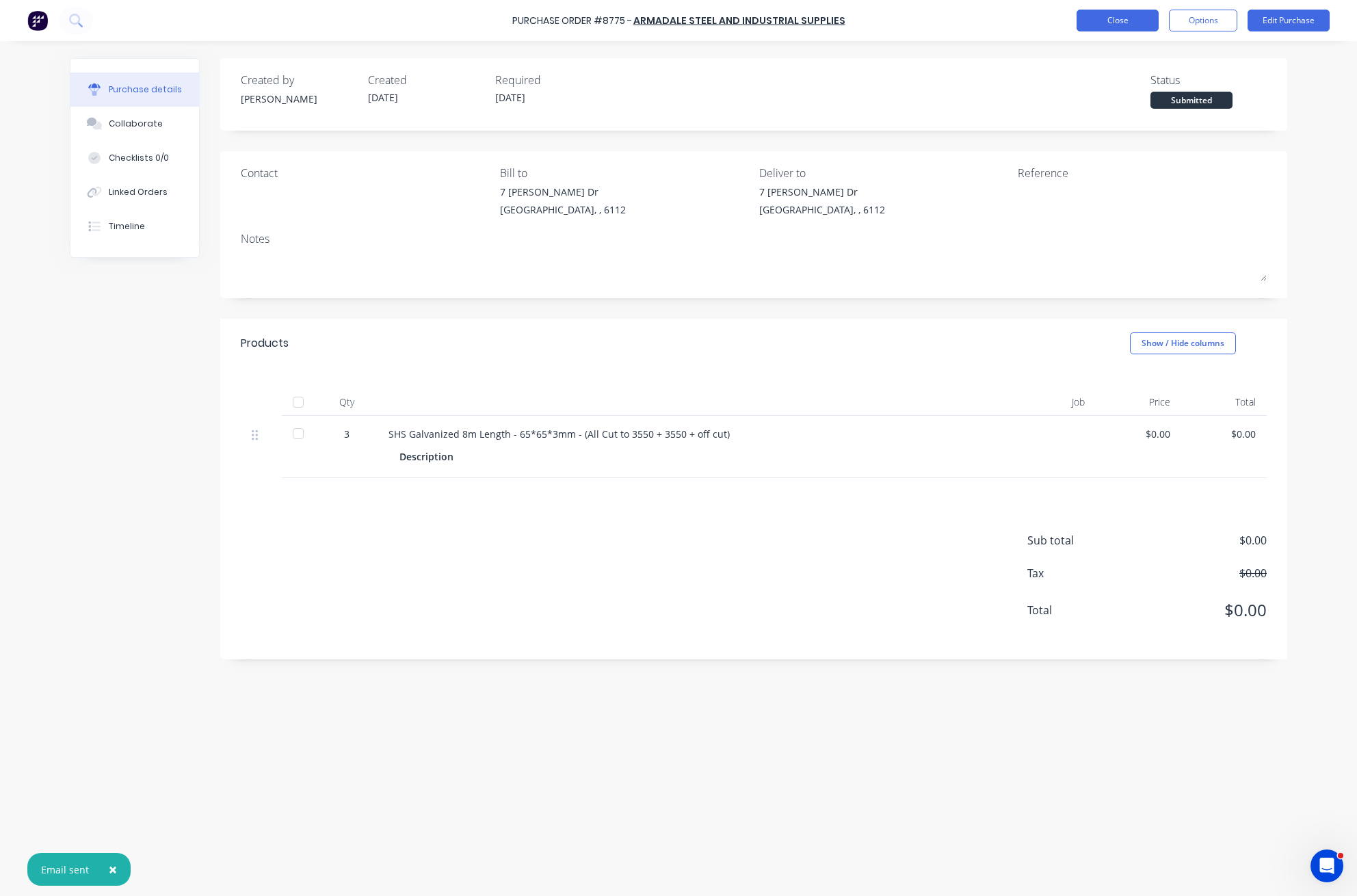
click at [1134, 17] on button "Close" at bounding box center [1118, 20] width 82 height 22
